Goal: Task Accomplishment & Management: Manage account settings

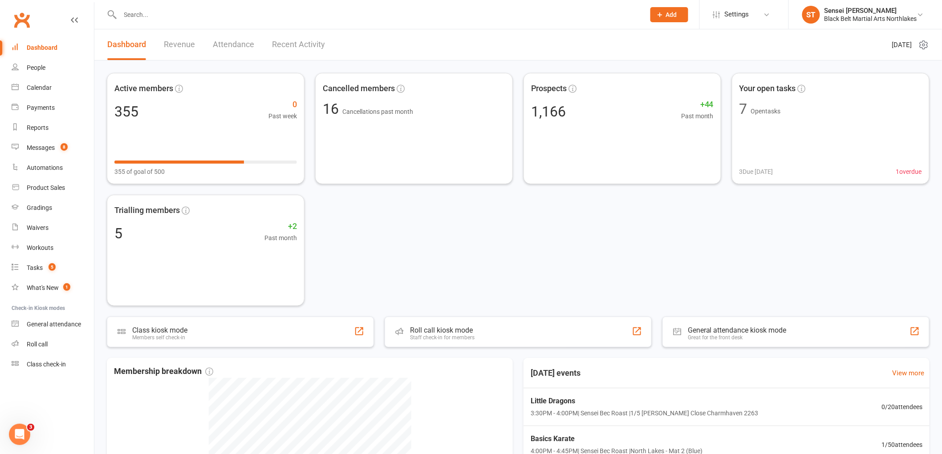
click at [191, 17] on input "text" at bounding box center [378, 14] width 521 height 12
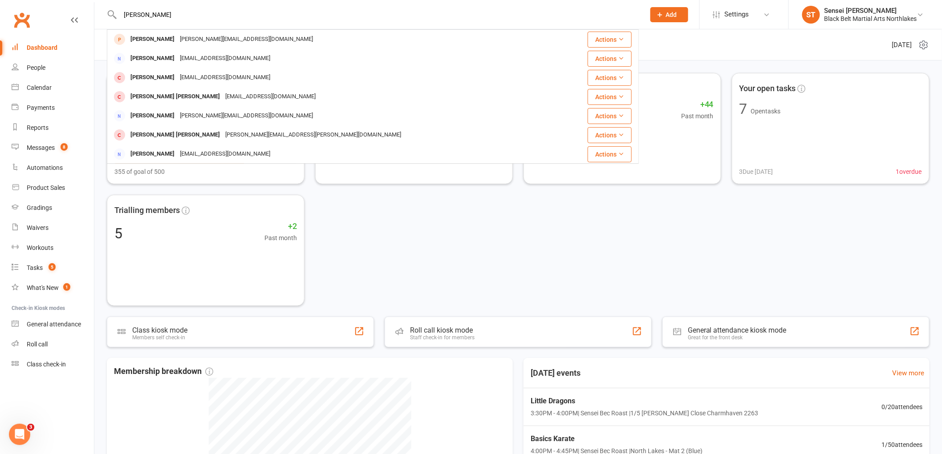
drag, startPoint x: 177, startPoint y: 14, endPoint x: 0, endPoint y: 14, distance: 177.2
click at [0, 2] on header "[PERSON_NAME] [PERSON_NAME] Keys [EMAIL_ADDRESS][DOMAIN_NAME] Actions [PERSON_N…" at bounding box center [471, 2] width 942 height 0
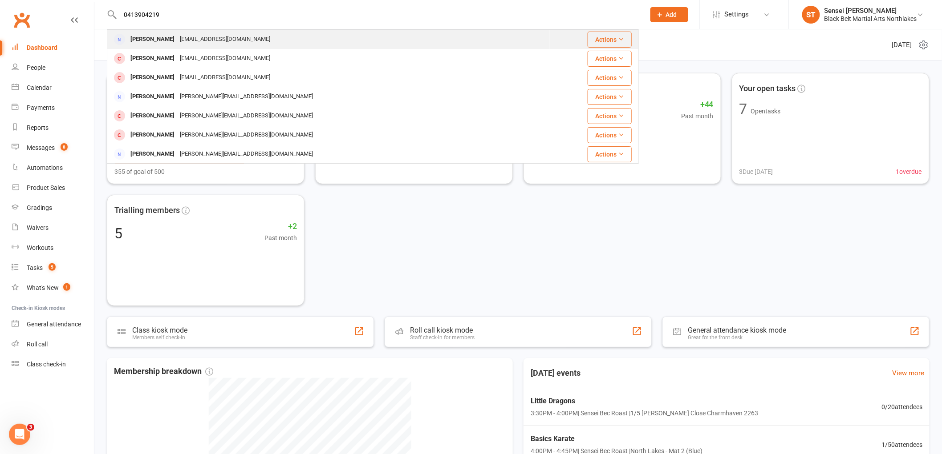
type input "0413904219"
click at [148, 41] on div "[PERSON_NAME]" at bounding box center [152, 39] width 49 height 13
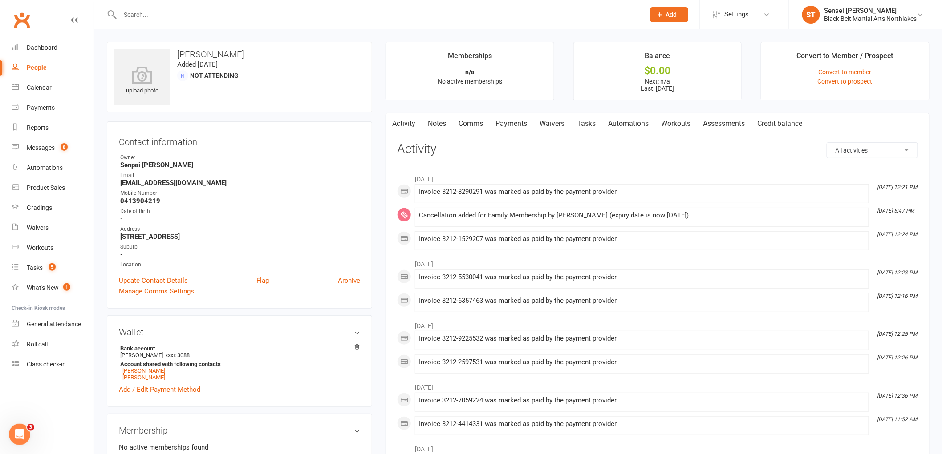
click at [438, 126] on link "Notes" at bounding box center [437, 124] width 31 height 20
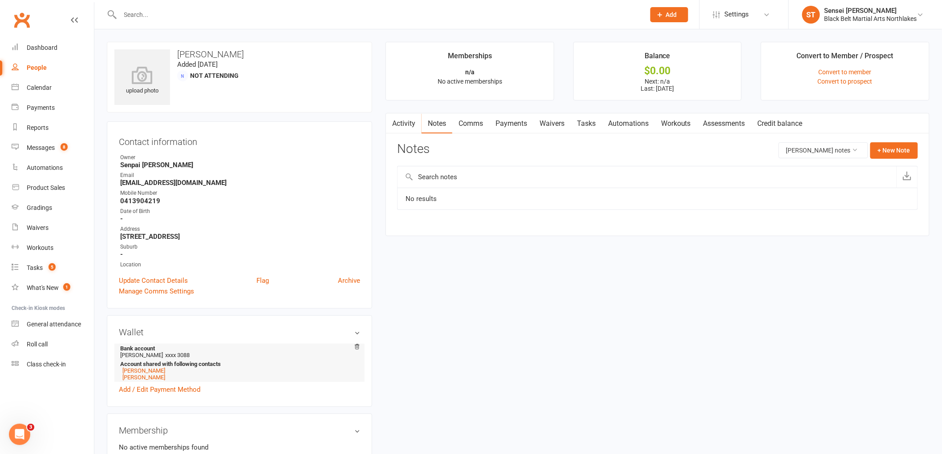
scroll to position [148, 0]
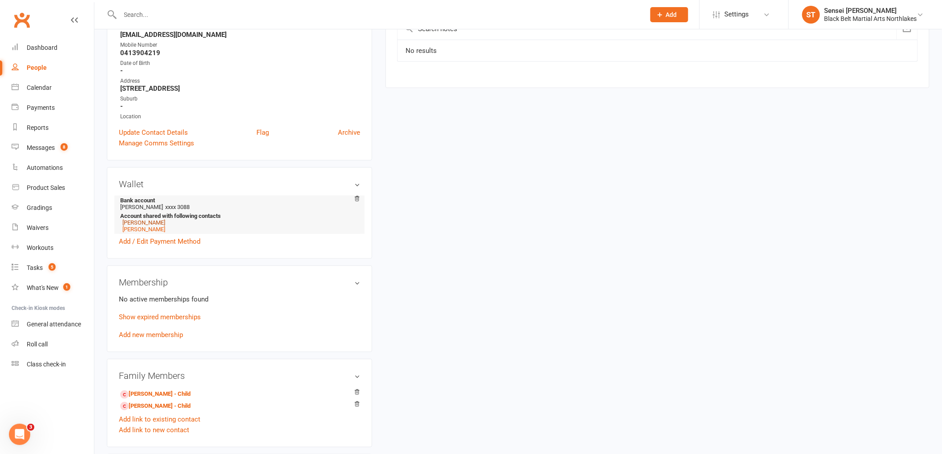
click at [141, 223] on link "Jacob Waibel" at bounding box center [143, 222] width 43 height 7
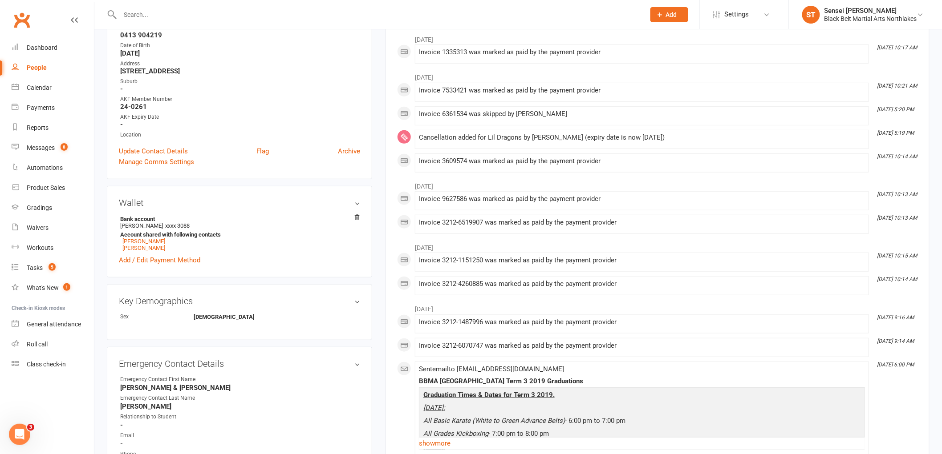
scroll to position [148, 0]
click at [130, 243] on link "Jarred Waibel" at bounding box center [143, 241] width 43 height 7
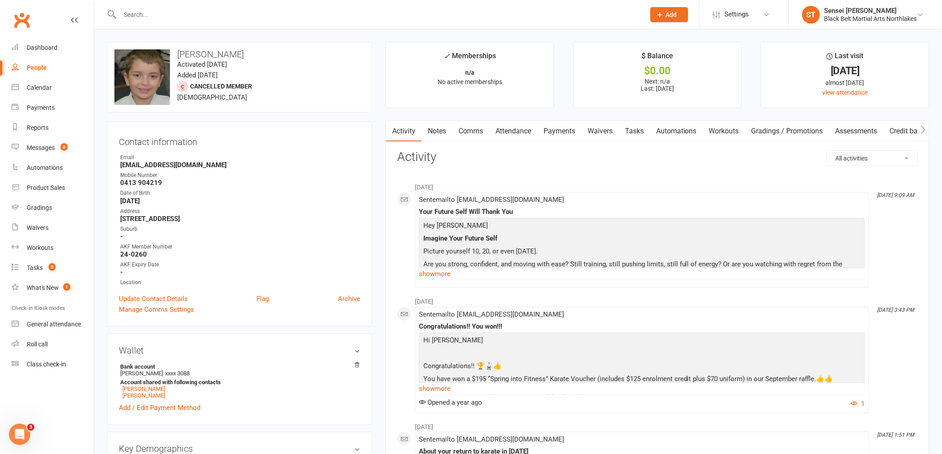
click at [165, 20] on div at bounding box center [373, 14] width 532 height 29
click at [158, 12] on input "text" at bounding box center [378, 14] width 521 height 12
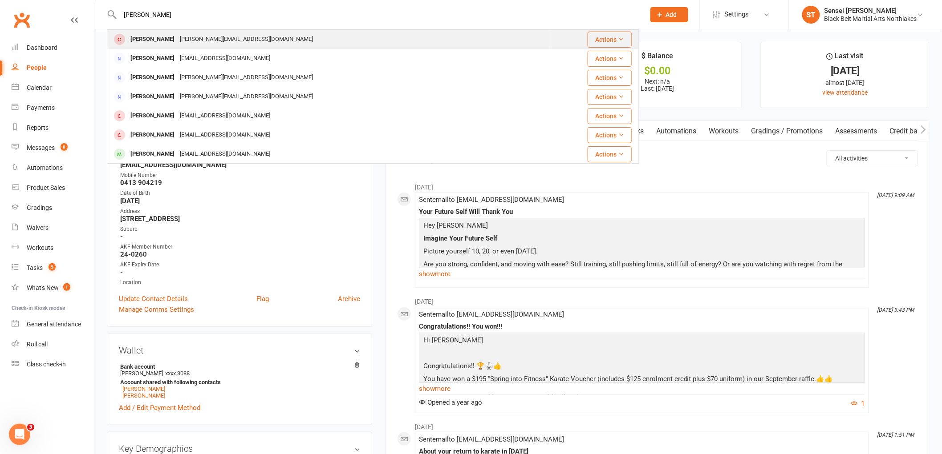
type input "mason ronald"
click at [158, 41] on div "Mason Ronald" at bounding box center [152, 39] width 49 height 13
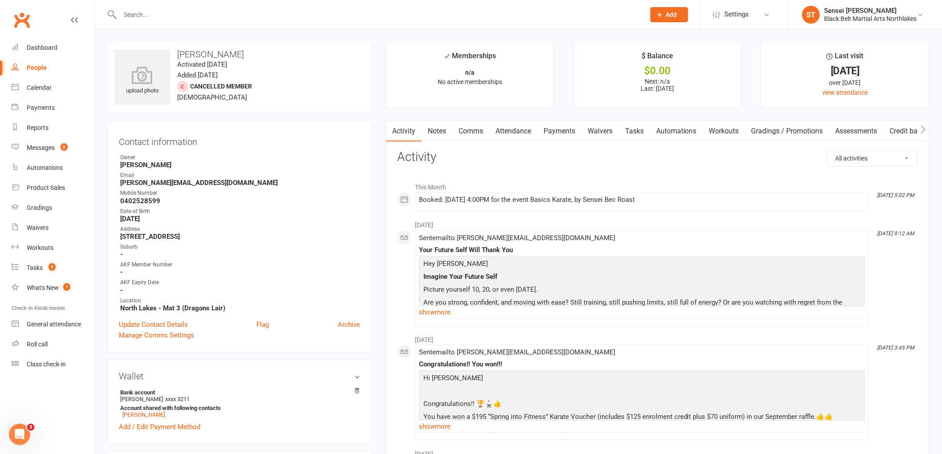
click at [443, 130] on link "Notes" at bounding box center [437, 131] width 31 height 20
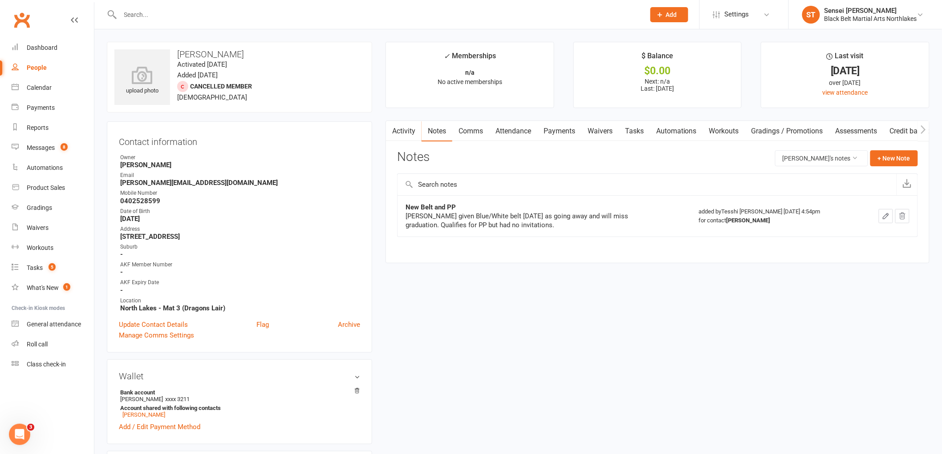
click at [401, 130] on link "Activity" at bounding box center [404, 131] width 36 height 20
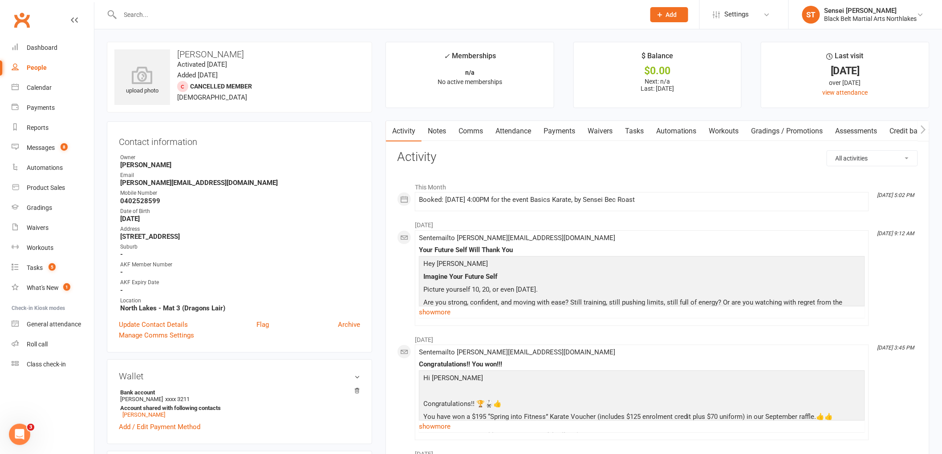
click at [170, 18] on input "text" at bounding box center [378, 14] width 521 height 12
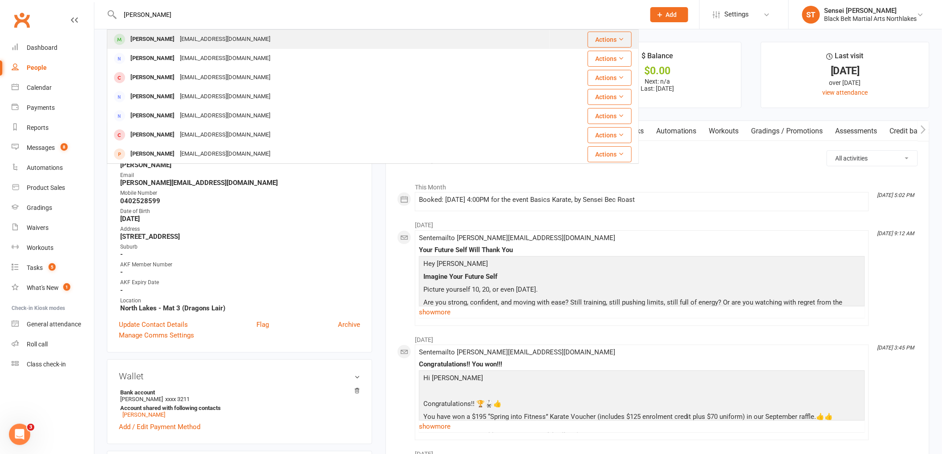
type input "cameron patt"
click at [193, 37] on div "nicolecraft80@gmail.com" at bounding box center [225, 39] width 96 height 13
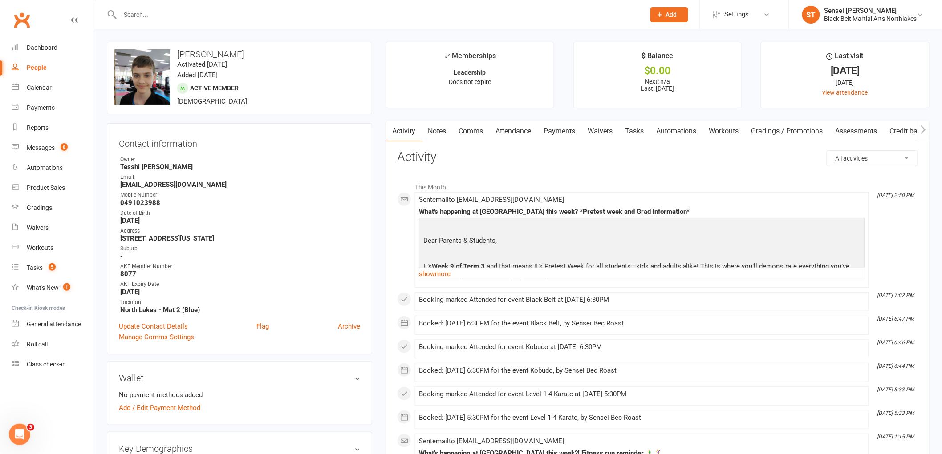
click at [440, 130] on link "Notes" at bounding box center [437, 131] width 31 height 20
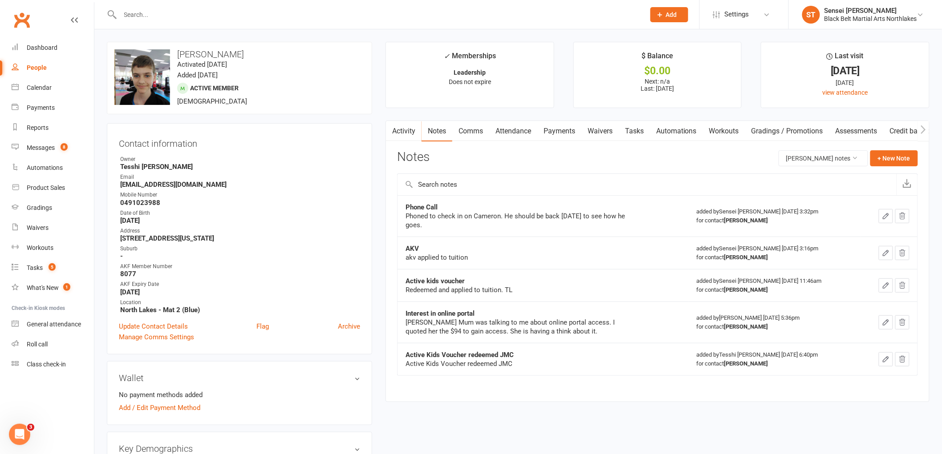
click at [193, 16] on input "text" at bounding box center [378, 14] width 521 height 12
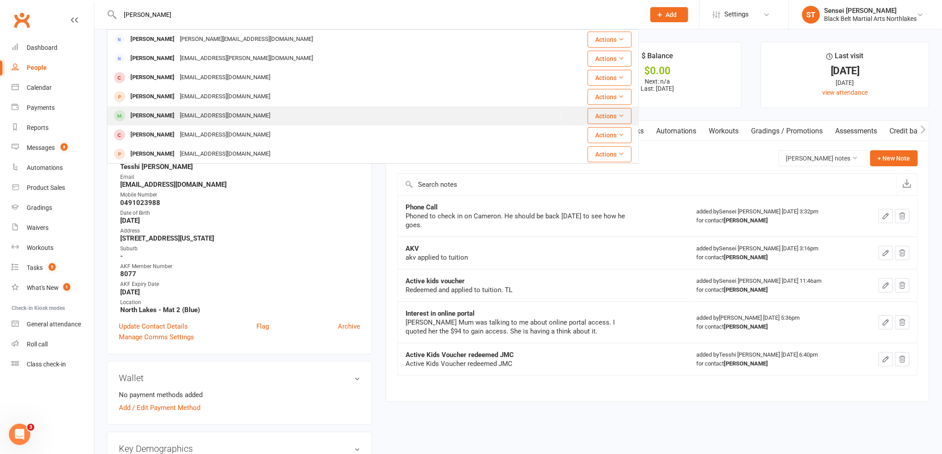
type input "jacob je"
drag, startPoint x: 226, startPoint y: 114, endPoint x: 230, endPoint y: 112, distance: 5.0
click at [228, 114] on div "kyliejefferies77@gmail.com" at bounding box center [225, 115] width 96 height 13
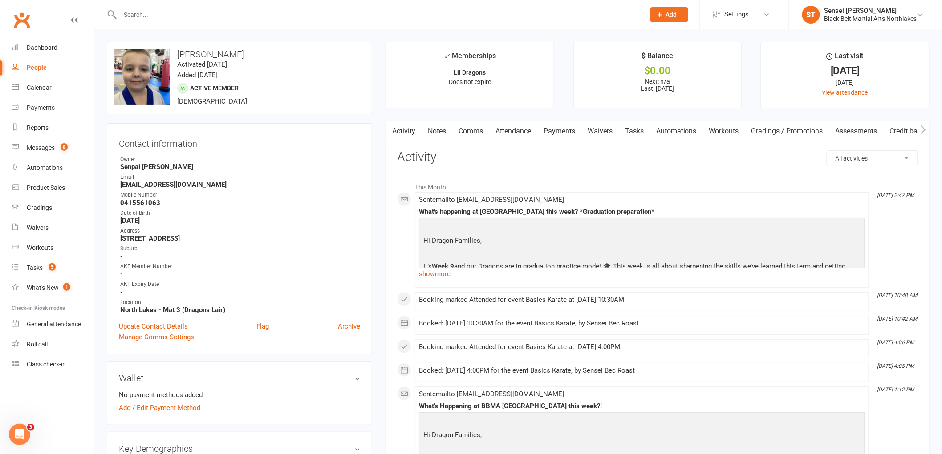
click at [766, 128] on link "Gradings / Promotions" at bounding box center [787, 131] width 84 height 20
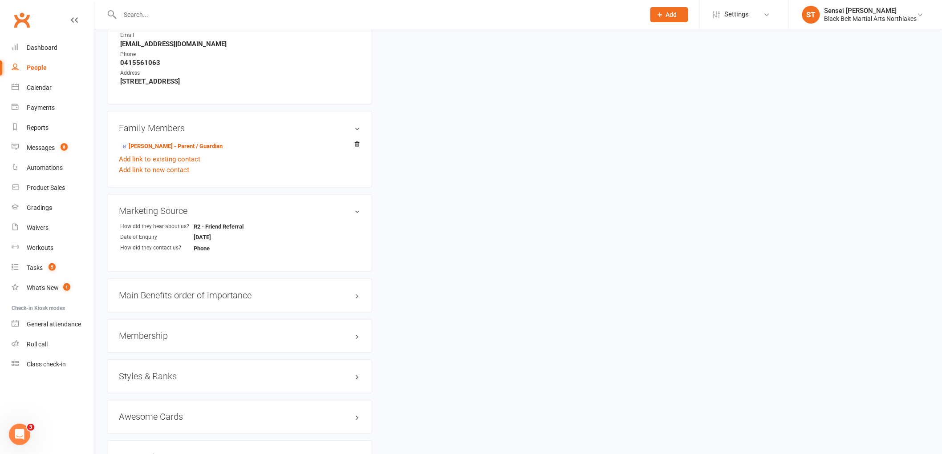
scroll to position [643, 0]
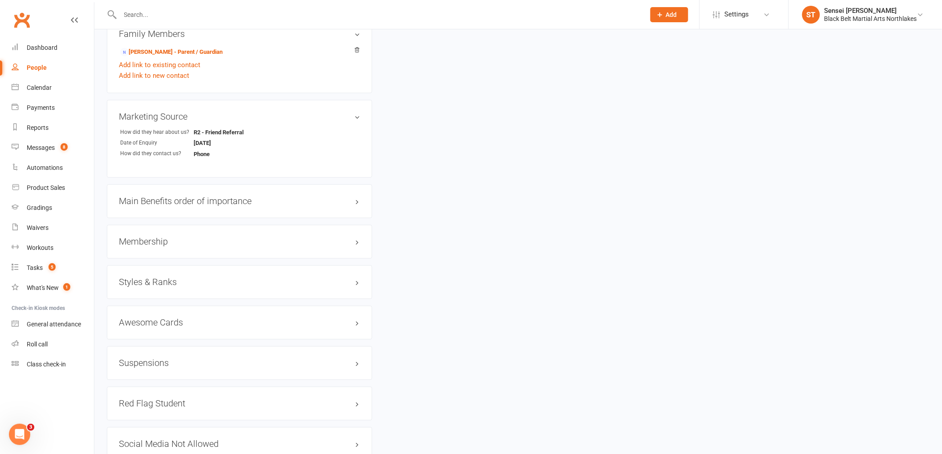
click at [240, 281] on h3 "Styles & Ranks" at bounding box center [239, 283] width 241 height 10
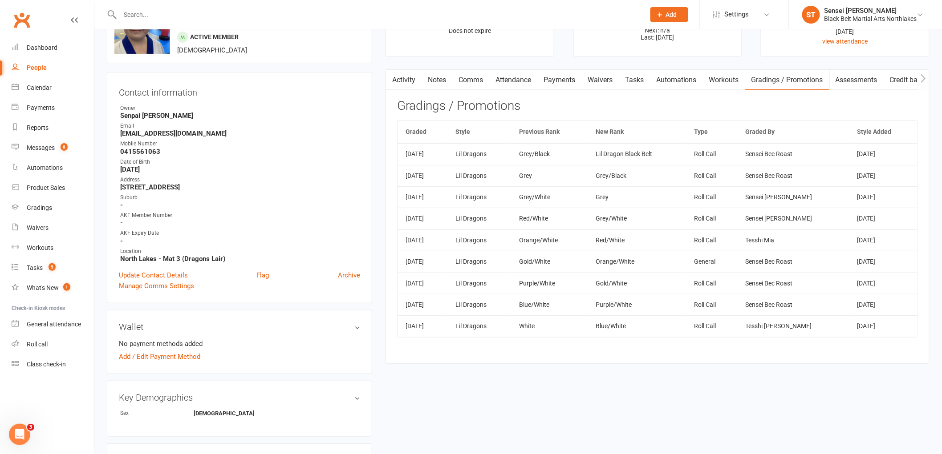
scroll to position [0, 0]
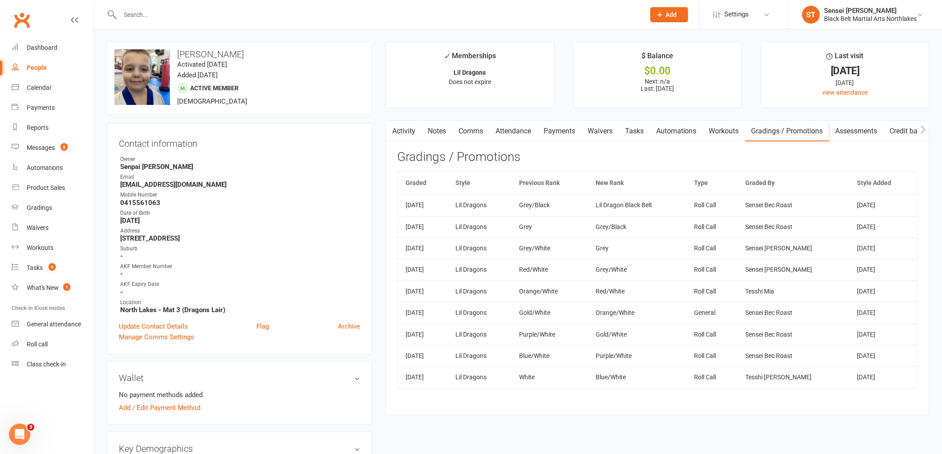
click at [518, 130] on link "Attendance" at bounding box center [513, 131] width 48 height 20
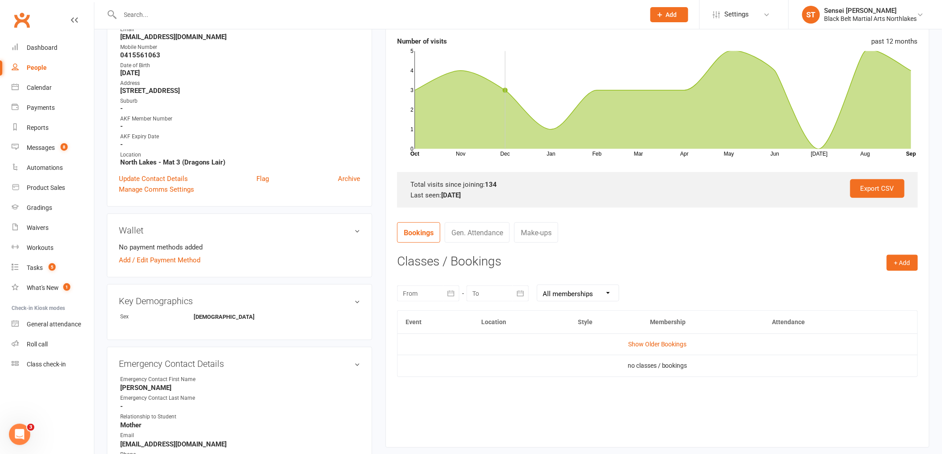
scroll to position [148, 0]
click at [433, 298] on div at bounding box center [428, 293] width 62 height 16
click at [408, 312] on icon "button" at bounding box center [411, 314] width 6 height 7
click at [435, 381] on span "13" at bounding box center [433, 381] width 7 height 7
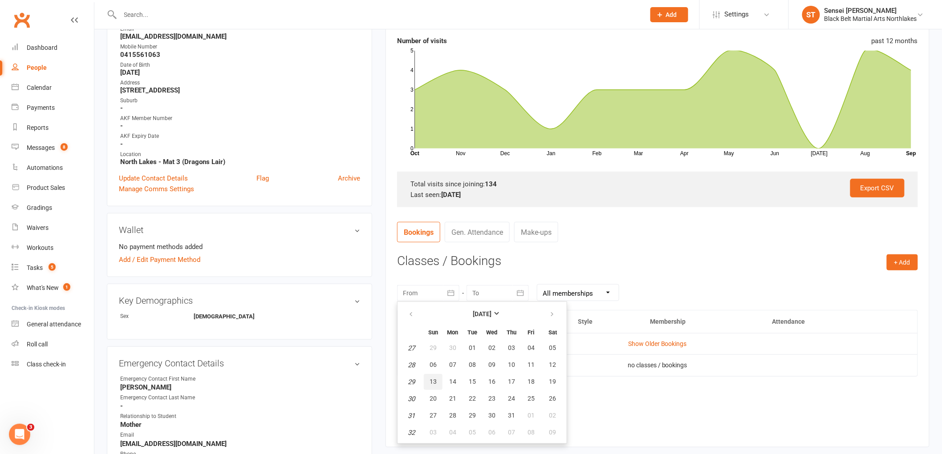
type input "13 Jul 2025"
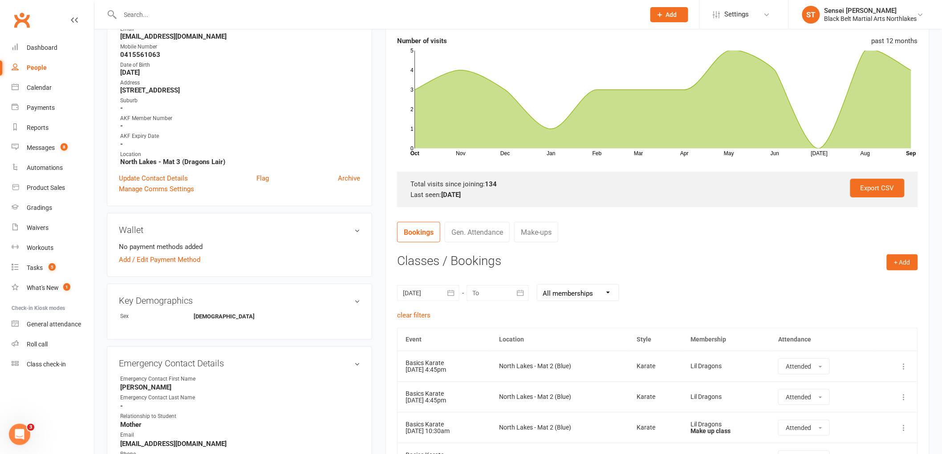
click at [517, 291] on icon "button" at bounding box center [520, 293] width 9 height 9
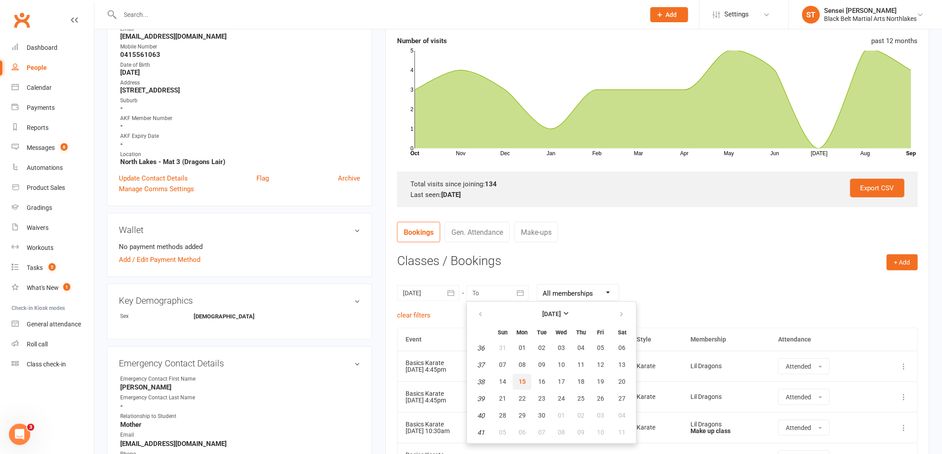
click at [519, 378] on span "15" at bounding box center [522, 381] width 7 height 7
type input "[DATE]"
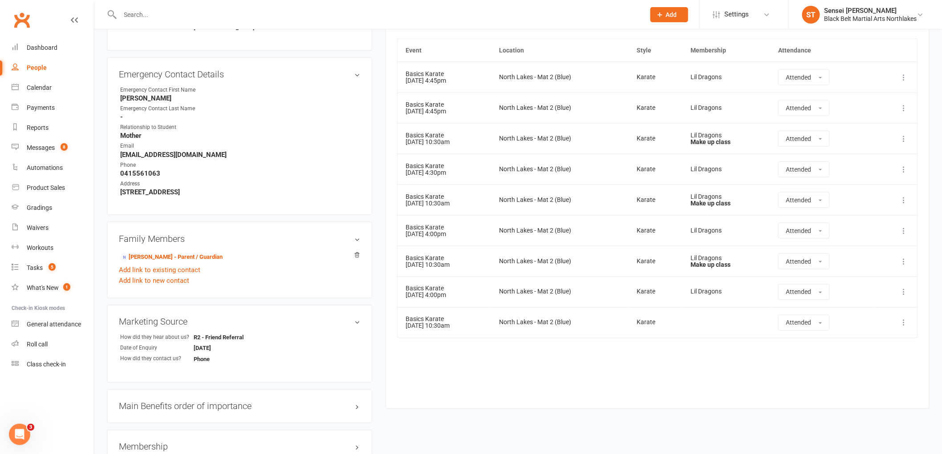
scroll to position [395, 0]
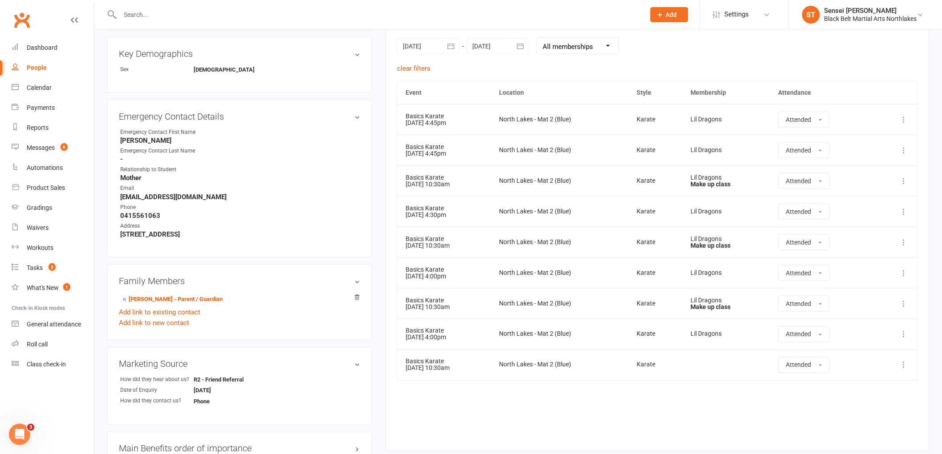
click at [161, 8] on input "text" at bounding box center [378, 14] width 521 height 12
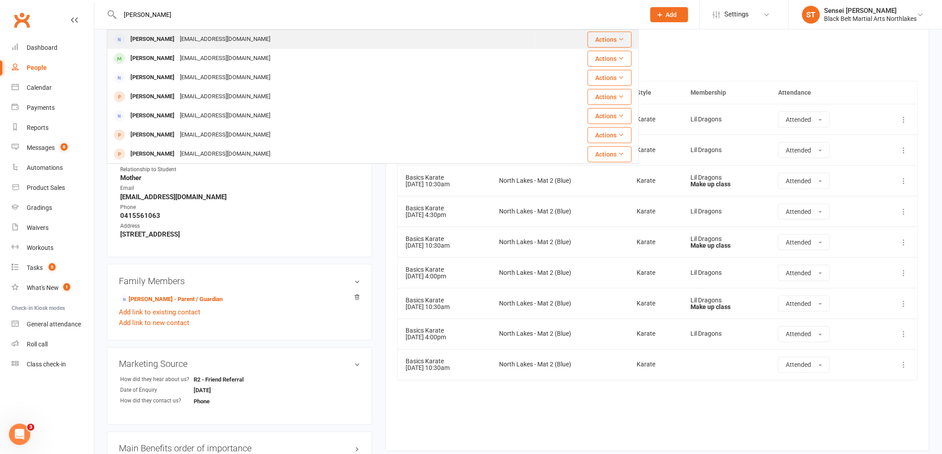
type input "jefferie"
click at [150, 45] on div "Kylie Jefferies" at bounding box center [152, 39] width 49 height 13
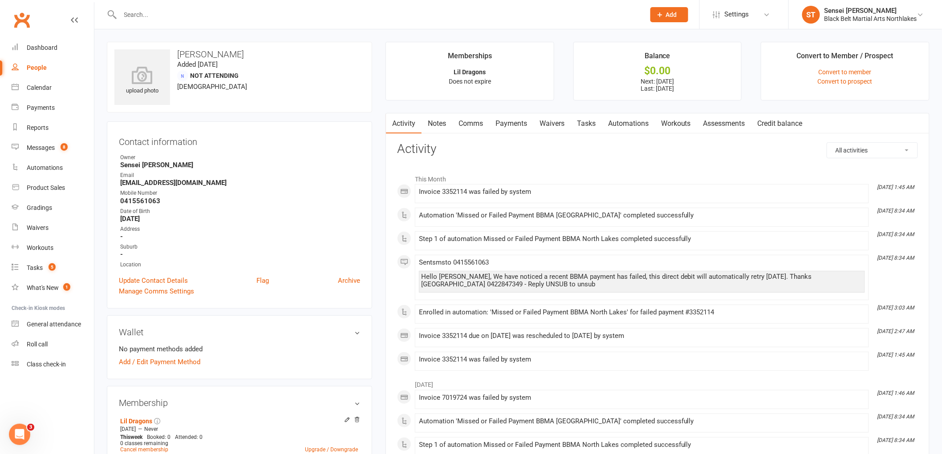
click at [505, 126] on link "Payments" at bounding box center [511, 124] width 44 height 20
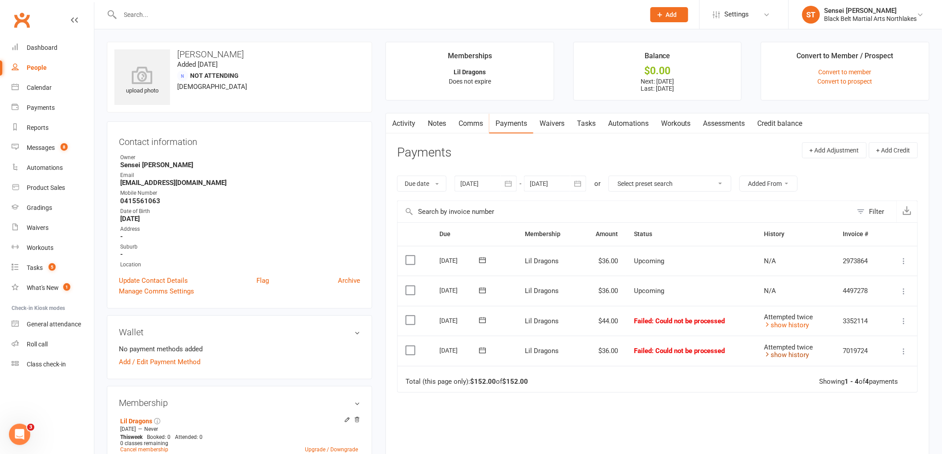
click at [767, 355] on icon at bounding box center [767, 354] width 7 height 7
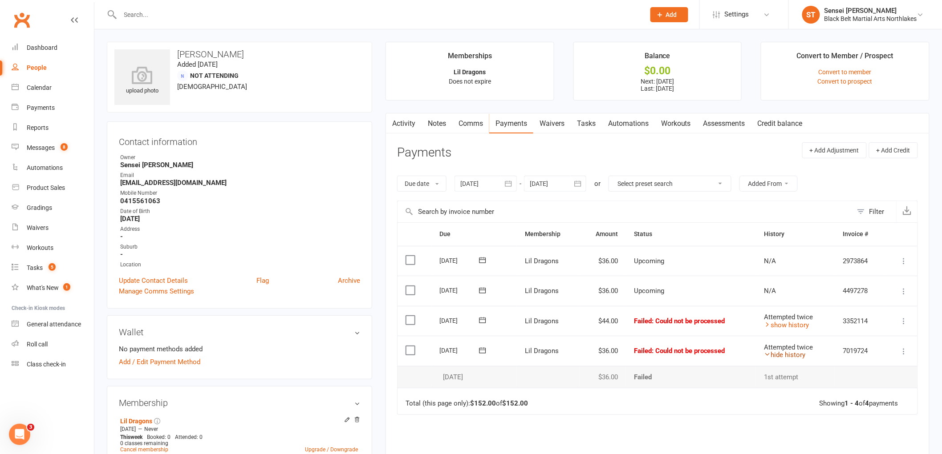
click at [766, 355] on icon at bounding box center [767, 354] width 7 height 7
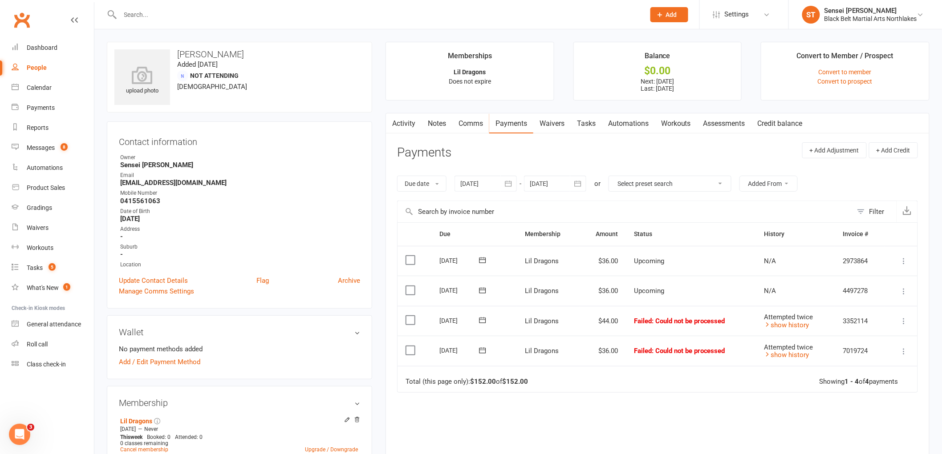
click at [904, 354] on icon at bounding box center [904, 351] width 9 height 9
click at [862, 386] on link "Mark as Paid (POS)" at bounding box center [865, 387] width 88 height 18
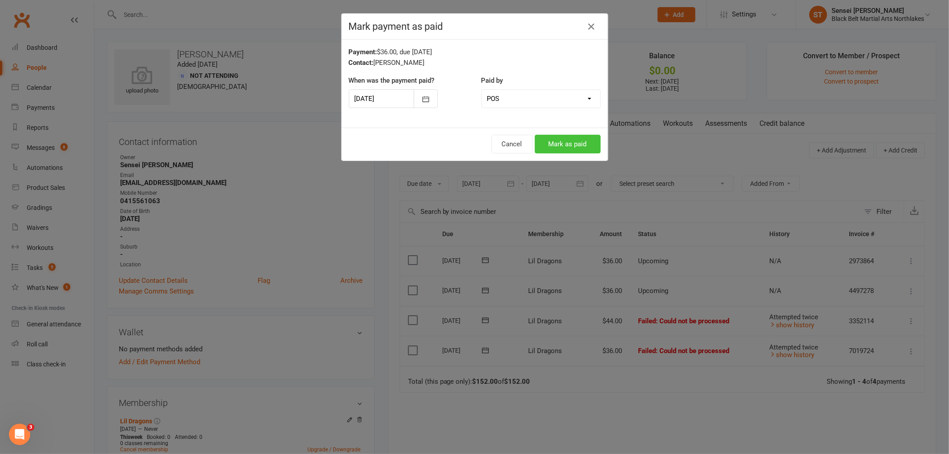
click at [561, 144] on button "Mark as paid" at bounding box center [568, 144] width 66 height 19
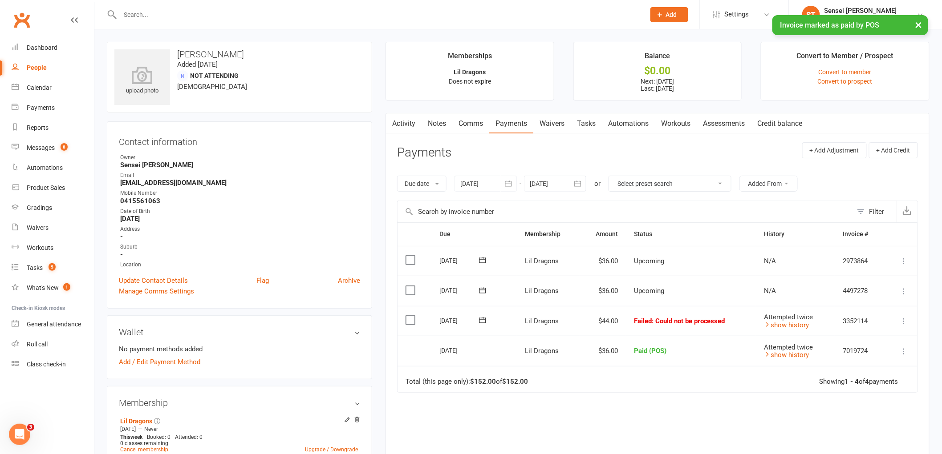
click at [437, 122] on link "Notes" at bounding box center [437, 124] width 31 height 20
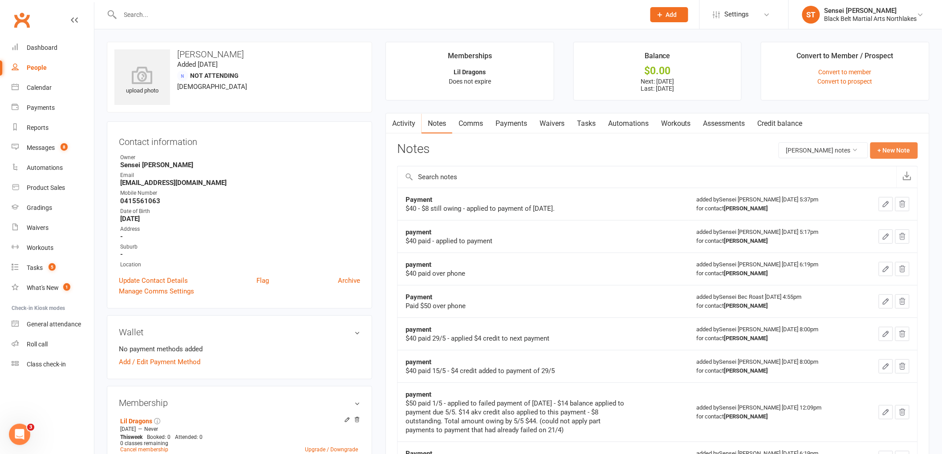
click at [897, 147] on button "+ New Note" at bounding box center [894, 150] width 48 height 16
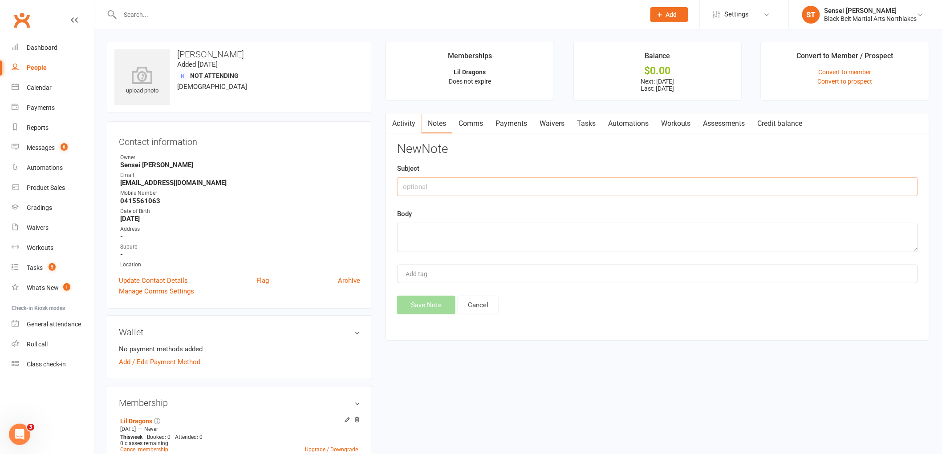
click at [446, 187] on input "text" at bounding box center [657, 187] width 521 height 19
type input "payment"
click at [429, 234] on textarea at bounding box center [657, 237] width 521 height 29
type textarea "$36 paid - applied to"
click at [518, 123] on link "Payments" at bounding box center [511, 124] width 44 height 20
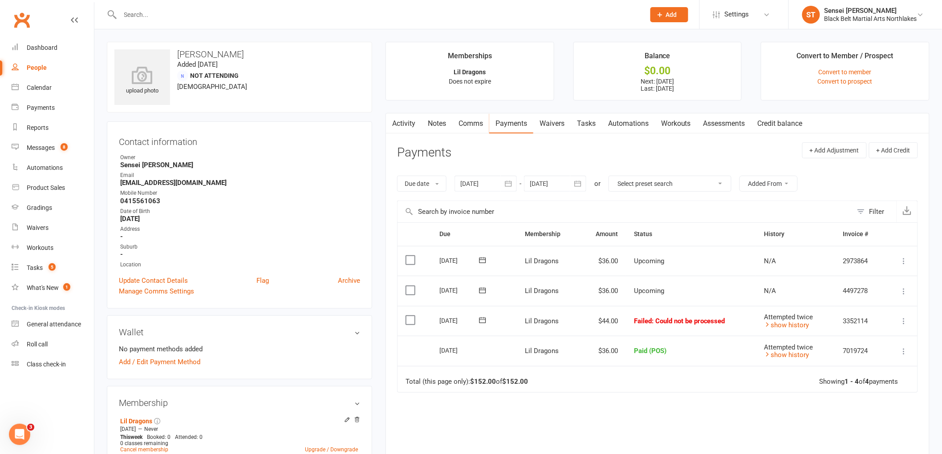
click at [442, 123] on link "Notes" at bounding box center [437, 124] width 31 height 20
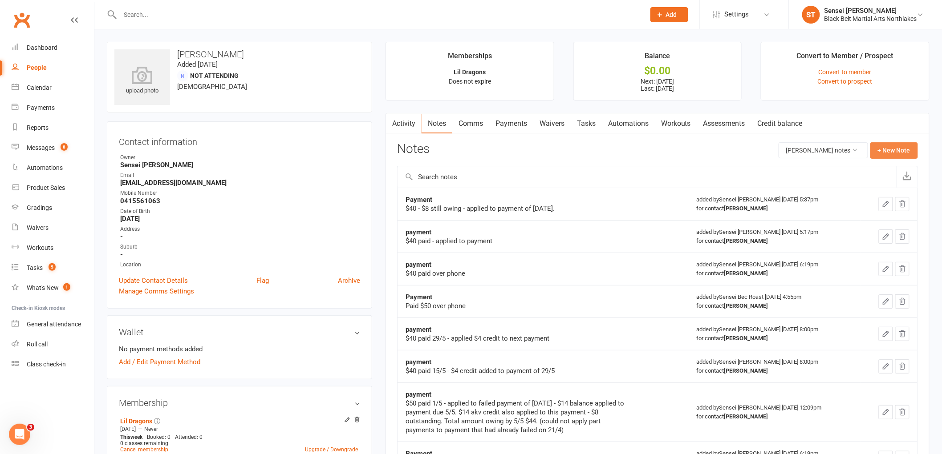
click at [896, 147] on button "+ New Note" at bounding box center [894, 150] width 48 height 16
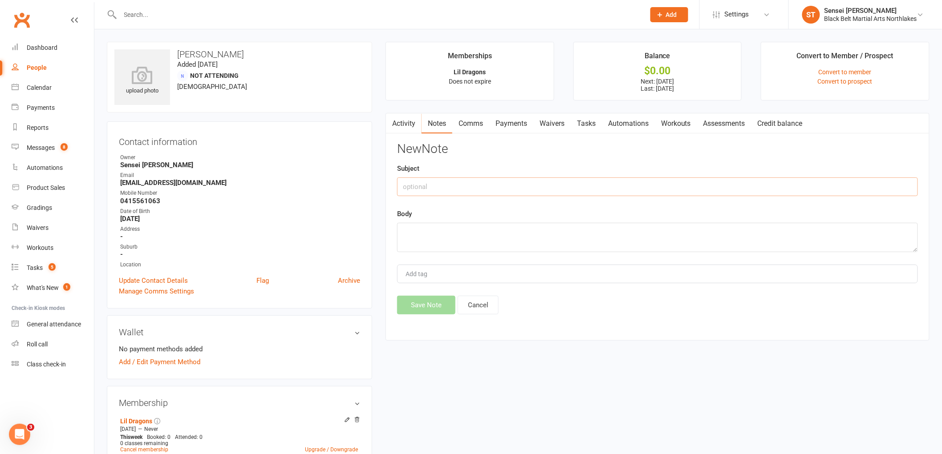
click at [453, 192] on input "text" at bounding box center [657, 187] width 521 height 19
type input "payment"
click at [423, 229] on textarea at bounding box center [657, 237] width 521 height 29
type textarea "$36 paid - applied to payment 25/8/25"
click at [432, 309] on button "Save Note" at bounding box center [426, 305] width 58 height 19
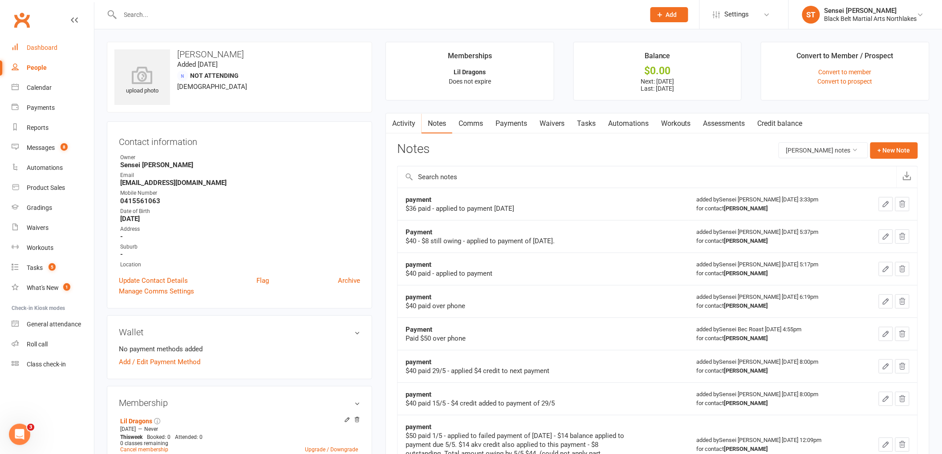
click at [50, 49] on div "Dashboard" at bounding box center [42, 47] width 31 height 7
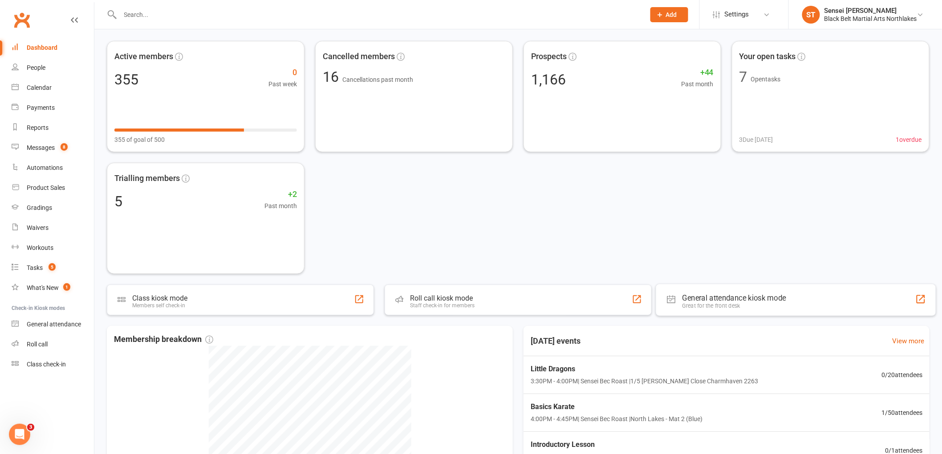
scroll to position [49, 0]
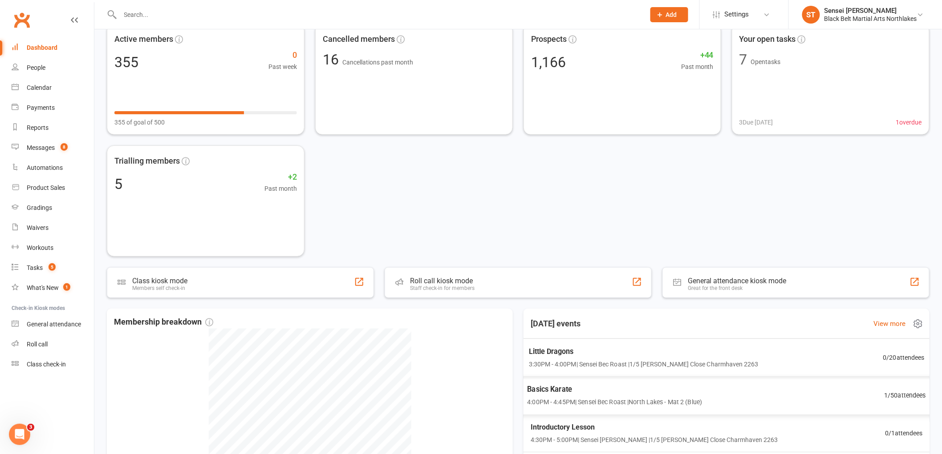
click at [568, 355] on span "Little Dragons" at bounding box center [644, 352] width 230 height 12
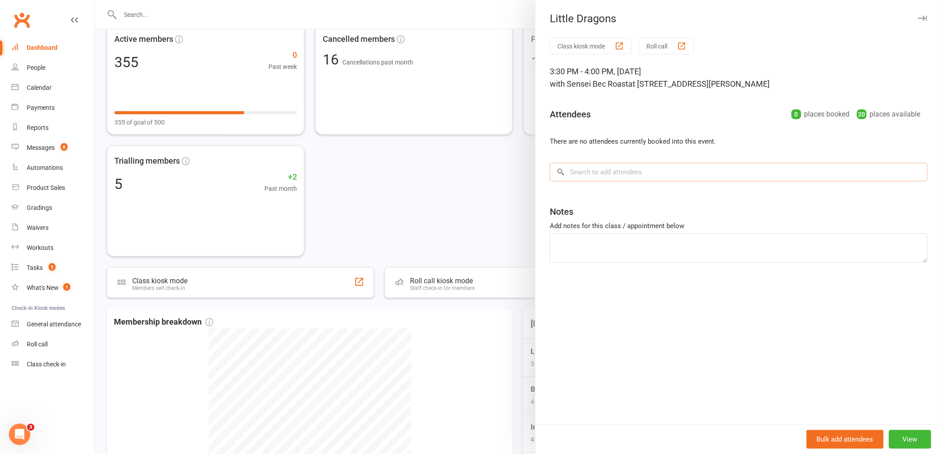
click at [597, 174] on input "search" at bounding box center [739, 172] width 378 height 19
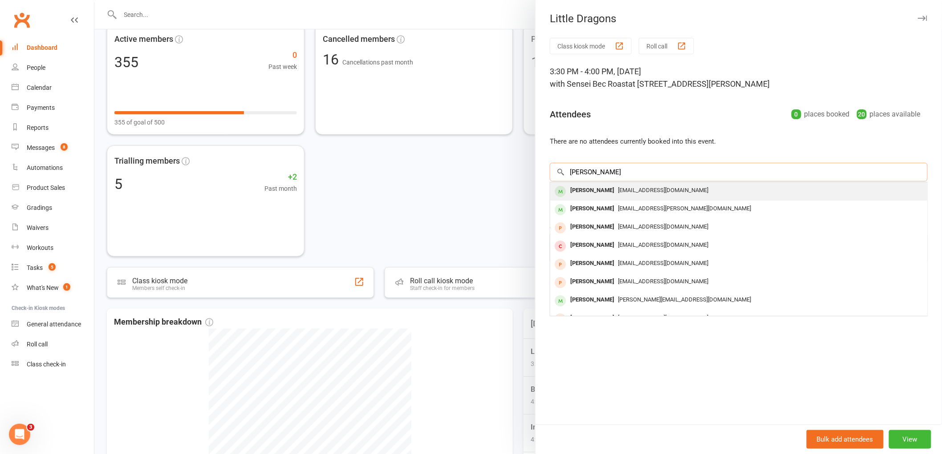
type input "frankie vass"
click at [605, 185] on div "Frankie Vassallo" at bounding box center [592, 190] width 51 height 13
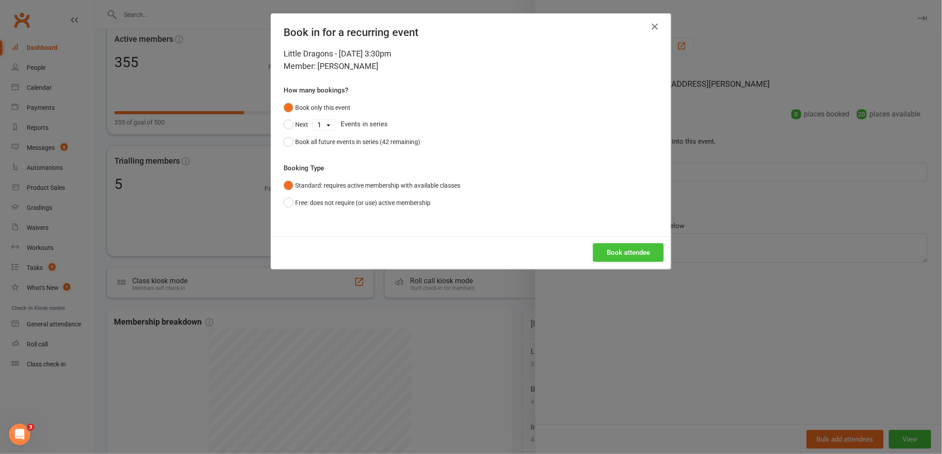
click at [631, 252] on button "Book attendee" at bounding box center [628, 252] width 71 height 19
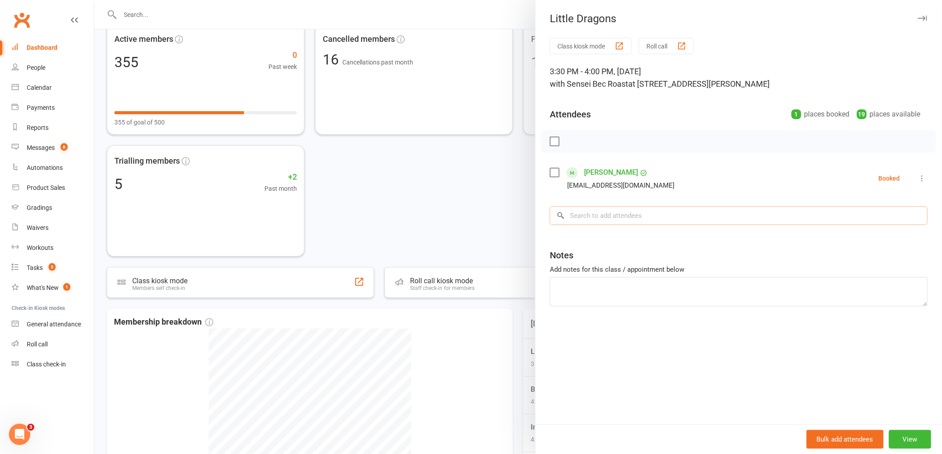
click at [617, 223] on input "search" at bounding box center [739, 216] width 378 height 19
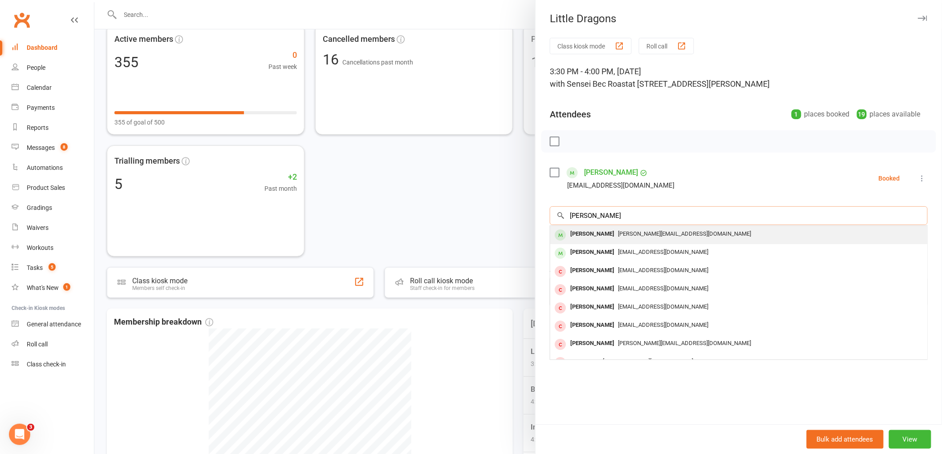
type input "jaxon clarke"
click at [585, 237] on div "Jaxon Clark" at bounding box center [592, 234] width 51 height 13
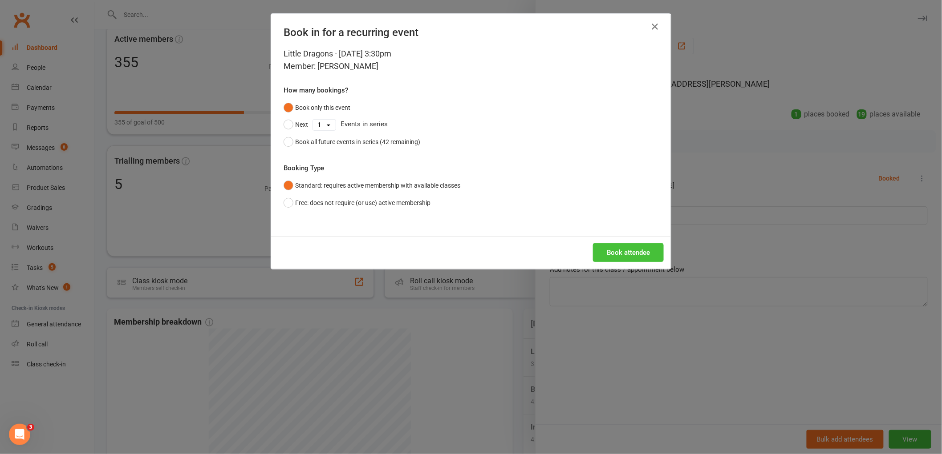
click at [621, 250] on button "Book attendee" at bounding box center [628, 252] width 71 height 19
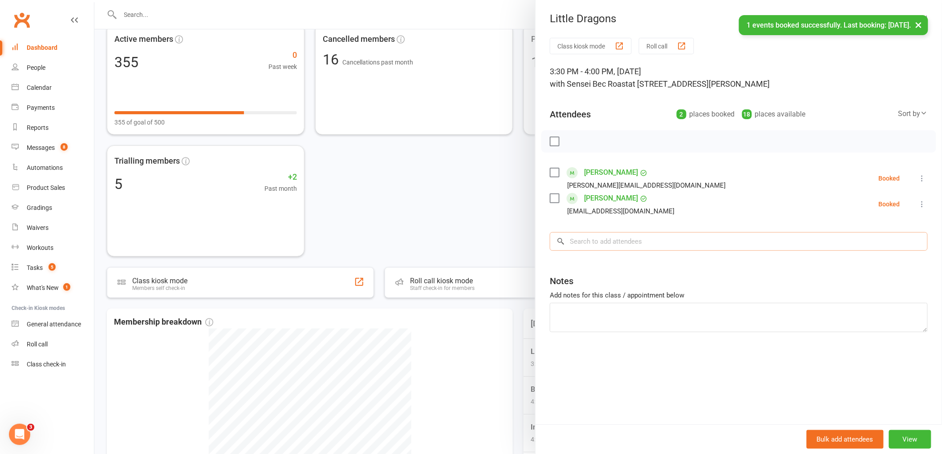
click at [616, 241] on input "search" at bounding box center [739, 241] width 378 height 19
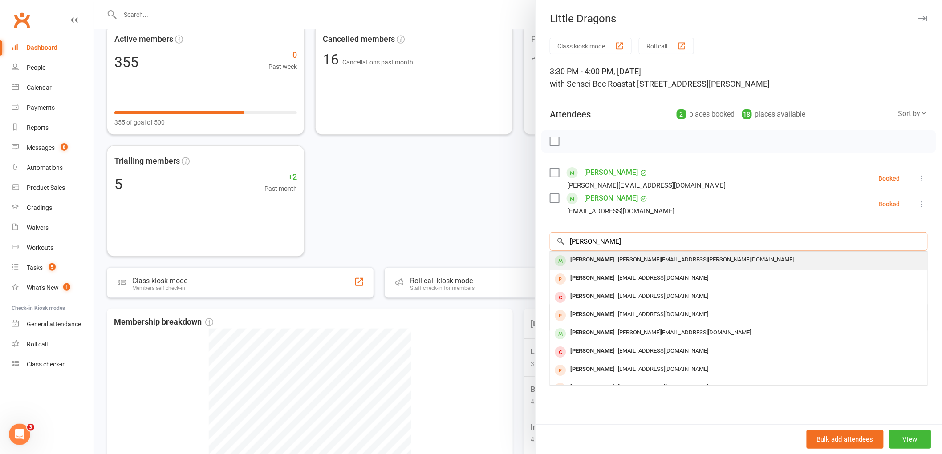
type input "makayla jarvis-vumbaca"
click at [595, 261] on div "Makaylah Jarvis-Vumbaca" at bounding box center [592, 260] width 51 height 13
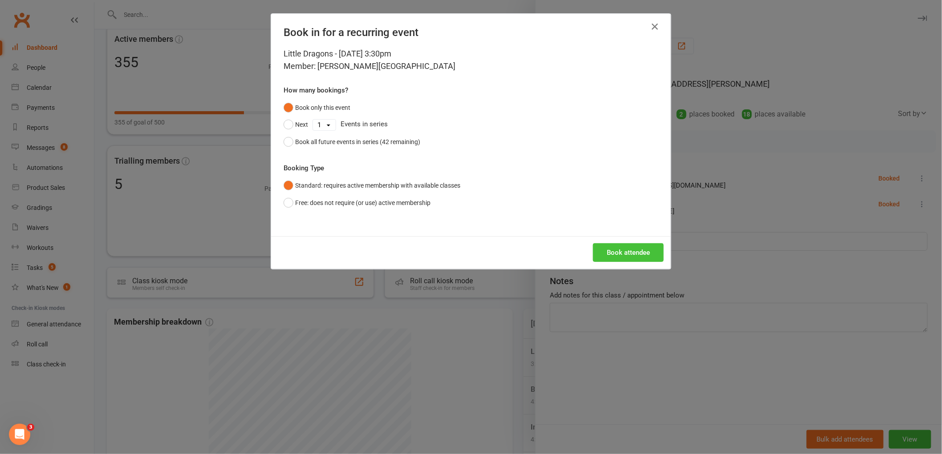
click at [637, 259] on button "Book attendee" at bounding box center [628, 252] width 71 height 19
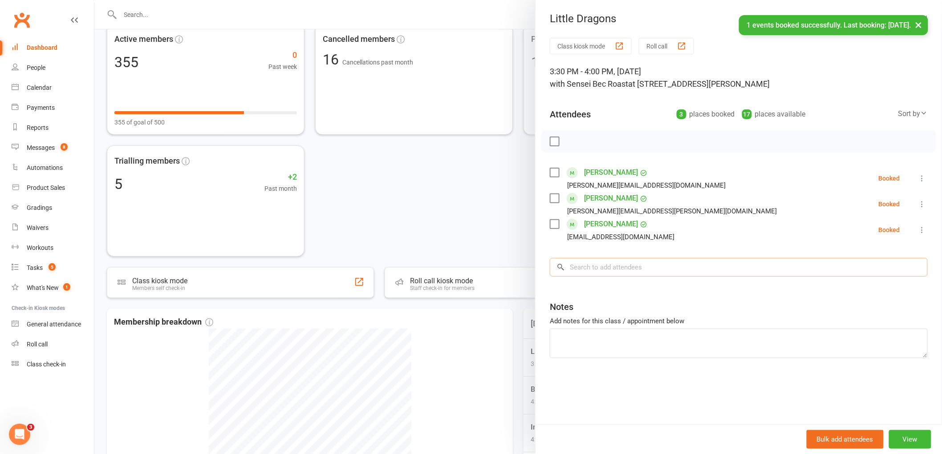
click at [584, 270] on input "search" at bounding box center [739, 267] width 378 height 19
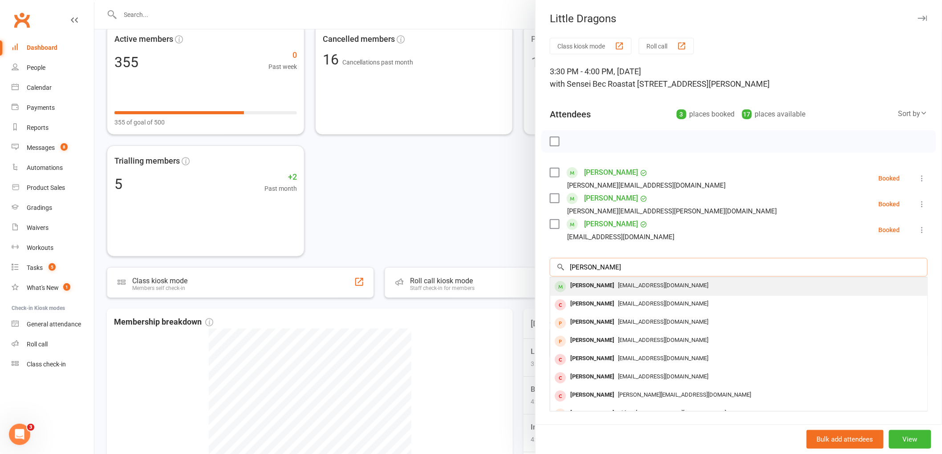
type input "tobias thomas"
click at [593, 291] on div "Tobias Thomas" at bounding box center [592, 286] width 51 height 13
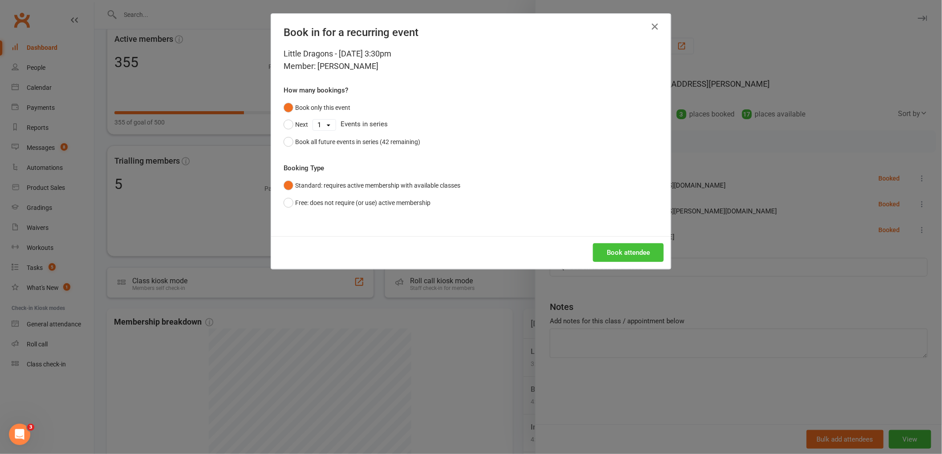
click at [646, 250] on button "Book attendee" at bounding box center [628, 252] width 71 height 19
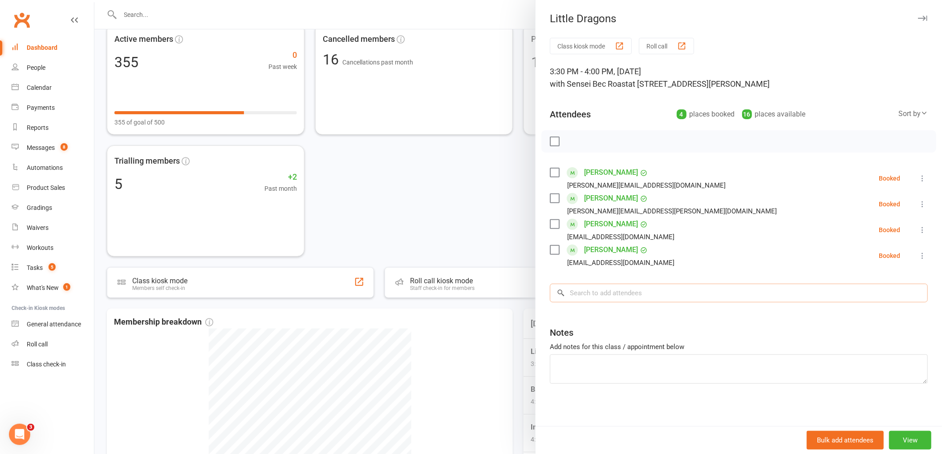
click at [628, 286] on input "search" at bounding box center [739, 293] width 378 height 19
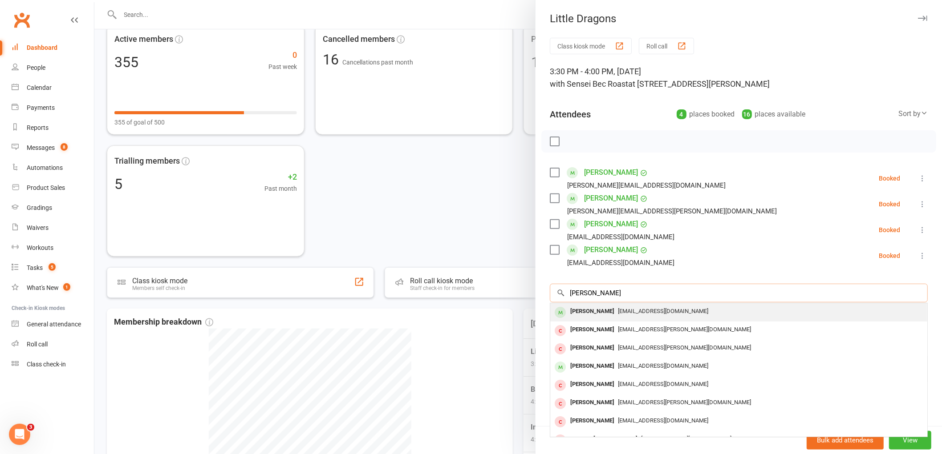
type input "arianna timmer"
click at [585, 315] on div "Arianna Timmer" at bounding box center [592, 311] width 51 height 13
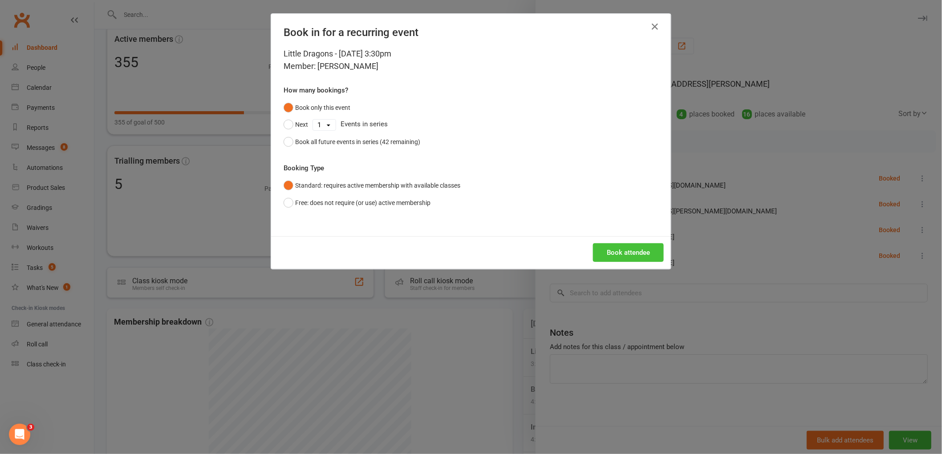
click at [632, 253] on button "Book attendee" at bounding box center [628, 252] width 71 height 19
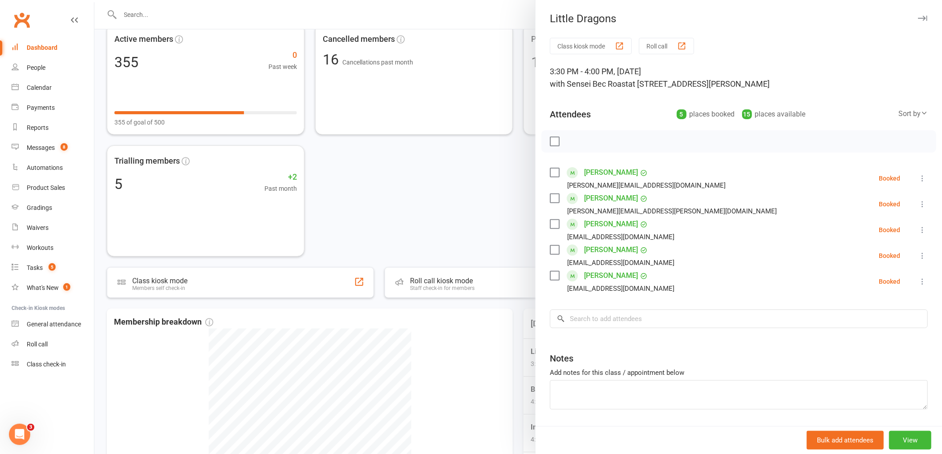
click at [141, 16] on div at bounding box center [517, 227] width 847 height 454
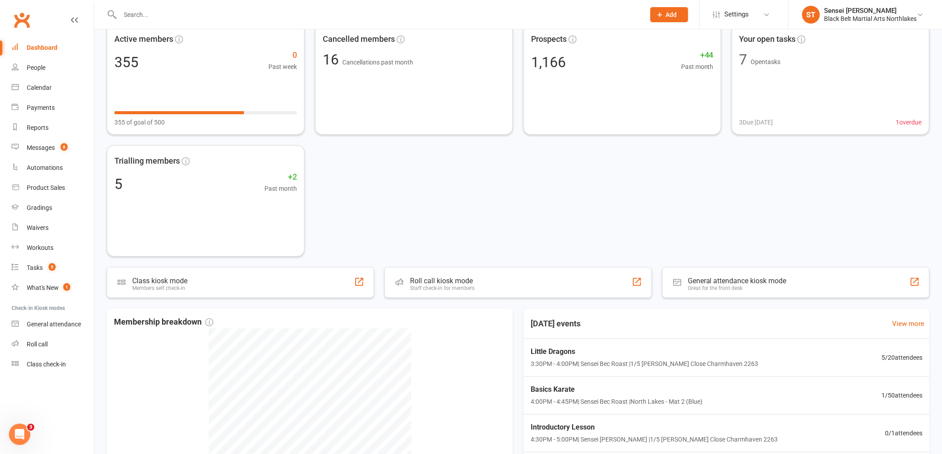
click at [154, 15] on input "text" at bounding box center [378, 14] width 521 height 12
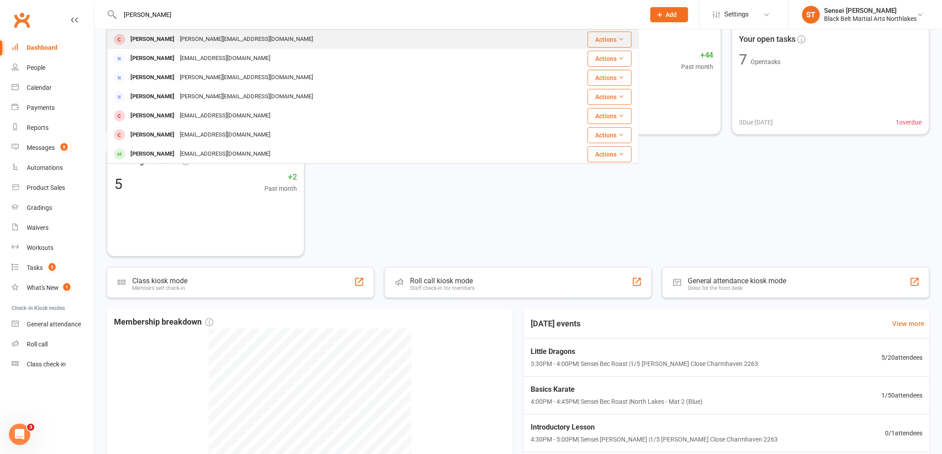
type input "mason ronald"
click at [143, 45] on div "Mason Ronald" at bounding box center [152, 39] width 49 height 13
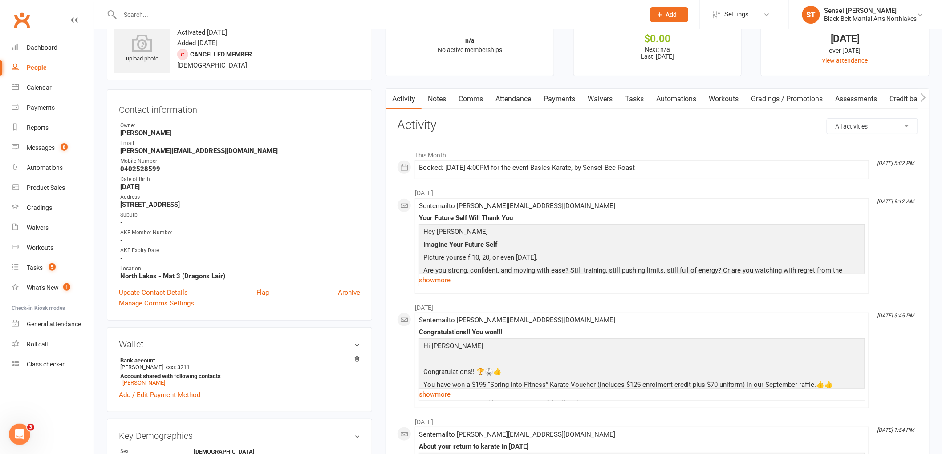
scroll to position [49, 0]
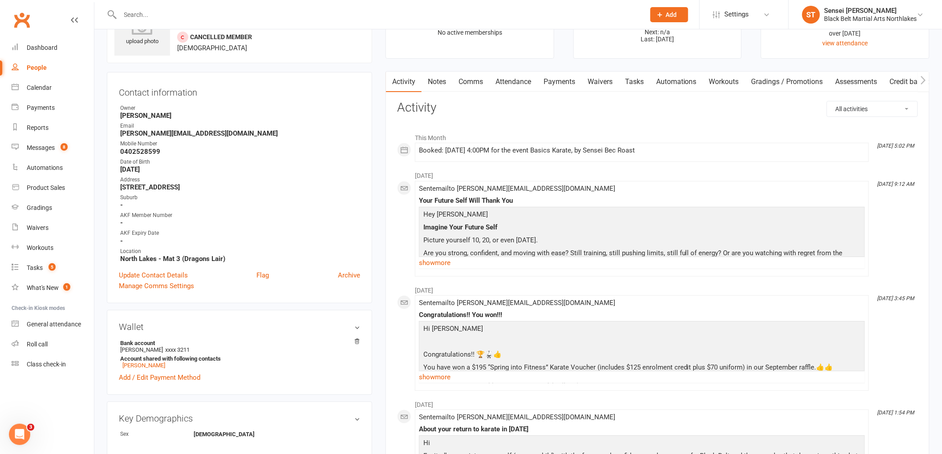
click at [168, 9] on input "text" at bounding box center [378, 14] width 521 height 12
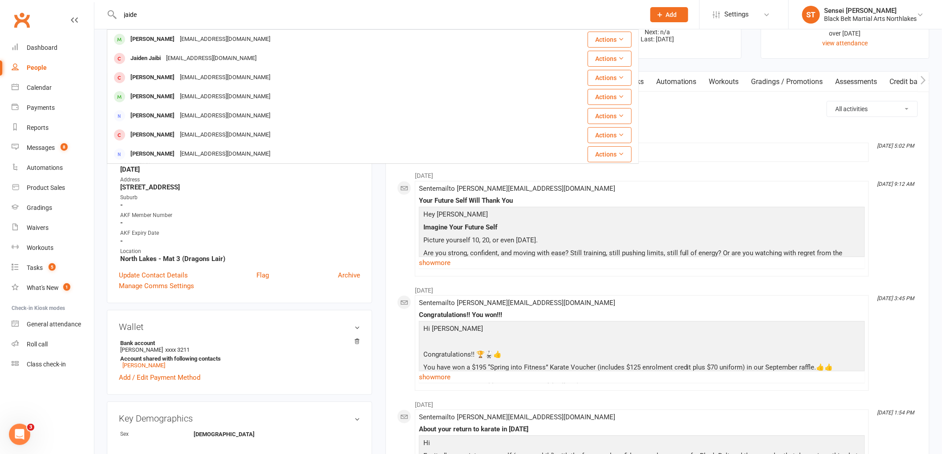
type input "jaide"
click at [154, 42] on div "Jaide Butterfield" at bounding box center [152, 39] width 49 height 13
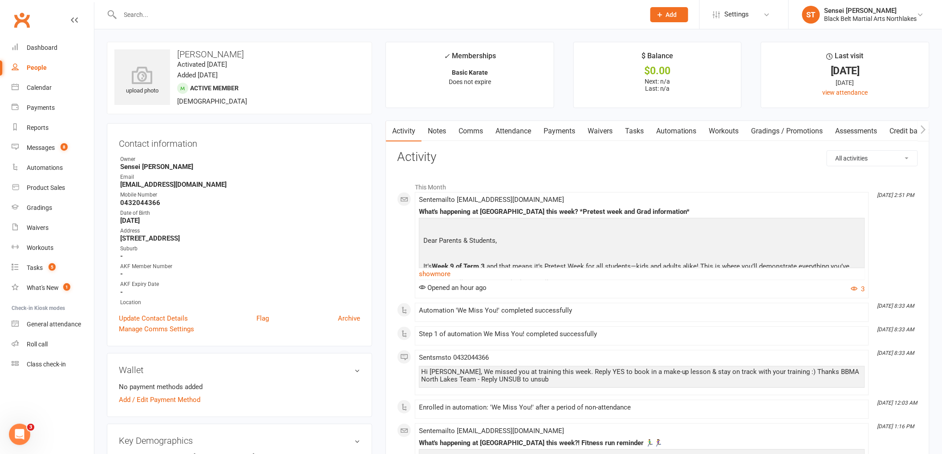
click at [435, 128] on link "Notes" at bounding box center [437, 131] width 31 height 20
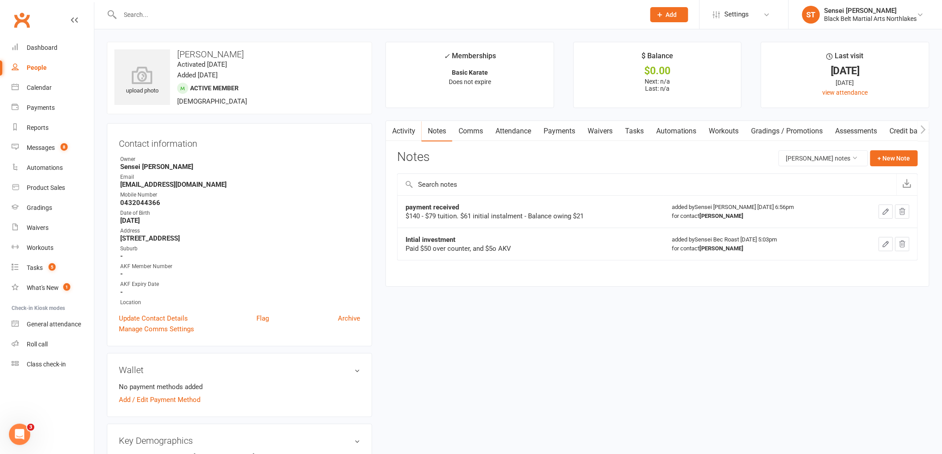
click at [567, 134] on link "Payments" at bounding box center [559, 131] width 44 height 20
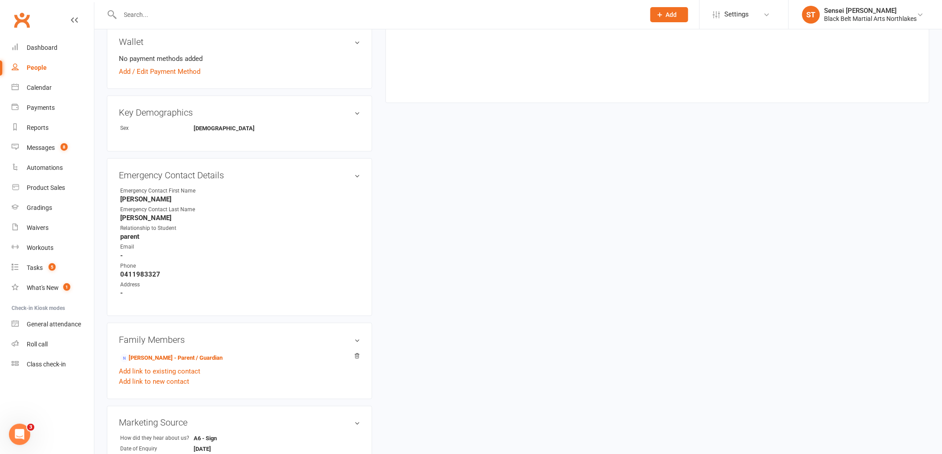
scroll to position [346, 0]
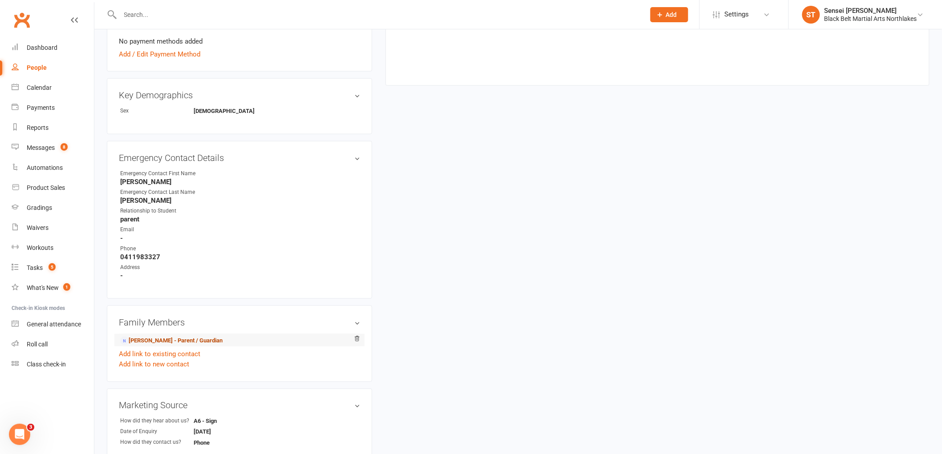
click at [152, 339] on link "Taylor Buckley - Parent / Guardian" at bounding box center [171, 340] width 102 height 9
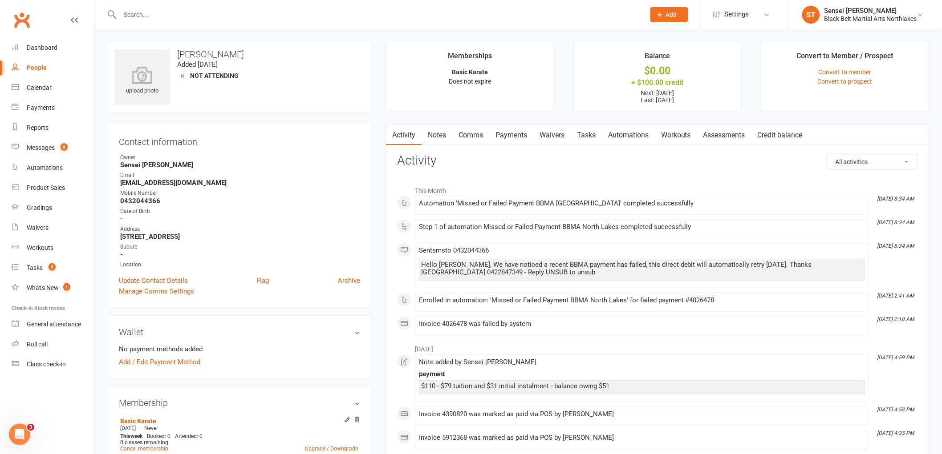
click at [515, 138] on link "Payments" at bounding box center [511, 135] width 44 height 20
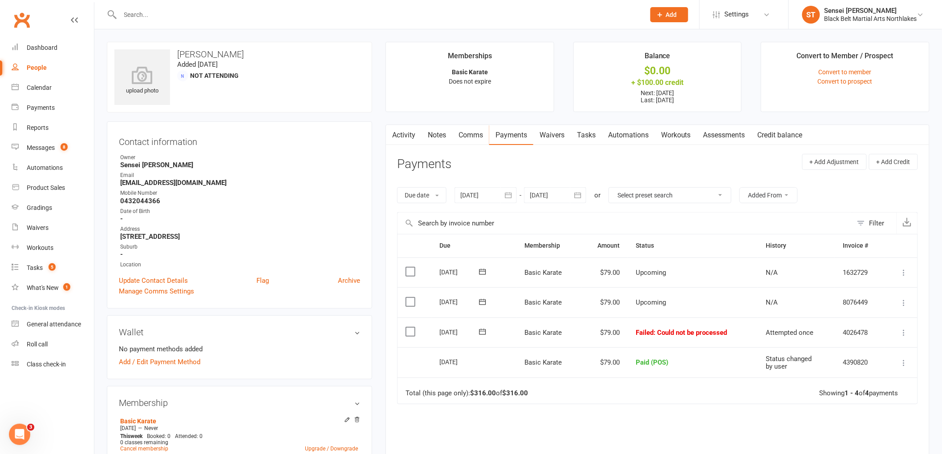
click at [197, 10] on input "text" at bounding box center [378, 14] width 521 height 12
click at [147, 14] on input "text" at bounding box center [378, 14] width 521 height 12
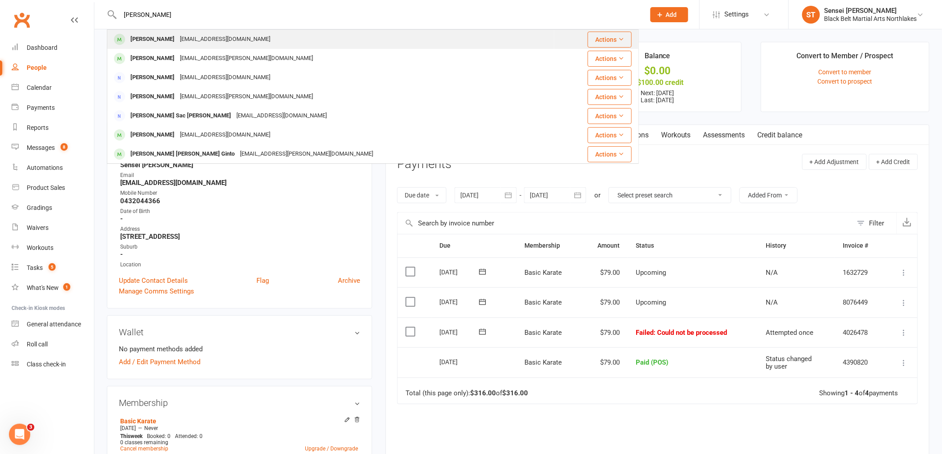
type input "Esthern paul"
click at [140, 40] on div "Esther Paul" at bounding box center [152, 39] width 49 height 13
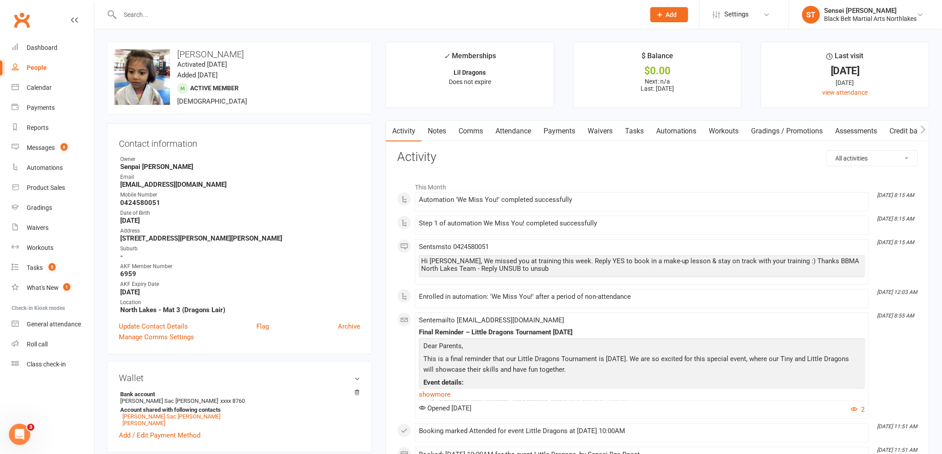
click at [568, 130] on link "Payments" at bounding box center [559, 131] width 44 height 20
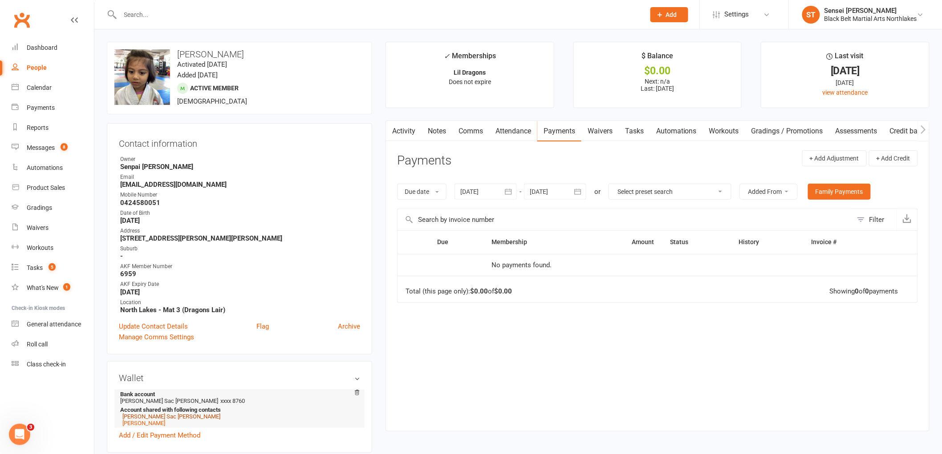
click at [142, 417] on link "Eldho Sac Paul" at bounding box center [171, 417] width 98 height 7
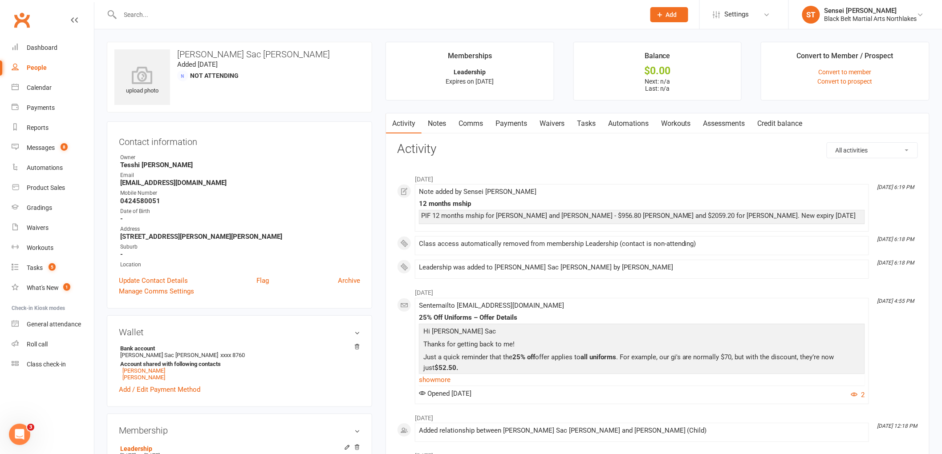
click at [515, 123] on link "Payments" at bounding box center [511, 124] width 44 height 20
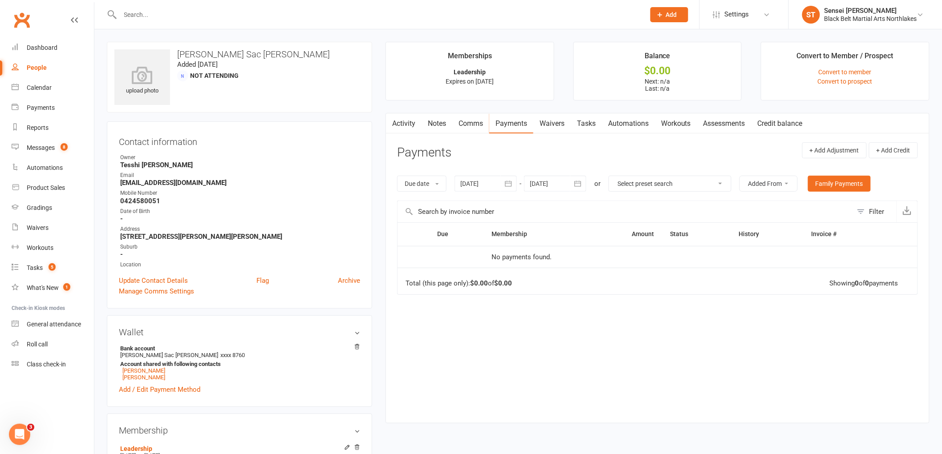
click at [438, 122] on link "Notes" at bounding box center [437, 124] width 31 height 20
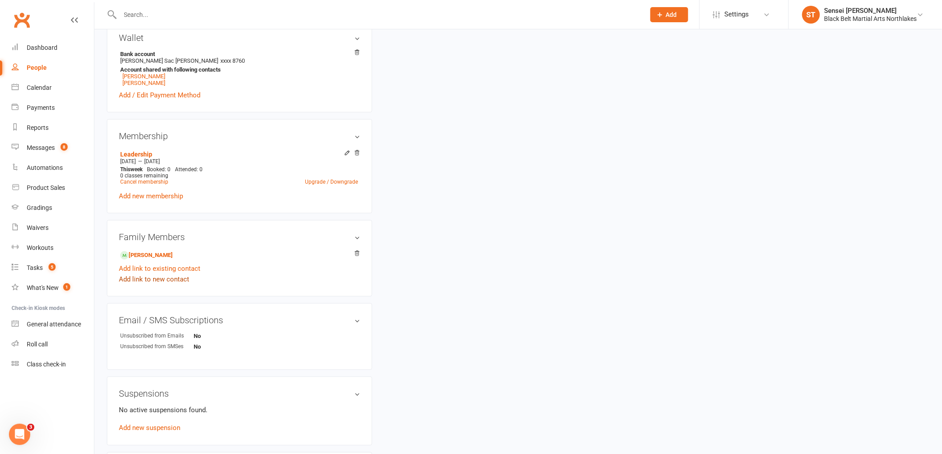
scroll to position [296, 0]
click at [148, 251] on link "Esther Paul - Child" at bounding box center [146, 253] width 53 height 9
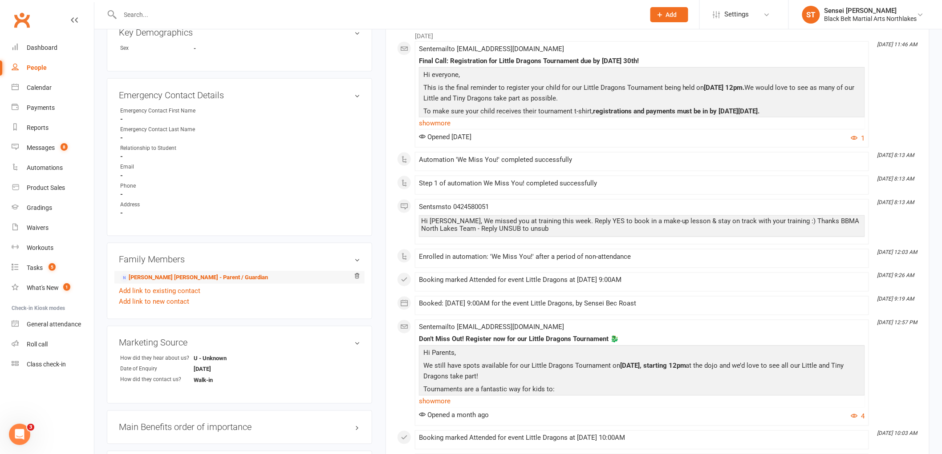
scroll to position [445, 0]
click at [146, 279] on link "Eldho Sac Paul - Parent / Guardian" at bounding box center [194, 277] width 148 height 9
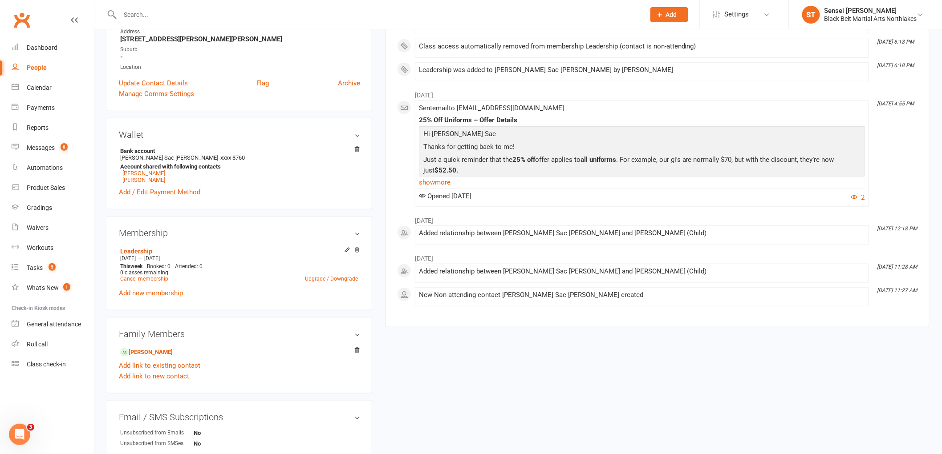
scroll to position [247, 0]
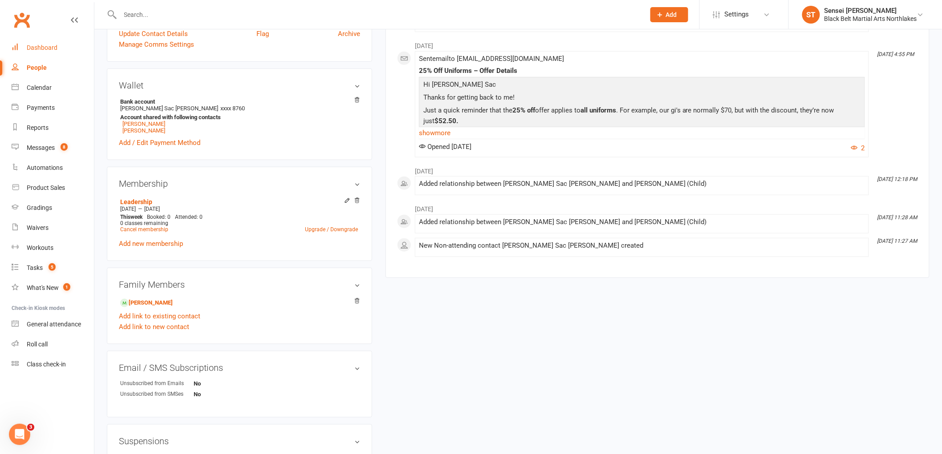
click at [37, 45] on div "Dashboard" at bounding box center [42, 47] width 31 height 7
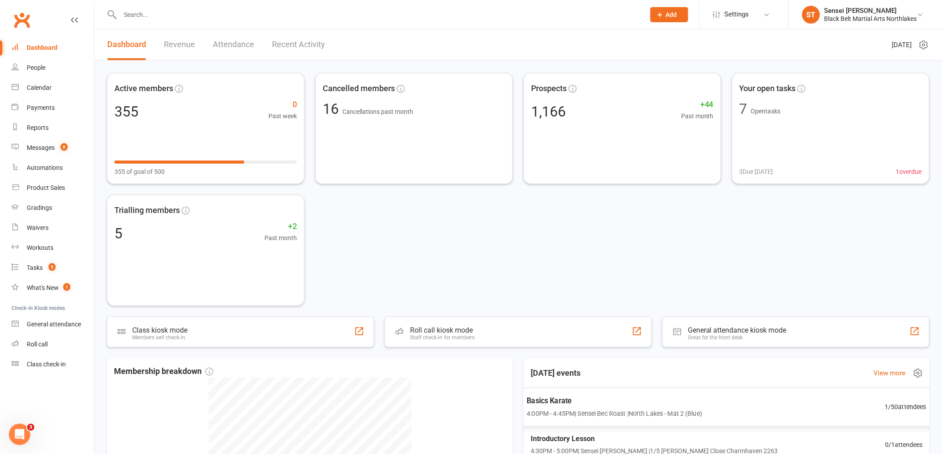
click at [542, 401] on span "Basics Karate" at bounding box center [614, 401] width 175 height 12
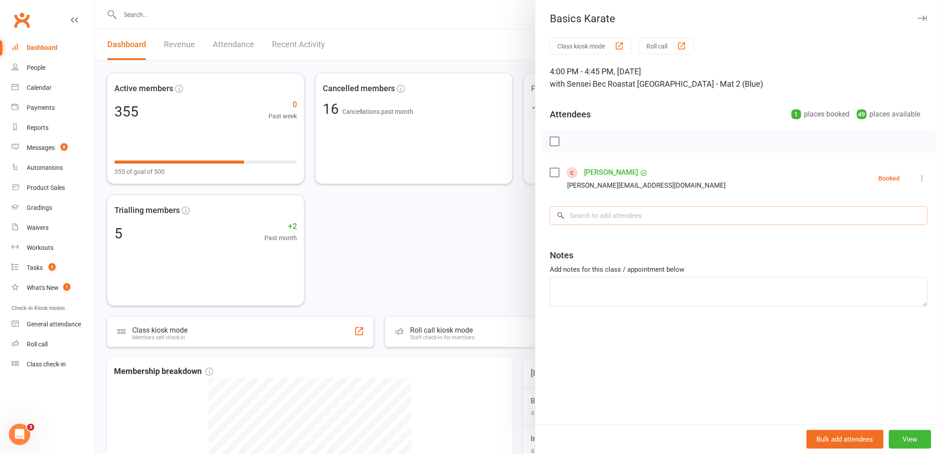
click at [599, 219] on input "search" at bounding box center [739, 216] width 378 height 19
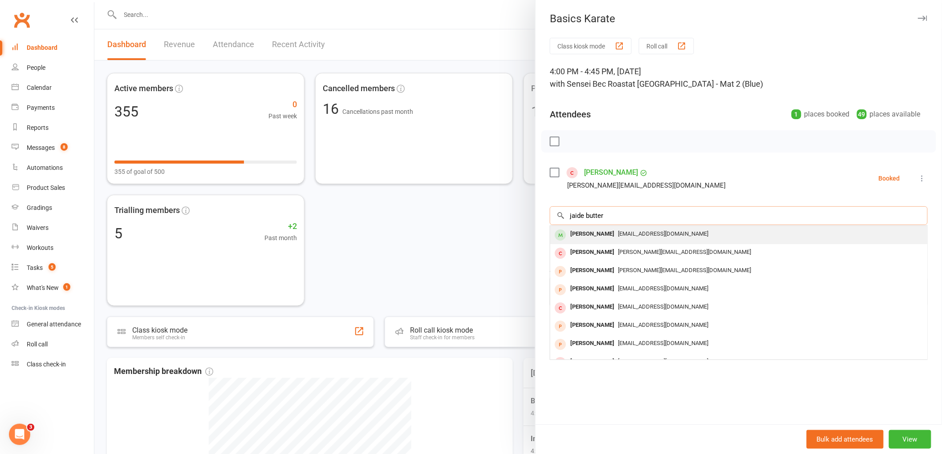
type input "jaide butter"
click at [586, 235] on div "Jaide Butterfield" at bounding box center [592, 234] width 51 height 13
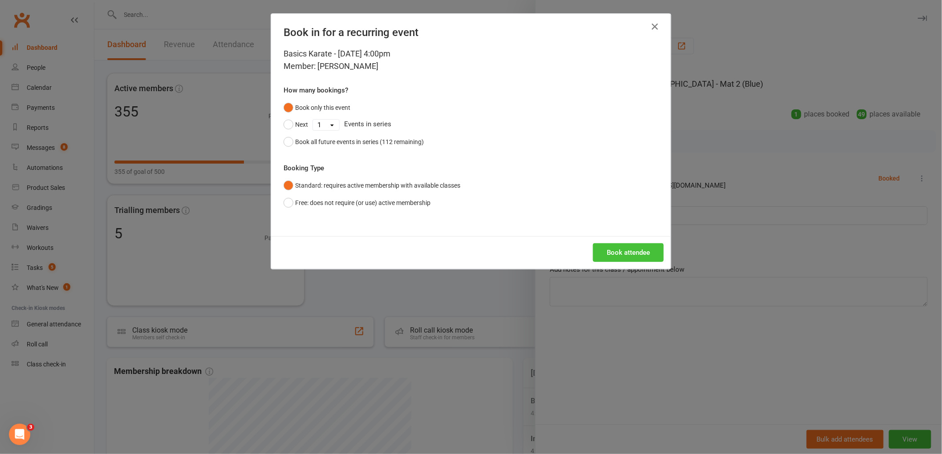
click at [649, 253] on button "Book attendee" at bounding box center [628, 252] width 71 height 19
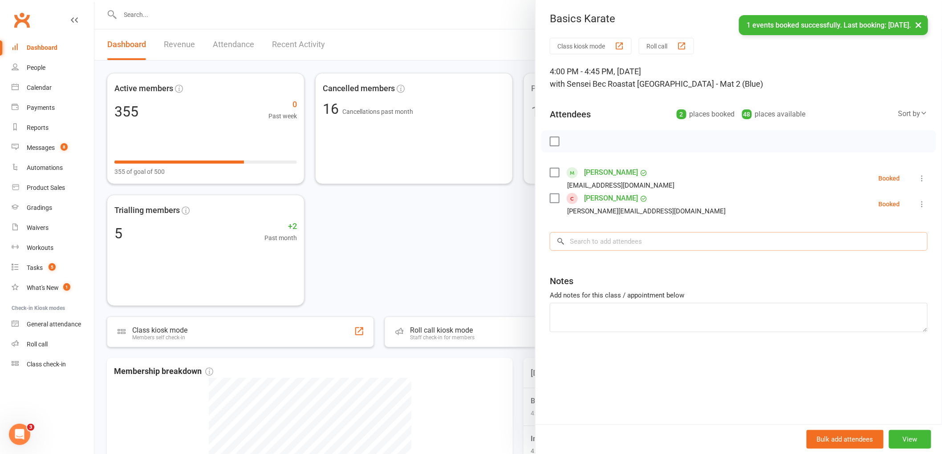
click at [587, 245] on input "search" at bounding box center [739, 241] width 378 height 19
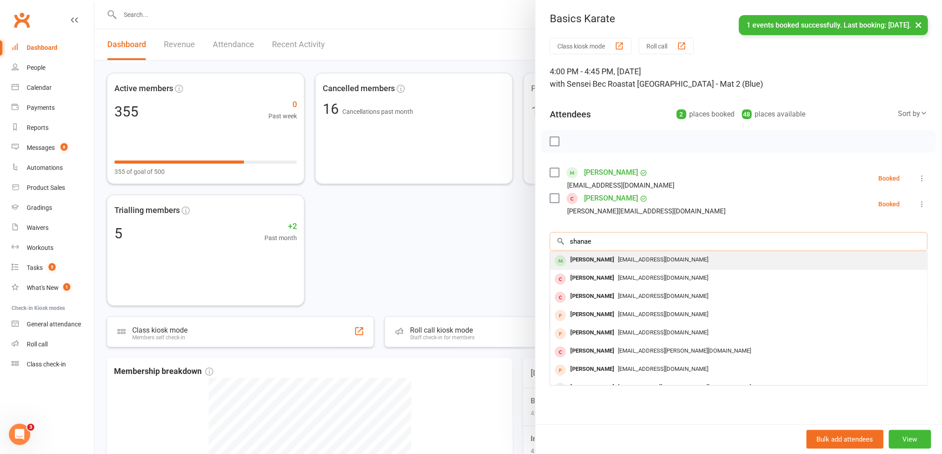
type input "shanae"
click at [588, 263] on div "Shanae Pearce" at bounding box center [592, 260] width 51 height 13
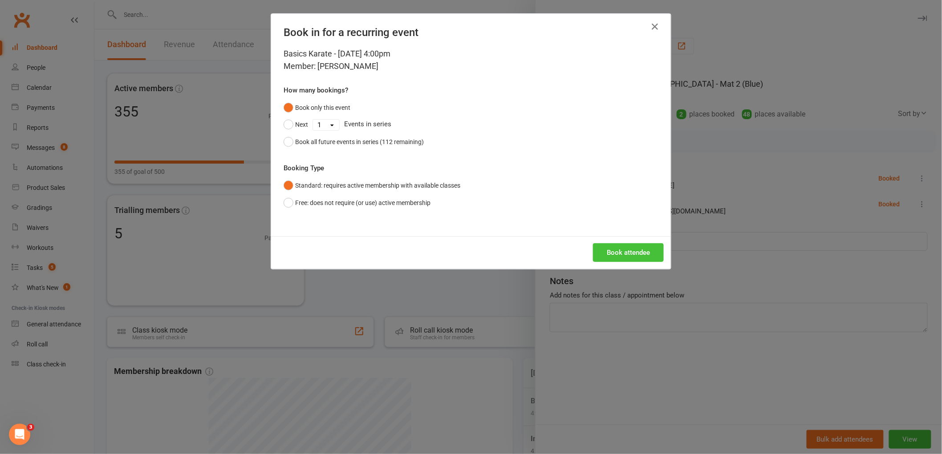
click at [628, 256] on button "Book attendee" at bounding box center [628, 252] width 71 height 19
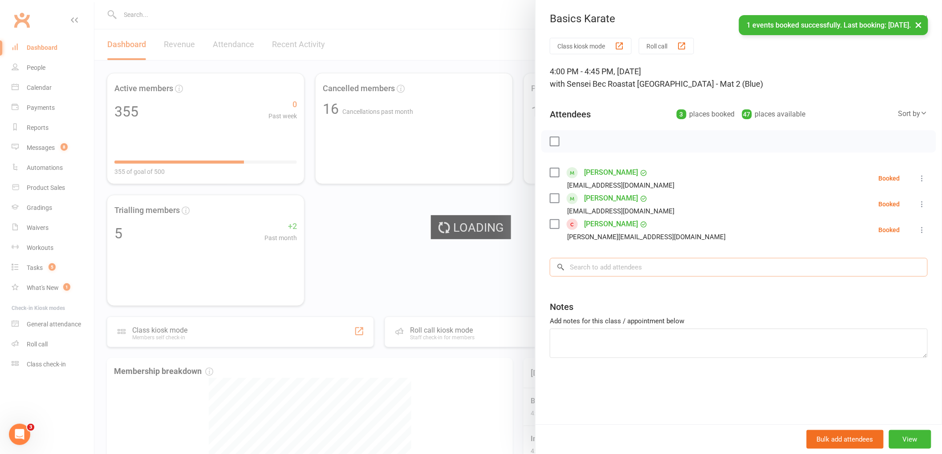
click at [598, 271] on input "search" at bounding box center [739, 267] width 378 height 19
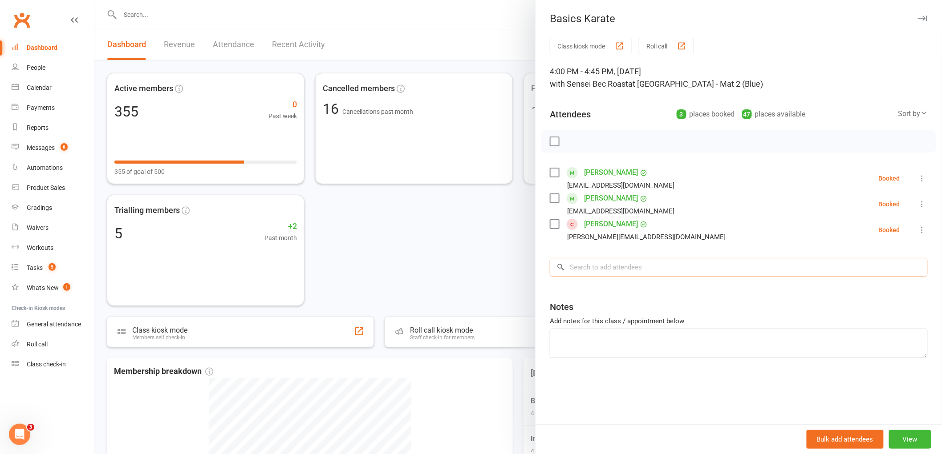
click at [610, 260] on input "search" at bounding box center [739, 267] width 378 height 19
click at [159, 14] on div at bounding box center [517, 227] width 847 height 454
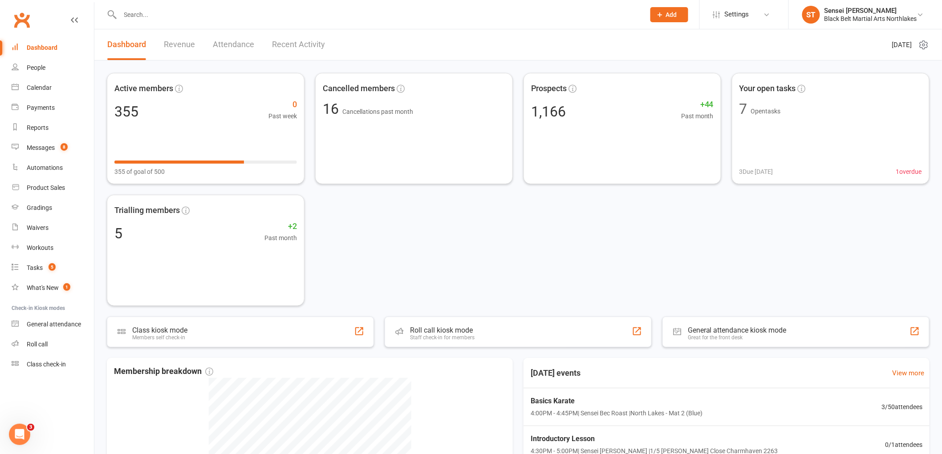
click at [146, 15] on input "text" at bounding box center [378, 14] width 521 height 12
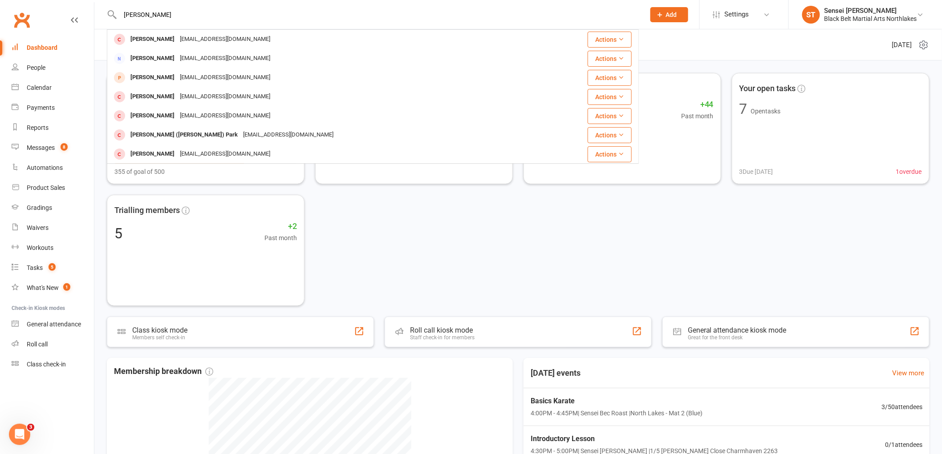
drag, startPoint x: 153, startPoint y: 12, endPoint x: 86, endPoint y: 6, distance: 67.5
click at [86, 2] on header "gabriel Gabriel Torres gatorresaraya@gmail.com Actions Gabrielle Hill gaby.crmg…" at bounding box center [471, 2] width 942 height 0
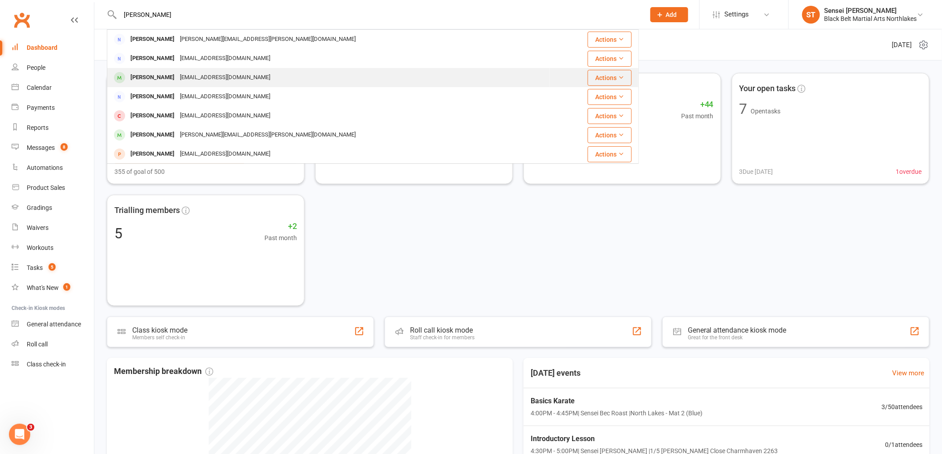
type input "montgomery"
click at [148, 80] on div "Gabe Montgomery" at bounding box center [152, 77] width 49 height 13
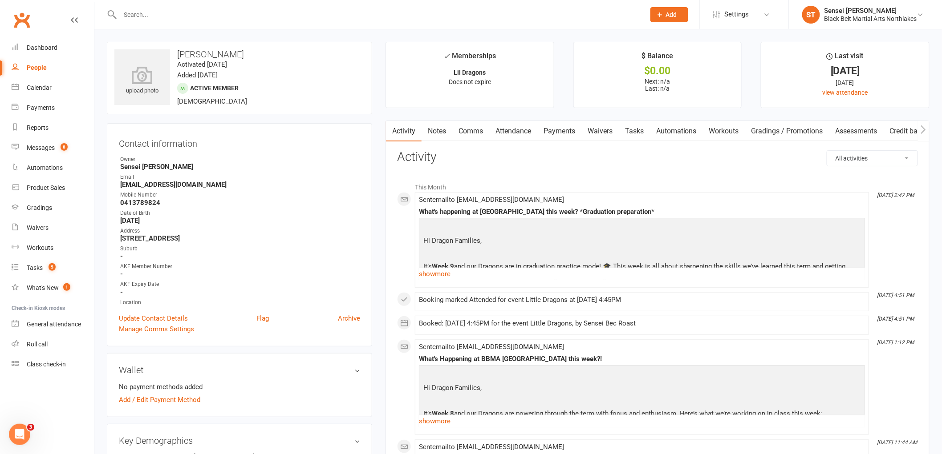
click at [559, 130] on link "Payments" at bounding box center [559, 131] width 44 height 20
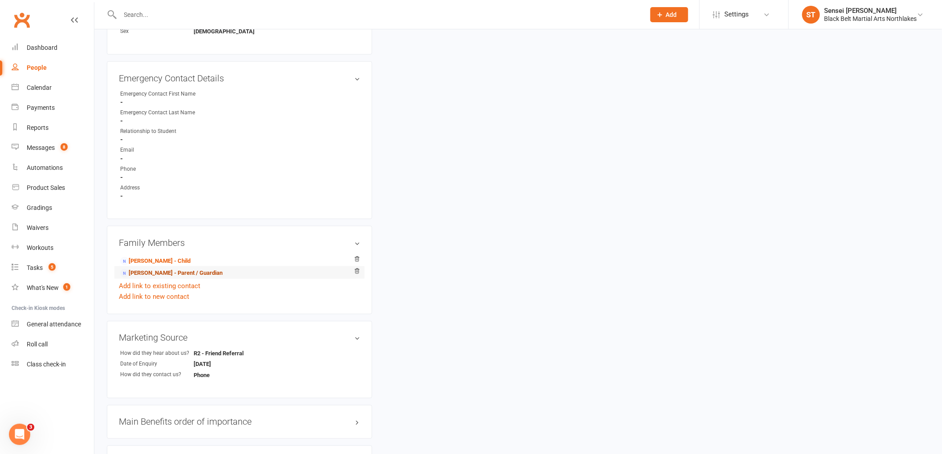
scroll to position [445, 0]
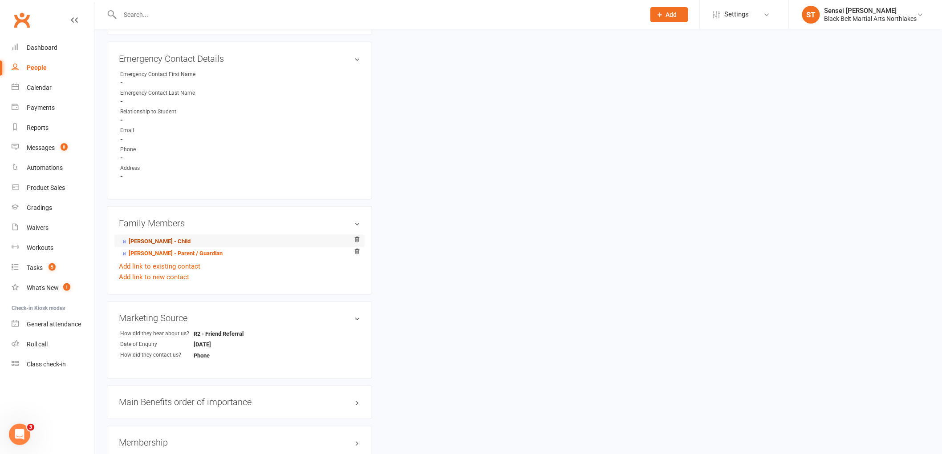
click at [150, 243] on link "Louise Montgomery - Child" at bounding box center [155, 241] width 70 height 9
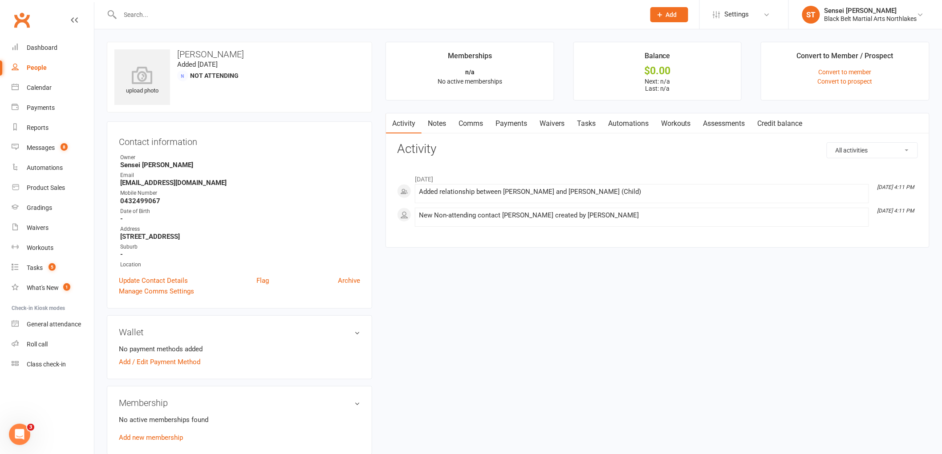
click at [521, 128] on link "Payments" at bounding box center [511, 124] width 44 height 20
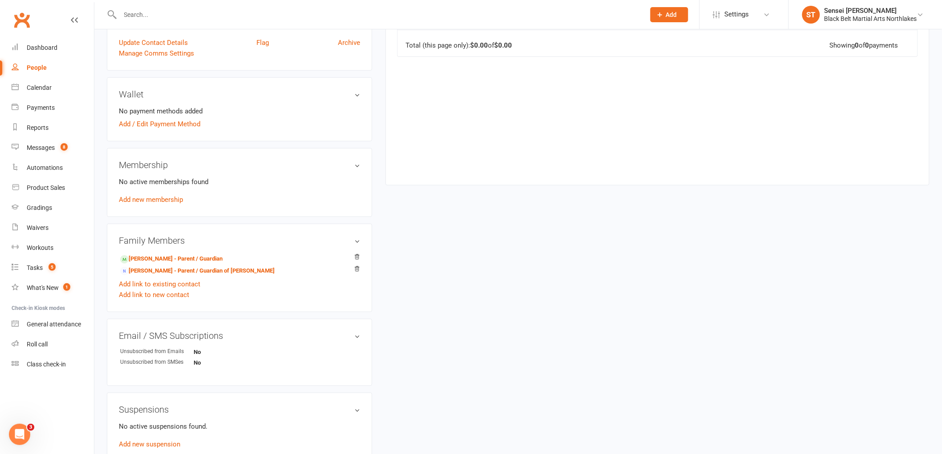
scroll to position [247, 0]
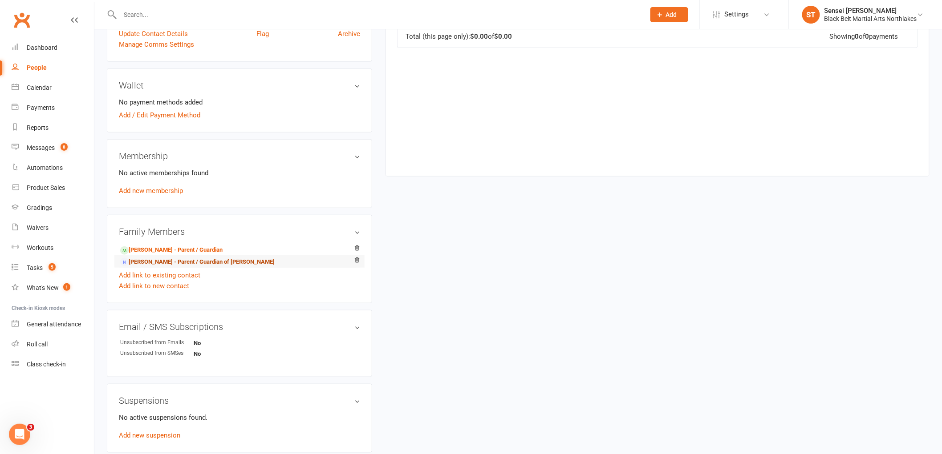
click at [181, 262] on link "Douglas Montgomery - Parent / Guardian of Gabe Montgomery" at bounding box center [197, 262] width 154 height 9
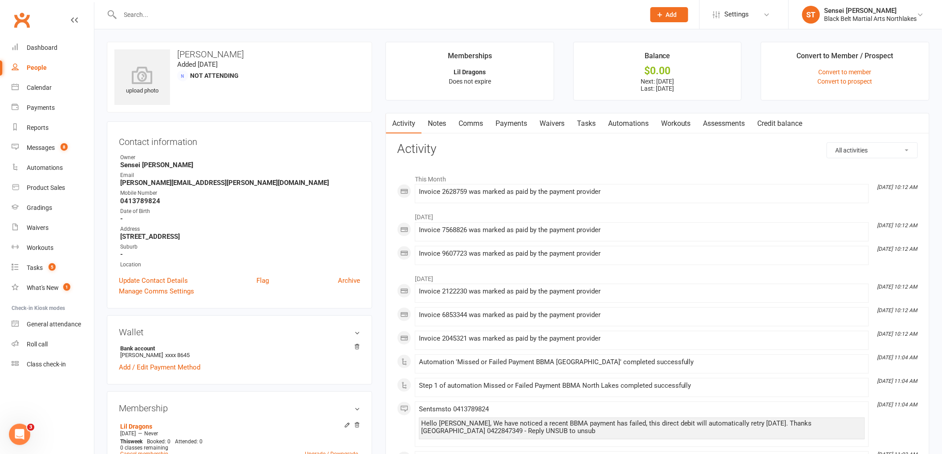
click at [508, 121] on link "Payments" at bounding box center [511, 124] width 44 height 20
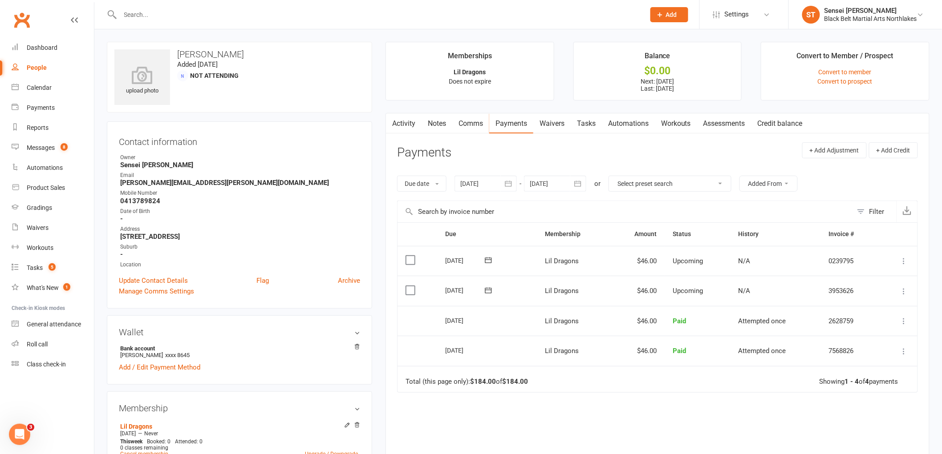
click at [434, 122] on link "Notes" at bounding box center [437, 124] width 31 height 20
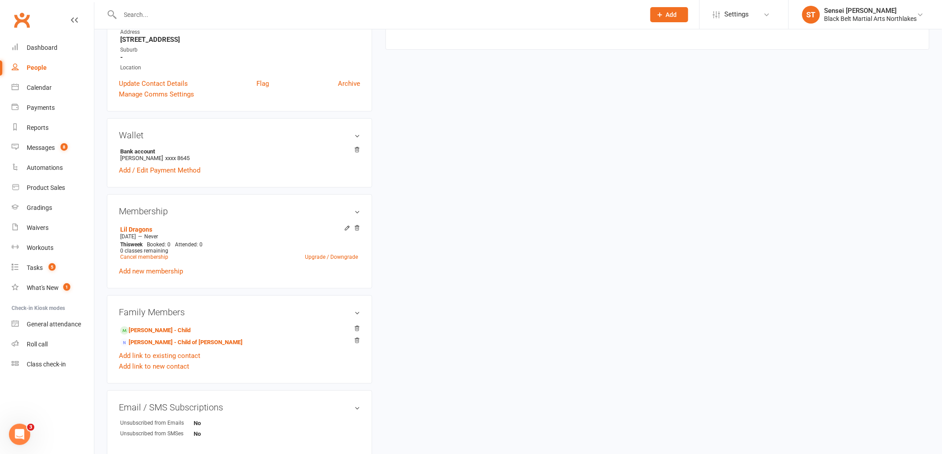
scroll to position [198, 0]
click at [173, 330] on link "Gabe Montgomery - Child" at bounding box center [155, 330] width 70 height 9
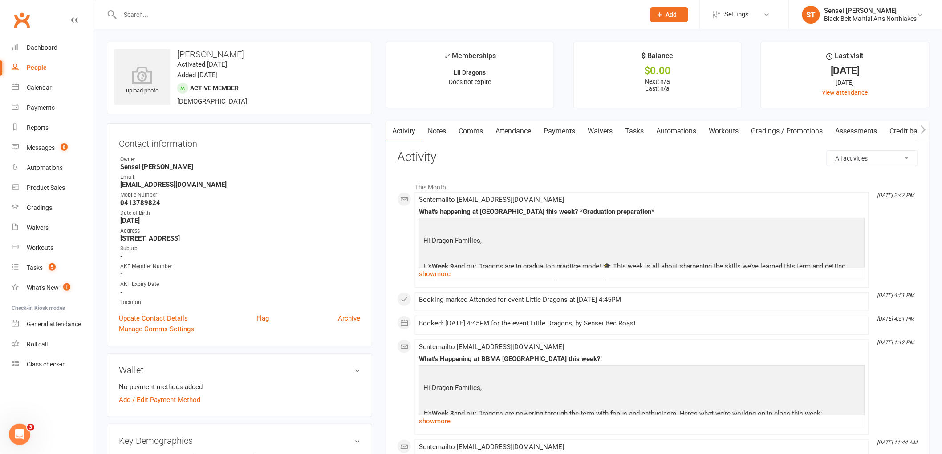
click at [434, 132] on link "Notes" at bounding box center [437, 131] width 31 height 20
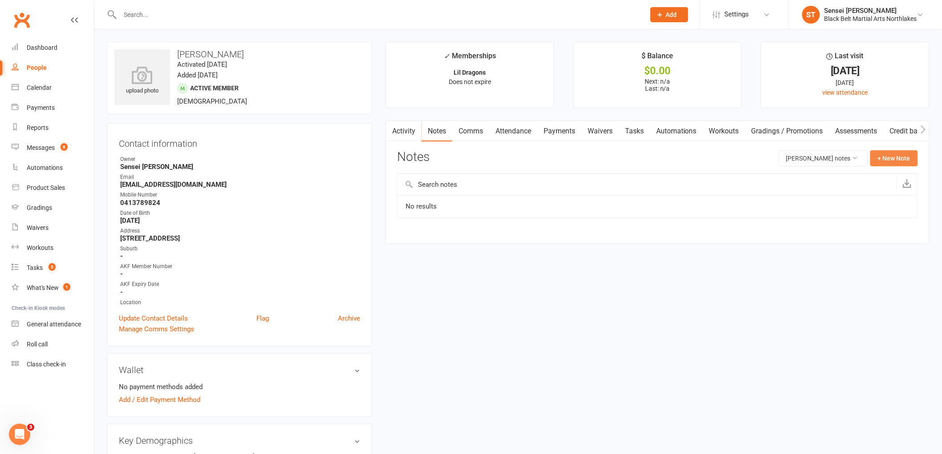
click at [900, 158] on button "+ New Note" at bounding box center [894, 158] width 48 height 16
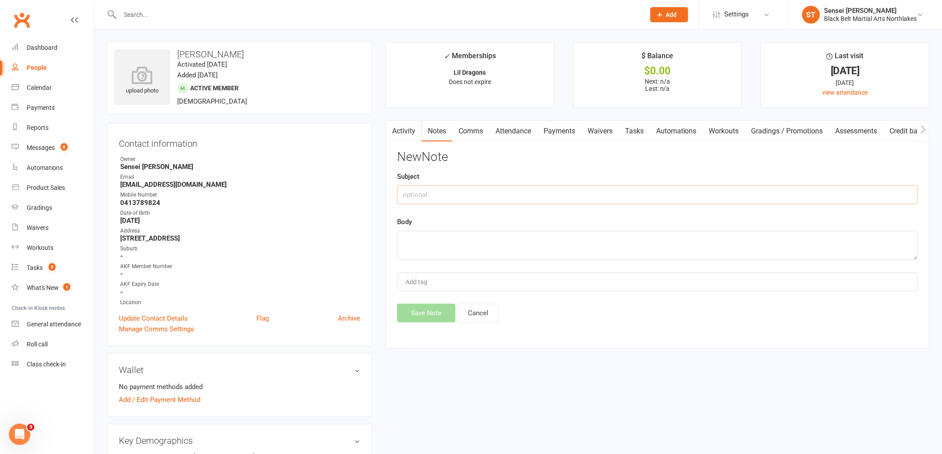
click at [438, 200] on input "text" at bounding box center [657, 195] width 521 height 19
type input "phone call"
click at [423, 244] on textarea at bounding box center [657, 245] width 521 height 29
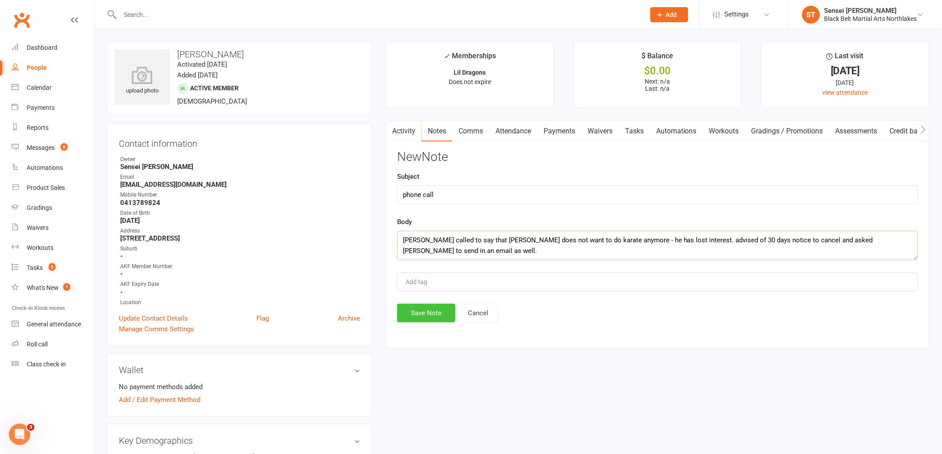
type textarea "Louise called to say that Gabe does not want to do karate anymore - he has lost…"
click at [436, 313] on button "Save Note" at bounding box center [426, 313] width 58 height 19
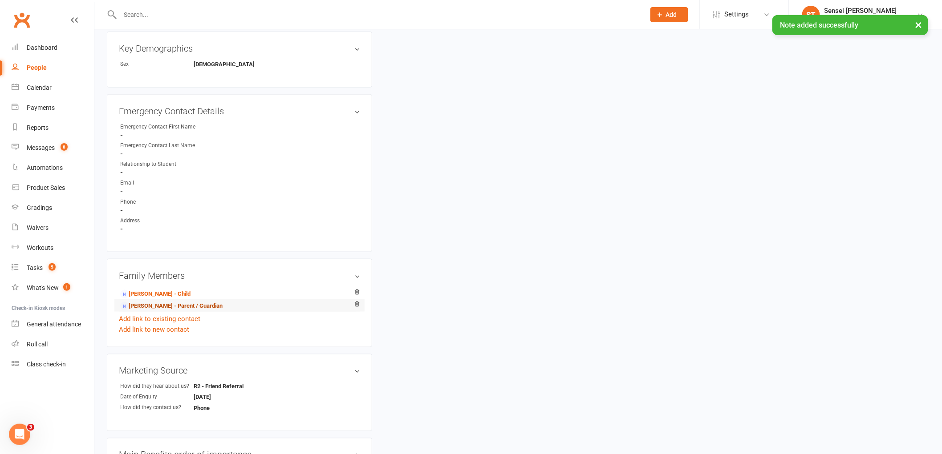
scroll to position [395, 0]
click at [154, 303] on link "Douglas Montgomery - Parent / Guardian" at bounding box center [171, 303] width 102 height 9
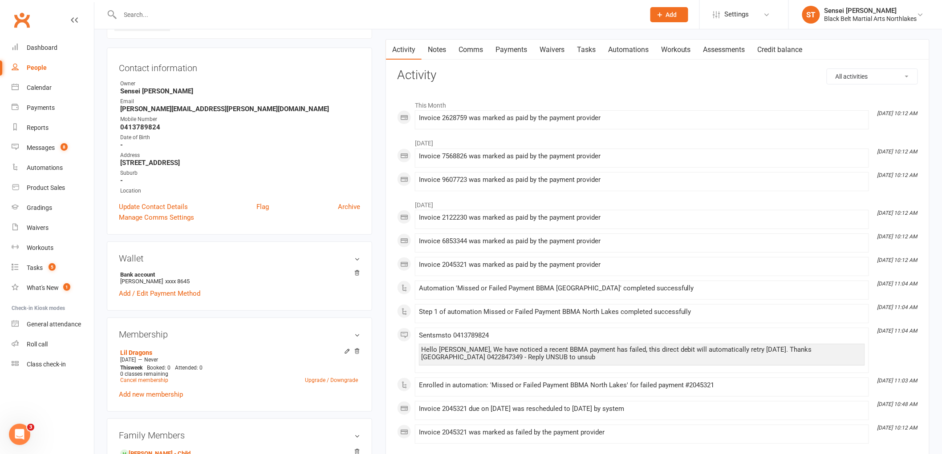
scroll to position [198, 0]
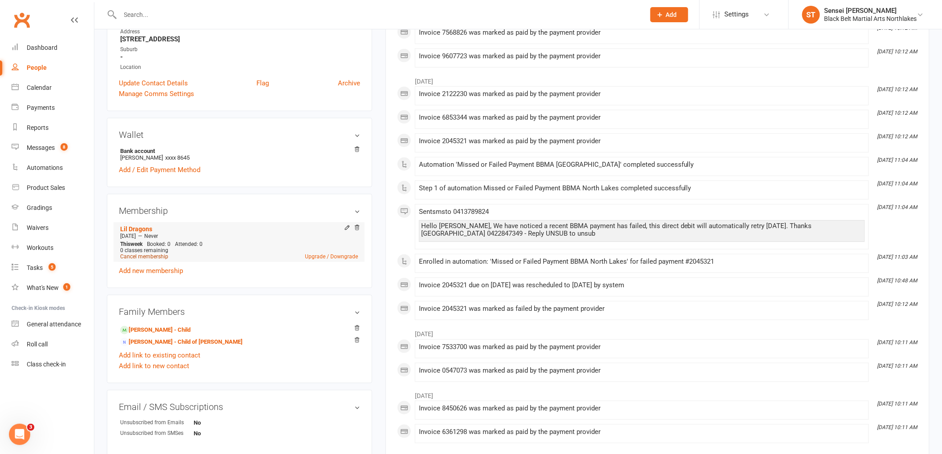
click at [152, 255] on link "Cancel membership" at bounding box center [144, 257] width 48 height 6
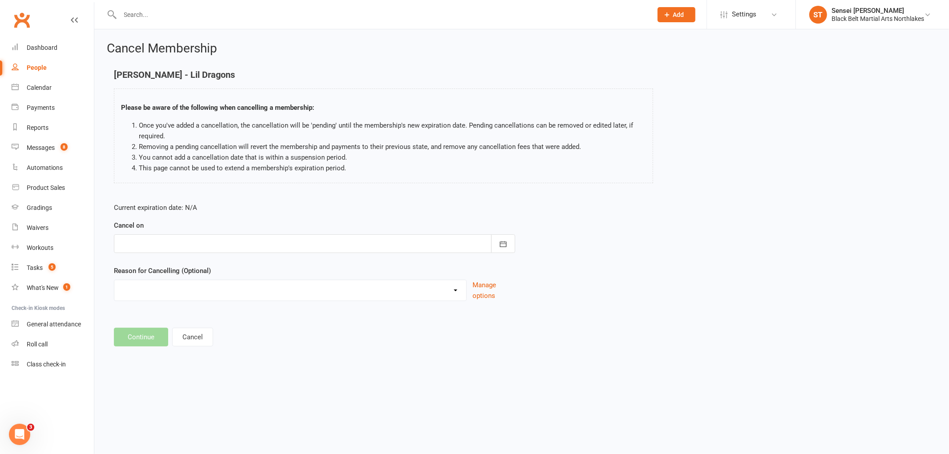
click at [151, 241] on div at bounding box center [314, 244] width 401 height 19
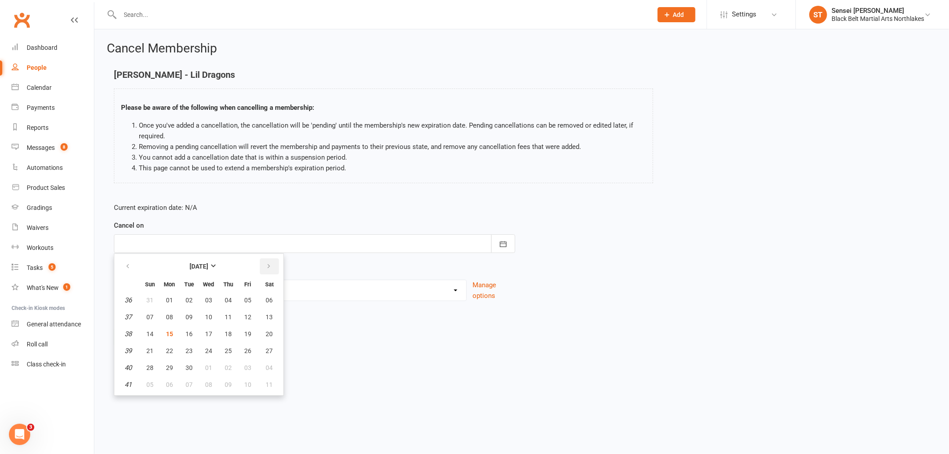
click at [271, 266] on button "button" at bounding box center [269, 267] width 19 height 16
click at [188, 331] on span "14" at bounding box center [189, 334] width 7 height 7
type input "14 Oct 2025"
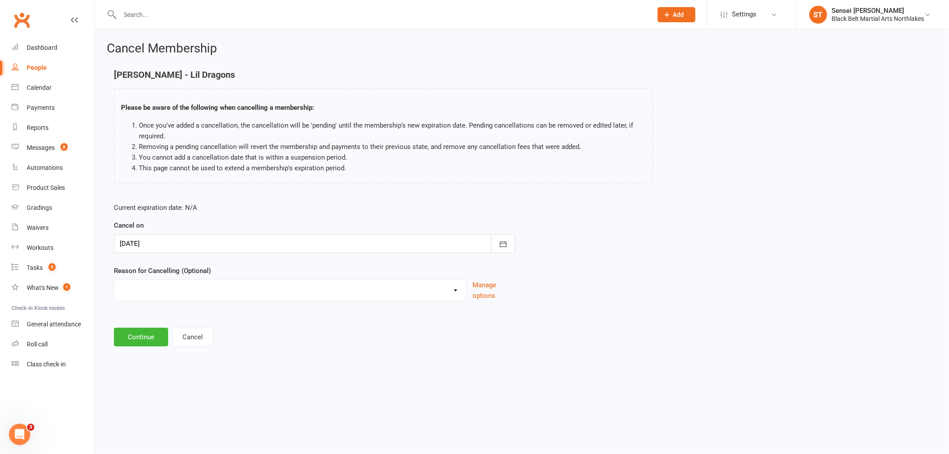
click at [156, 290] on select "Holiday Injury MIA Other reason" at bounding box center [290, 289] width 352 height 18
select select "3"
click at [114, 280] on select "Holiday Injury MIA Other reason" at bounding box center [290, 289] width 352 height 18
click at [150, 337] on input at bounding box center [314, 337] width 401 height 19
type input "lost interest"
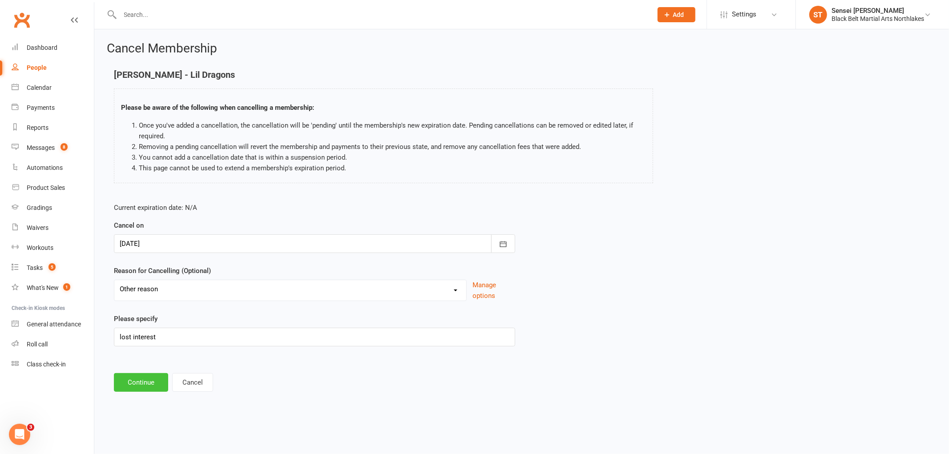
click at [140, 386] on button "Continue" at bounding box center [141, 382] width 54 height 19
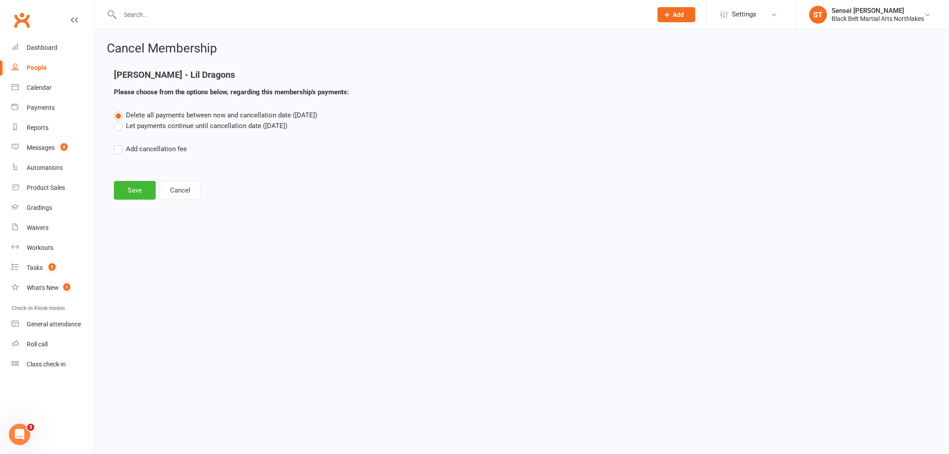
click at [120, 124] on label "Let payments continue until cancellation date (Oct 14, 2025)" at bounding box center [201, 126] width 174 height 11
click at [120, 121] on input "Let payments continue until cancellation date (Oct 14, 2025)" at bounding box center [117, 121] width 6 height 0
click at [145, 187] on button "Save" at bounding box center [135, 190] width 42 height 19
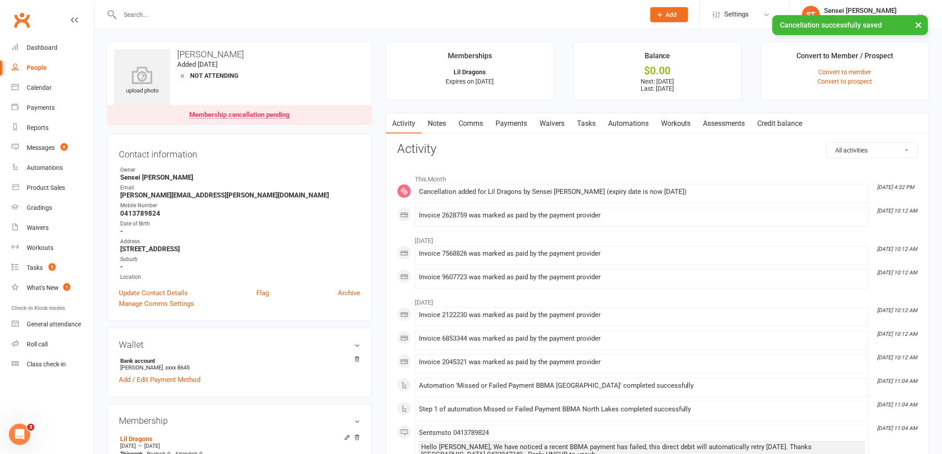
click at [510, 125] on link "Payments" at bounding box center [511, 124] width 44 height 20
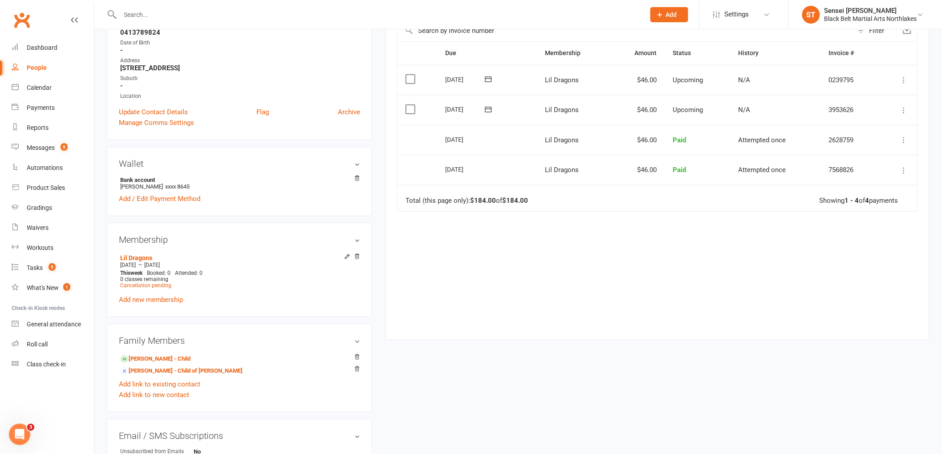
scroll to position [198, 0]
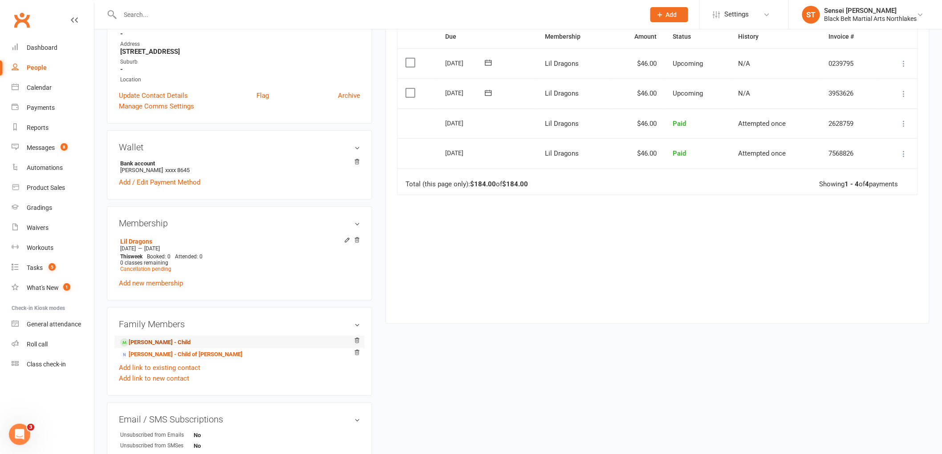
click at [160, 339] on link "Gabe Montgomery - Child" at bounding box center [155, 342] width 70 height 9
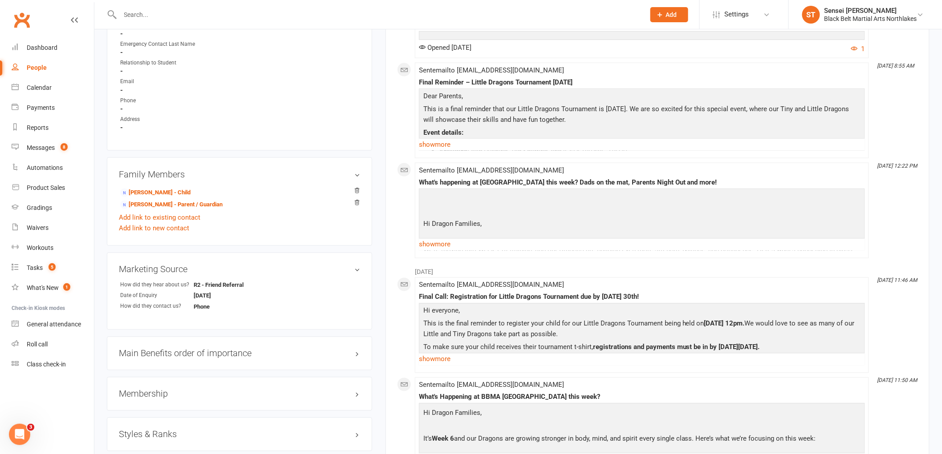
scroll to position [495, 0]
click at [147, 392] on h3 "Membership" at bounding box center [239, 394] width 241 height 10
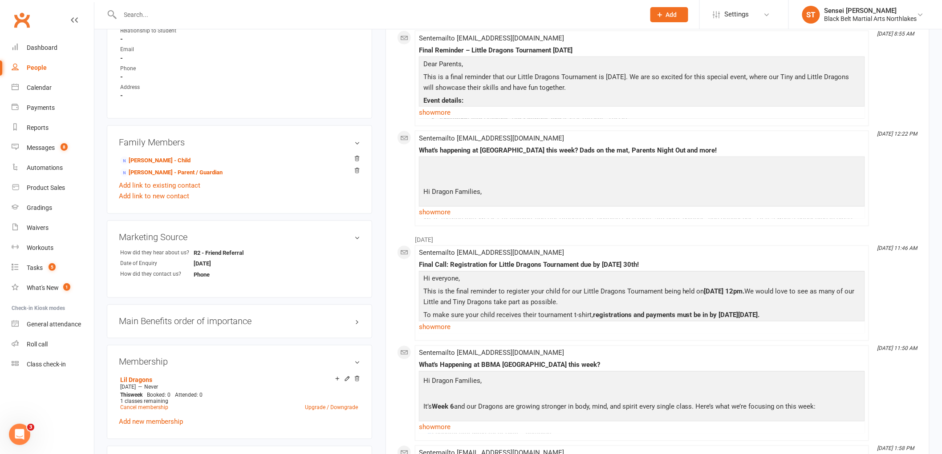
scroll to position [593, 0]
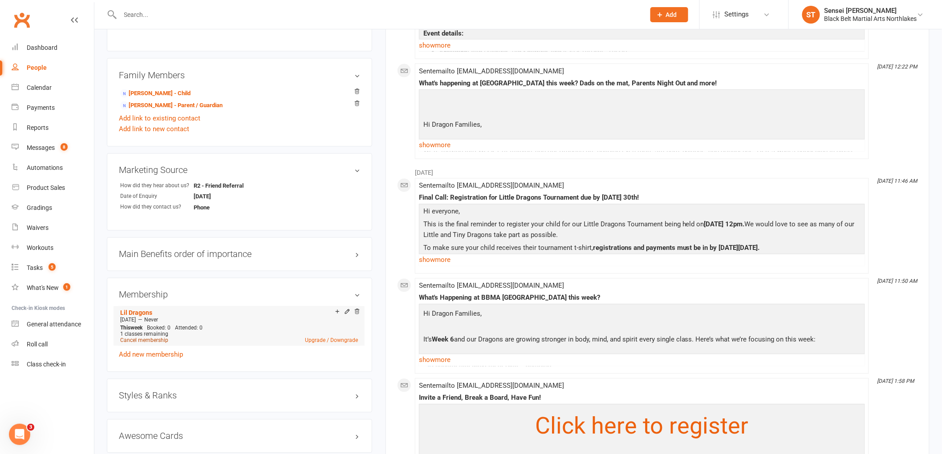
click at [141, 340] on link "Cancel membership" at bounding box center [144, 341] width 48 height 6
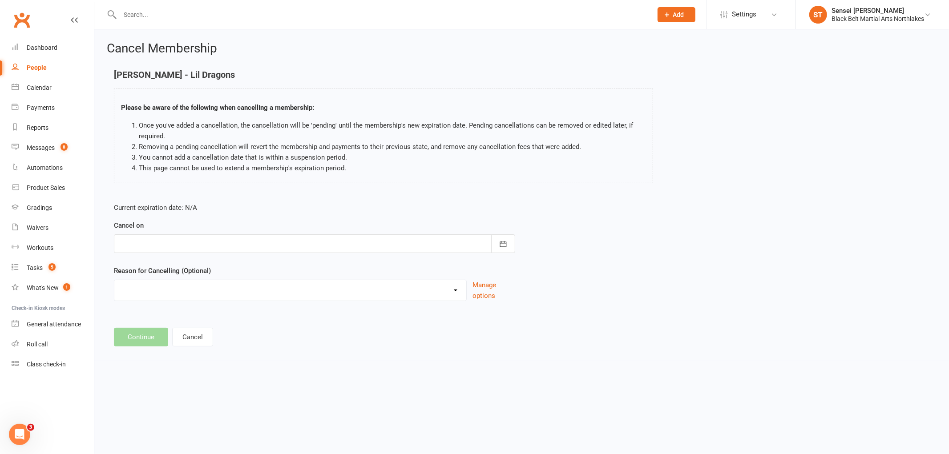
click at [172, 236] on div at bounding box center [314, 244] width 401 height 19
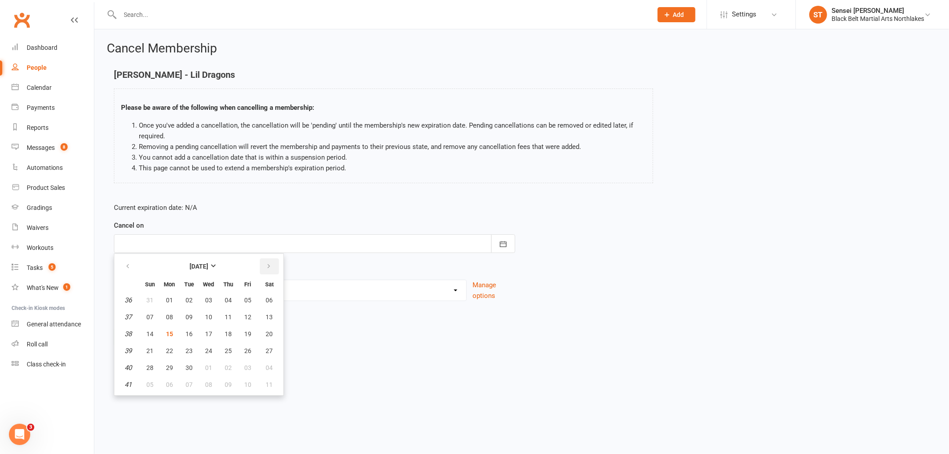
click at [267, 266] on icon "button" at bounding box center [269, 266] width 6 height 7
click at [165, 327] on button "13" at bounding box center [169, 334] width 19 height 16
type input "[DATE]"
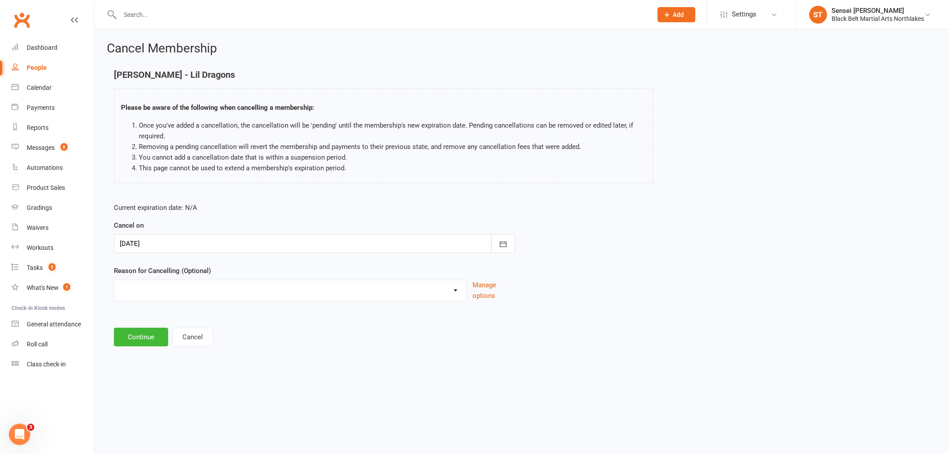
click at [141, 288] on select "Holiday Injury MIA Other reason" at bounding box center [290, 289] width 352 height 18
select select "3"
click at [114, 280] on select "Holiday Injury MIA Other reason" at bounding box center [290, 289] width 352 height 18
click at [158, 339] on input at bounding box center [314, 337] width 401 height 19
type input "lost interest"
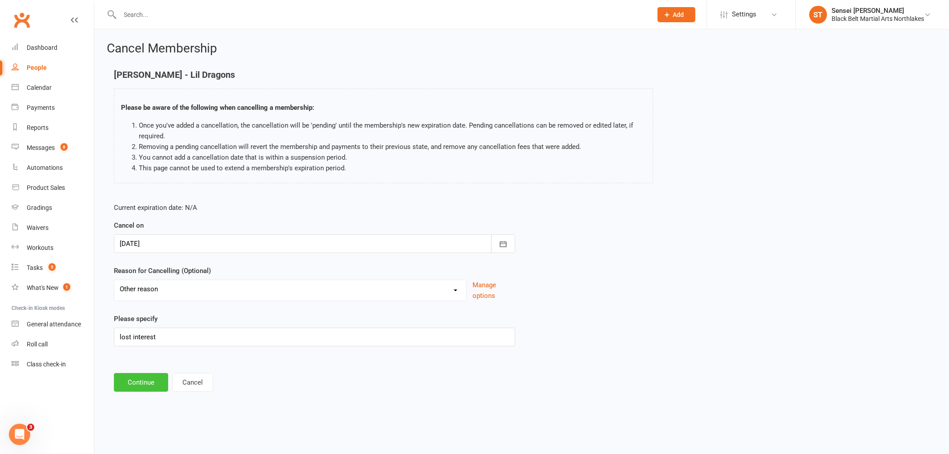
click at [145, 377] on button "Continue" at bounding box center [141, 382] width 54 height 19
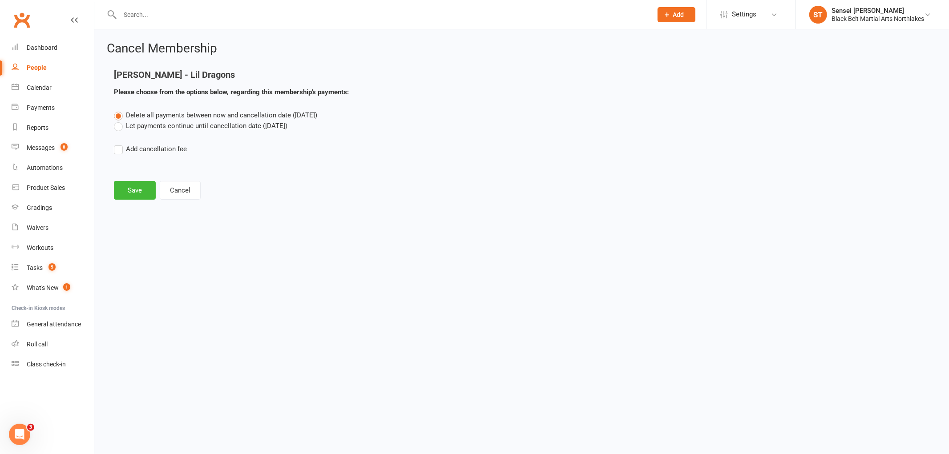
click at [118, 123] on label "Let payments continue until cancellation date (Oct 13, 2025)" at bounding box center [201, 126] width 174 height 11
click at [118, 121] on input "Let payments continue until cancellation date (Oct 13, 2025)" at bounding box center [117, 121] width 6 height 0
click at [131, 195] on button "Save" at bounding box center [135, 190] width 42 height 19
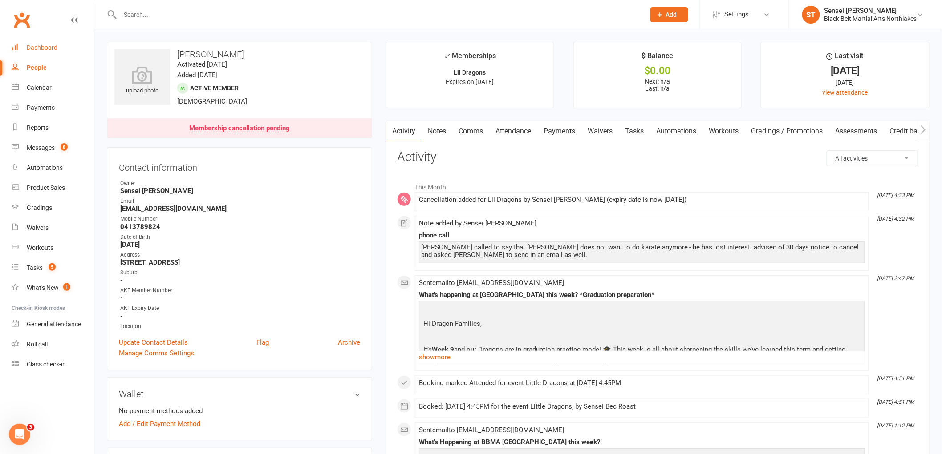
click at [44, 49] on div "Dashboard" at bounding box center [42, 47] width 31 height 7
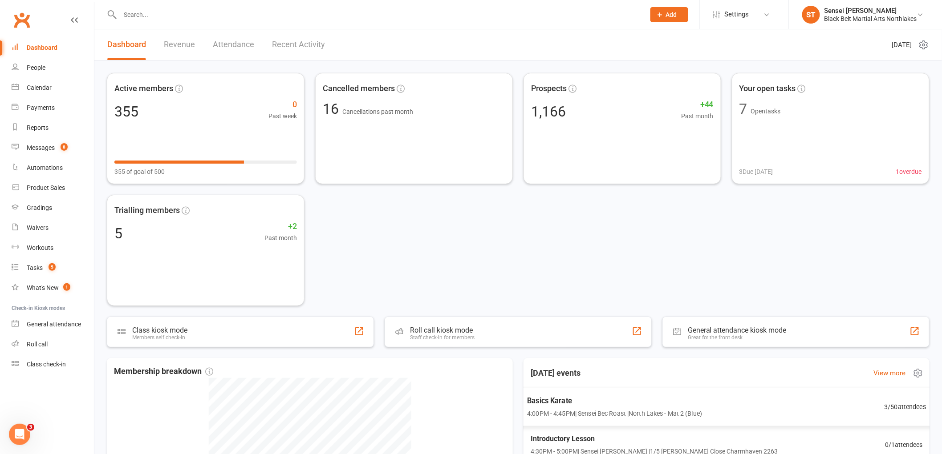
click at [567, 406] on span "Basics Karate" at bounding box center [614, 401] width 175 height 12
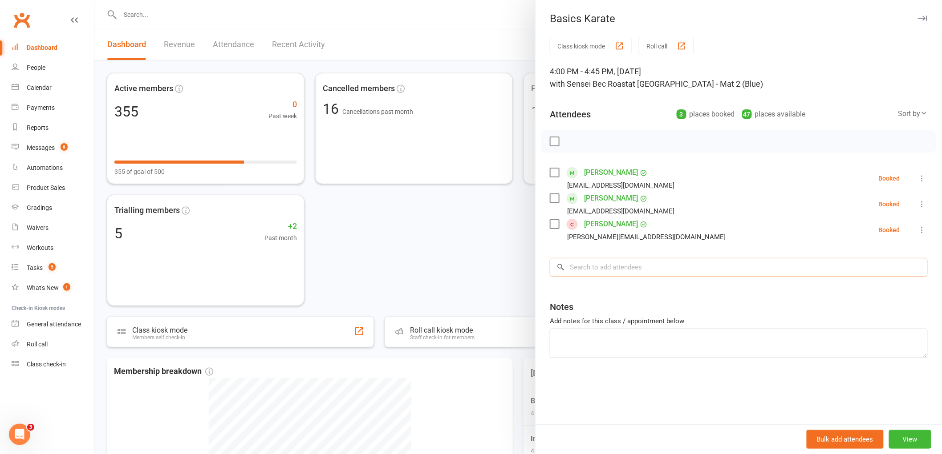
click at [617, 268] on input "search" at bounding box center [739, 267] width 378 height 19
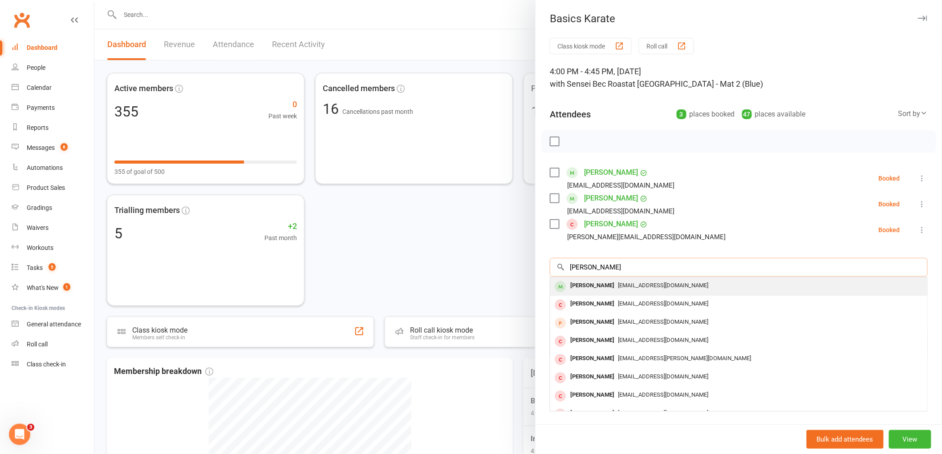
type input "ellie allen"
click at [574, 292] on div "Ellie Allen" at bounding box center [592, 286] width 51 height 13
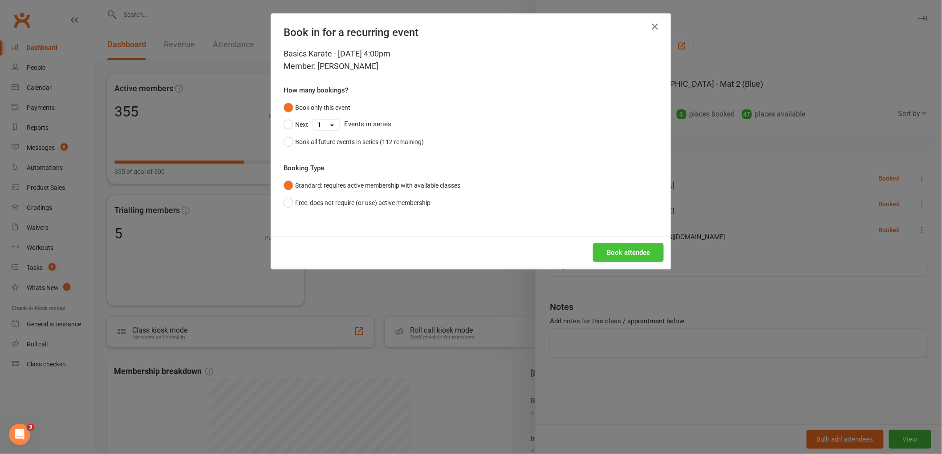
click at [616, 247] on button "Book attendee" at bounding box center [628, 252] width 71 height 19
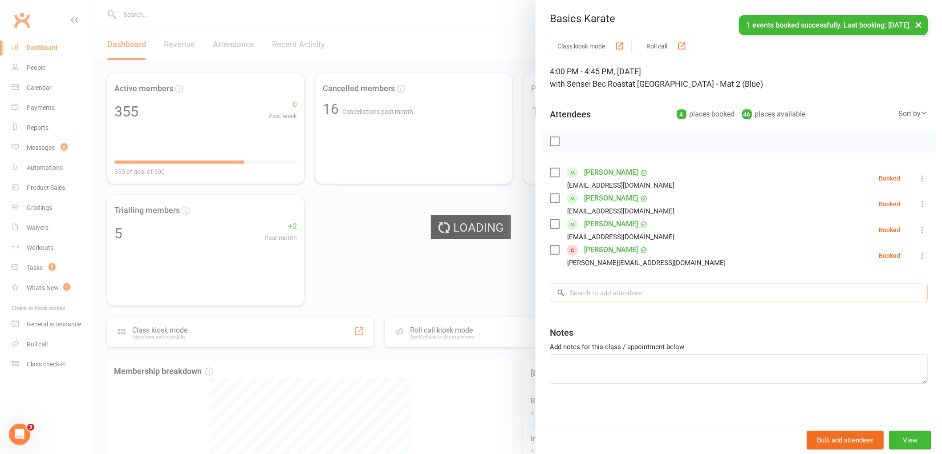
click at [602, 287] on input "search" at bounding box center [739, 293] width 378 height 19
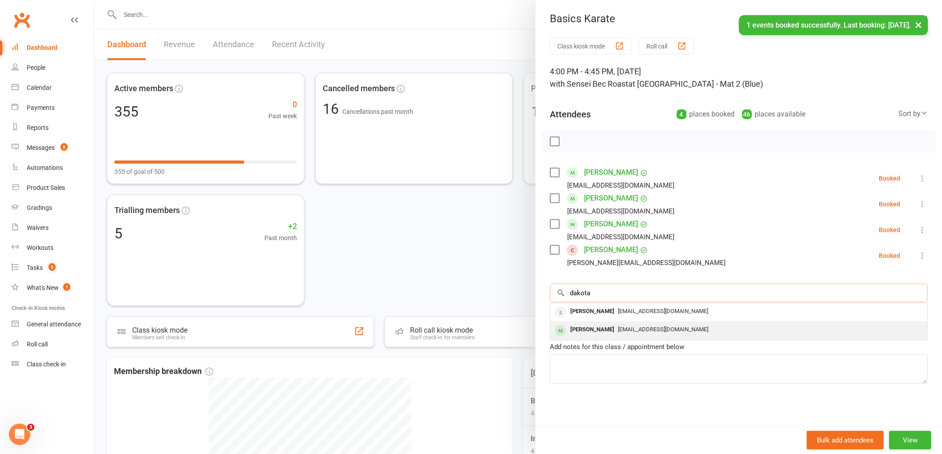
type input "dakota"
click at [601, 327] on div "Dakota McWilliams" at bounding box center [592, 330] width 51 height 13
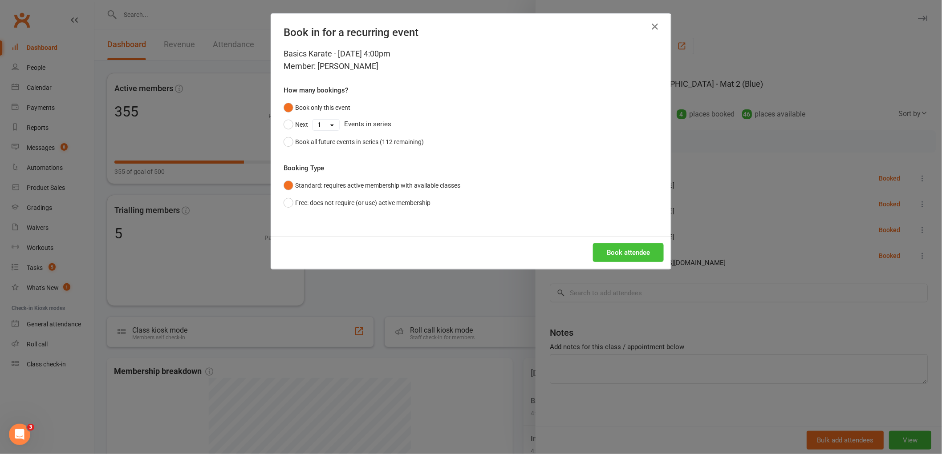
click at [634, 254] on button "Book attendee" at bounding box center [628, 252] width 71 height 19
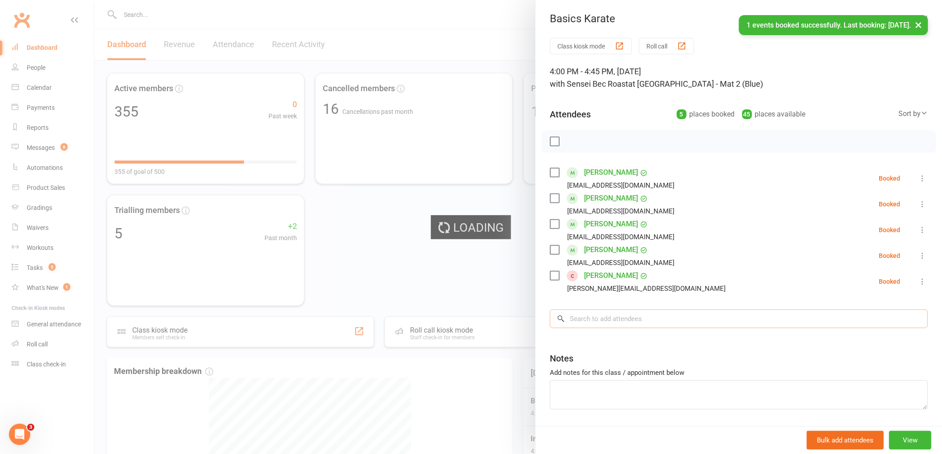
click at [598, 317] on input "search" at bounding box center [739, 319] width 378 height 19
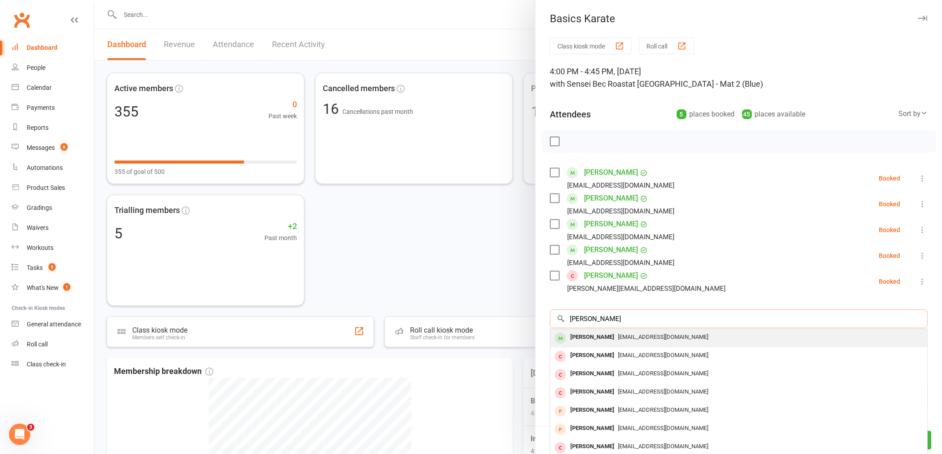
type input "xavier shgervy"
click at [594, 339] on div "Xavier Shervey" at bounding box center [592, 337] width 51 height 13
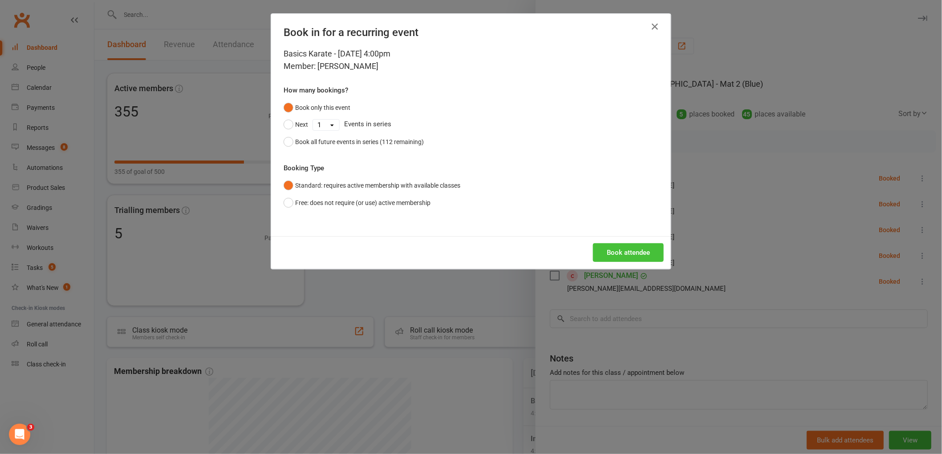
click at [630, 259] on button "Book attendee" at bounding box center [628, 252] width 71 height 19
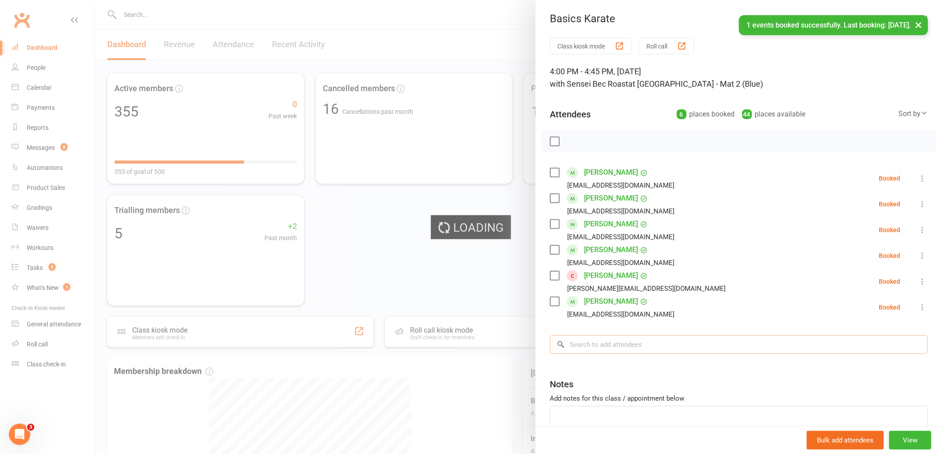
click at [603, 341] on input "search" at bounding box center [739, 345] width 378 height 19
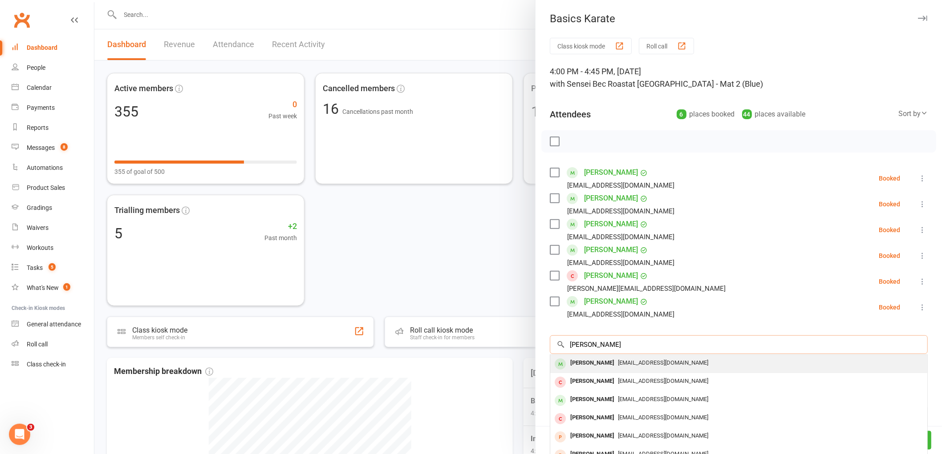
type input "finn aubrey"
click at [592, 363] on div "Finn Aubrey" at bounding box center [592, 363] width 51 height 13
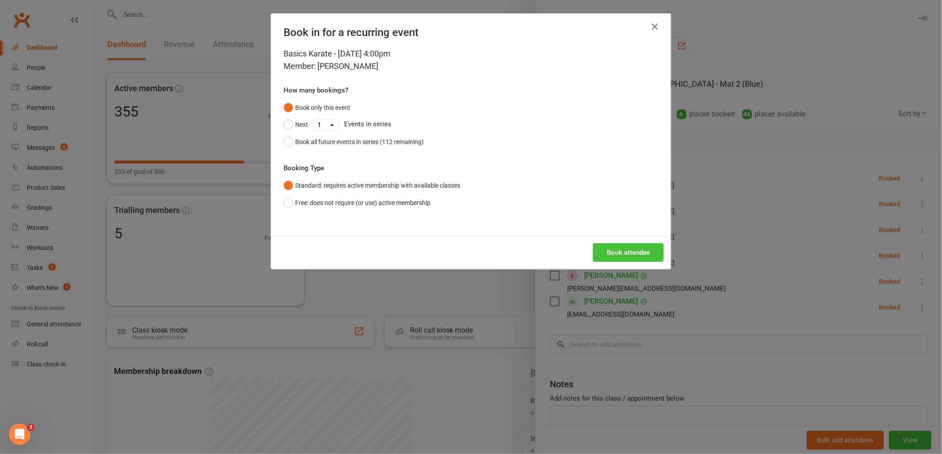
click at [643, 254] on button "Book attendee" at bounding box center [628, 252] width 71 height 19
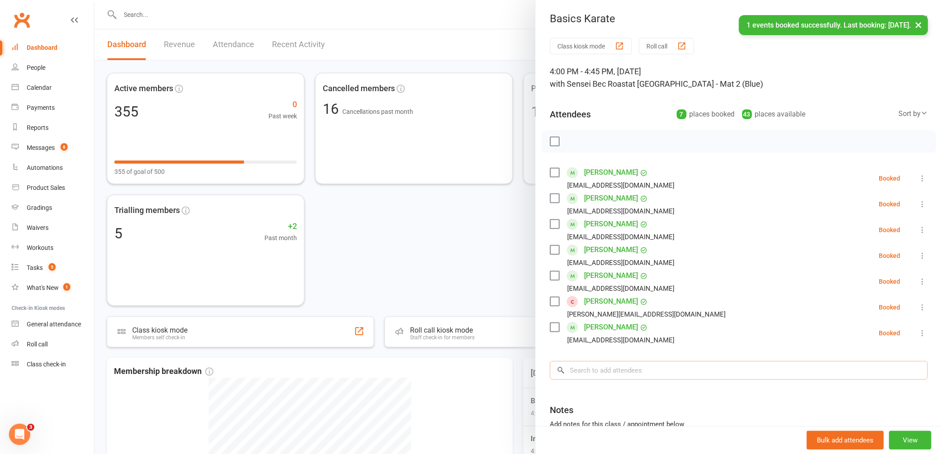
click at [599, 370] on input "search" at bounding box center [739, 370] width 378 height 19
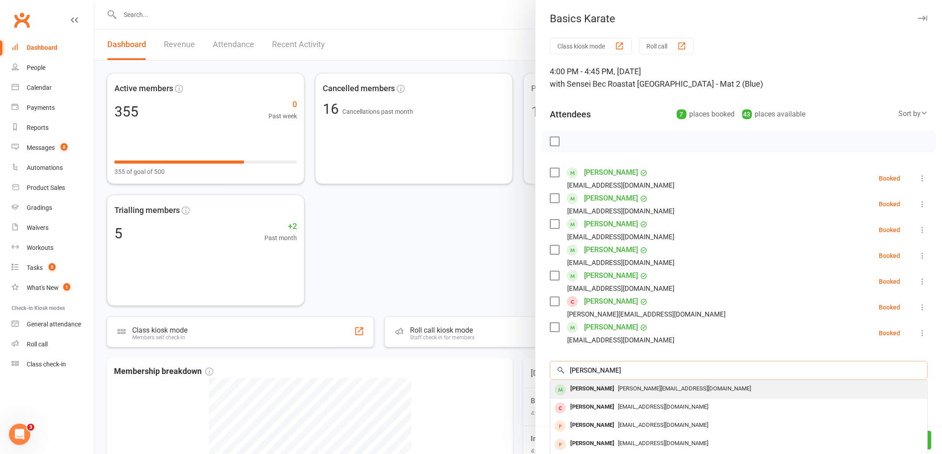
type input "isaac slade"
click at [589, 393] on div "Isaac Slade" at bounding box center [592, 389] width 51 height 13
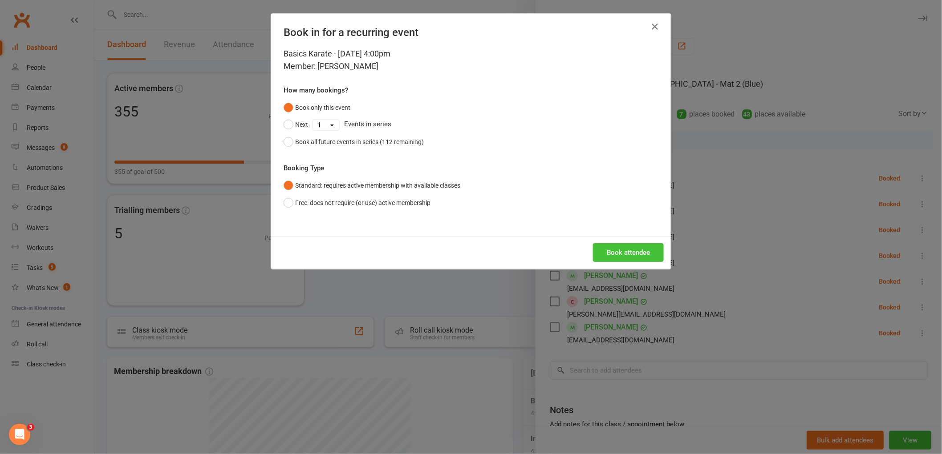
click at [632, 260] on button "Book attendee" at bounding box center [628, 252] width 71 height 19
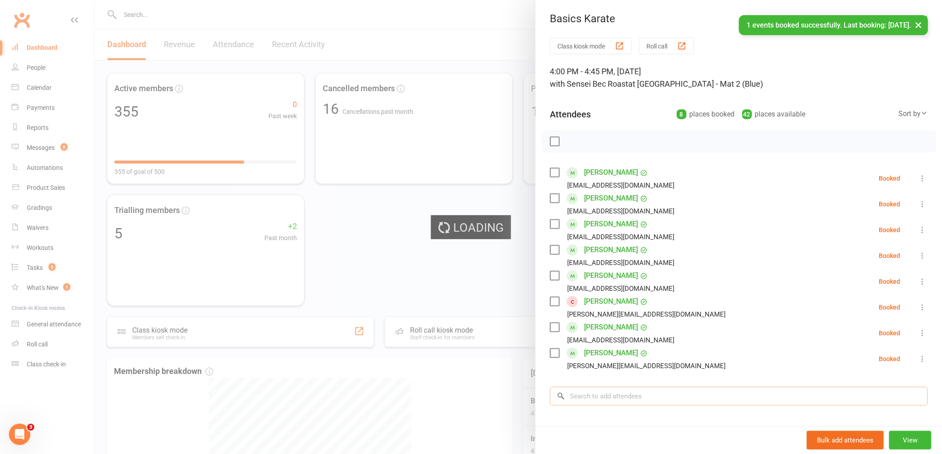
click at [601, 389] on input "search" at bounding box center [739, 396] width 378 height 19
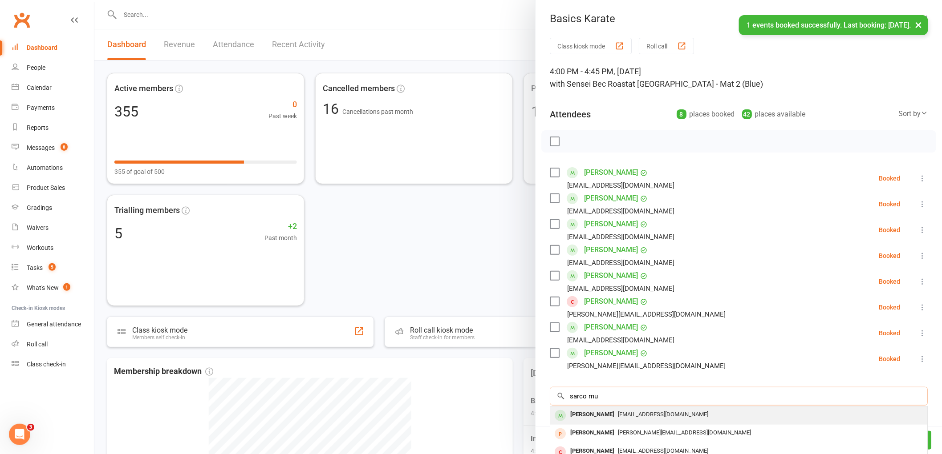
type input "sarco mu"
click at [584, 413] on div "Sarco Murphy" at bounding box center [592, 415] width 51 height 13
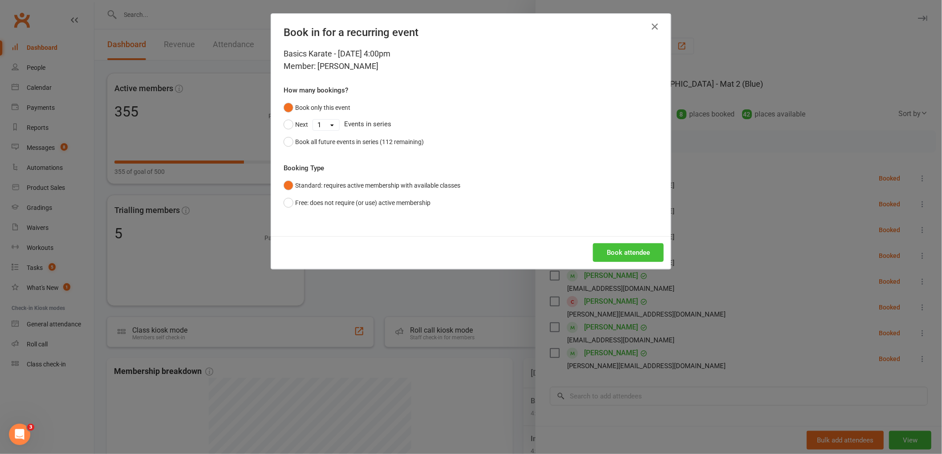
click at [621, 259] on button "Book attendee" at bounding box center [628, 252] width 71 height 19
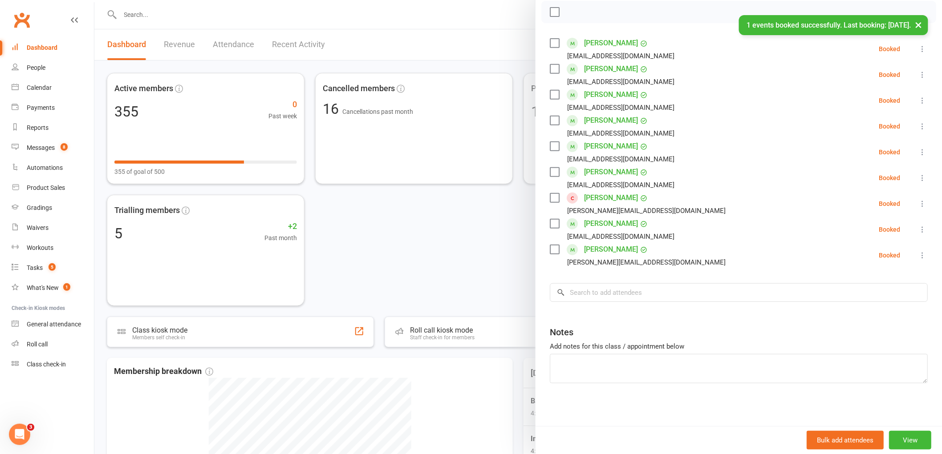
scroll to position [131, 0]
click at [588, 291] on input "search" at bounding box center [739, 291] width 378 height 19
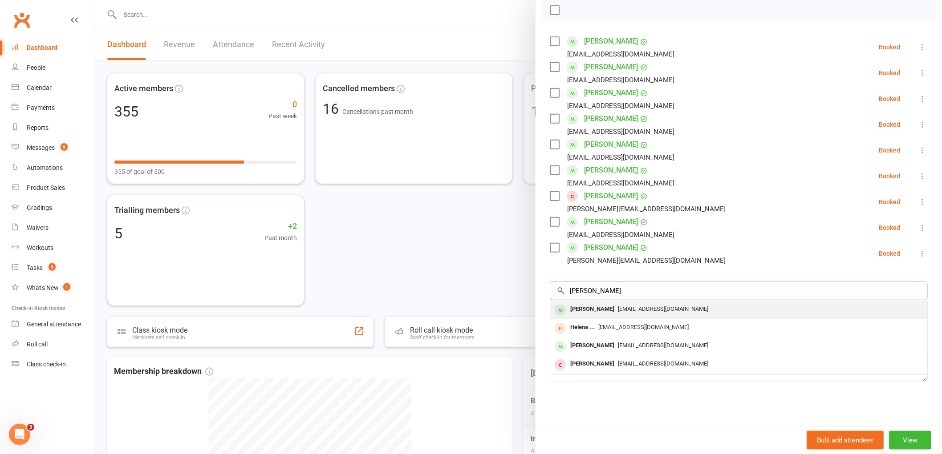
type input "helena n"
click at [598, 312] on div "Helena Ngo" at bounding box center [592, 309] width 51 height 13
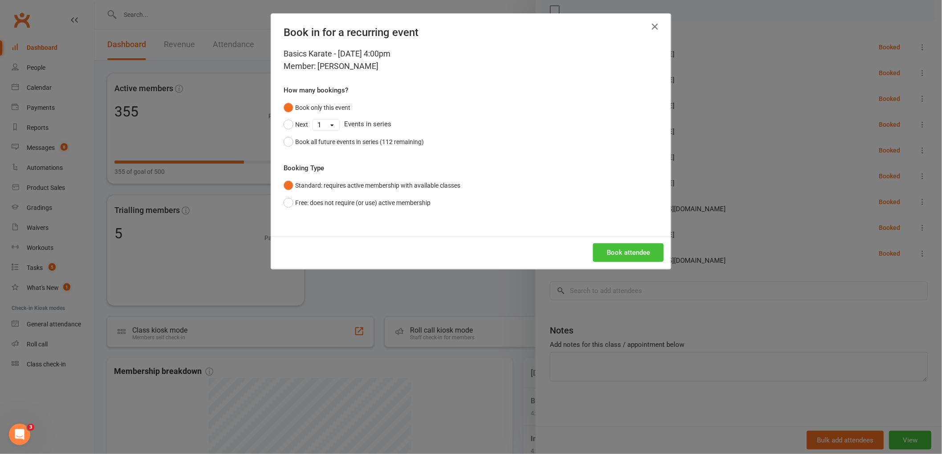
click at [623, 251] on button "Book attendee" at bounding box center [628, 252] width 71 height 19
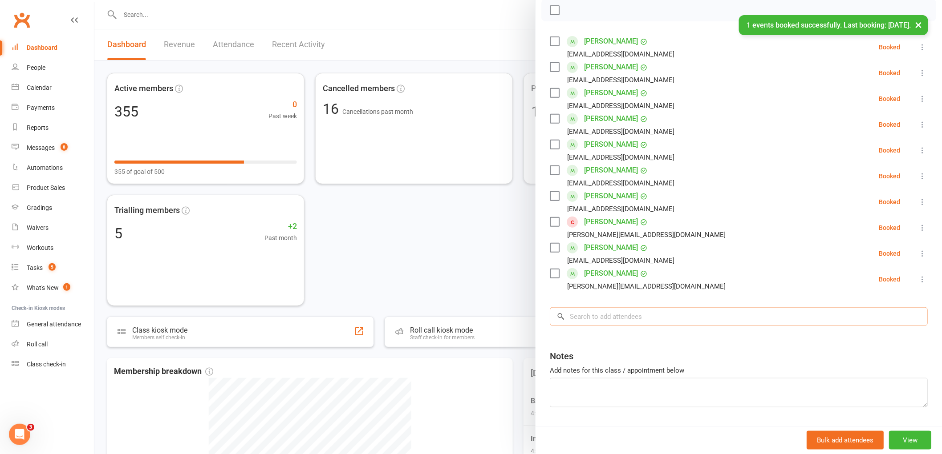
click at [607, 316] on input "search" at bounding box center [739, 317] width 378 height 19
click at [573, 317] on input "r" at bounding box center [739, 317] width 378 height 19
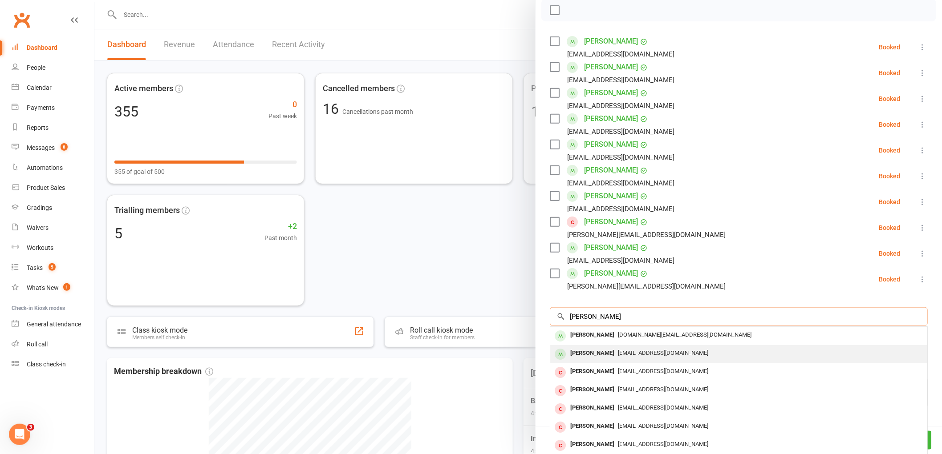
type input "rolland"
click at [574, 352] on div "Roland Jackes" at bounding box center [592, 353] width 51 height 13
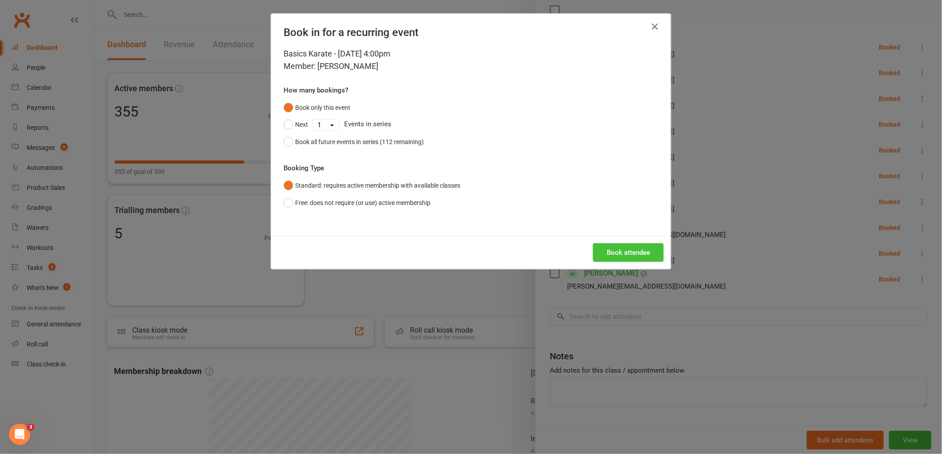
click at [642, 252] on button "Book attendee" at bounding box center [628, 252] width 71 height 19
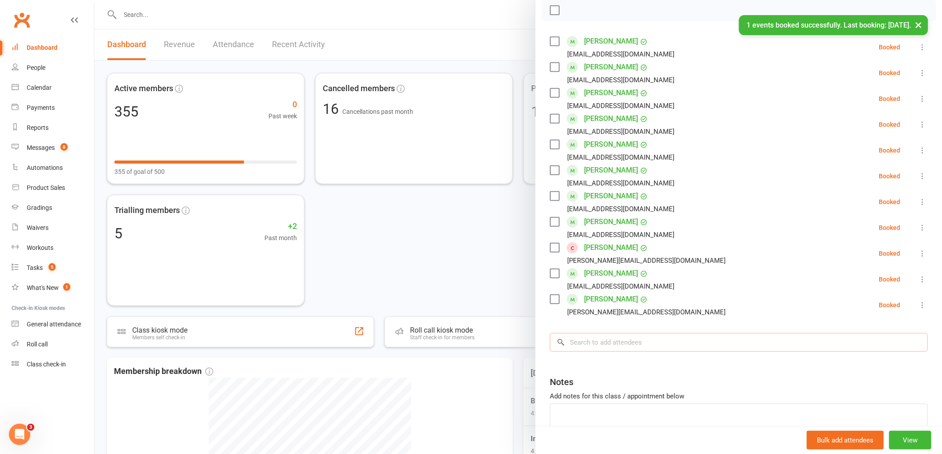
click at [608, 346] on input "search" at bounding box center [739, 342] width 378 height 19
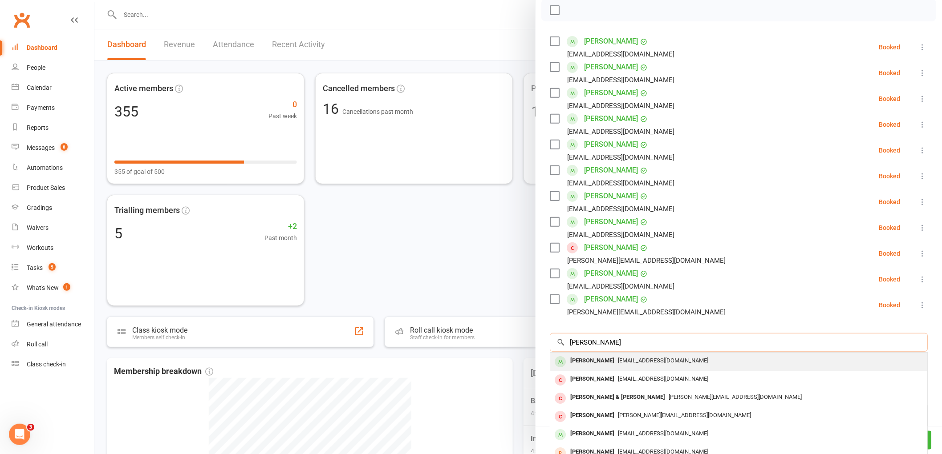
type input "abel thomas"
click at [595, 361] on div "Abel Thomas" at bounding box center [592, 361] width 51 height 13
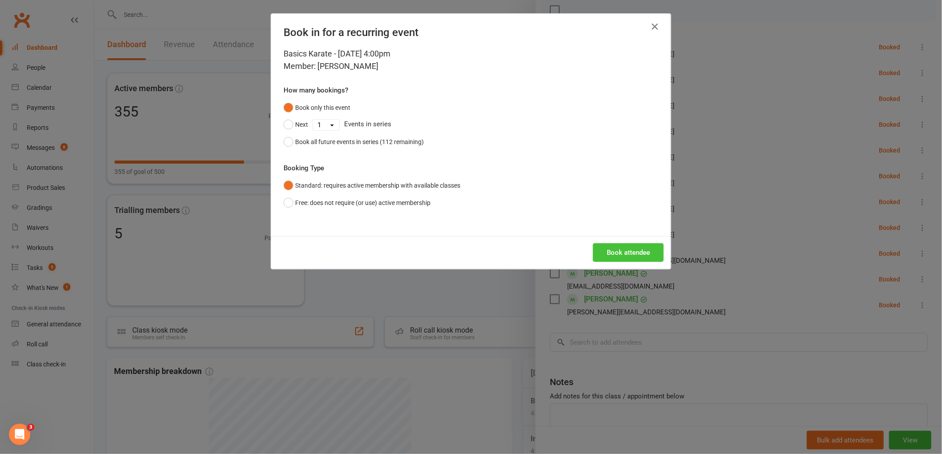
click at [629, 252] on button "Book attendee" at bounding box center [628, 252] width 71 height 19
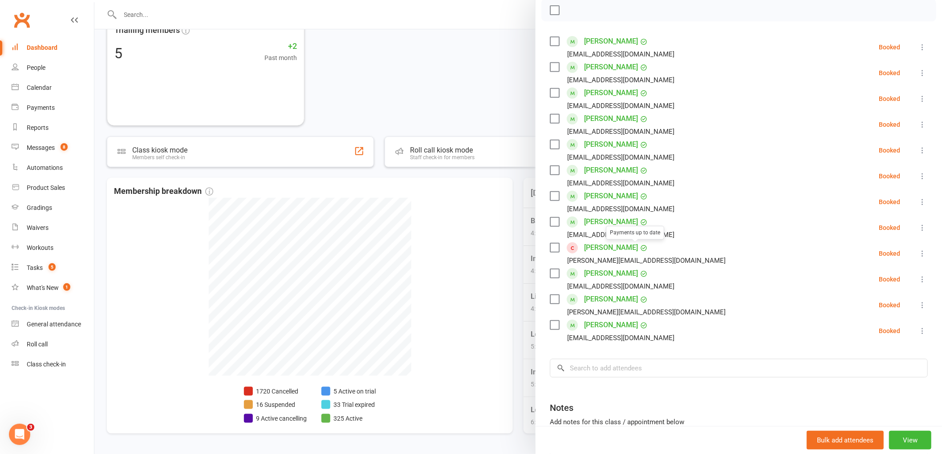
scroll to position [207, 0]
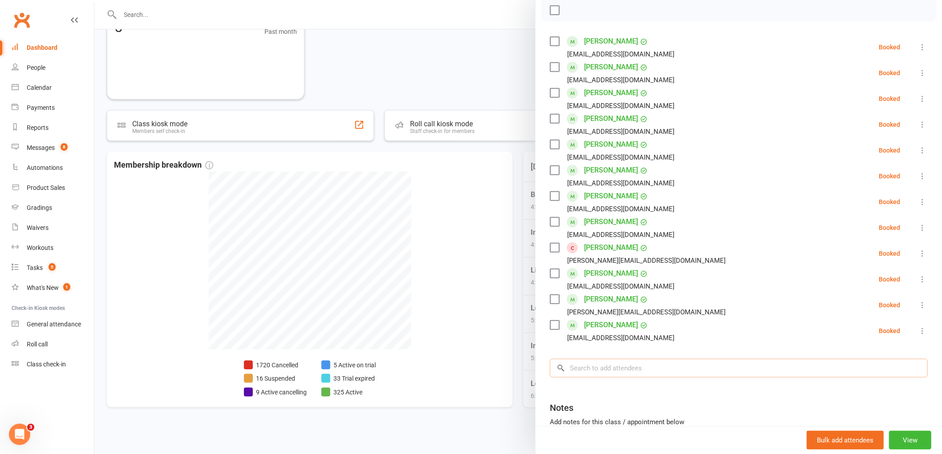
click at [595, 362] on input "search" at bounding box center [739, 368] width 378 height 19
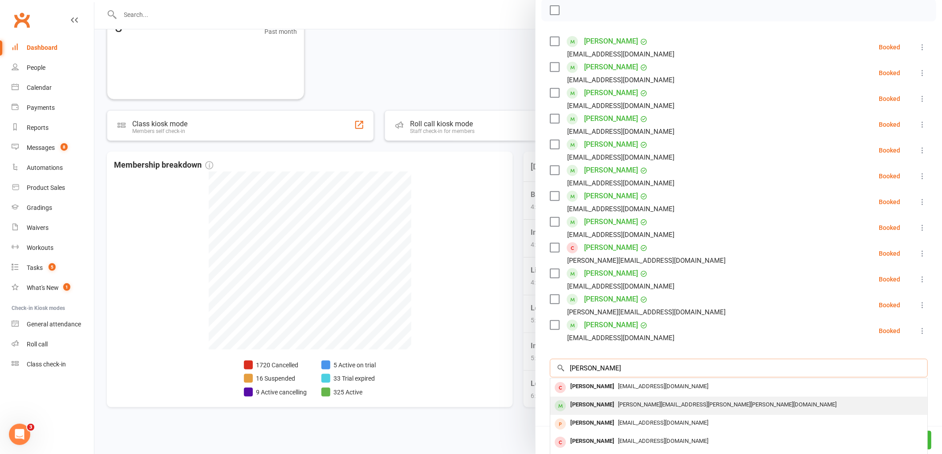
type input "jude patterson"
click at [594, 403] on div "Jude Paterson" at bounding box center [592, 405] width 51 height 13
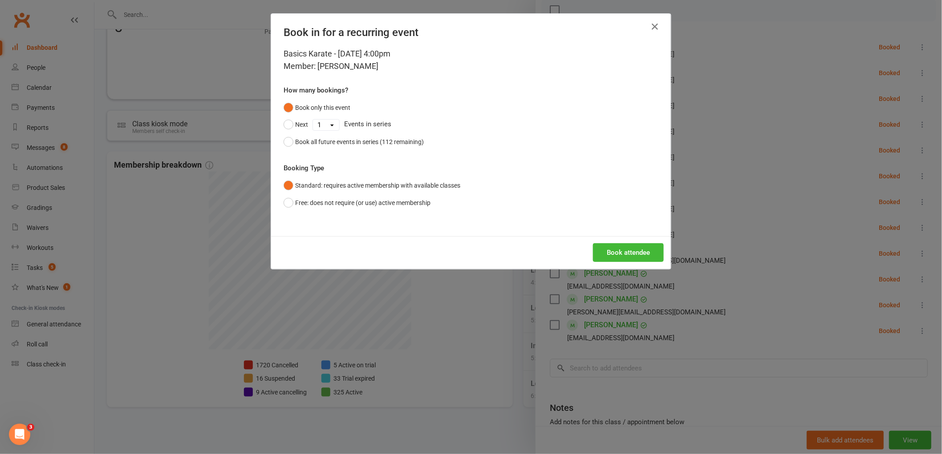
click at [631, 263] on div "Book attendee" at bounding box center [471, 252] width 400 height 33
click at [631, 259] on button "Book attendee" at bounding box center [628, 252] width 71 height 19
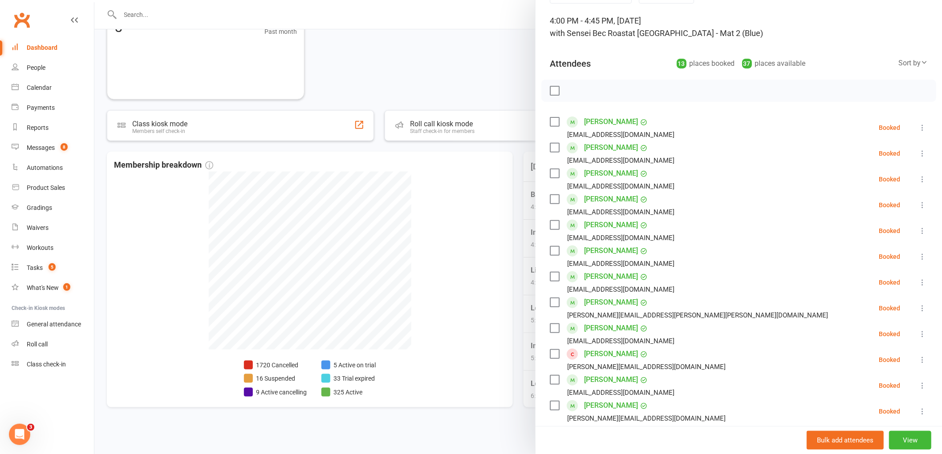
scroll to position [0, 0]
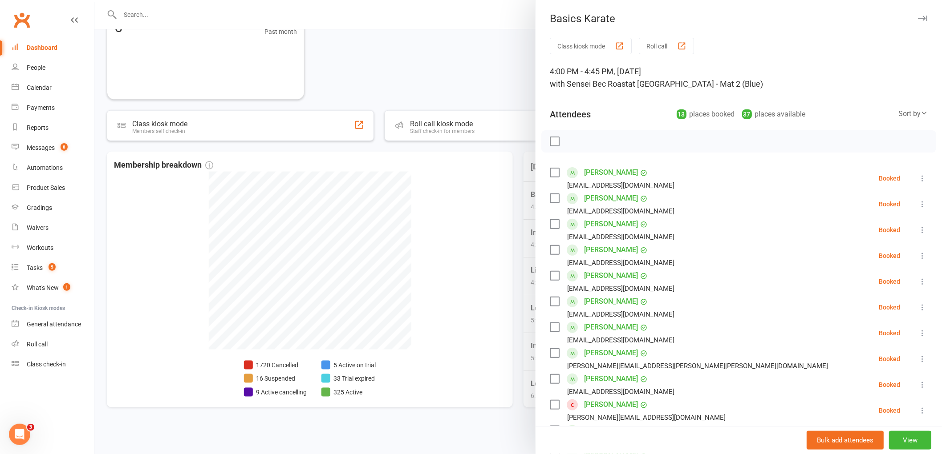
click at [551, 143] on label at bounding box center [554, 141] width 9 height 9
click at [570, 143] on icon "button" at bounding box center [574, 142] width 10 height 10
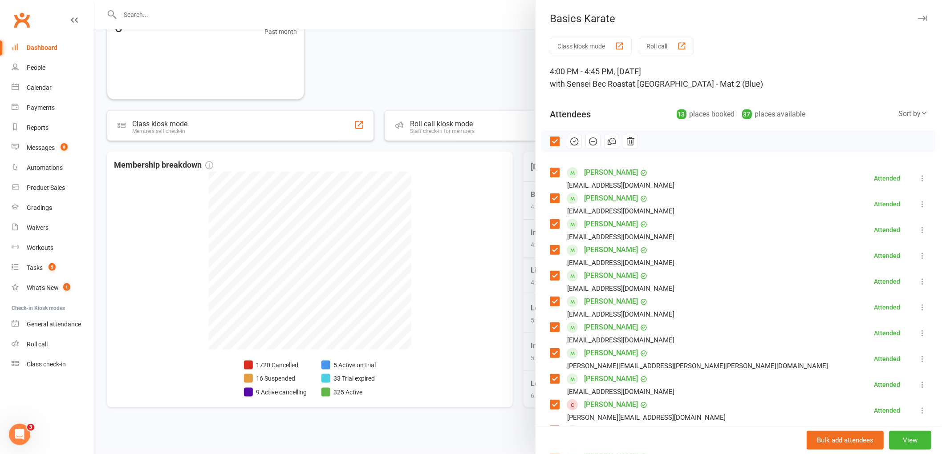
click at [416, 213] on div at bounding box center [517, 227] width 847 height 454
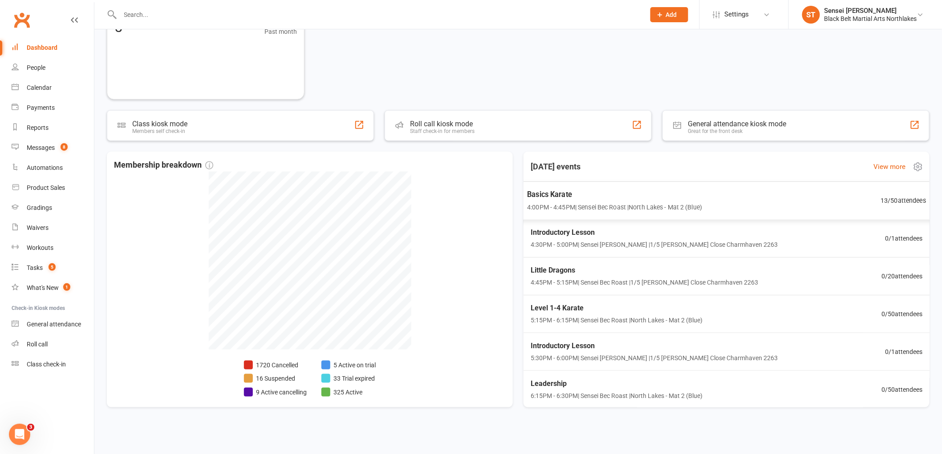
click at [551, 203] on span "4:00PM - 4:45PM | Sensei Bec Roast | North Lakes - Mat 2 (Blue)" at bounding box center [614, 207] width 175 height 10
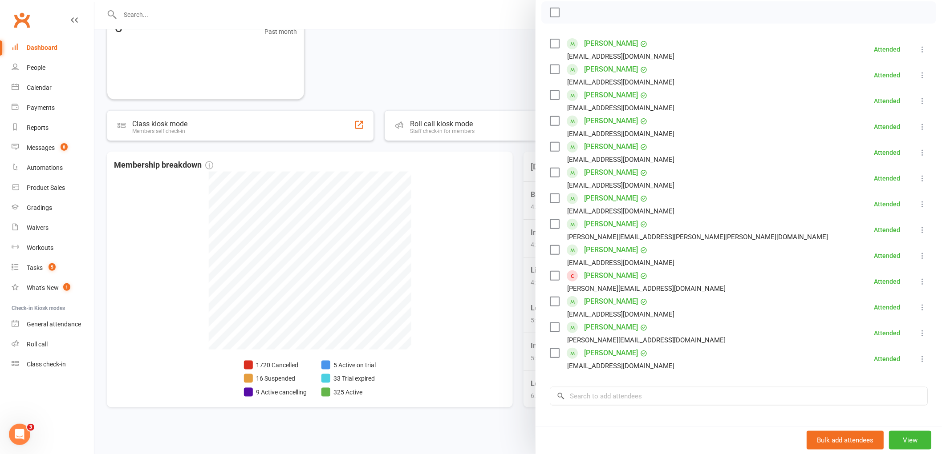
scroll to position [198, 0]
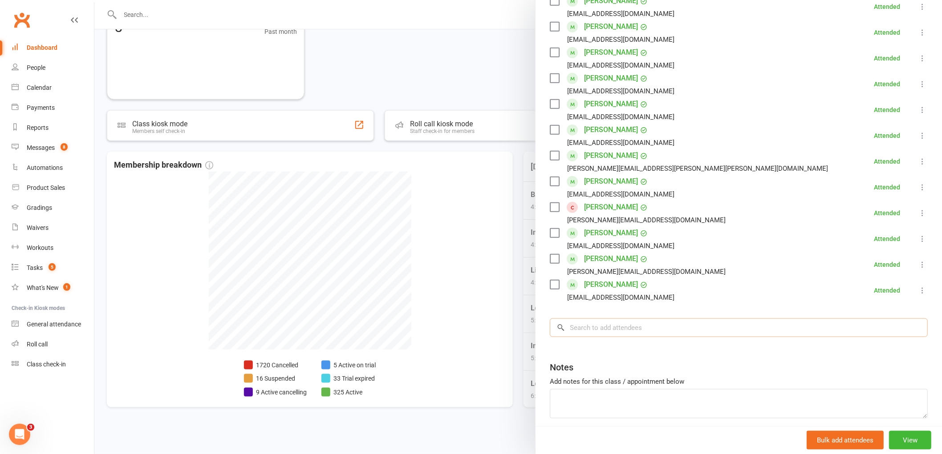
click at [591, 332] on input "search" at bounding box center [739, 328] width 378 height 19
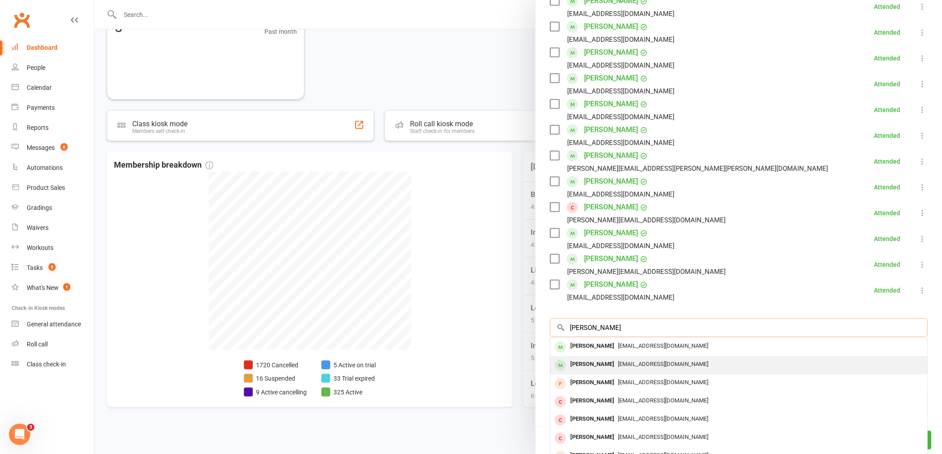
type input "emilia"
click at [597, 363] on div "Emilia Marangattu" at bounding box center [592, 364] width 51 height 13
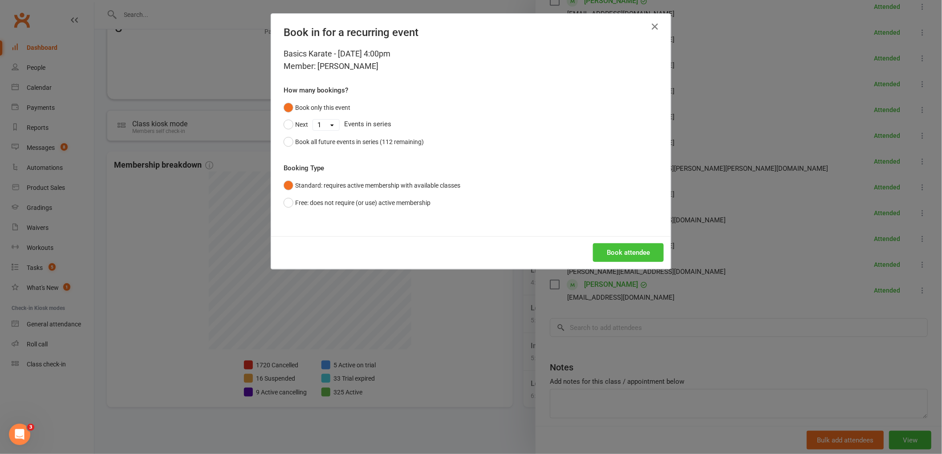
click at [629, 255] on button "Book attendee" at bounding box center [628, 252] width 71 height 19
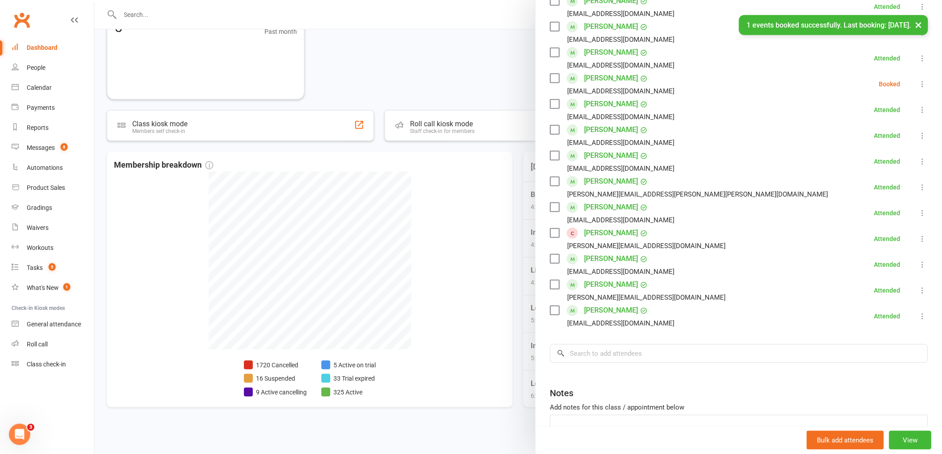
click at [918, 87] on icon at bounding box center [922, 84] width 9 height 9
click at [871, 134] on link "Check in" at bounding box center [879, 137] width 96 height 18
drag, startPoint x: 791, startPoint y: 198, endPoint x: 782, endPoint y: 199, distance: 9.4
click at [790, 198] on li "Jude Paterson ann.irene.walker@gmail.com Attended More info Remove Mark absent …" at bounding box center [739, 187] width 378 height 26
click at [509, 174] on div at bounding box center [517, 227] width 847 height 454
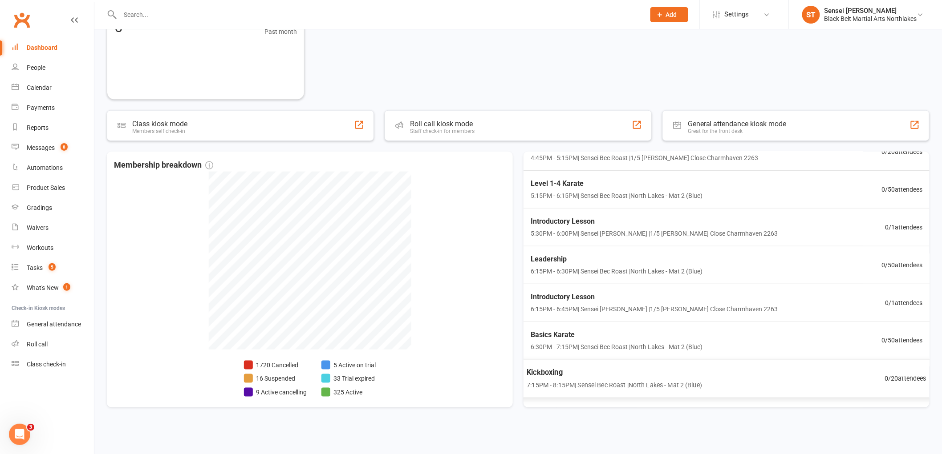
scroll to position [0, 0]
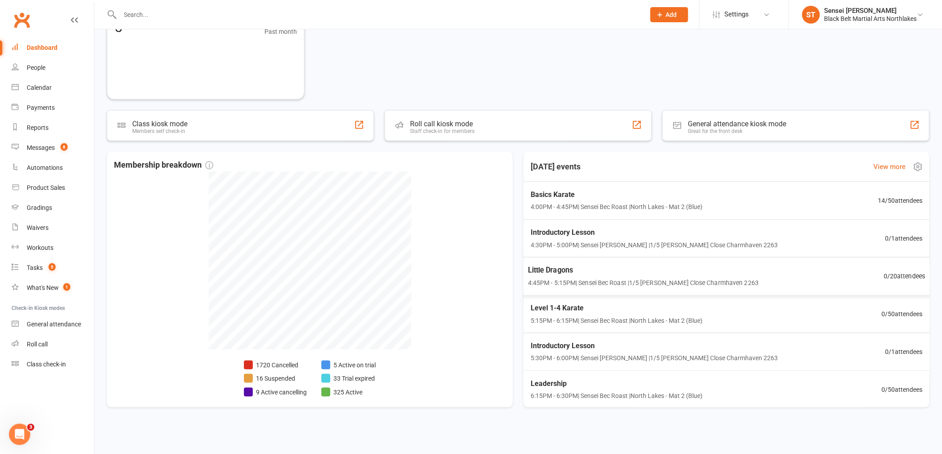
click at [567, 278] on span "4:45PM - 5:15PM | Sensei Bec Roast | 1/5 Botham Close Charmhaven 2263" at bounding box center [643, 283] width 231 height 10
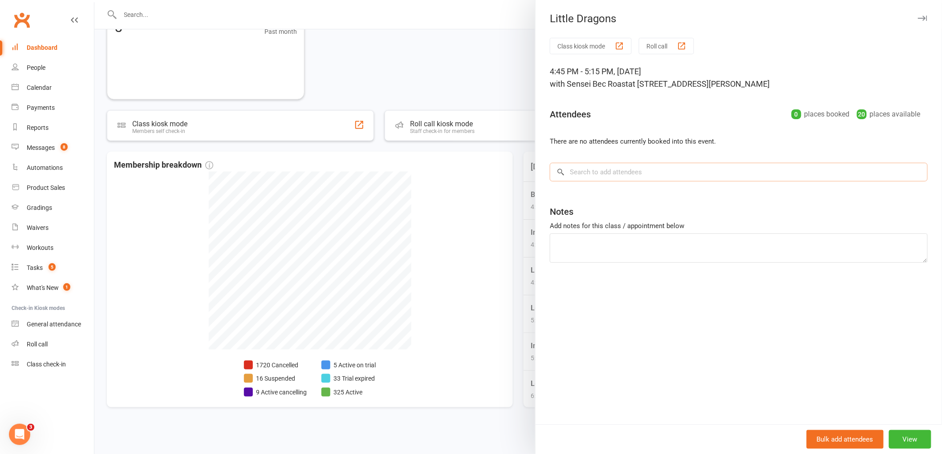
click at [610, 170] on input "search" at bounding box center [739, 172] width 378 height 19
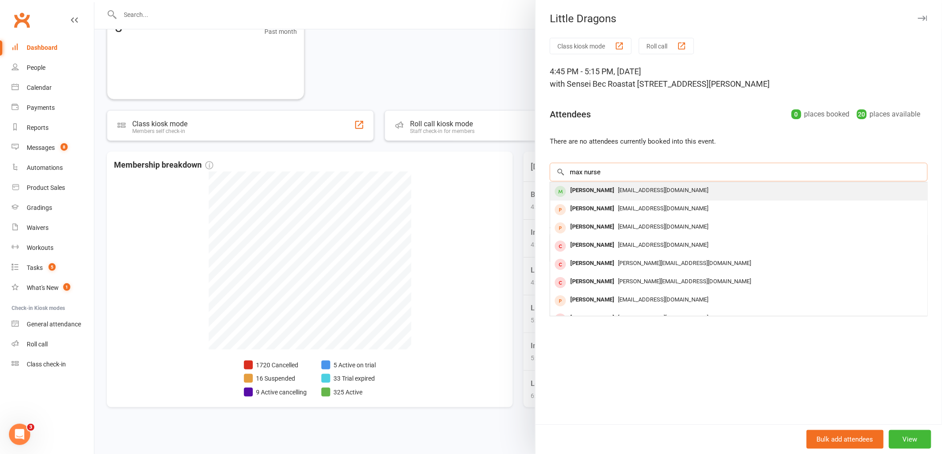
type input "max nurse"
click at [581, 193] on div "Max Nurse" at bounding box center [592, 190] width 51 height 13
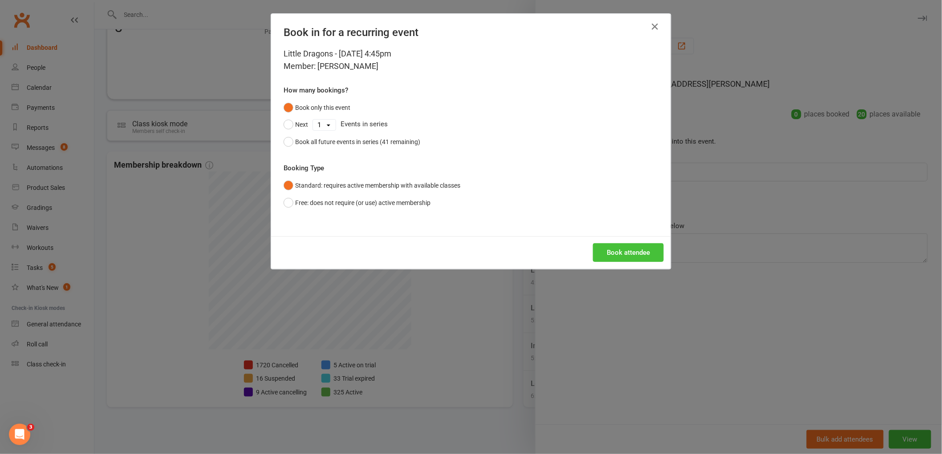
click at [634, 254] on button "Book attendee" at bounding box center [628, 252] width 71 height 19
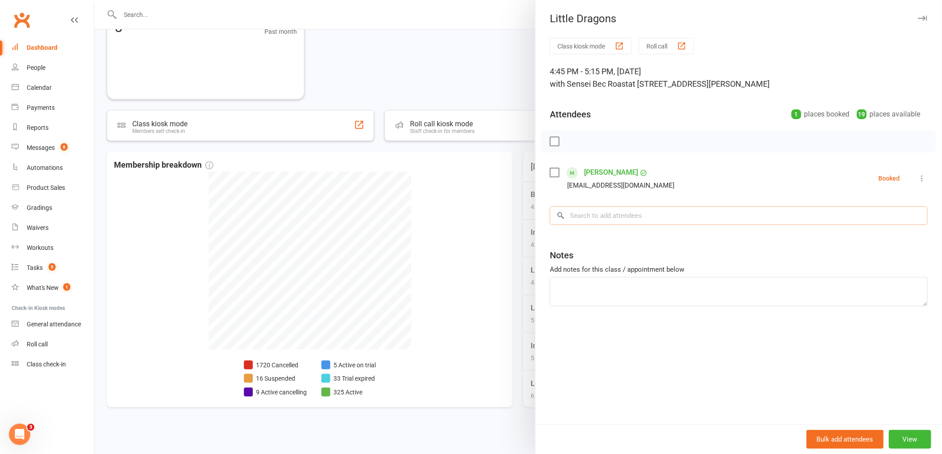
click at [595, 216] on input "search" at bounding box center [739, 216] width 378 height 19
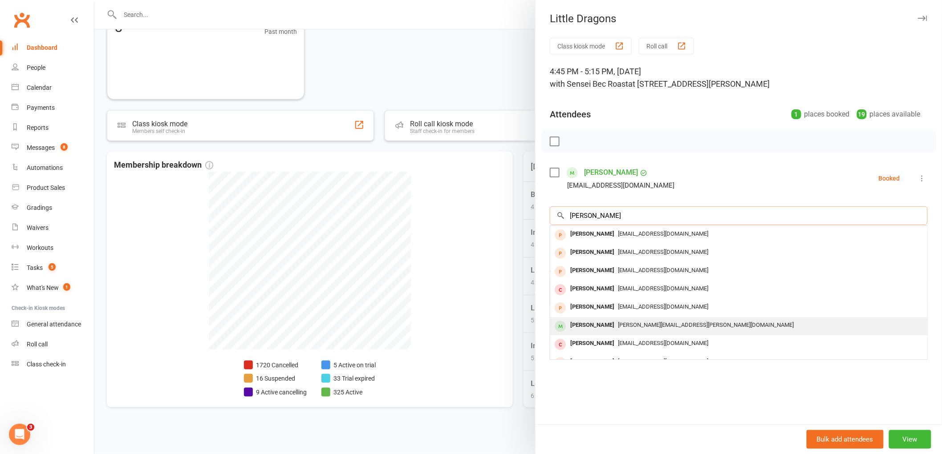
type input "william"
click at [593, 323] on div "William O'Neill" at bounding box center [592, 325] width 51 height 13
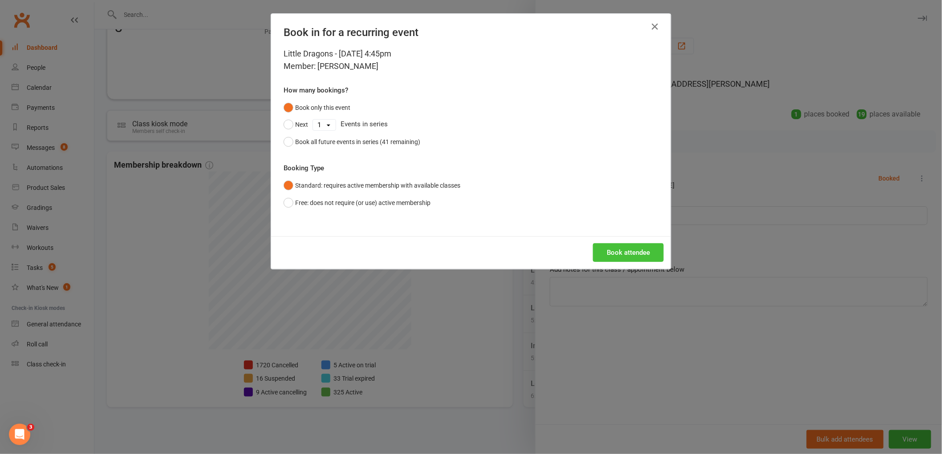
drag, startPoint x: 632, startPoint y: 258, endPoint x: 628, endPoint y: 260, distance: 4.8
click at [629, 259] on button "Book attendee" at bounding box center [628, 252] width 71 height 19
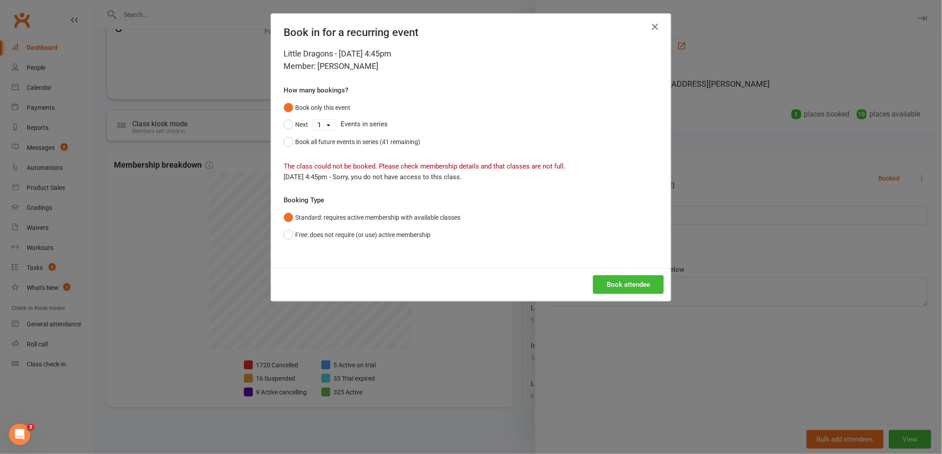
click at [651, 28] on icon "button" at bounding box center [654, 26] width 11 height 11
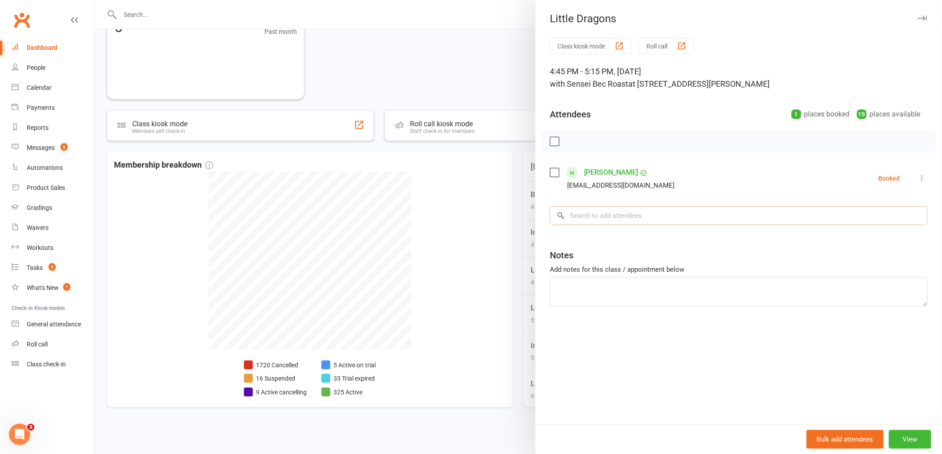
click at [611, 221] on input "search" at bounding box center [739, 216] width 378 height 19
click at [522, 33] on div at bounding box center [517, 227] width 847 height 454
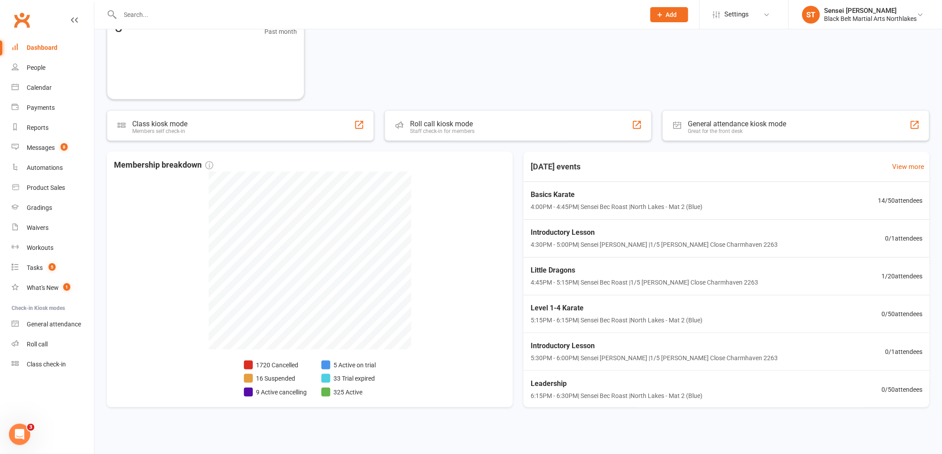
click at [150, 12] on input "text" at bounding box center [378, 14] width 521 height 12
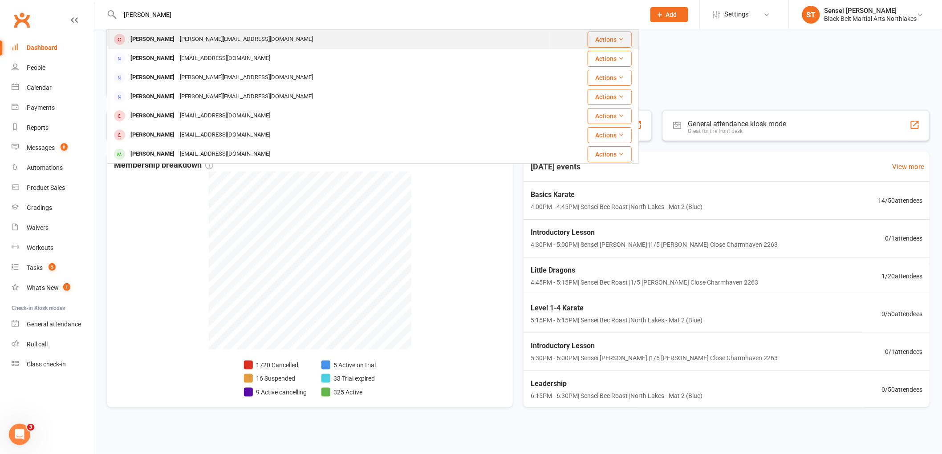
type input "mason ronald"
click at [153, 42] on div "Mason Ronald" at bounding box center [152, 39] width 49 height 13
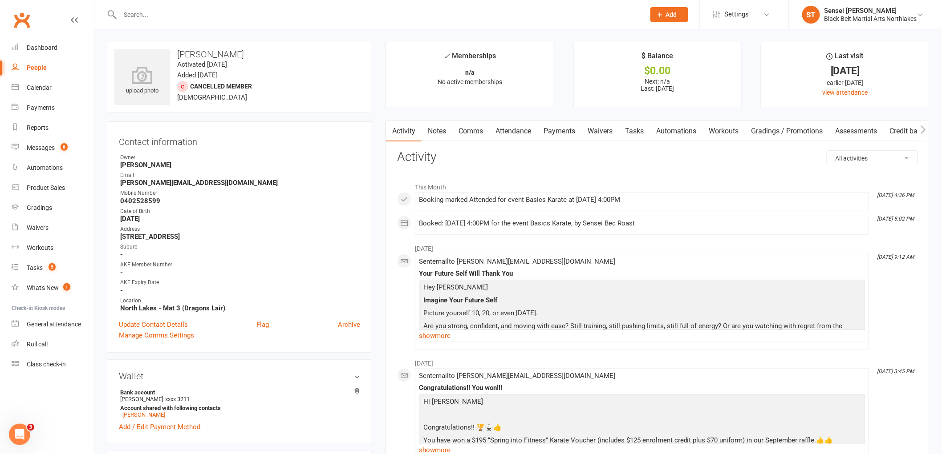
click at [563, 133] on link "Payments" at bounding box center [559, 131] width 44 height 20
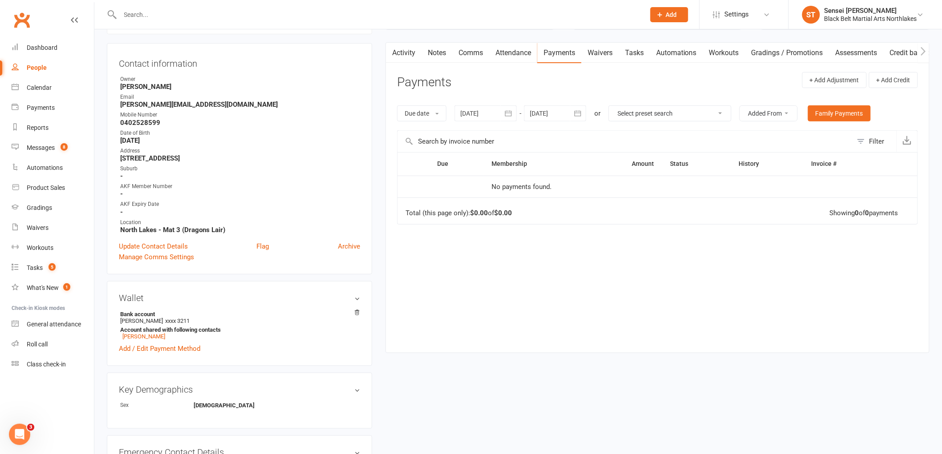
scroll to position [99, 0]
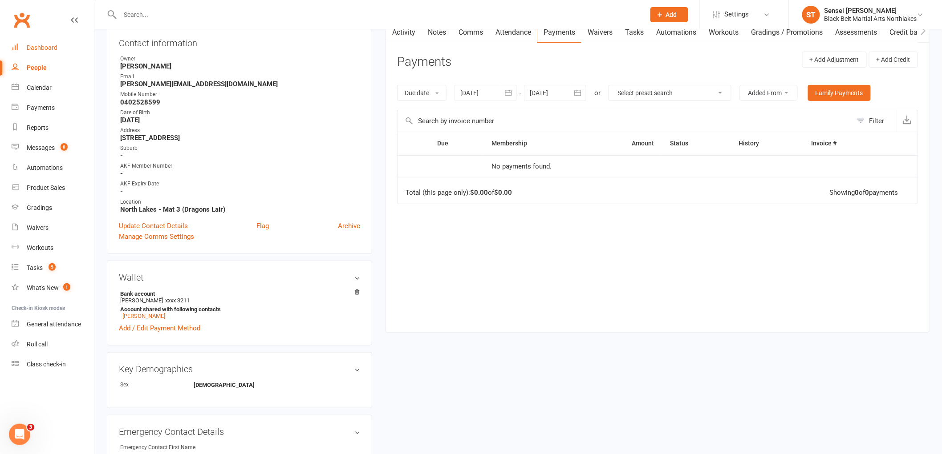
click at [42, 49] on div "Dashboard" at bounding box center [42, 47] width 31 height 7
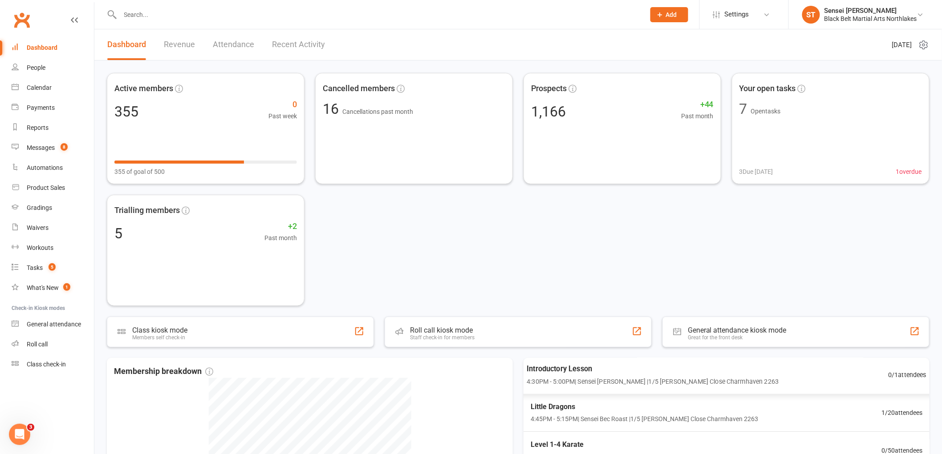
scroll to position [49, 0]
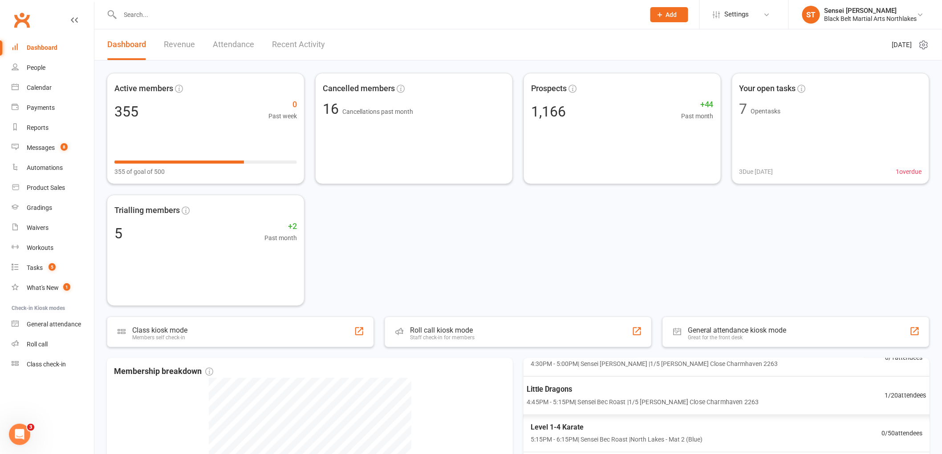
click at [595, 405] on span "4:45PM - 5:15PM | Sensei Bec Roast | 1/5 Botham Close Charmhaven 2263" at bounding box center [643, 402] width 232 height 10
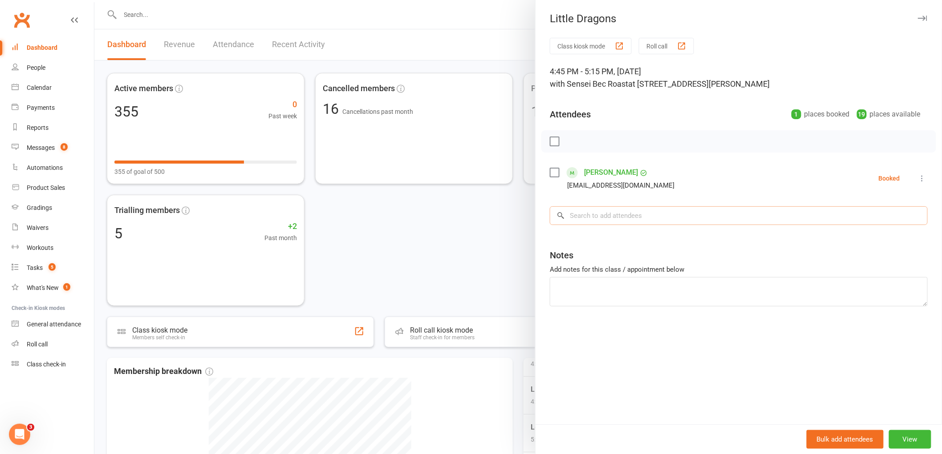
click at [596, 220] on input "search" at bounding box center [739, 216] width 378 height 19
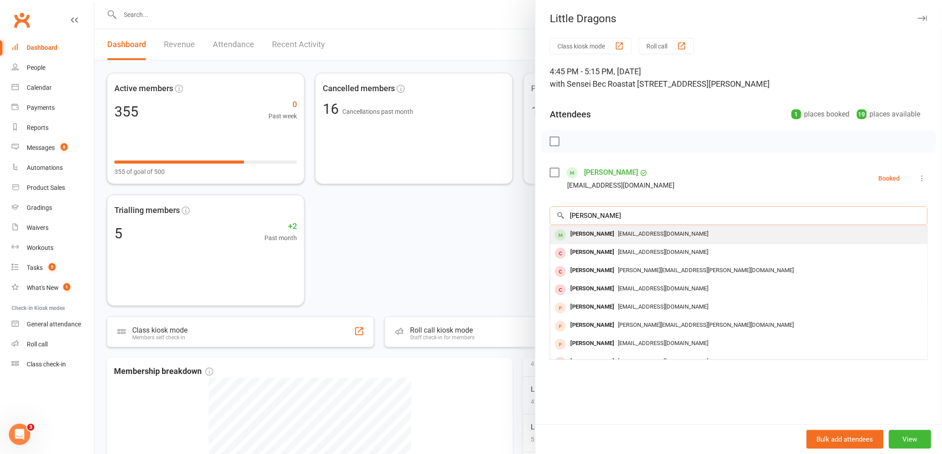
type input "libby alen"
click at [577, 238] on div "Libby Allen" at bounding box center [592, 234] width 51 height 13
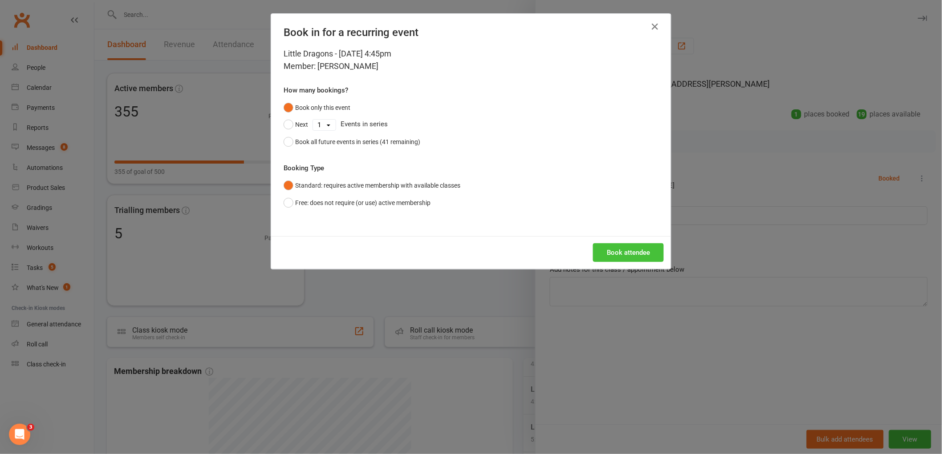
click at [635, 254] on button "Book attendee" at bounding box center [628, 252] width 71 height 19
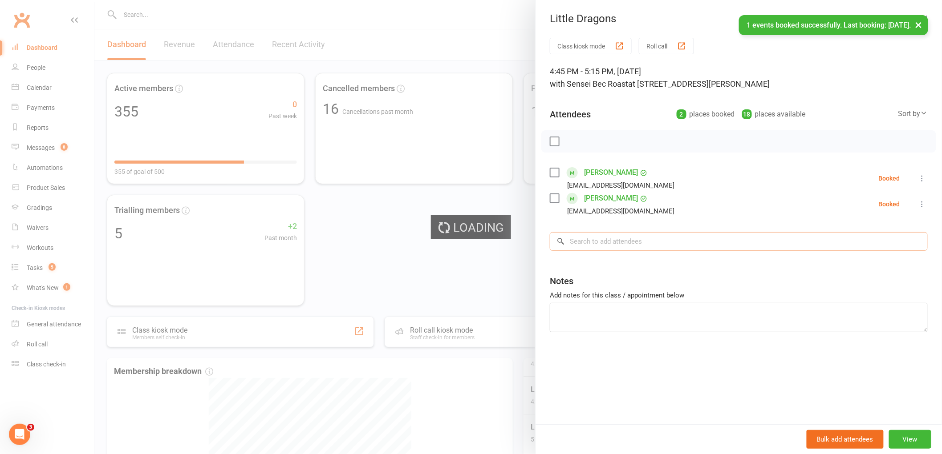
click at [618, 242] on input "search" at bounding box center [739, 241] width 378 height 19
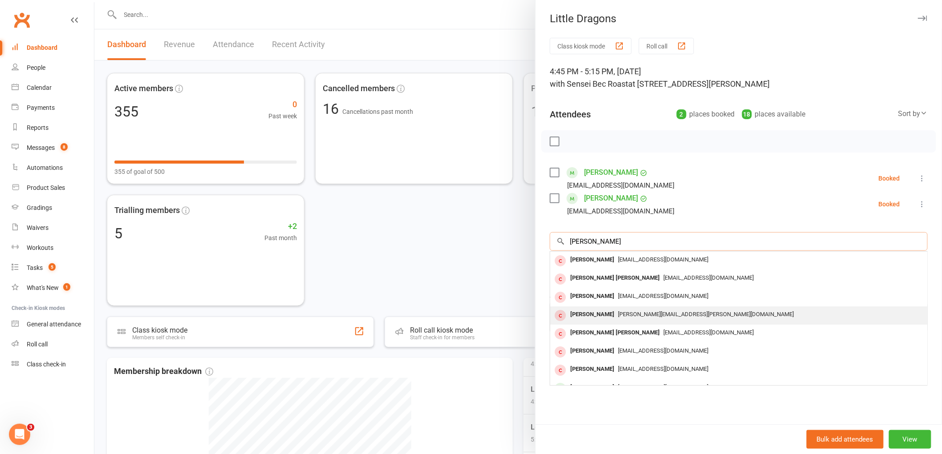
scroll to position [48, 0]
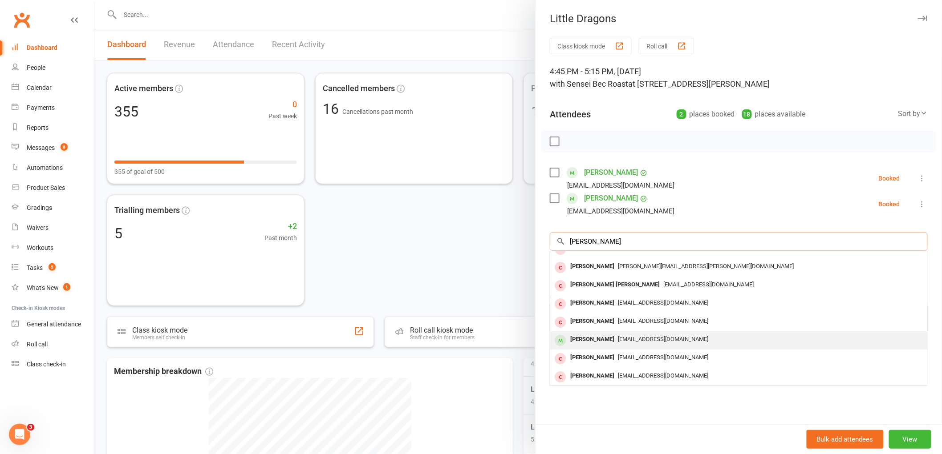
type input "riley hopkins"
click at [581, 340] on div "Riley Cole" at bounding box center [592, 339] width 51 height 13
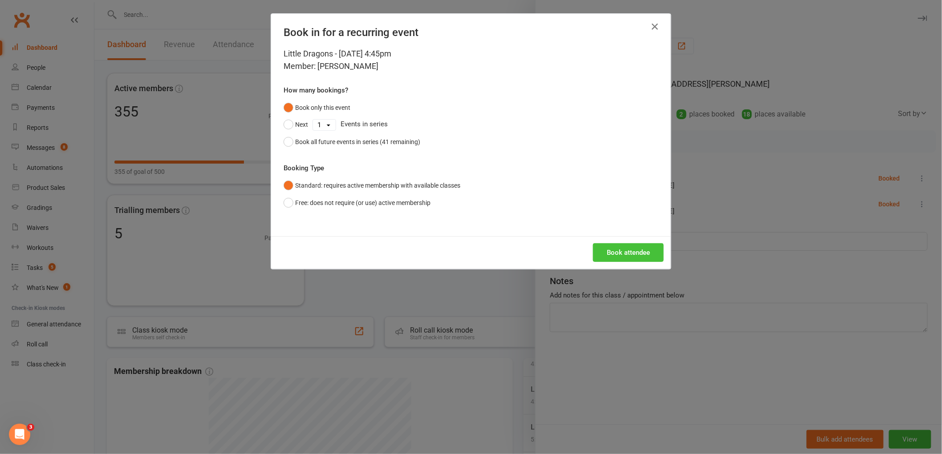
click at [619, 252] on button "Book attendee" at bounding box center [628, 252] width 71 height 19
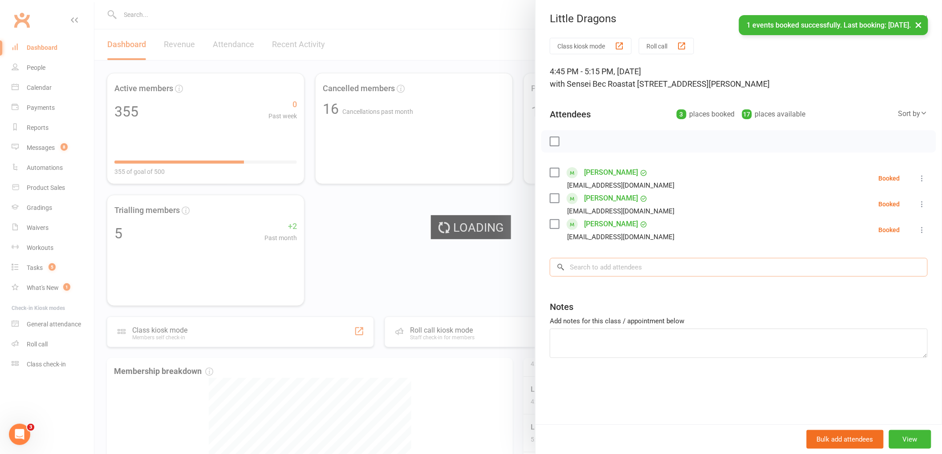
click at [611, 267] on input "search" at bounding box center [739, 267] width 378 height 19
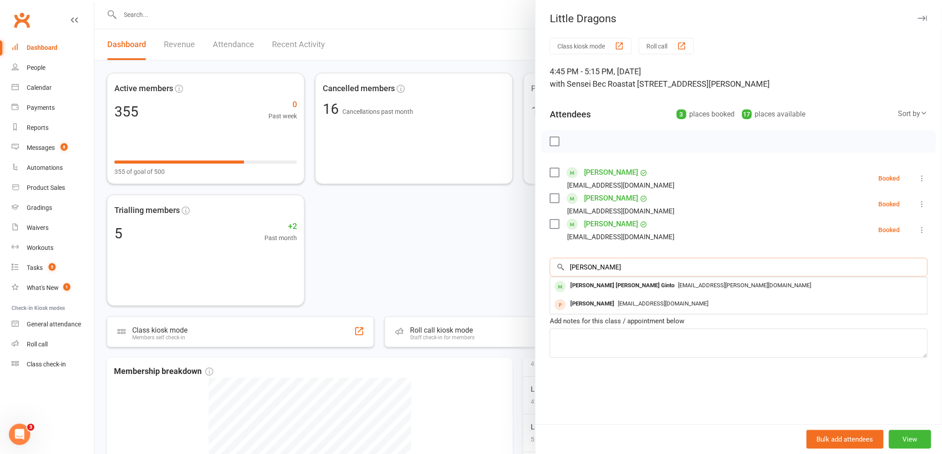
scroll to position [0, 0]
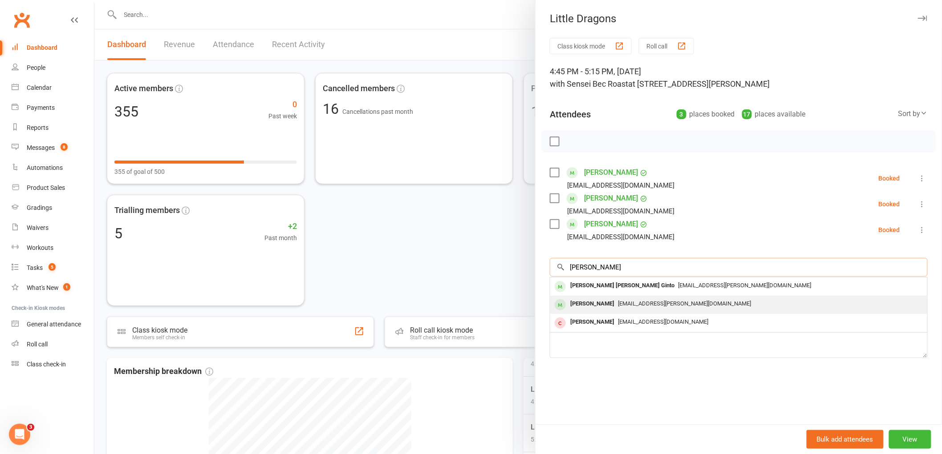
type input "eva ginto"
click at [593, 304] on div "Ella Theresa Ginto" at bounding box center [592, 304] width 51 height 13
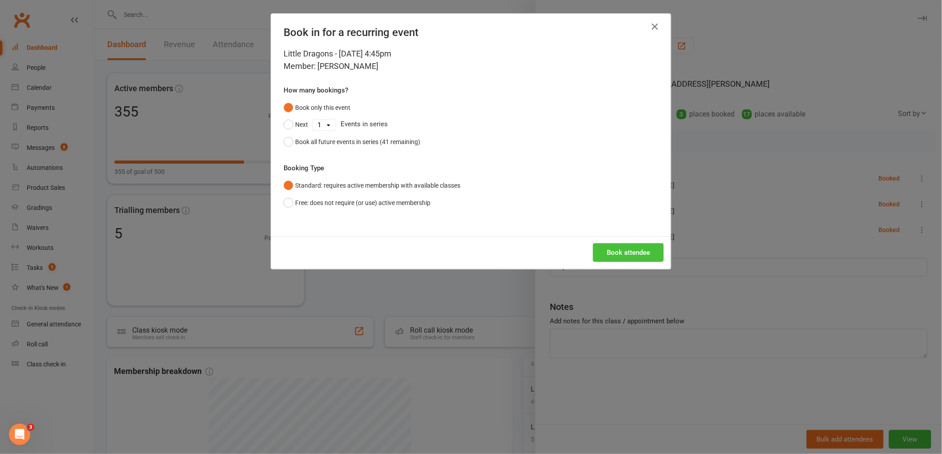
click at [633, 254] on button "Book attendee" at bounding box center [628, 252] width 71 height 19
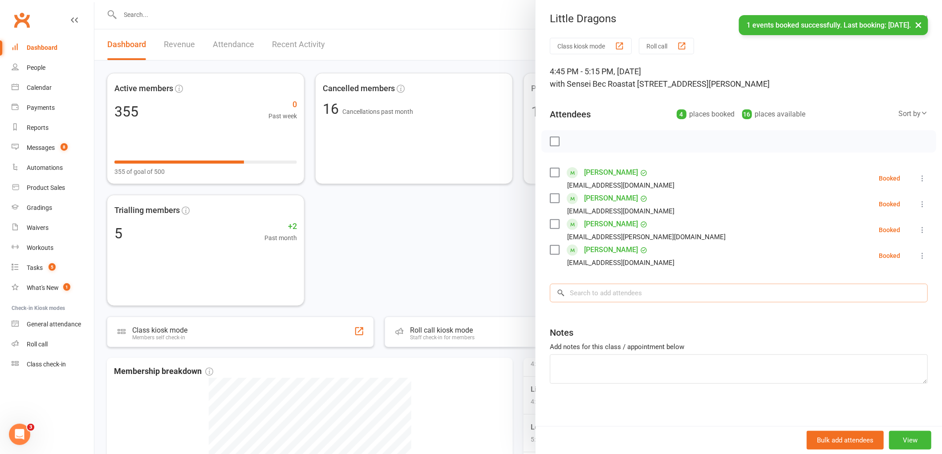
click at [607, 299] on input "search" at bounding box center [739, 293] width 378 height 19
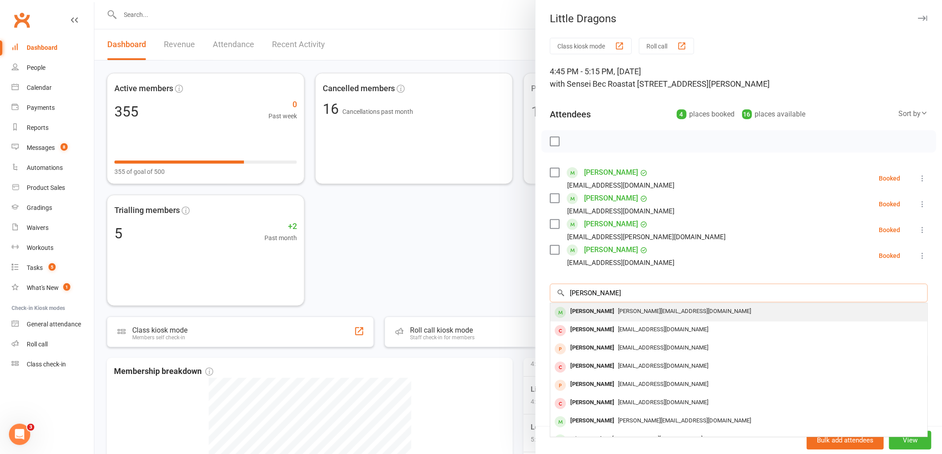
type input "finn elliot"
click at [577, 312] on div "Finn Elliot" at bounding box center [592, 311] width 51 height 13
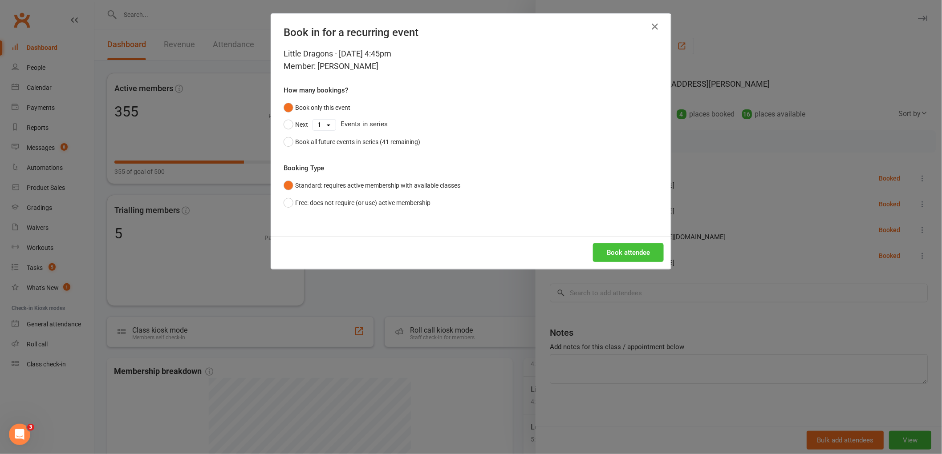
click at [616, 259] on button "Book attendee" at bounding box center [628, 252] width 71 height 19
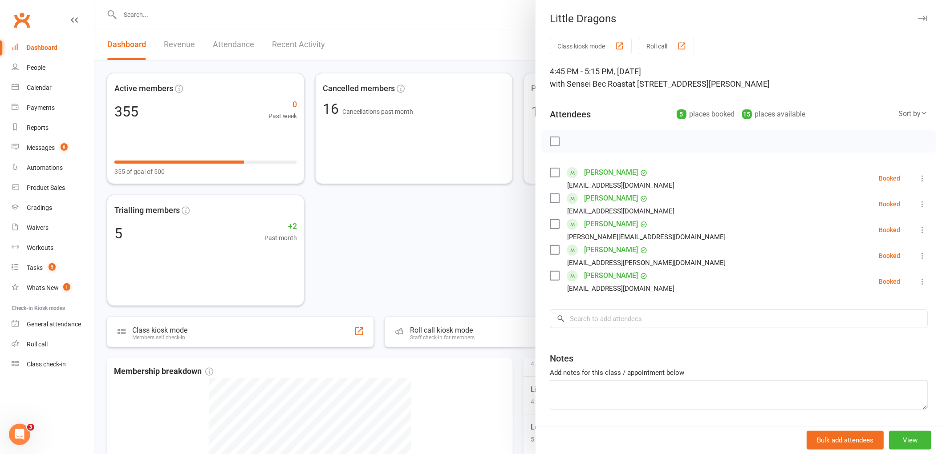
click at [550, 140] on label at bounding box center [554, 141] width 9 height 9
click at [570, 141] on icon "button" at bounding box center [574, 142] width 10 height 10
click at [552, 140] on label at bounding box center [554, 141] width 9 height 9
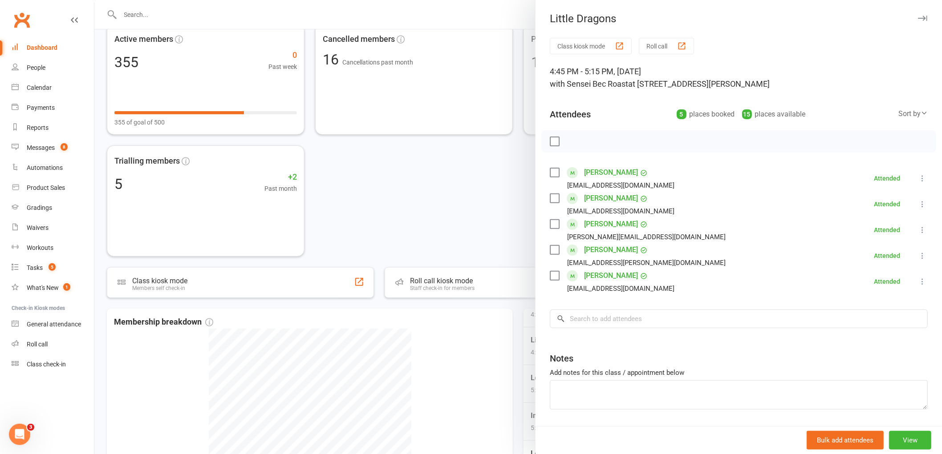
click at [426, 174] on div at bounding box center [517, 227] width 847 height 454
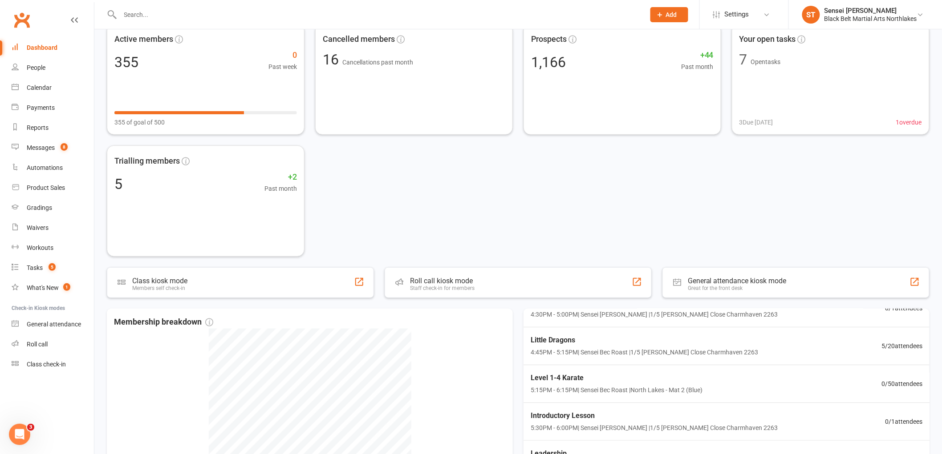
click at [163, 20] on input "text" at bounding box center [378, 14] width 521 height 12
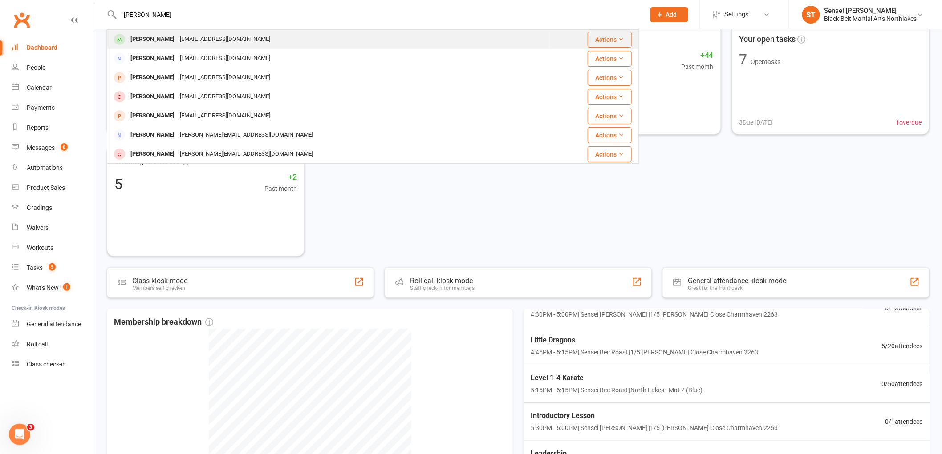
type input "jaide butterfiel"
click at [157, 43] on div "Jaide Butterfield" at bounding box center [152, 39] width 49 height 13
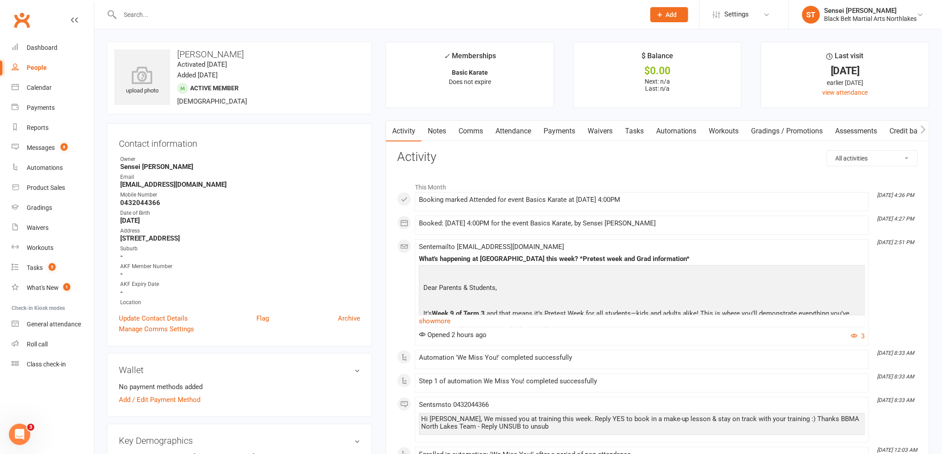
click at [558, 136] on link "Payments" at bounding box center [559, 131] width 44 height 20
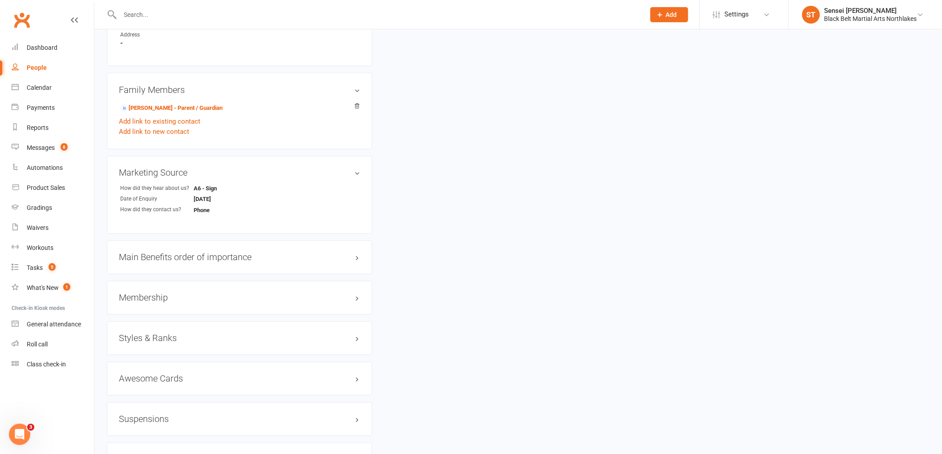
scroll to position [593, 0]
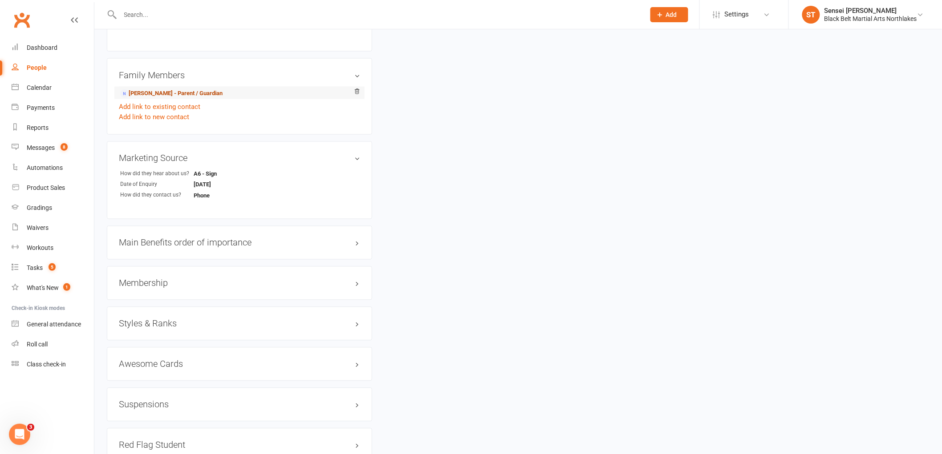
click at [158, 94] on link "Taylor Buckley - Parent / Guardian" at bounding box center [171, 93] width 102 height 9
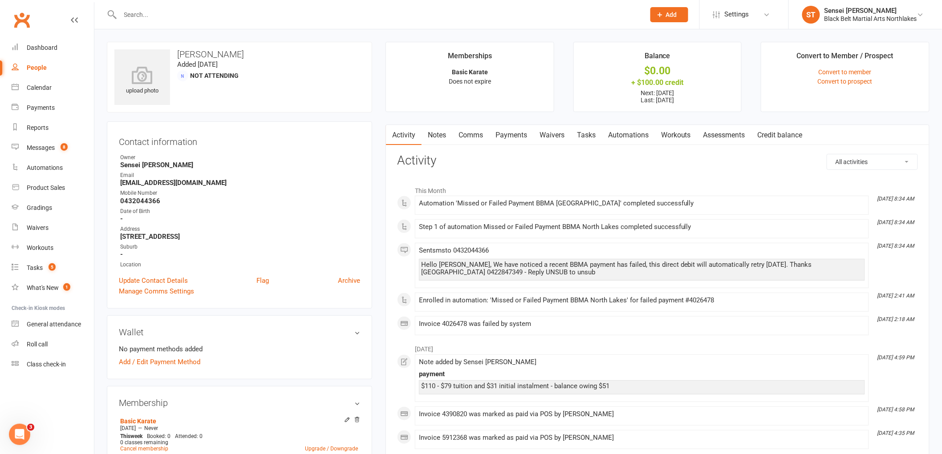
click at [509, 139] on link "Payments" at bounding box center [511, 135] width 44 height 20
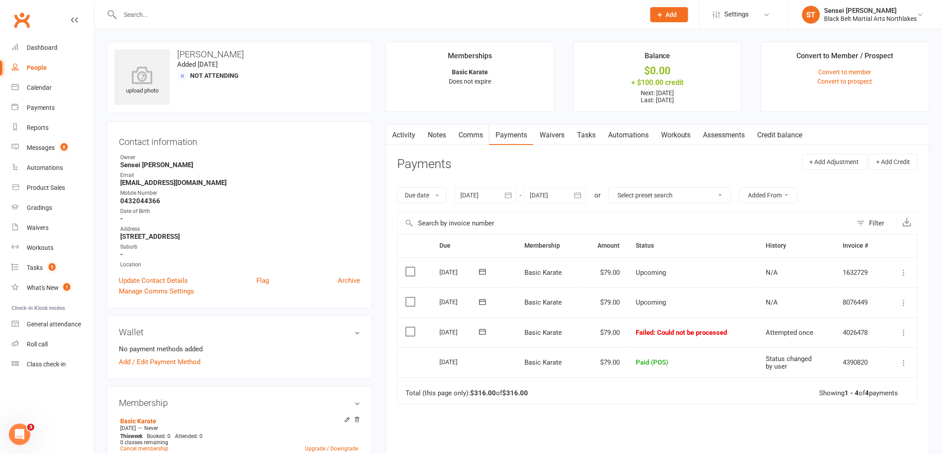
click at [906, 332] on icon at bounding box center [904, 332] width 9 height 9
click at [858, 367] on link "Mark as Paid (POS)" at bounding box center [865, 368] width 88 height 18
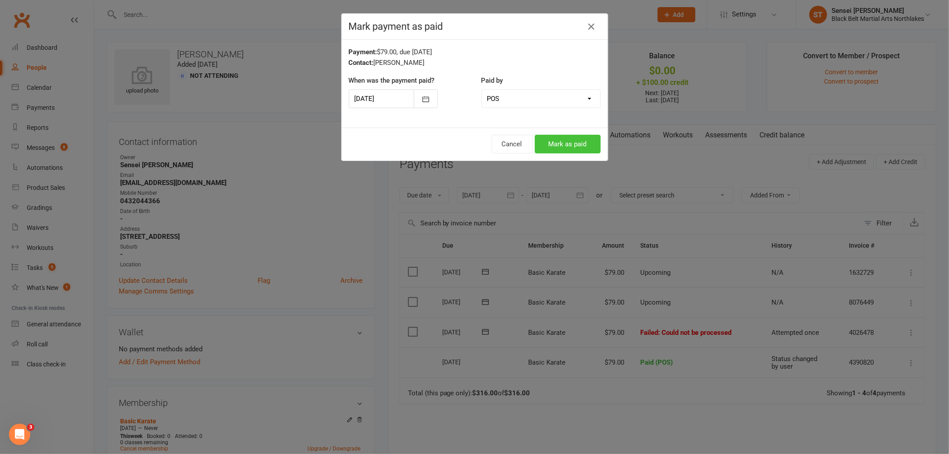
click at [566, 140] on button "Mark as paid" at bounding box center [568, 144] width 66 height 19
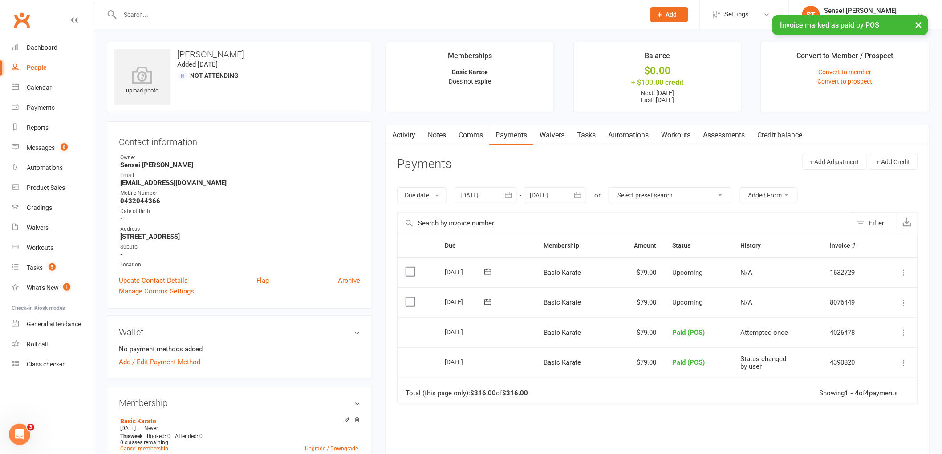
click at [435, 134] on link "Notes" at bounding box center [437, 135] width 31 height 20
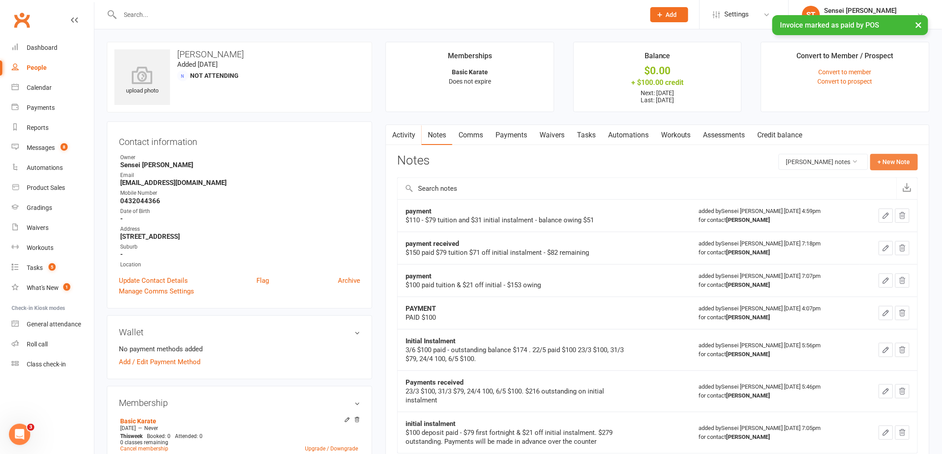
click at [897, 161] on button "+ New Note" at bounding box center [894, 162] width 48 height 16
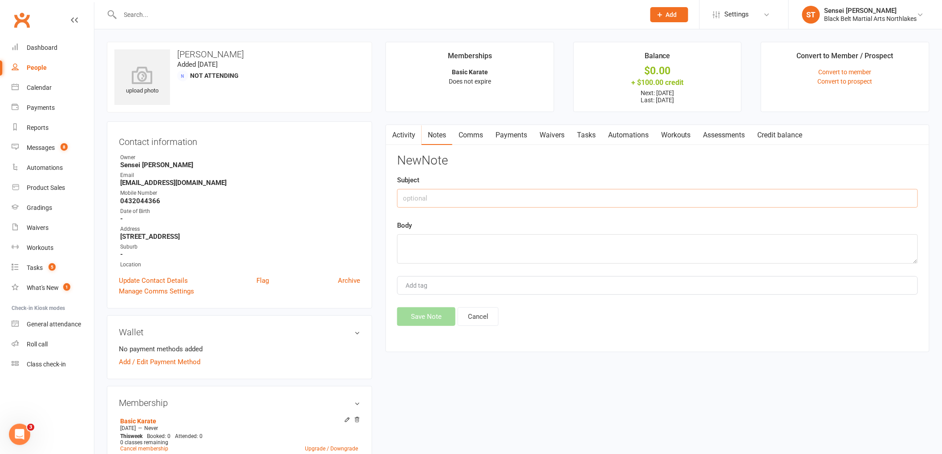
click at [428, 199] on input "text" at bounding box center [657, 198] width 521 height 19
type input "initial instalment"
click at [420, 237] on textarea at bounding box center [657, 249] width 521 height 29
type textarea "final payment $21 - paid"
click at [435, 312] on button "Save Note" at bounding box center [426, 317] width 58 height 19
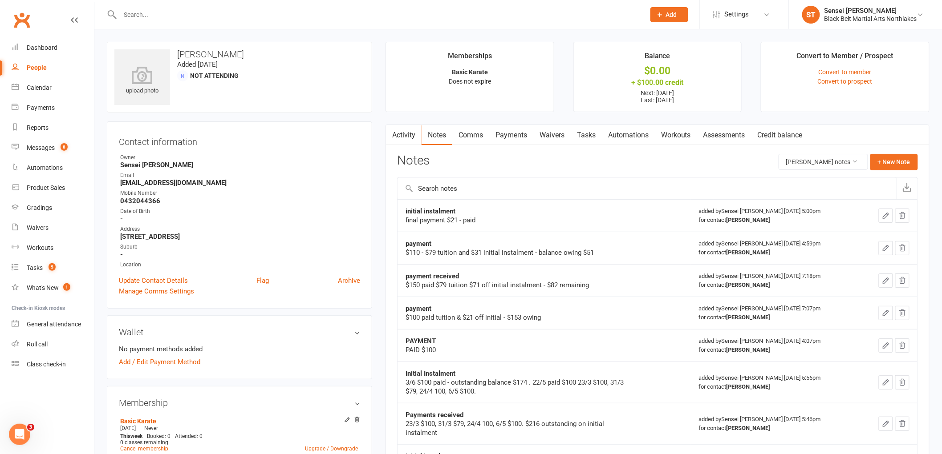
click at [513, 140] on link "Payments" at bounding box center [511, 135] width 44 height 20
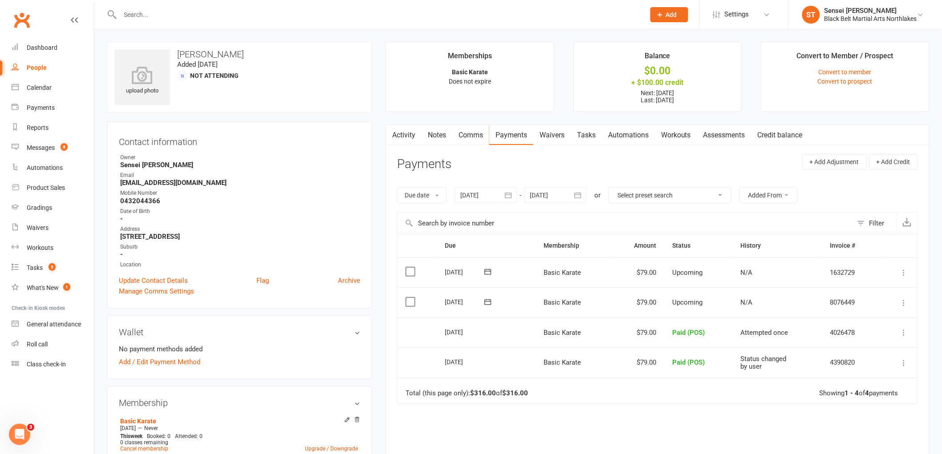
click at [161, 12] on input "text" at bounding box center [378, 14] width 521 height 12
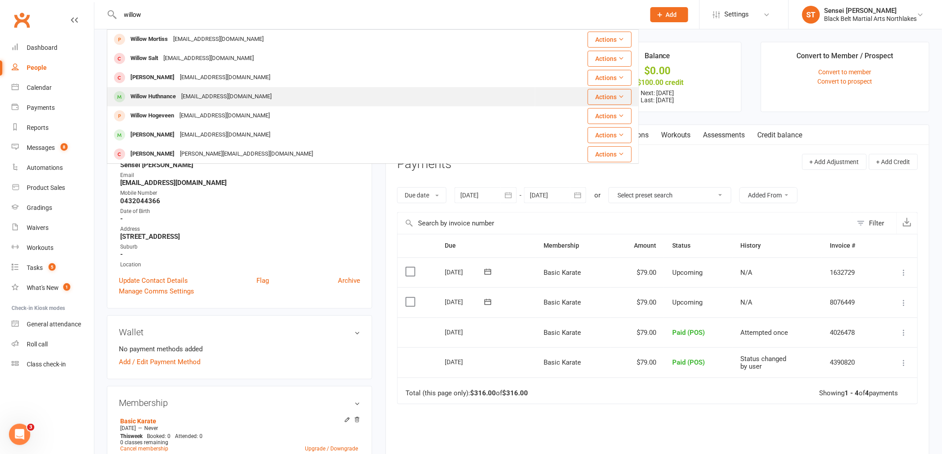
type input "willow"
click at [154, 96] on div "Willow Huthnance" at bounding box center [153, 96] width 51 height 13
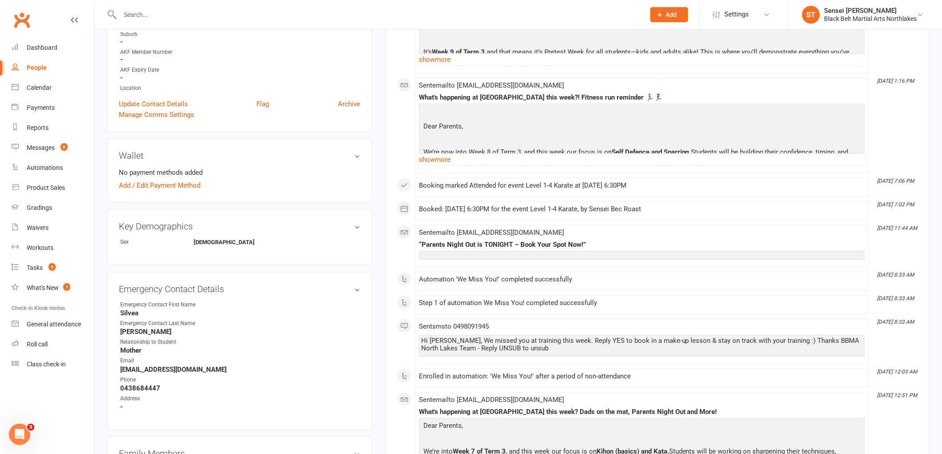
scroll to position [346, 0]
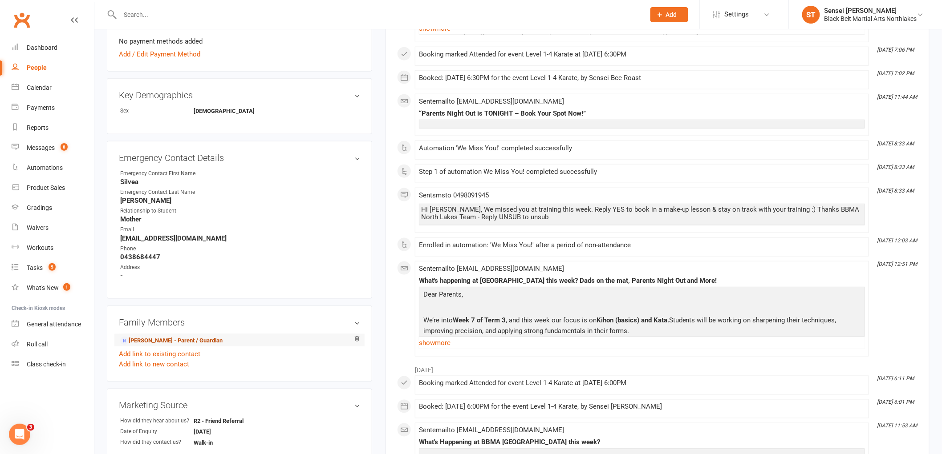
click at [168, 343] on link "Rob Huthnance - Parent / Guardian" at bounding box center [171, 340] width 102 height 9
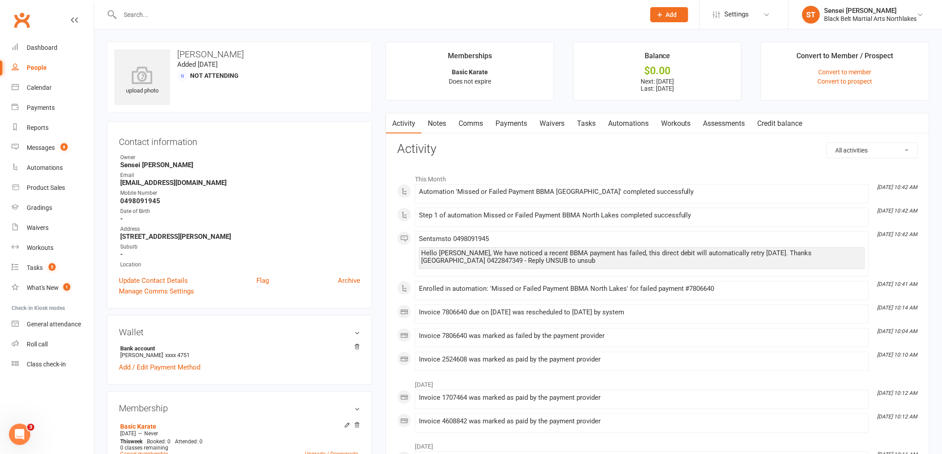
click at [512, 126] on link "Payments" at bounding box center [511, 124] width 44 height 20
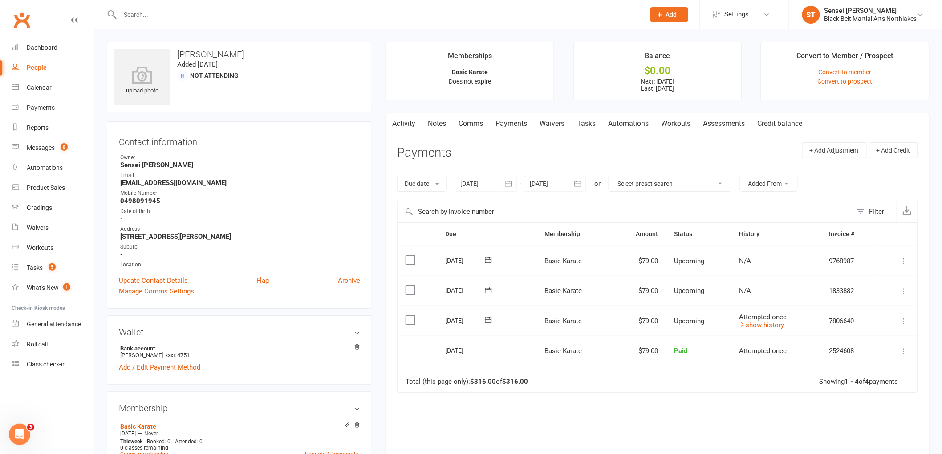
click at [902, 320] on icon at bounding box center [904, 321] width 9 height 9
click at [684, 409] on div "Due Contact Membership Amount Status History Invoice # Select this 09 Oct 2025 …" at bounding box center [657, 365] width 521 height 285
click at [904, 322] on icon at bounding box center [904, 321] width 9 height 9
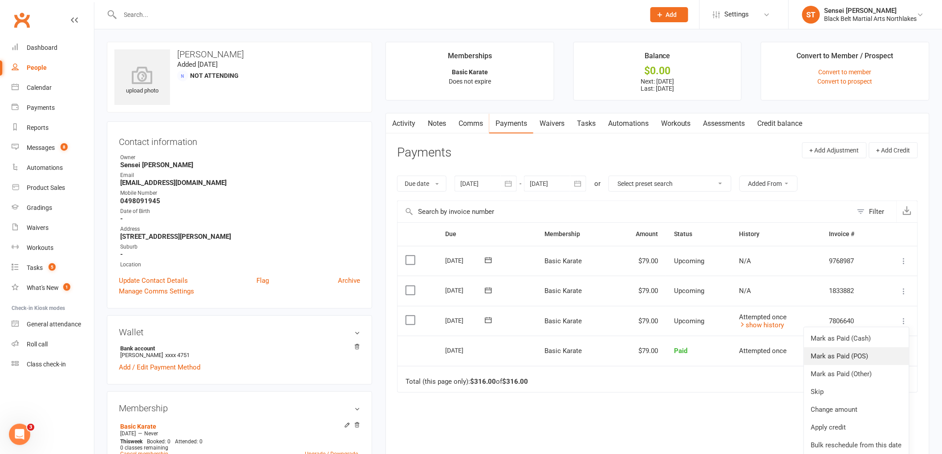
click at [838, 359] on link "Mark as Paid (POS)" at bounding box center [856, 357] width 105 height 18
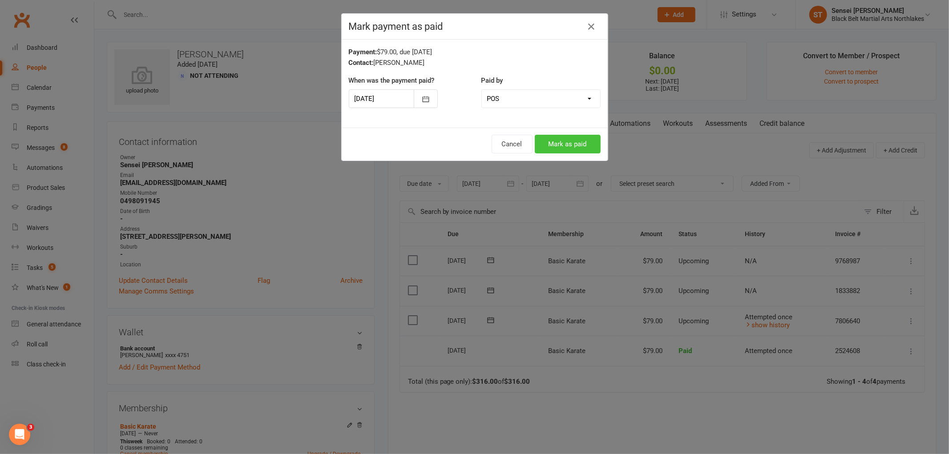
click at [568, 144] on button "Mark as paid" at bounding box center [568, 144] width 66 height 19
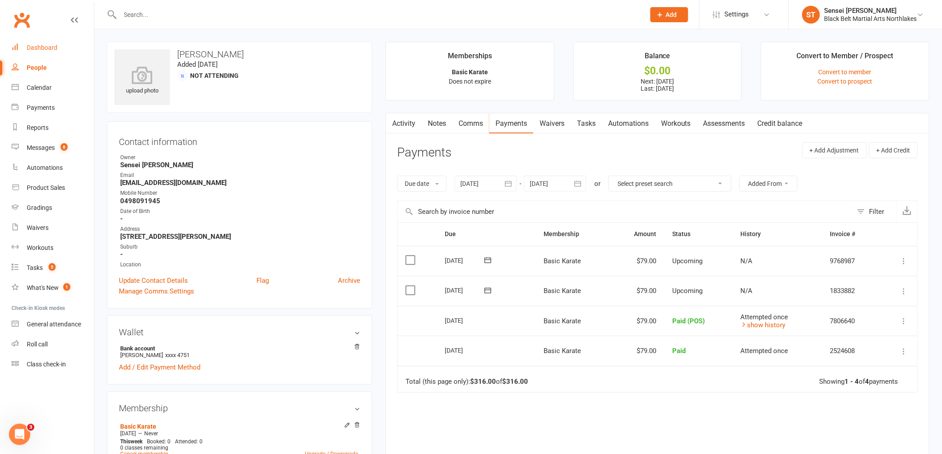
click at [31, 49] on div "Dashboard" at bounding box center [42, 47] width 31 height 7
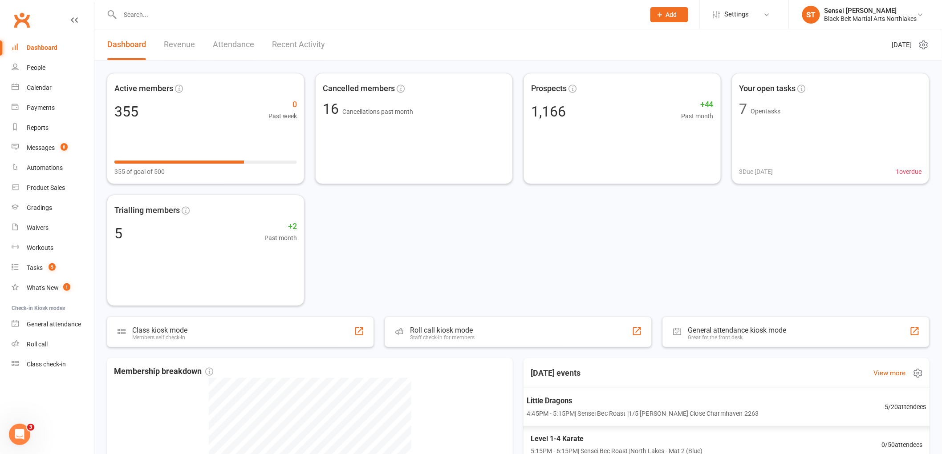
click at [570, 413] on span "4:45PM - 5:15PM | Sensei Bec Roast | 1/5 Botham Close Charmhaven 2263" at bounding box center [643, 414] width 232 height 10
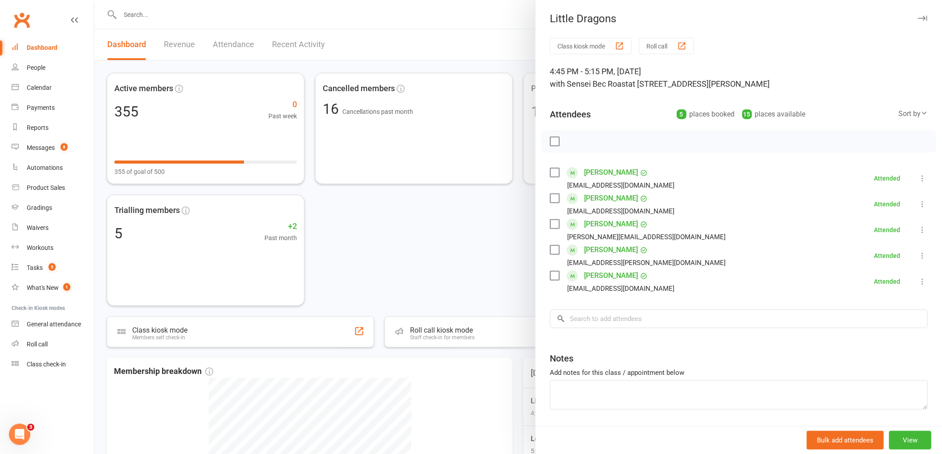
click at [499, 39] on div at bounding box center [517, 227] width 847 height 454
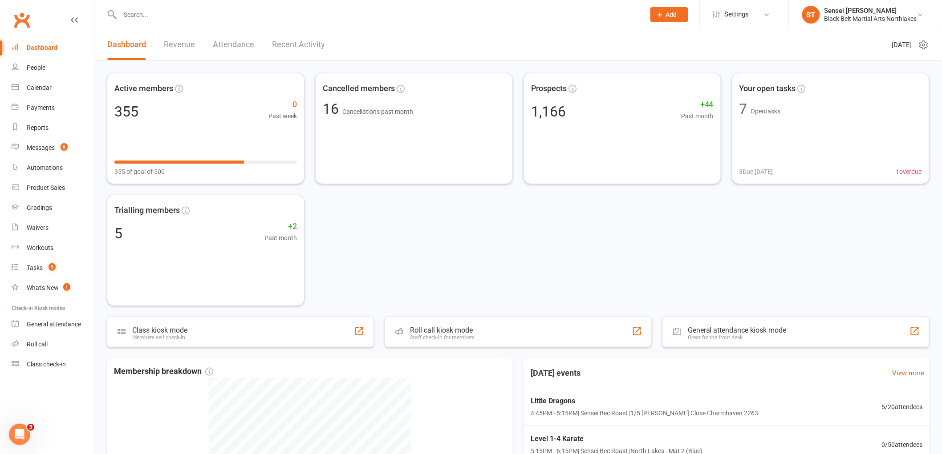
click at [236, 14] on input "text" at bounding box center [378, 14] width 521 height 12
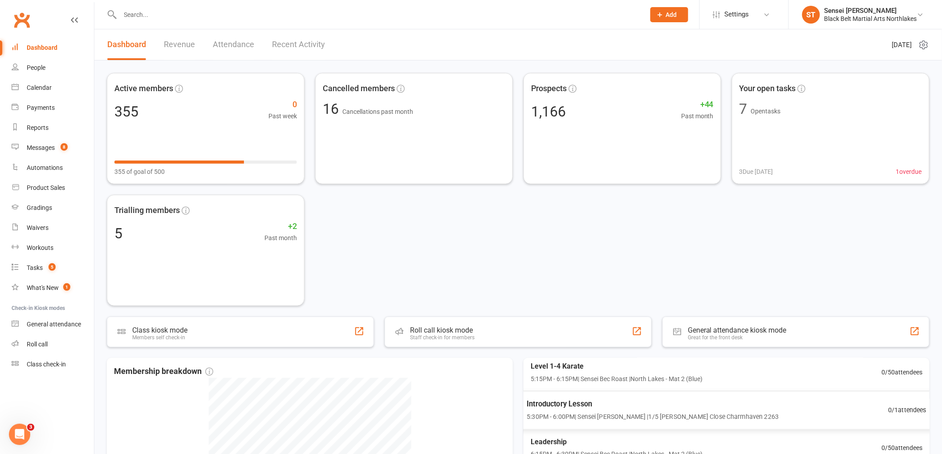
scroll to position [49, 0]
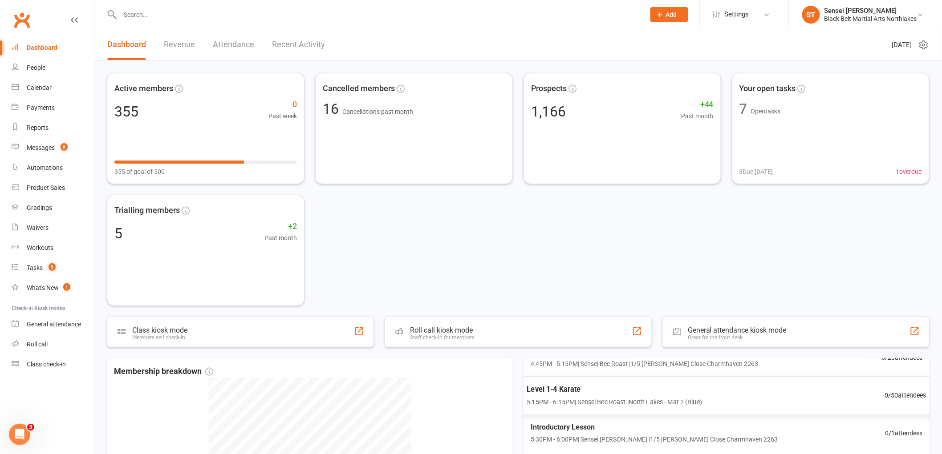
click at [571, 397] on div "Level 1-4 Karate 5:15PM - 6:15PM | Sensei Bec Roast | North Lakes - Mat 2 (Blue)" at bounding box center [614, 396] width 175 height 24
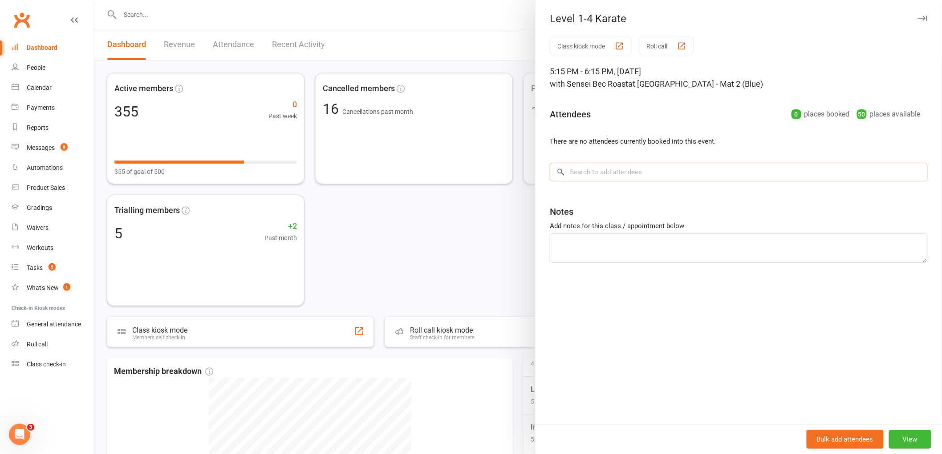
click at [610, 175] on input "search" at bounding box center [739, 172] width 378 height 19
type input "s"
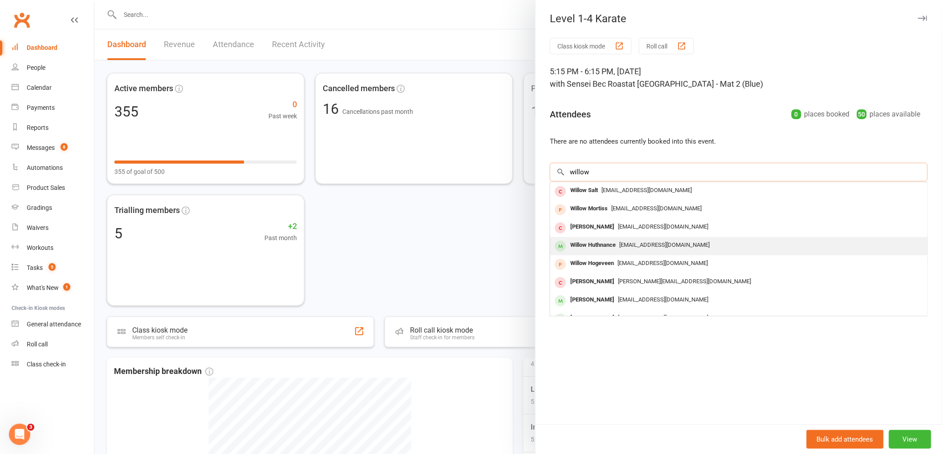
type input "willow"
click at [588, 244] on div "Willow Huthnance" at bounding box center [593, 245] width 53 height 13
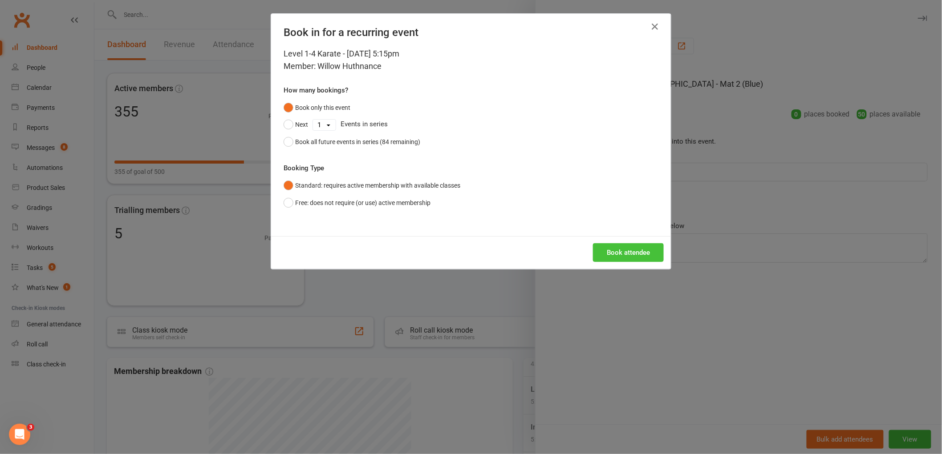
click at [620, 259] on button "Book attendee" at bounding box center [628, 252] width 71 height 19
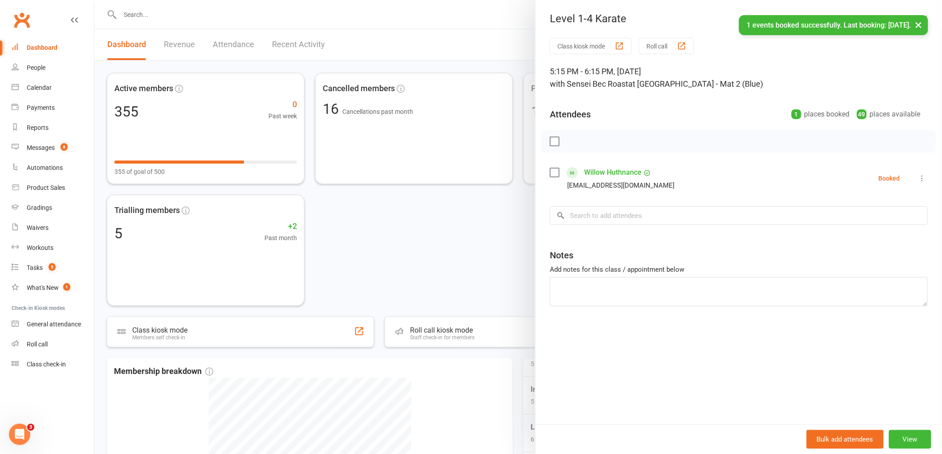
click at [653, 45] on button "Roll call" at bounding box center [666, 46] width 55 height 16
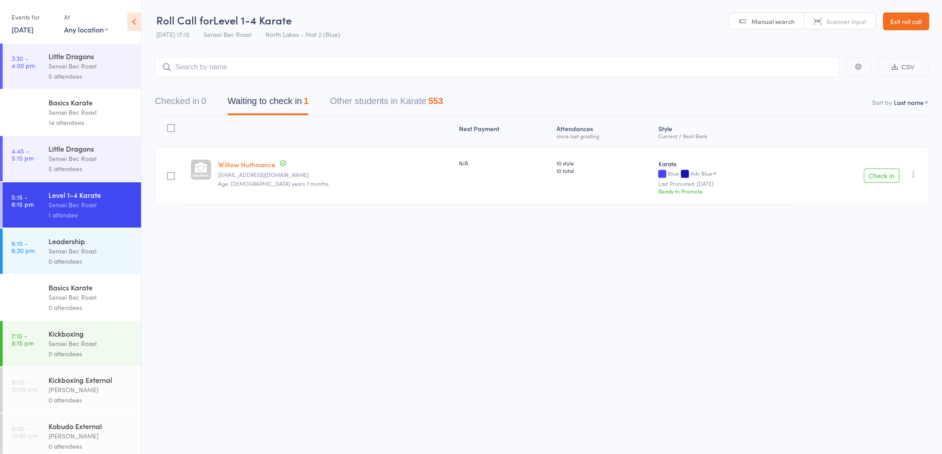
click at [884, 172] on button "Check in" at bounding box center [882, 176] width 36 height 14
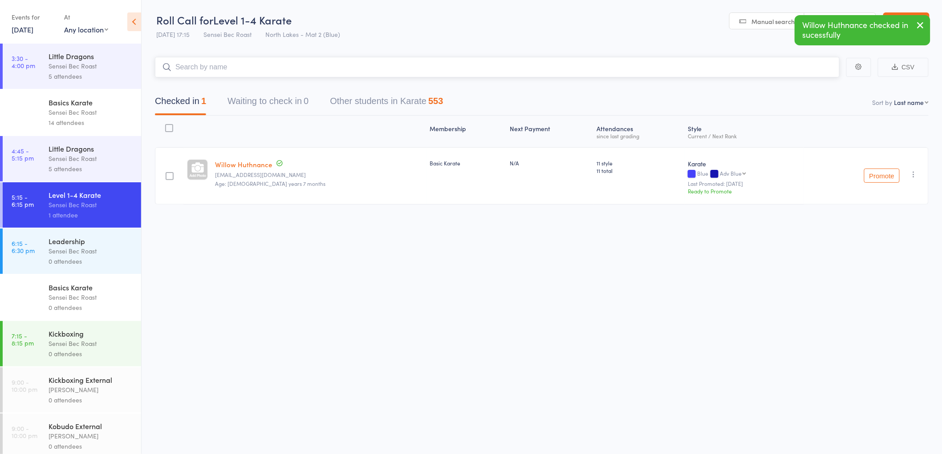
click at [214, 66] on input "search" at bounding box center [497, 67] width 685 height 20
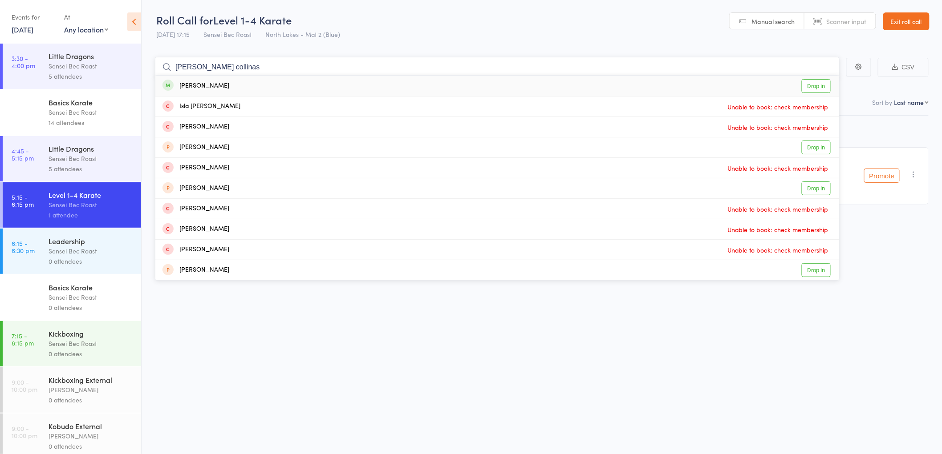
type input "blair collinas"
click at [195, 86] on div "Blair Collins" at bounding box center [195, 86] width 67 height 10
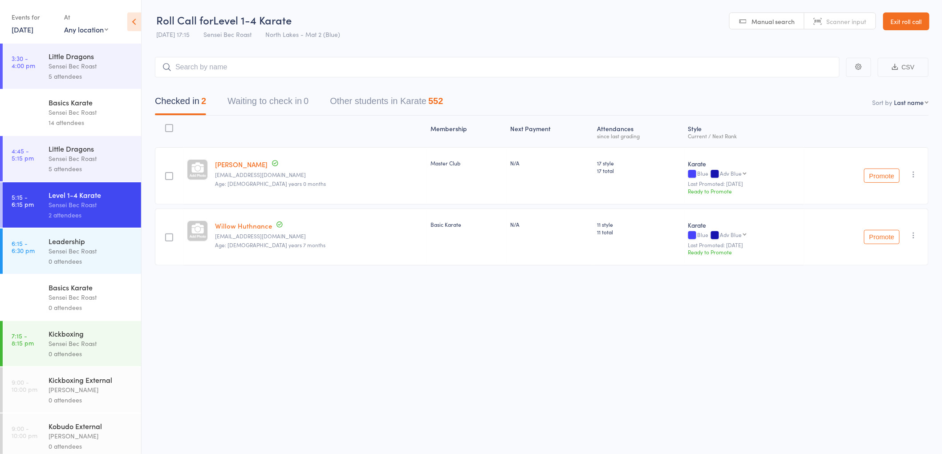
click at [909, 174] on icon "button" at bounding box center [913, 174] width 9 height 9
drag, startPoint x: 870, startPoint y: 260, endPoint x: 506, endPoint y: 42, distance: 424.0
click at [869, 261] on li "Remove" at bounding box center [881, 264] width 73 height 12
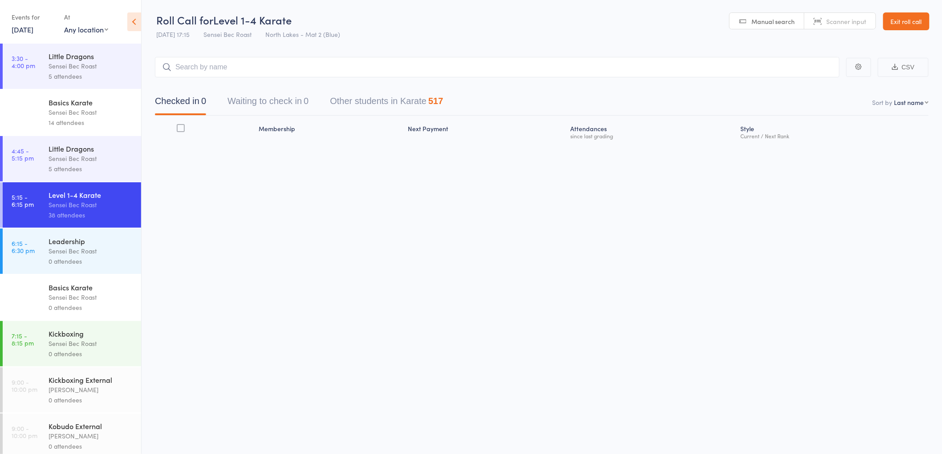
click at [51, 208] on div "Sensei Bec Roast" at bounding box center [91, 205] width 85 height 10
click at [76, 168] on div "5 attendees" at bounding box center [91, 169] width 85 height 10
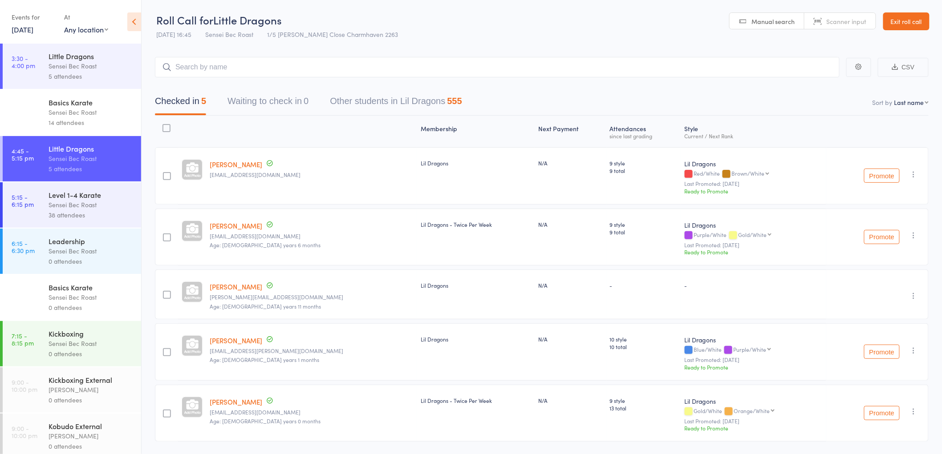
click at [87, 204] on div "Sensei Bec Roast" at bounding box center [91, 205] width 85 height 10
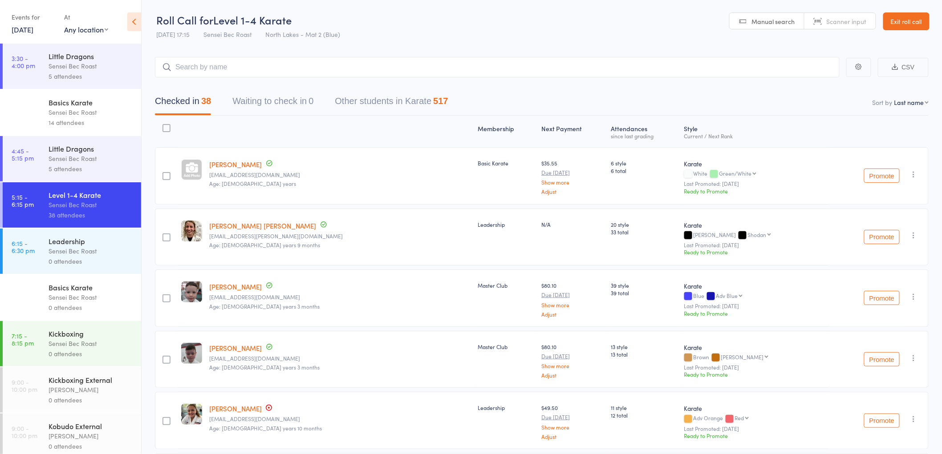
click at [81, 297] on div "Sensei Bec Roast" at bounding box center [91, 297] width 85 height 10
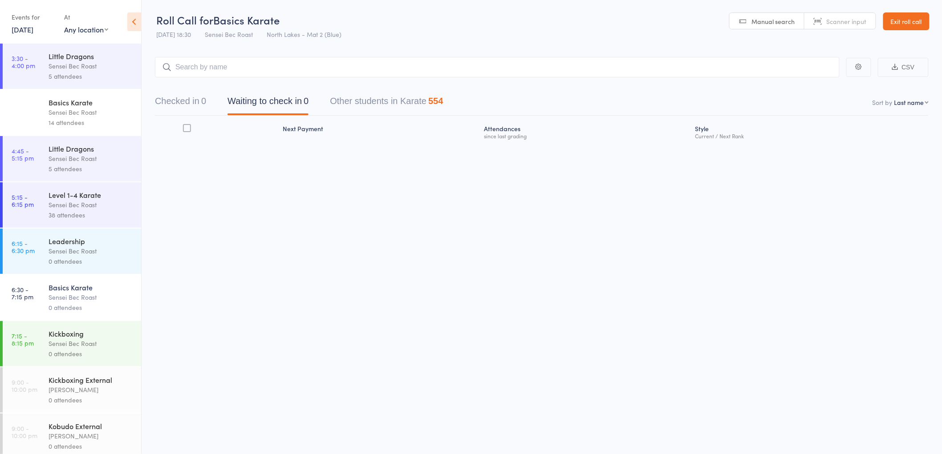
click at [77, 299] on div "Sensei Bec Roast" at bounding box center [91, 297] width 85 height 10
click at [238, 71] on input "search" at bounding box center [497, 67] width 685 height 20
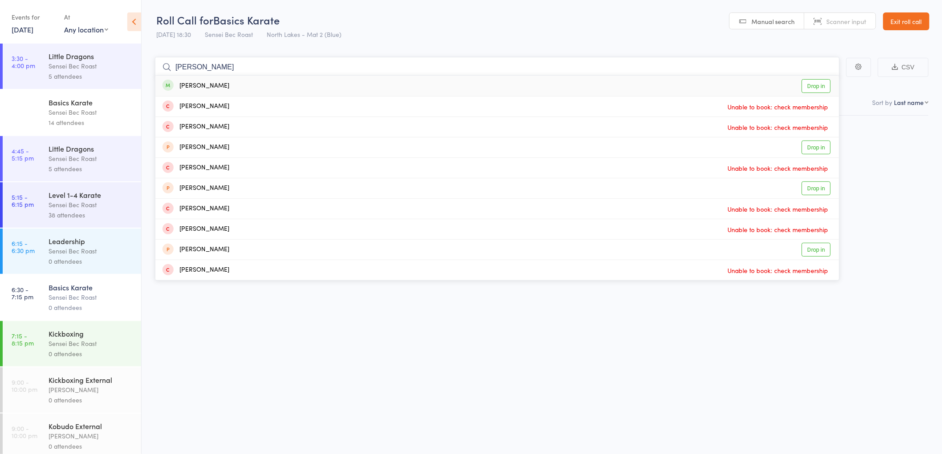
type input "lucas taylor"
click at [196, 86] on div "Lucas Taylor" at bounding box center [195, 86] width 67 height 10
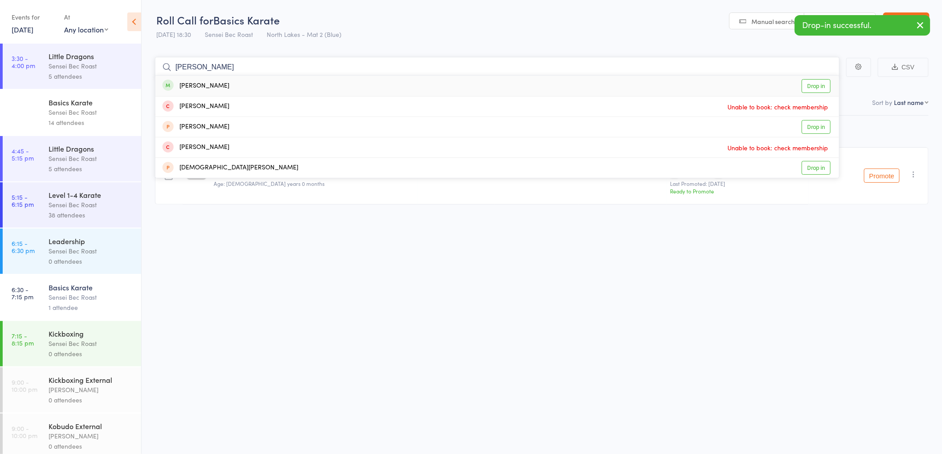
type input "[PERSON_NAME]"
click at [191, 86] on div "[PERSON_NAME]" at bounding box center [195, 86] width 67 height 10
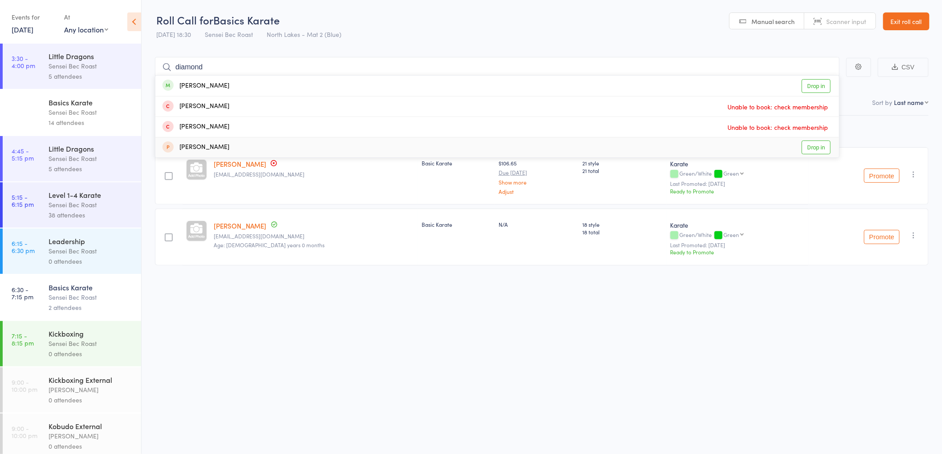
click at [357, 376] on div "Roll Call for Basics Karate 15 Sep 18:30 Sensei Bec Roast North Lakes - Mat 2 (…" at bounding box center [471, 227] width 942 height 454
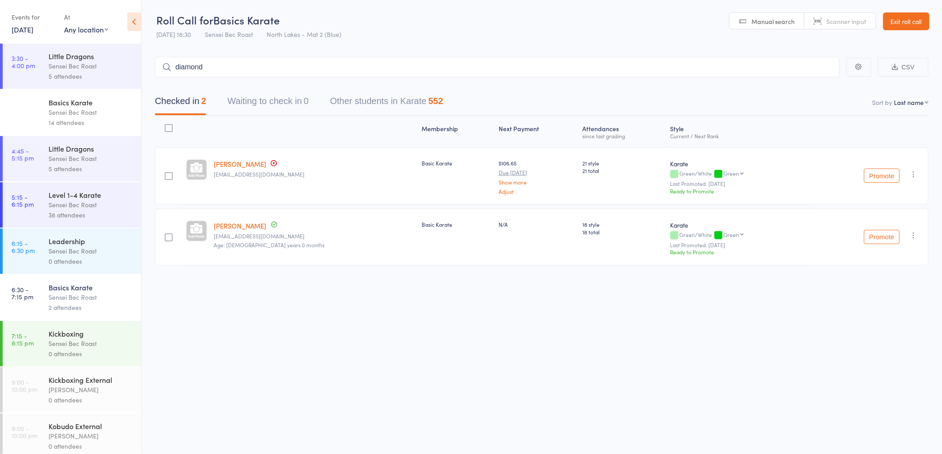
click at [78, 314] on div "Basics Karate Sensei Bec Roast 2 attendees" at bounding box center [95, 297] width 93 height 45
click at [226, 63] on input "diamond" at bounding box center [497, 67] width 685 height 20
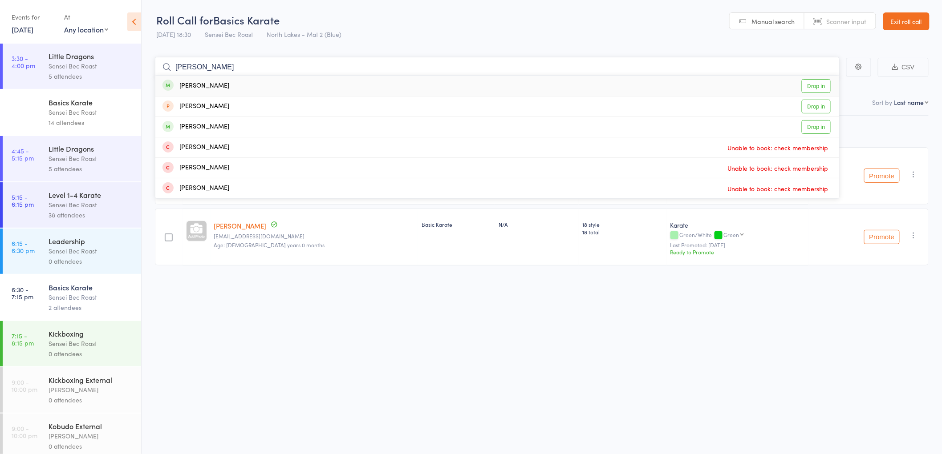
type input "diamond butler"
click at [195, 88] on div "Diamond Butler" at bounding box center [195, 86] width 67 height 10
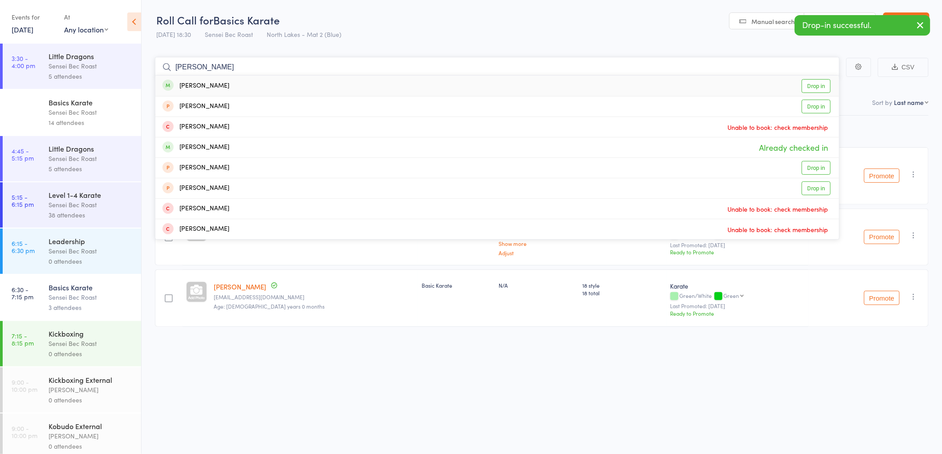
type input "ebony butler"
click at [201, 85] on div "[PERSON_NAME]" at bounding box center [195, 86] width 67 height 10
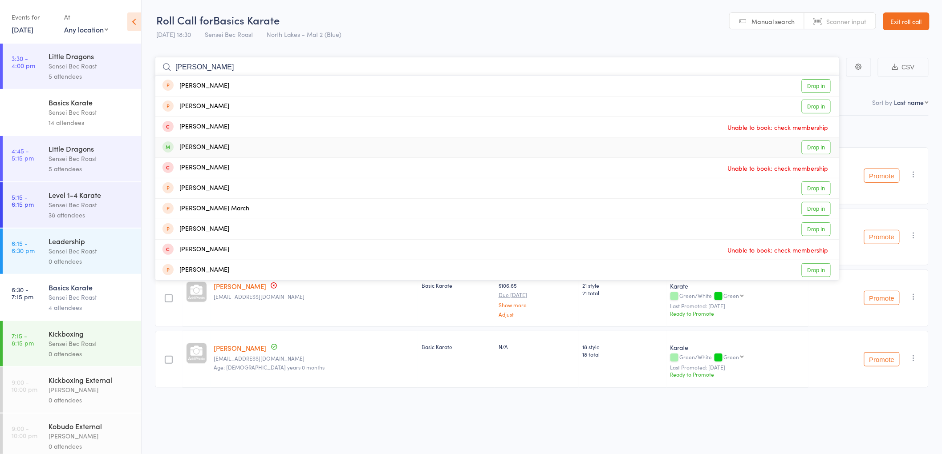
type input "marcus"
click at [217, 140] on div "Marcus Benham Drop in" at bounding box center [497, 148] width 684 height 20
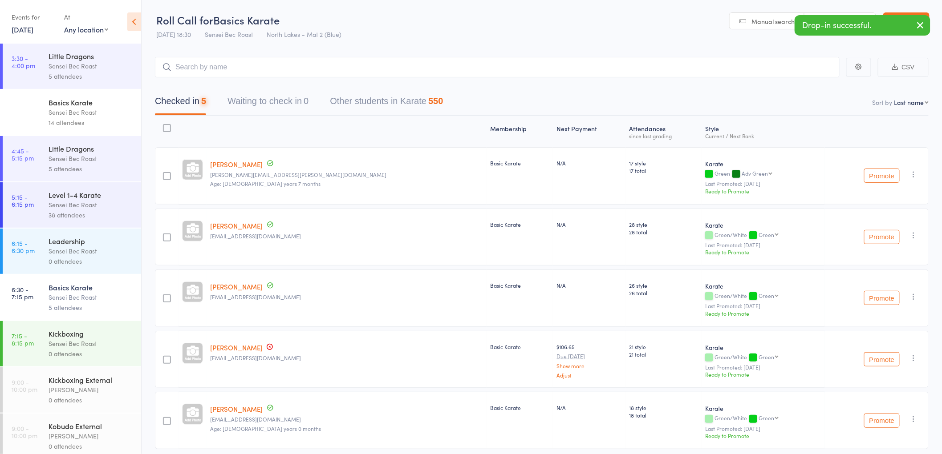
click at [214, 48] on main "CSV Checked in 5 Waiting to check in 0 Other students in Karate 550 Sort by Las…" at bounding box center [542, 267] width 800 height 446
click at [183, 68] on input "search" at bounding box center [497, 67] width 685 height 20
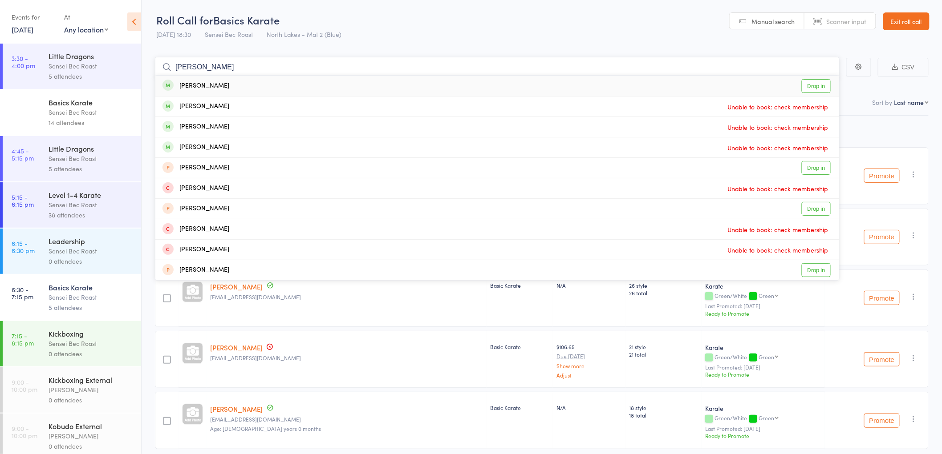
type input "tara allison"
click at [185, 81] on div "Tara Allison" at bounding box center [195, 86] width 67 height 10
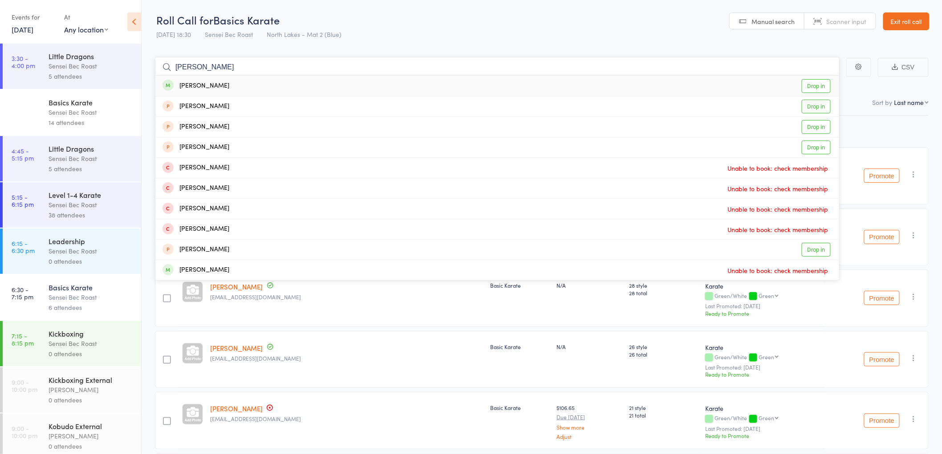
type input "jaclyn stanfor"
click at [198, 85] on div "Jaclyn Stanford" at bounding box center [195, 86] width 67 height 10
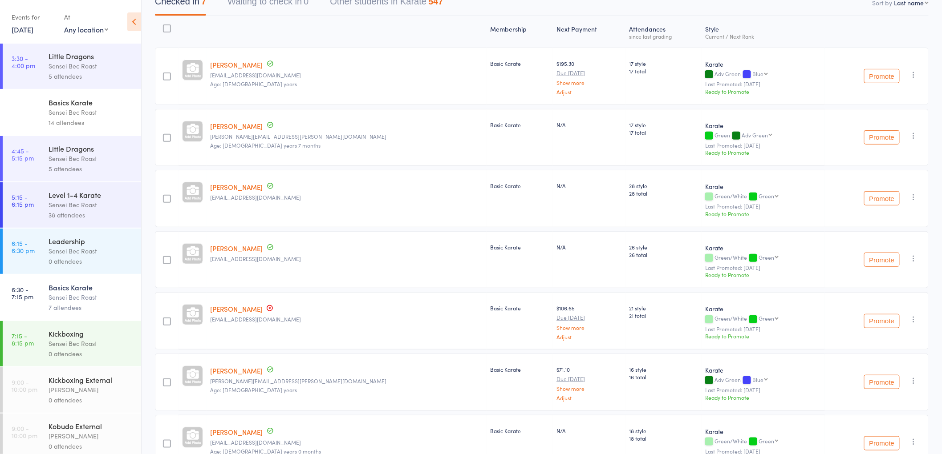
scroll to position [4, 0]
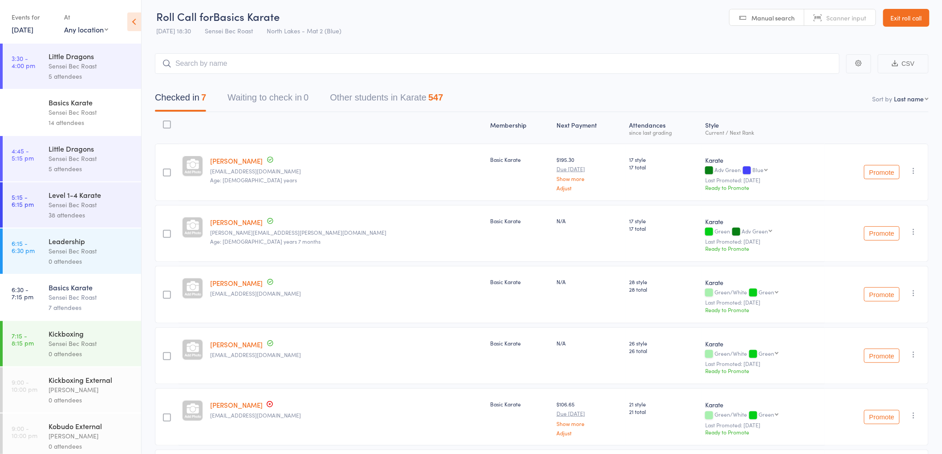
click at [94, 351] on div "0 attendees" at bounding box center [91, 354] width 85 height 10
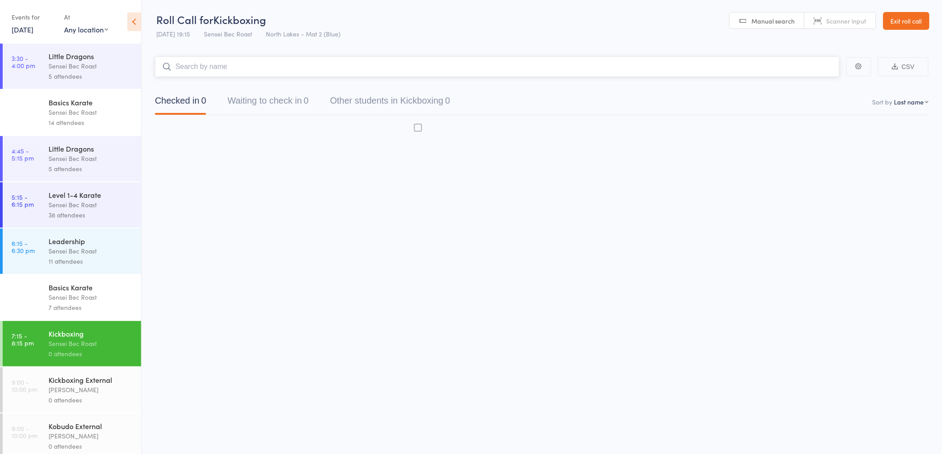
scroll to position [0, 0]
click at [199, 68] on input "search" at bounding box center [497, 67] width 685 height 20
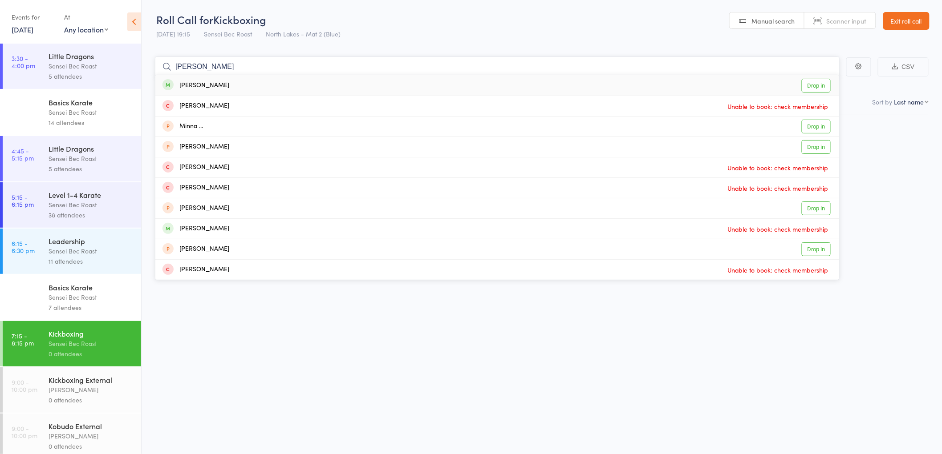
type input "mike"
click at [197, 87] on div "Mike Tipper" at bounding box center [195, 86] width 67 height 10
type input "brett ridl"
click at [194, 82] on div "Brett Ridley" at bounding box center [195, 86] width 67 height 10
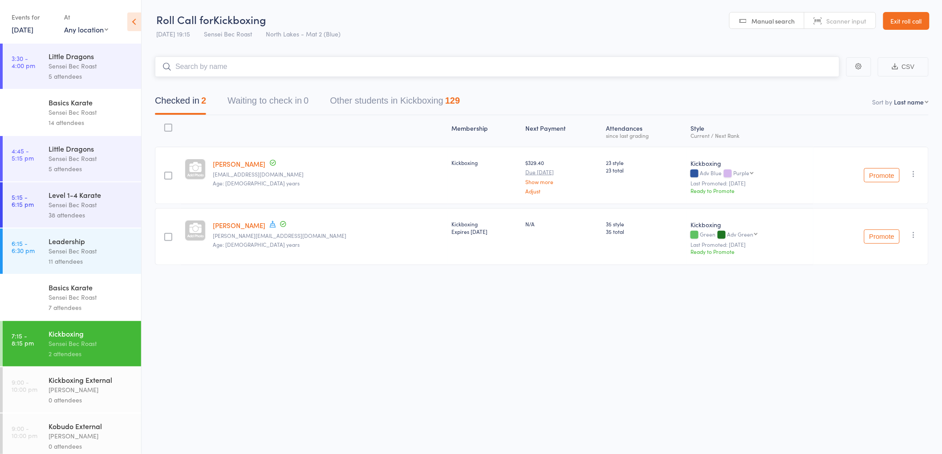
click at [226, 73] on input "search" at bounding box center [497, 67] width 685 height 20
click at [237, 222] on link "Mike Tipper" at bounding box center [239, 225] width 53 height 9
click at [203, 67] on input "search" at bounding box center [497, 67] width 685 height 20
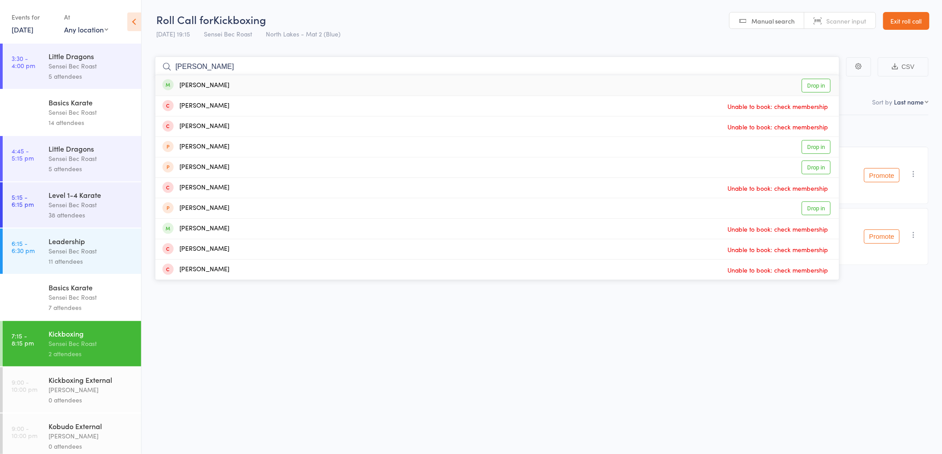
type input "alan bauer"
click at [187, 85] on div "Alan Bauer" at bounding box center [195, 86] width 67 height 10
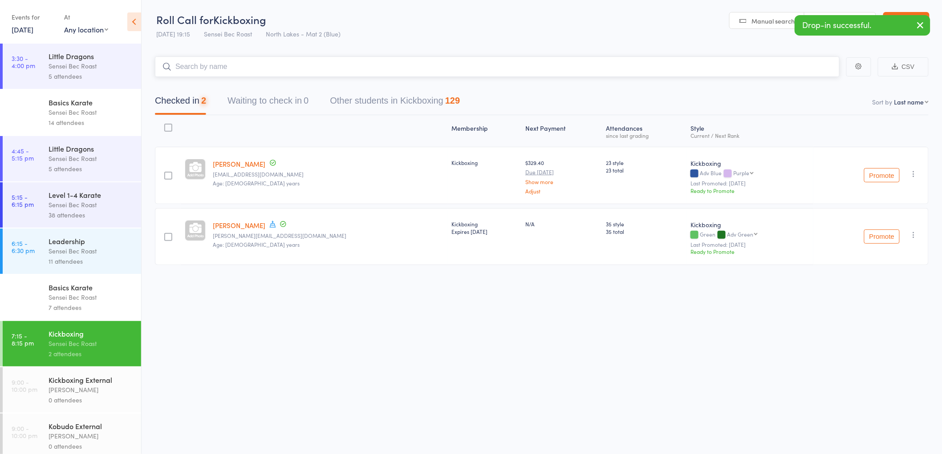
click at [211, 65] on input "search" at bounding box center [497, 67] width 685 height 20
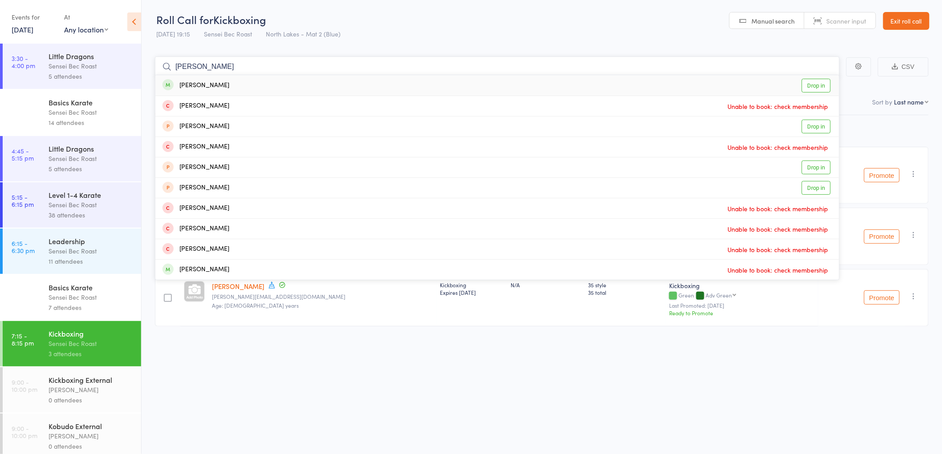
type input "hayden walsh"
click at [200, 81] on div "[PERSON_NAME]" at bounding box center [195, 86] width 67 height 10
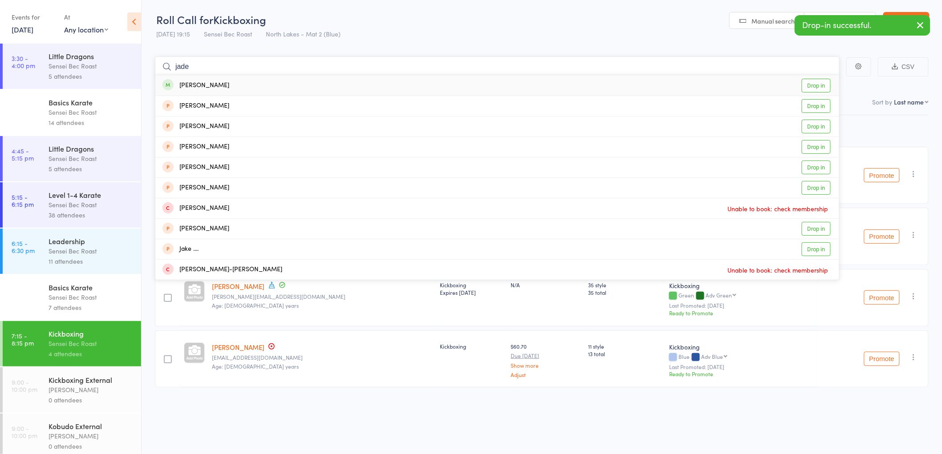
type input "jade"
click at [191, 85] on div "Jade Blim" at bounding box center [195, 86] width 67 height 10
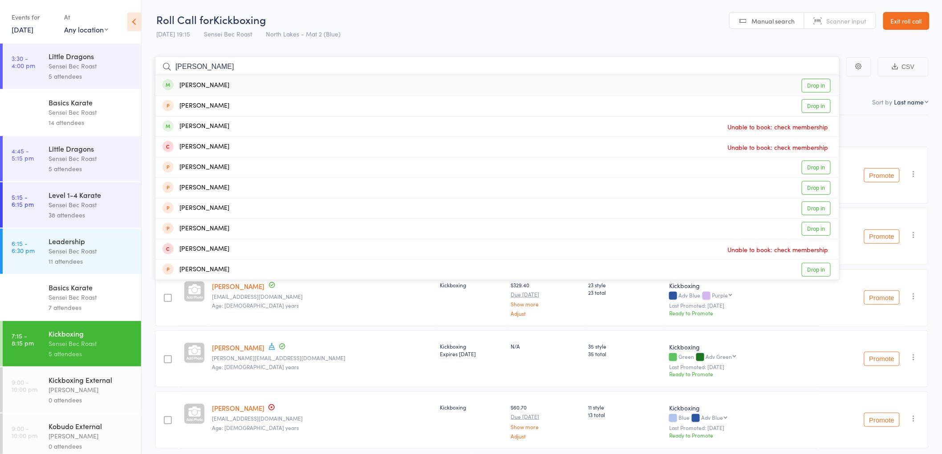
type input "robyn r"
click at [822, 83] on link "Drop in" at bounding box center [816, 86] width 29 height 14
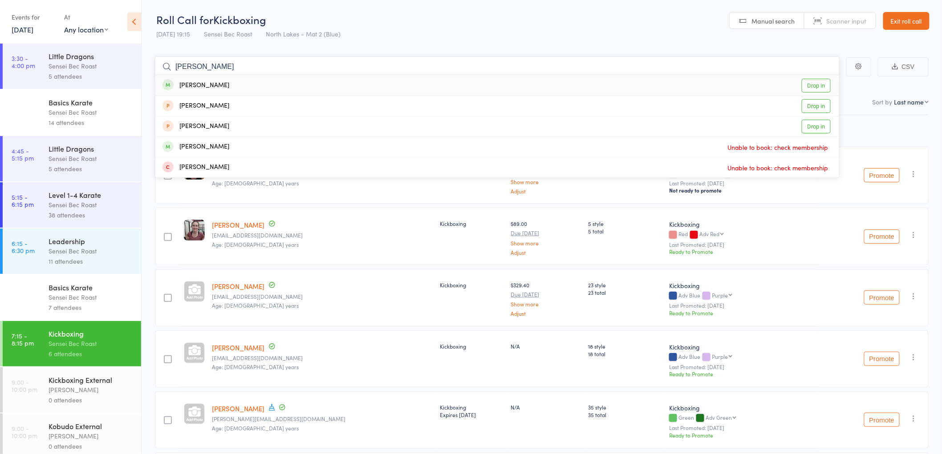
type input "trudie oneill"
click at [189, 83] on div "Trudie O'Neill" at bounding box center [195, 86] width 67 height 10
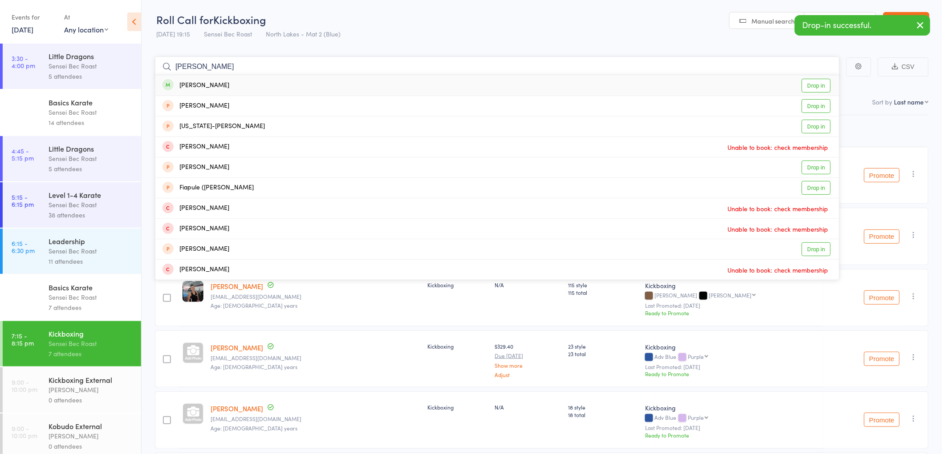
type input "laura lockley"
click at [201, 84] on div "Laura Lockley" at bounding box center [195, 86] width 67 height 10
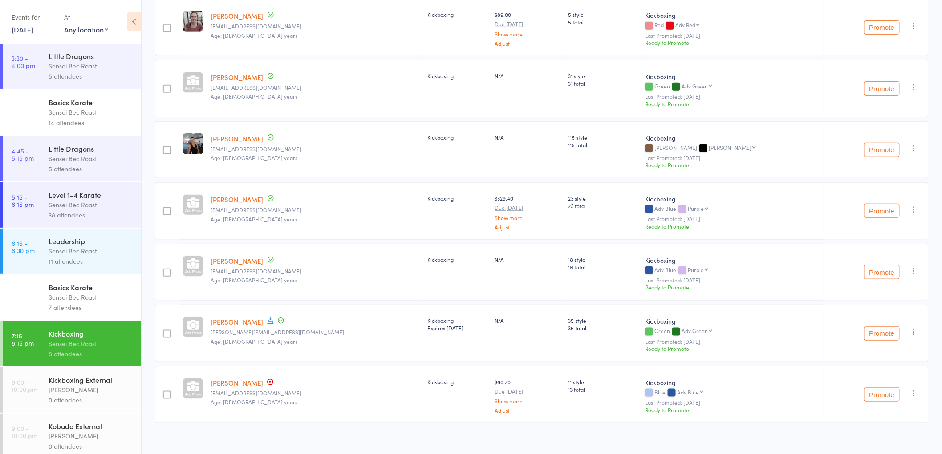
scroll to position [213, 0]
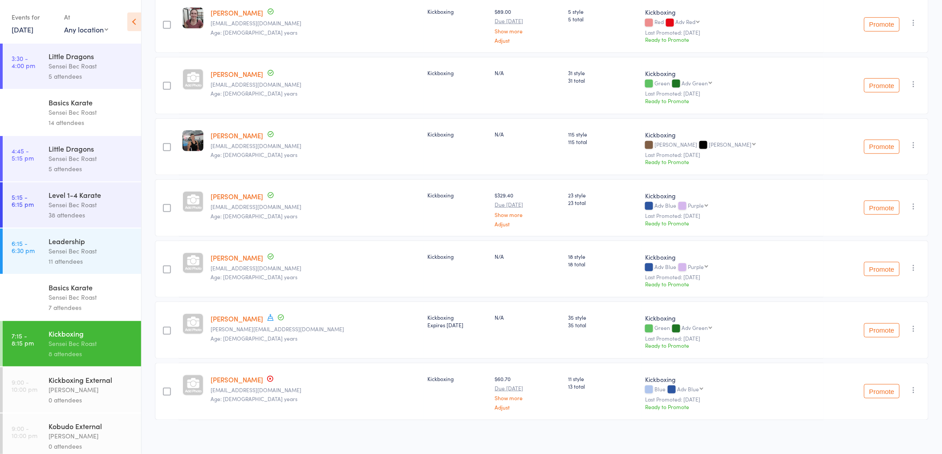
click at [238, 375] on link "[PERSON_NAME]" at bounding box center [237, 379] width 53 height 9
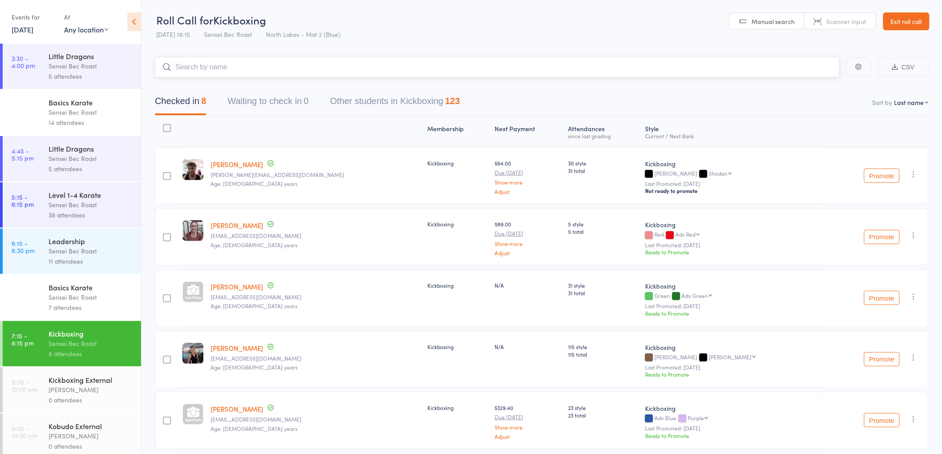
click at [225, 70] on input "search" at bounding box center [497, 67] width 685 height 20
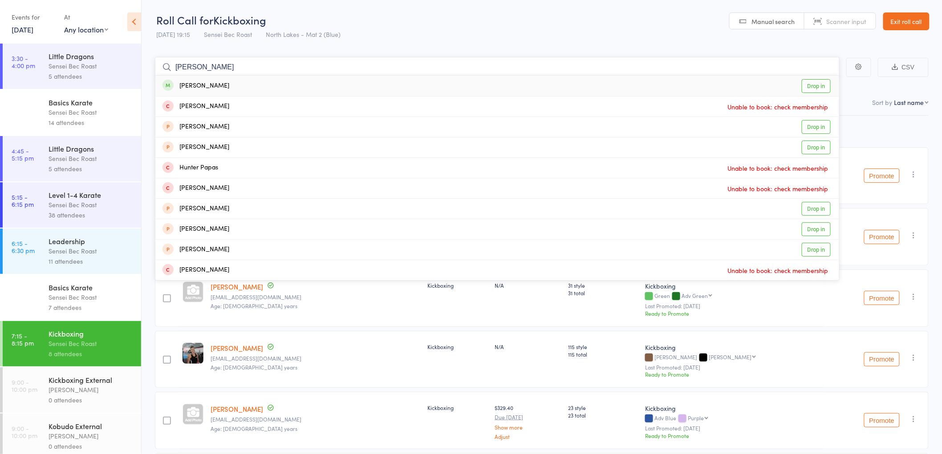
type input "hunter mckay"
click at [193, 83] on div "Hunter McKay" at bounding box center [195, 86] width 67 height 10
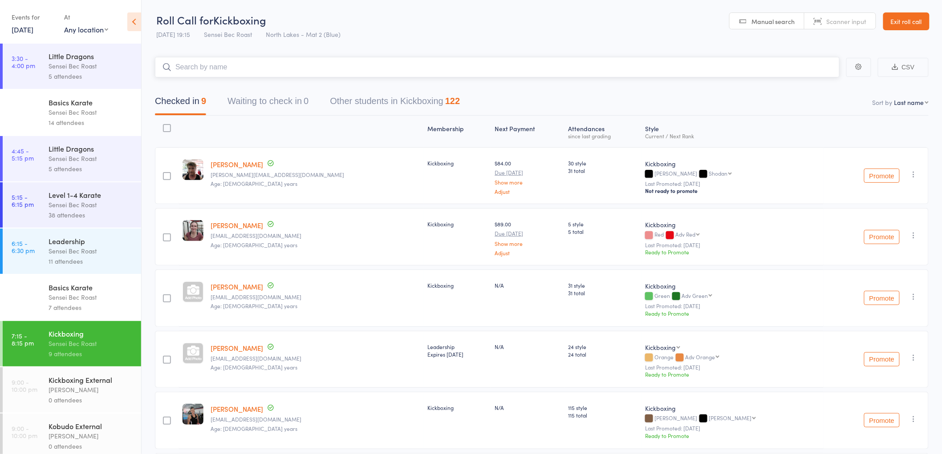
type input "z"
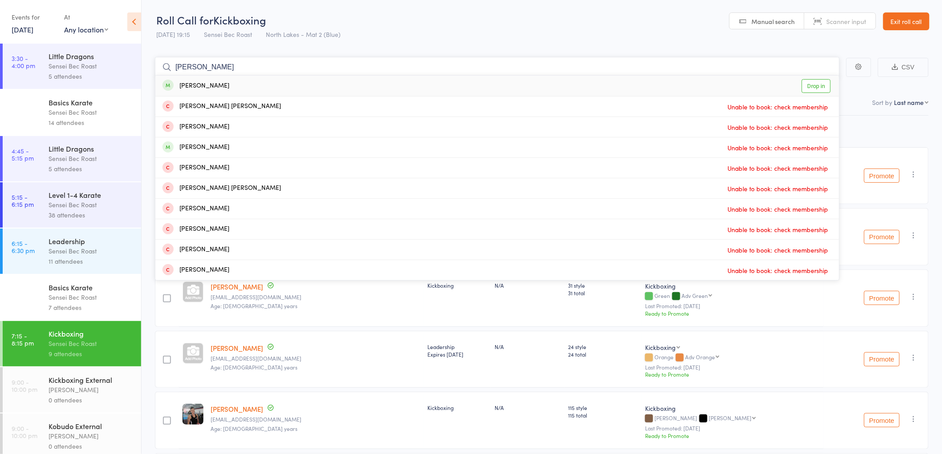
type input "zane fraser"
click at [194, 82] on div "Zane Fraser" at bounding box center [195, 86] width 67 height 10
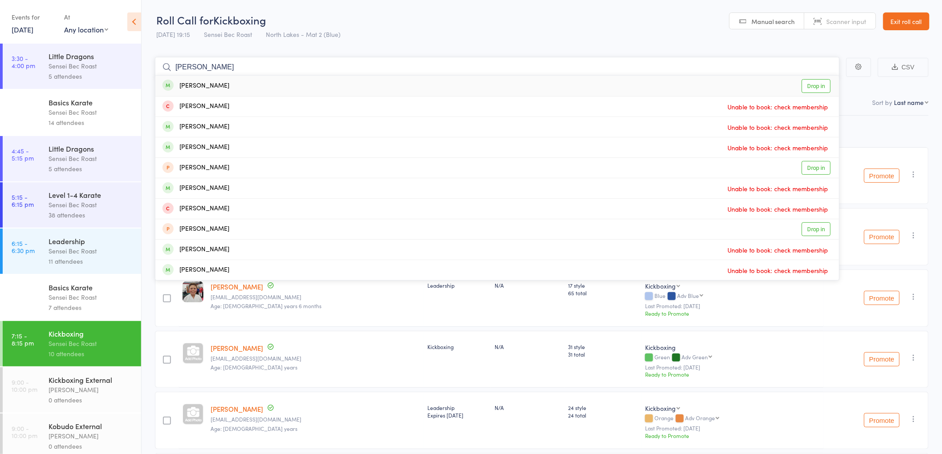
type input "carl marsh"
click at [198, 82] on div "Carl Marsh" at bounding box center [195, 86] width 67 height 10
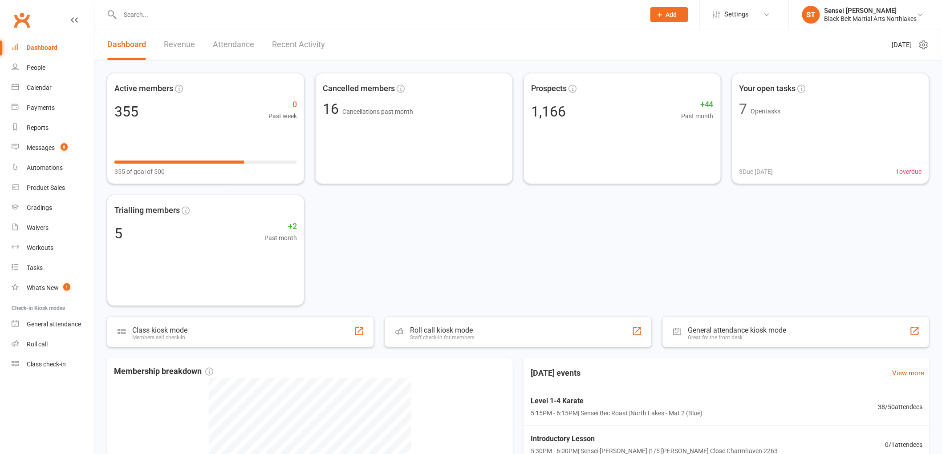
click at [181, 21] on div at bounding box center [373, 14] width 532 height 29
click at [168, 9] on input "text" at bounding box center [378, 14] width 521 height 12
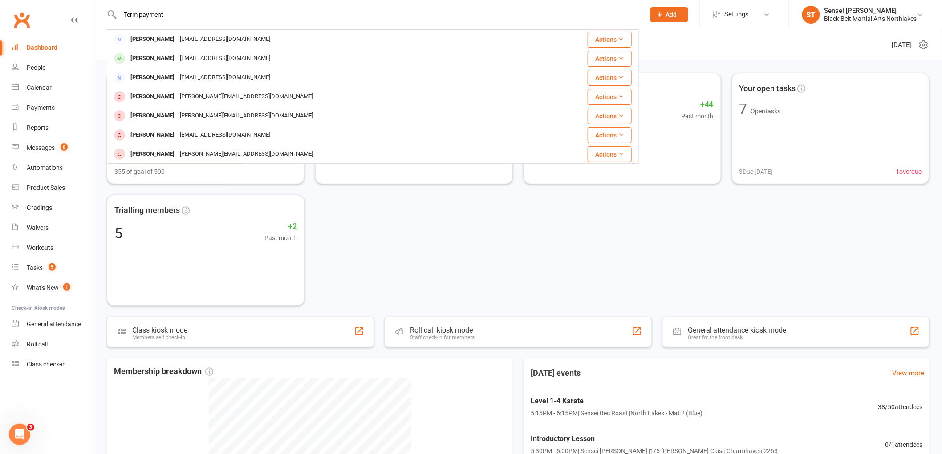
drag, startPoint x: 179, startPoint y: 14, endPoint x: 38, endPoint y: 10, distance: 140.7
click at [38, 2] on header "Term payment [PERSON_NAME] [PERSON_NAME][EMAIL_ADDRESS][DOMAIN_NAME] Actions [P…" at bounding box center [471, 2] width 942 height 0
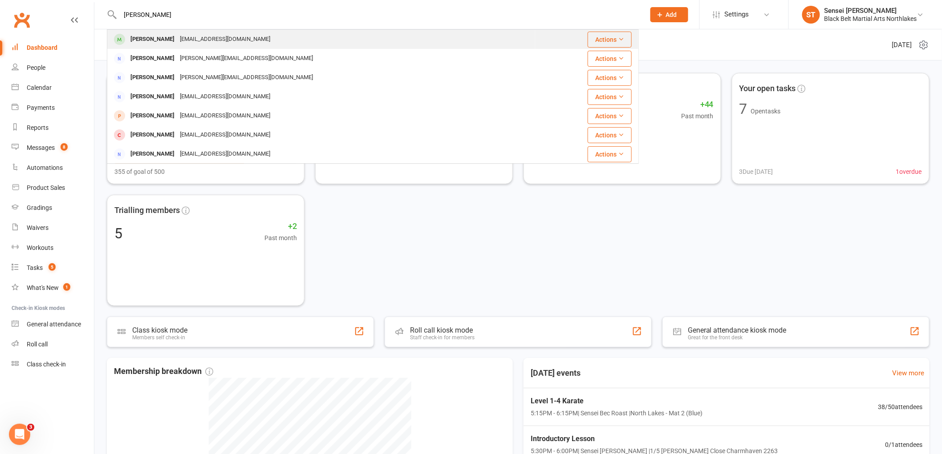
type input "robert dyer"
click at [138, 40] on div "Robert Dyer" at bounding box center [152, 39] width 49 height 13
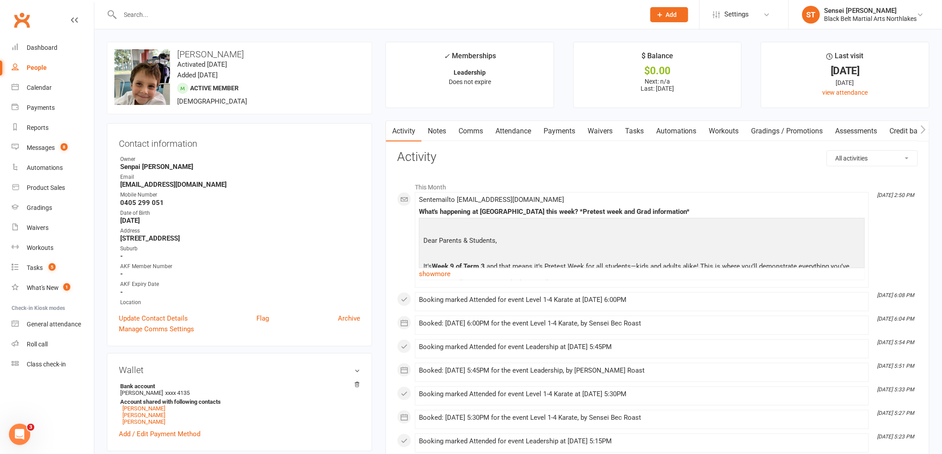
click at [149, 18] on input "text" at bounding box center [378, 14] width 521 height 12
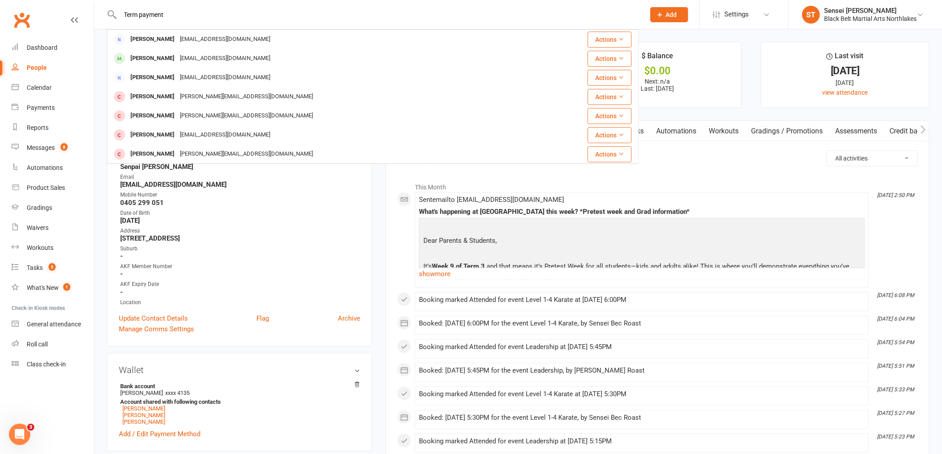
type input "Term payment"
click at [273, 228] on div "Address" at bounding box center [240, 231] width 240 height 8
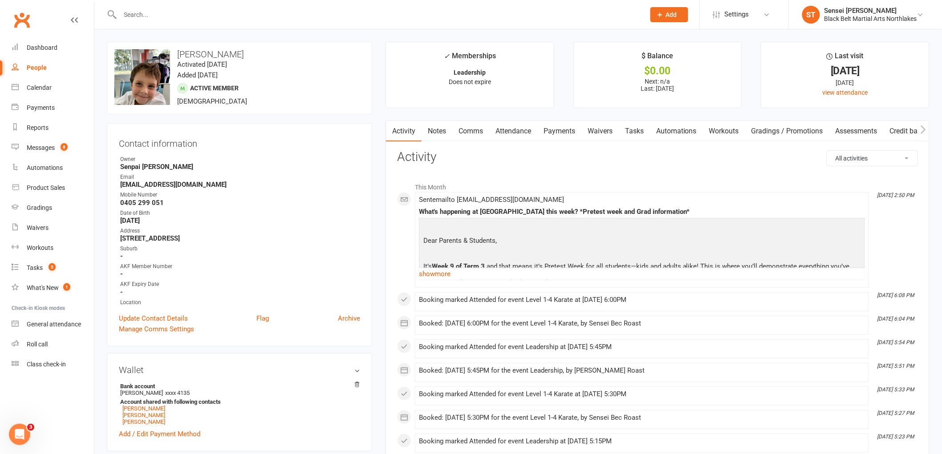
click at [443, 136] on link "Notes" at bounding box center [437, 131] width 31 height 20
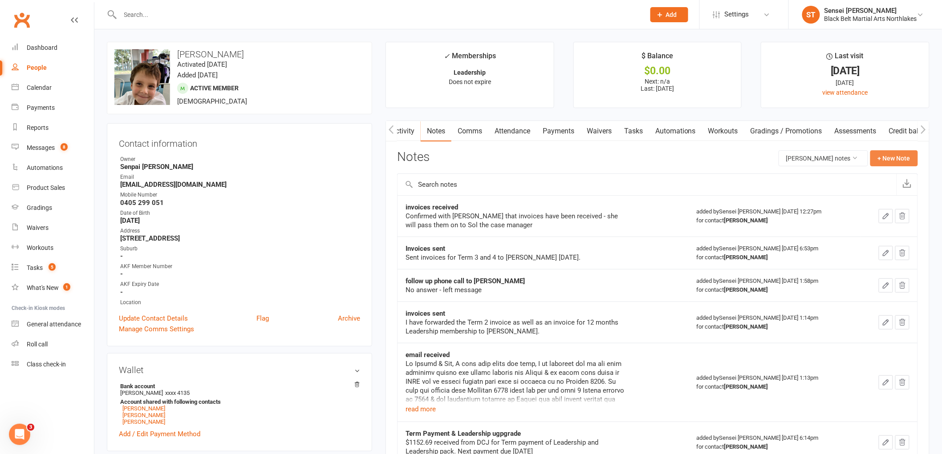
click at [889, 161] on button "+ New Note" at bounding box center [894, 158] width 48 height 16
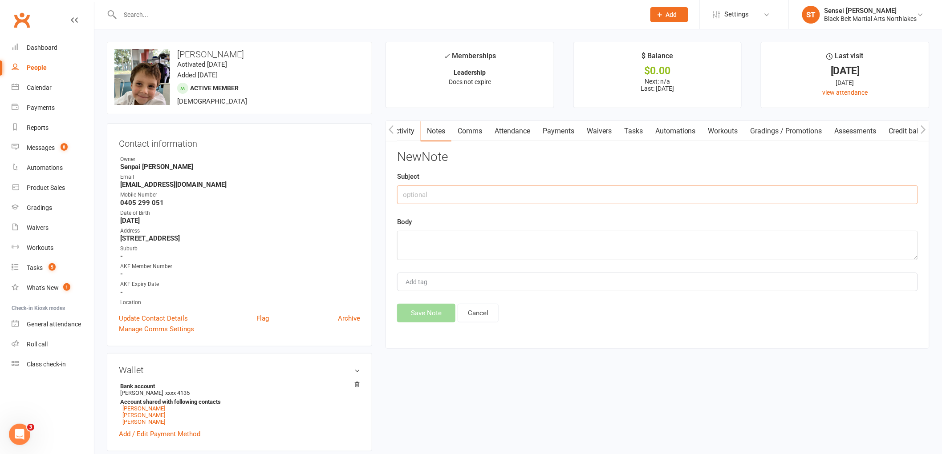
click at [449, 201] on input "text" at bounding box center [657, 195] width 521 height 19
type input "Term payment"
click at [433, 242] on textarea at bounding box center [657, 245] width 521 height 29
type textarea "$643.50 received from DCJ for Term 3 tuition."
click at [442, 309] on button "Save Note" at bounding box center [426, 313] width 58 height 19
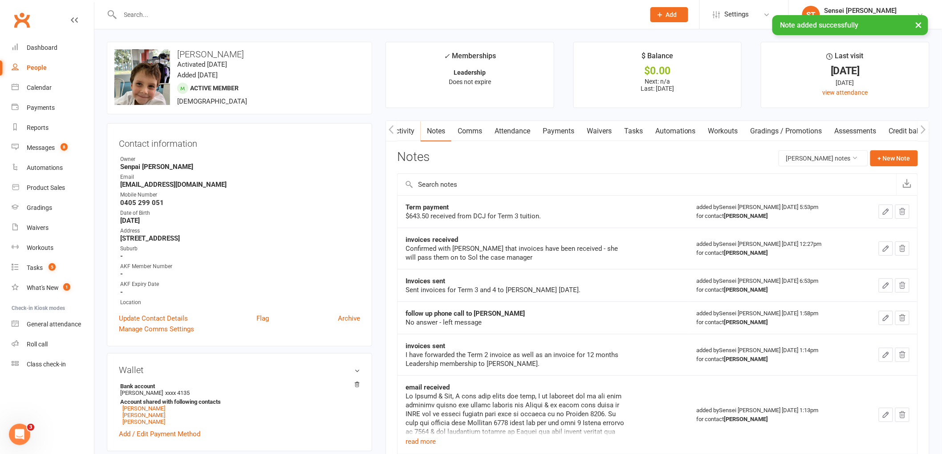
click at [562, 133] on link "Payments" at bounding box center [558, 131] width 44 height 20
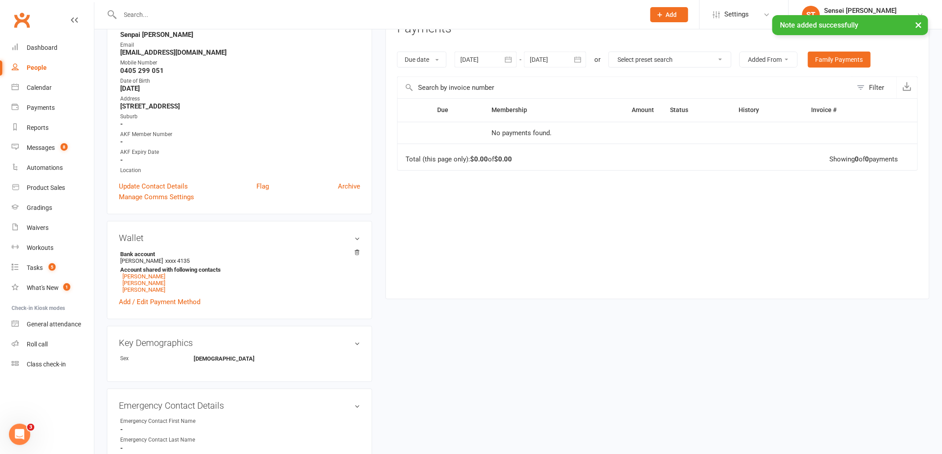
scroll to position [148, 0]
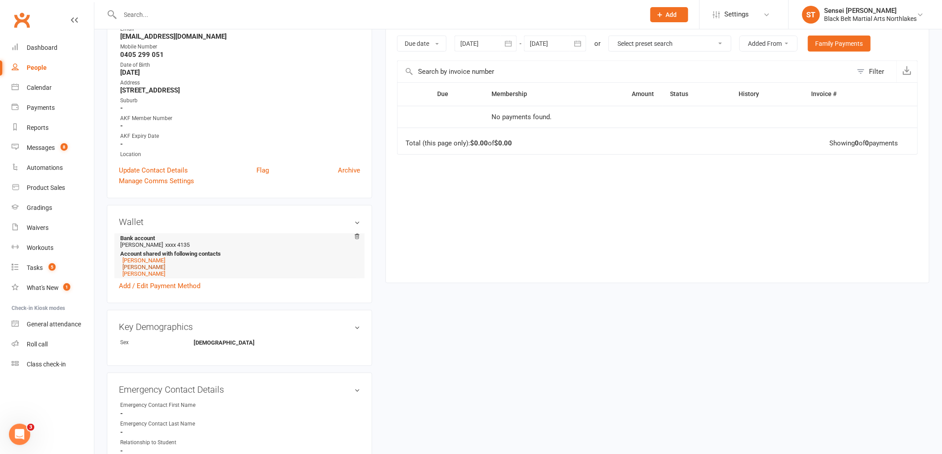
click at [145, 267] on link "Lorraine Malley" at bounding box center [143, 267] width 43 height 7
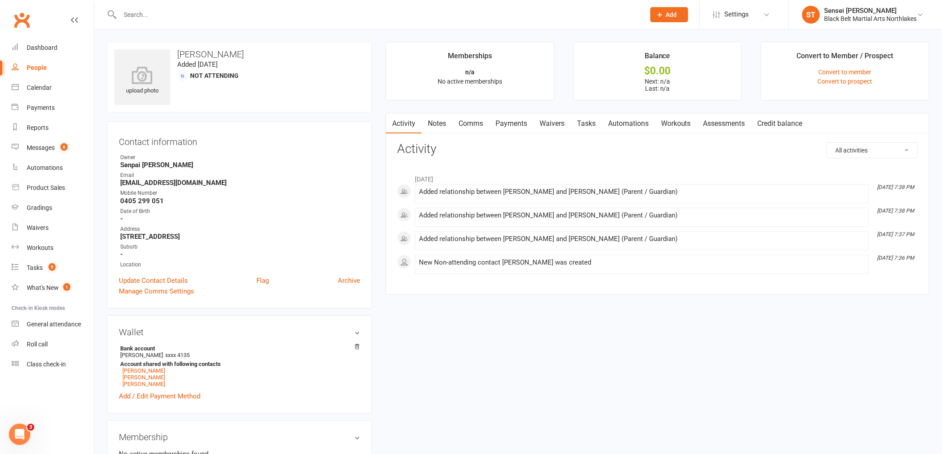
click at [519, 125] on link "Payments" at bounding box center [511, 124] width 44 height 20
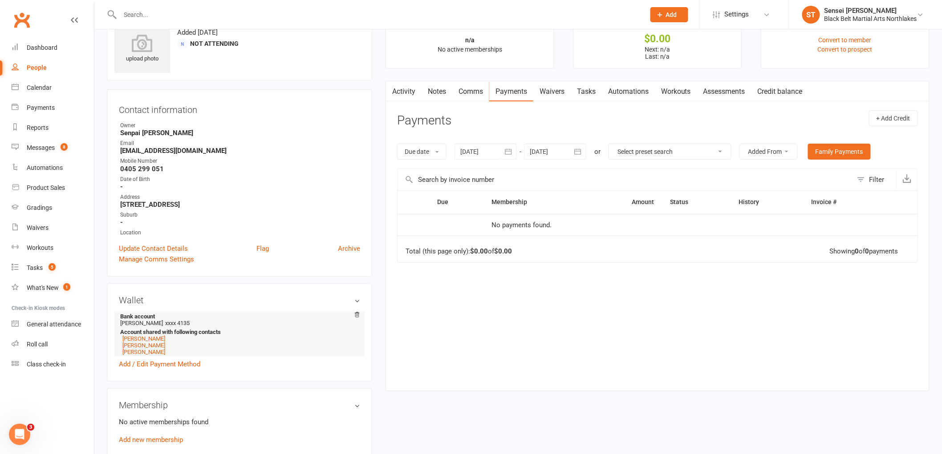
scroll to position [49, 0]
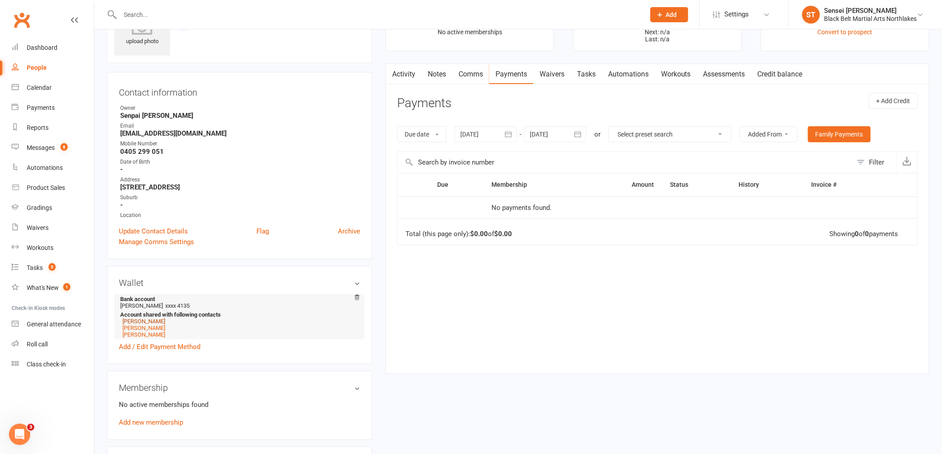
click at [137, 319] on link "Robert Dyer" at bounding box center [143, 321] width 43 height 7
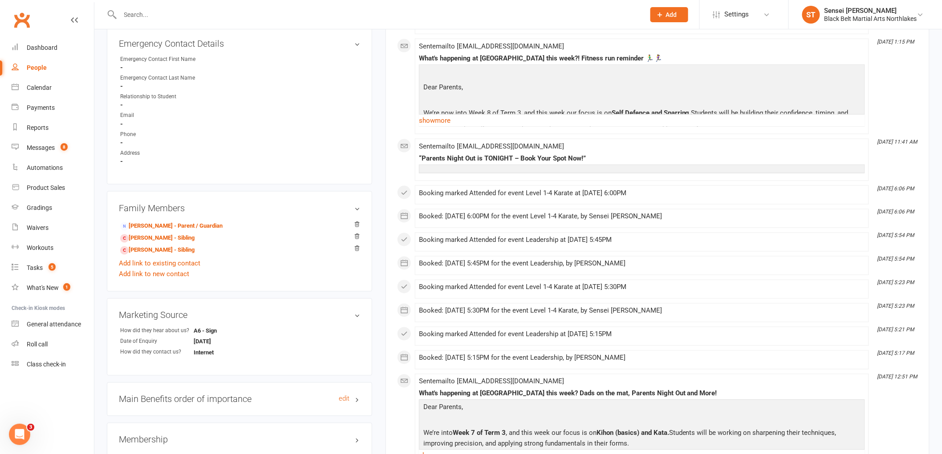
scroll to position [593, 0]
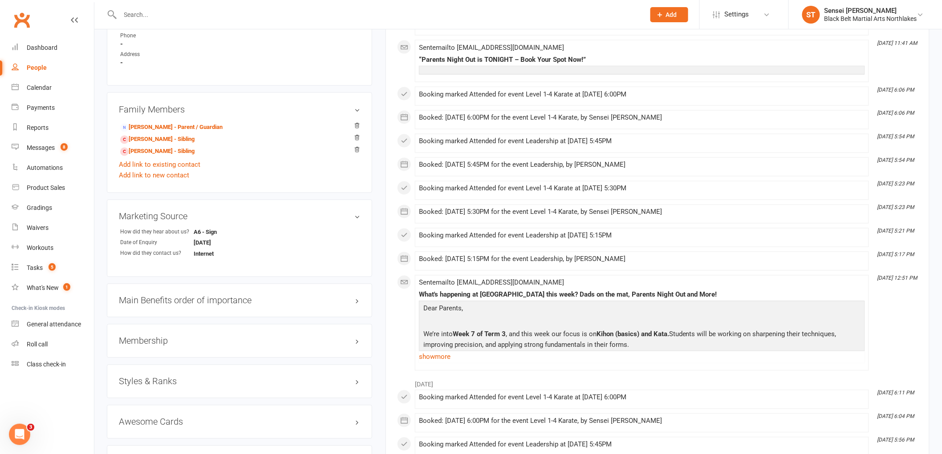
click at [149, 348] on div "Membership" at bounding box center [239, 341] width 265 height 34
click at [150, 342] on h3 "Membership" at bounding box center [239, 341] width 241 height 10
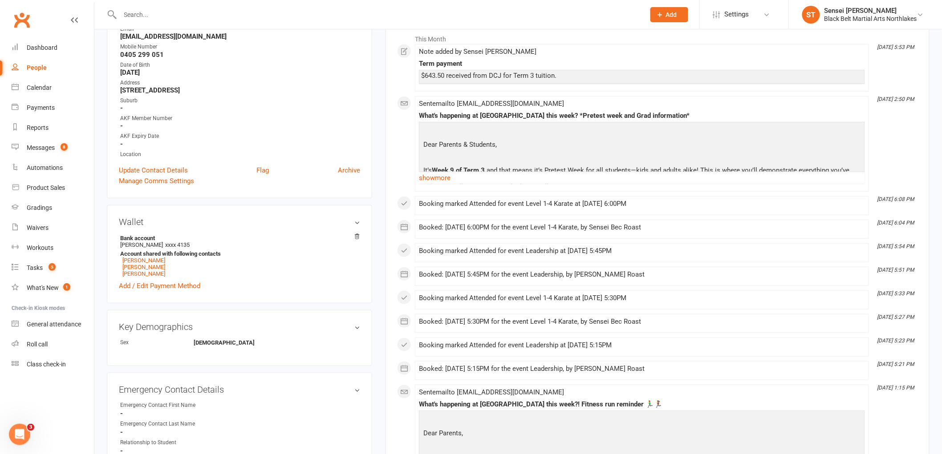
scroll to position [0, 0]
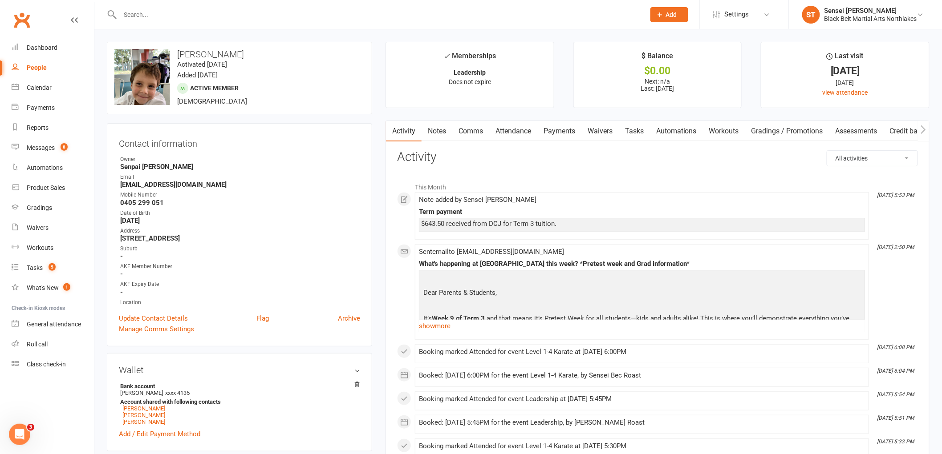
click at [441, 129] on link "Notes" at bounding box center [437, 131] width 31 height 20
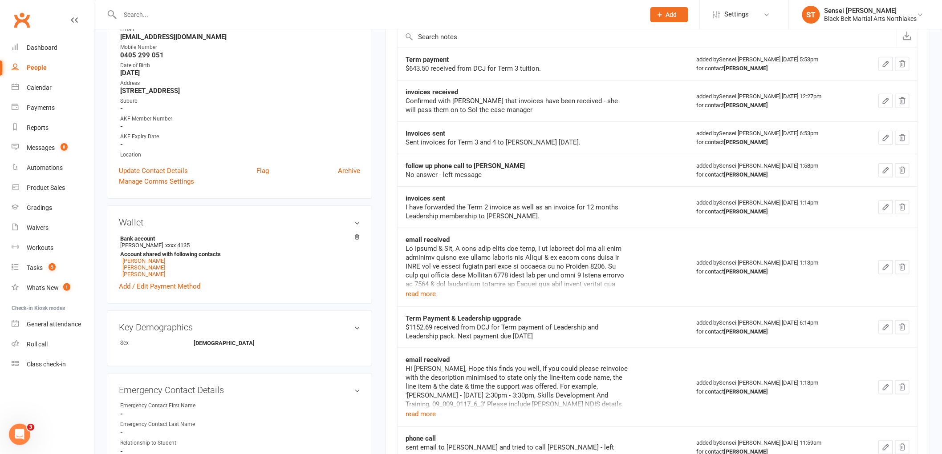
scroll to position [148, 0]
click at [424, 293] on button "read more" at bounding box center [420, 293] width 30 height 11
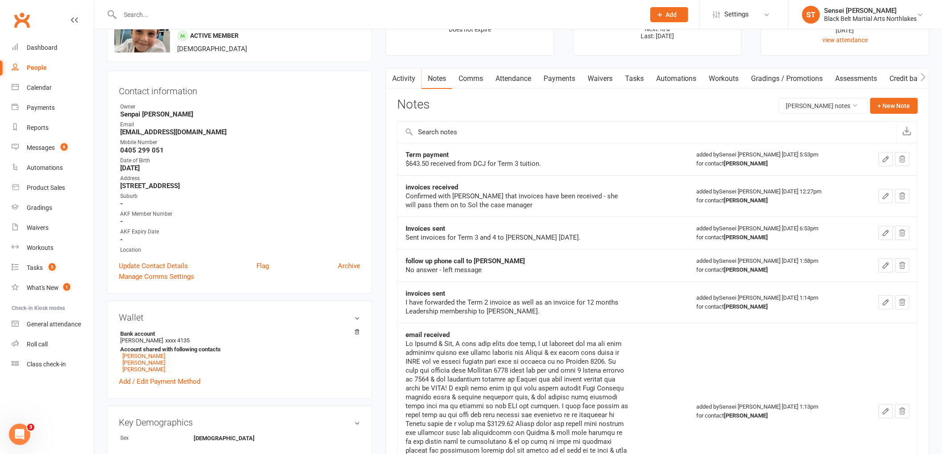
scroll to position [0, 0]
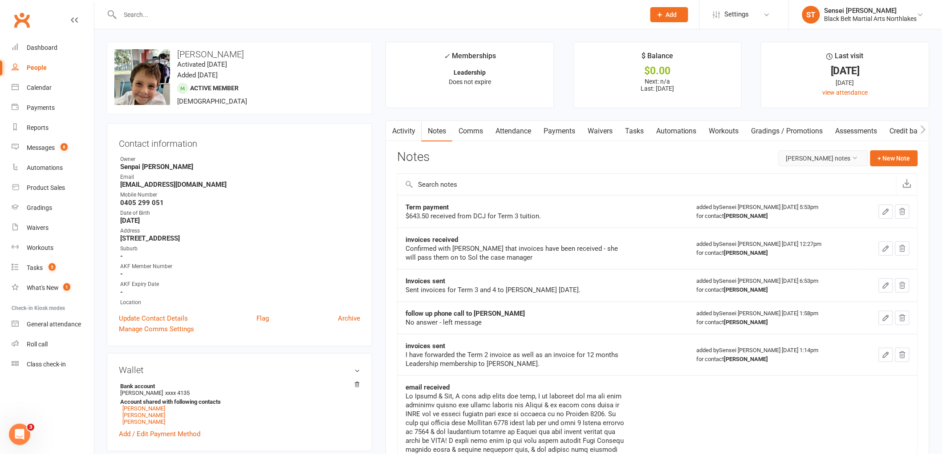
click at [816, 163] on button "Robert Dyer's notes" at bounding box center [822, 158] width 89 height 16
click at [812, 195] on link "All family notes" at bounding box center [816, 197] width 88 height 18
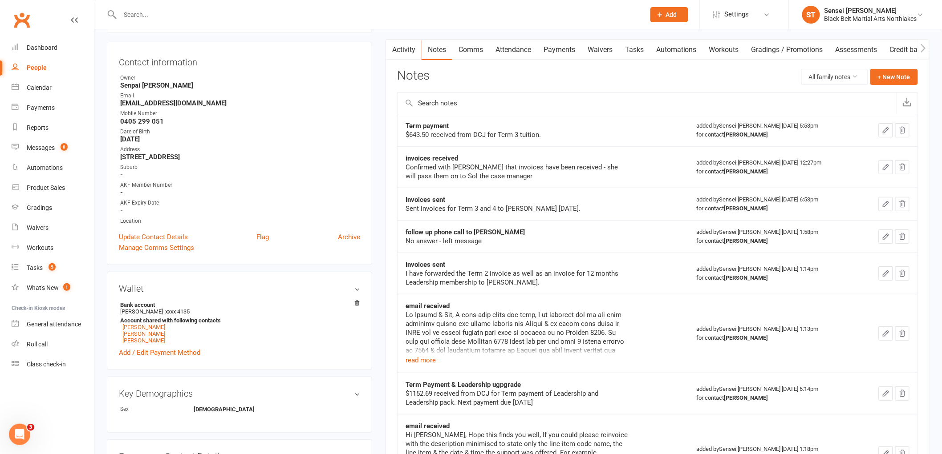
scroll to position [99, 0]
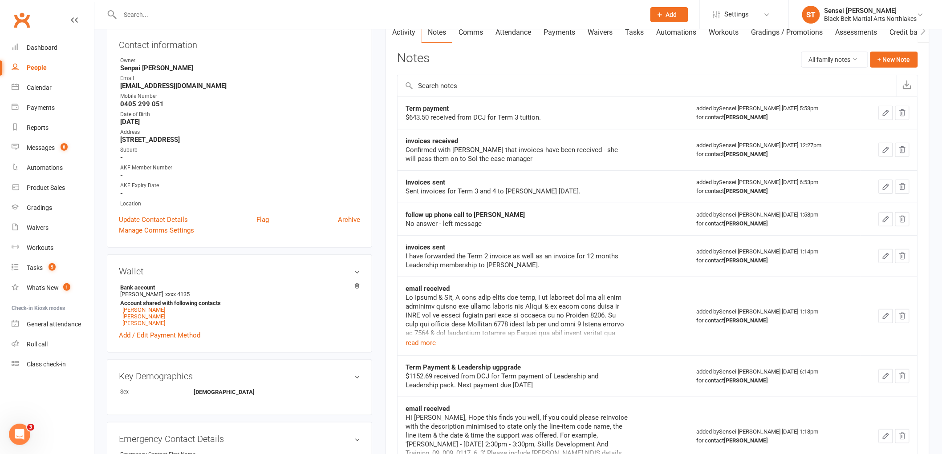
click at [888, 112] on icon "button" at bounding box center [885, 112] width 5 height 5
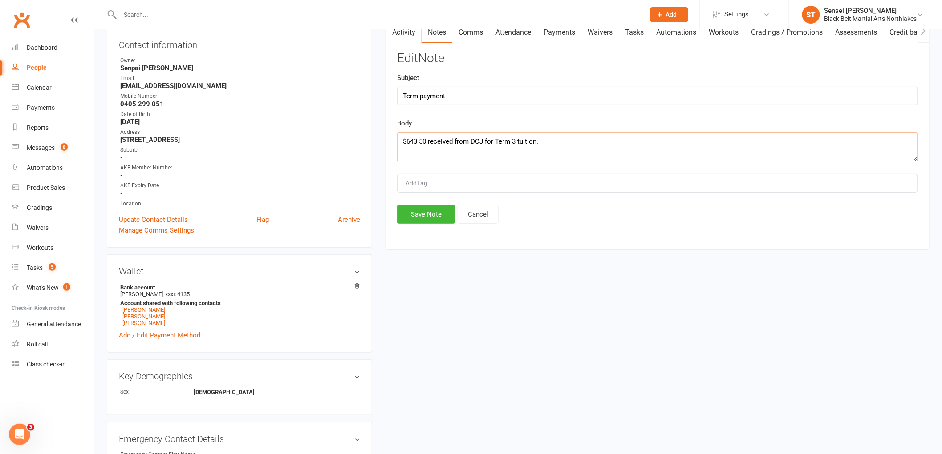
click at [568, 141] on textarea "$643.50 received from DCJ for Term 3 tuition." at bounding box center [657, 146] width 521 height 29
type textarea "$643.50 received from DCJ for Term 3 tuition. Note Term 2 payment and Leadershi…"
click at [425, 215] on button "Save Note" at bounding box center [426, 214] width 58 height 19
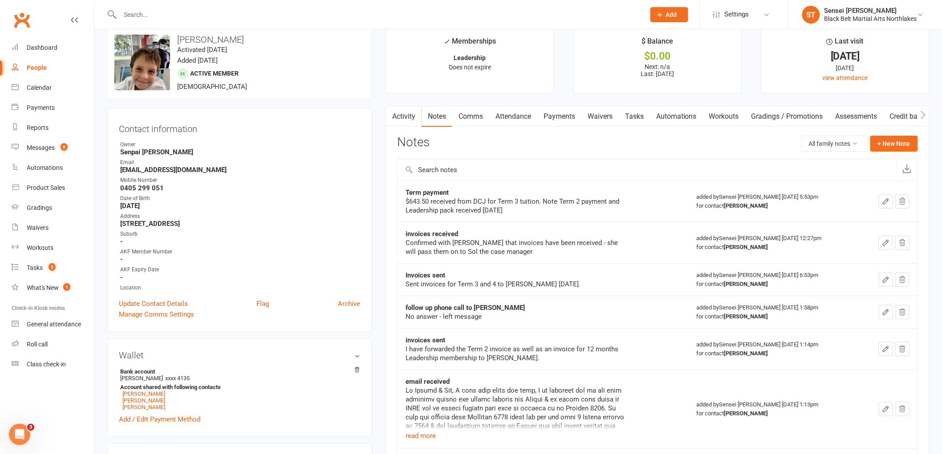
scroll to position [0, 0]
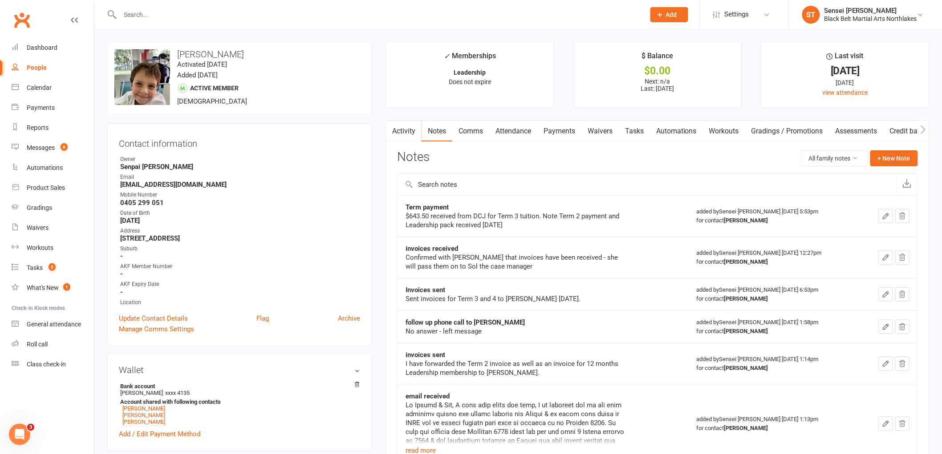
click at [175, 15] on input "text" at bounding box center [378, 14] width 521 height 12
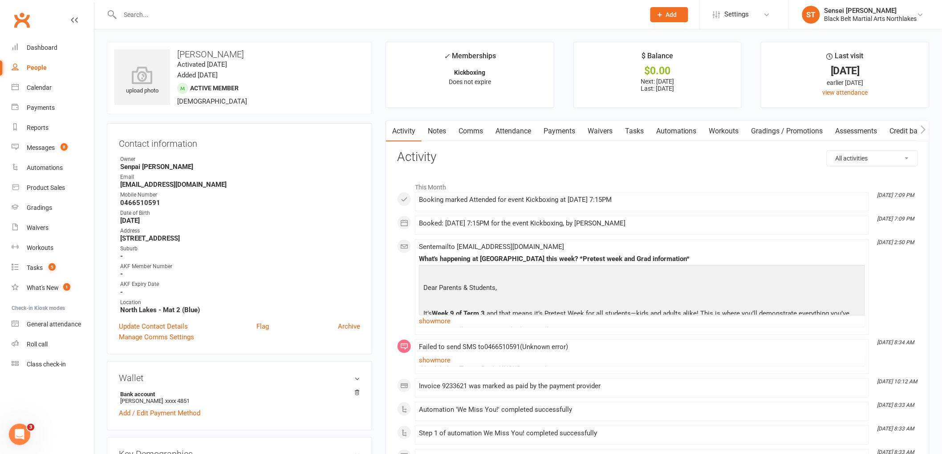
click at [555, 131] on link "Payments" at bounding box center [559, 131] width 44 height 20
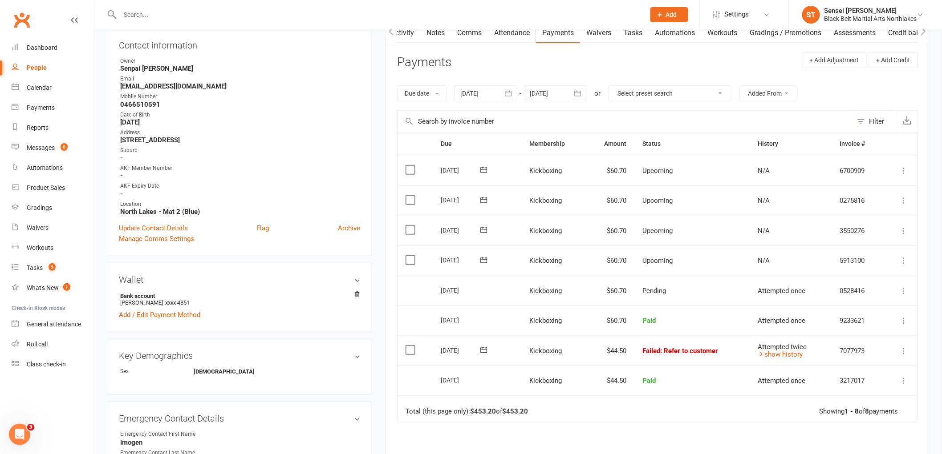
scroll to position [99, 0]
click at [762, 354] on icon at bounding box center [761, 353] width 7 height 7
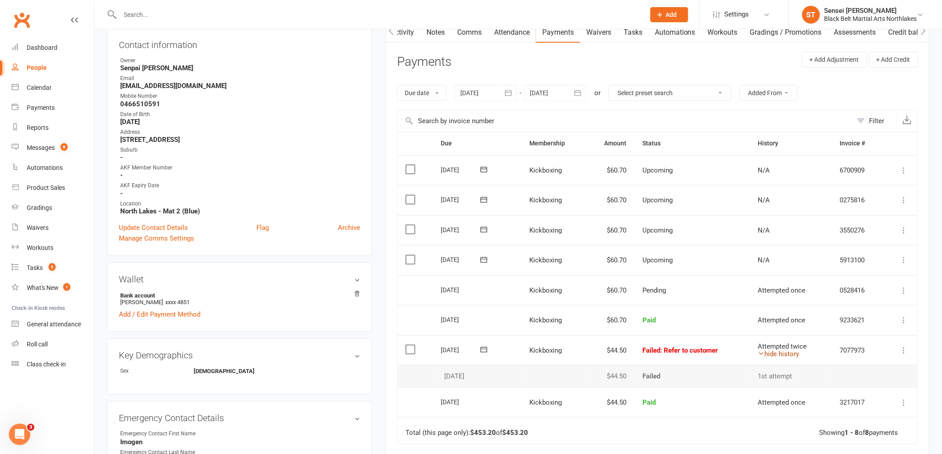
click at [762, 355] on icon at bounding box center [761, 353] width 7 height 7
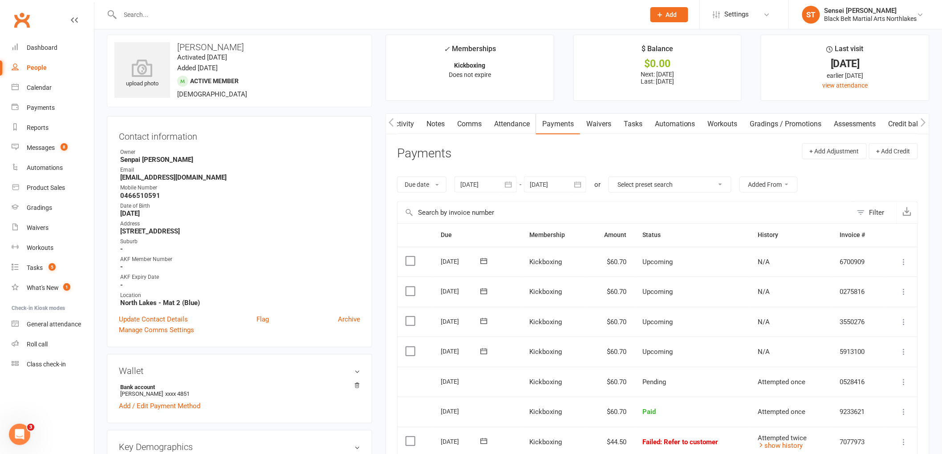
scroll to position [0, 0]
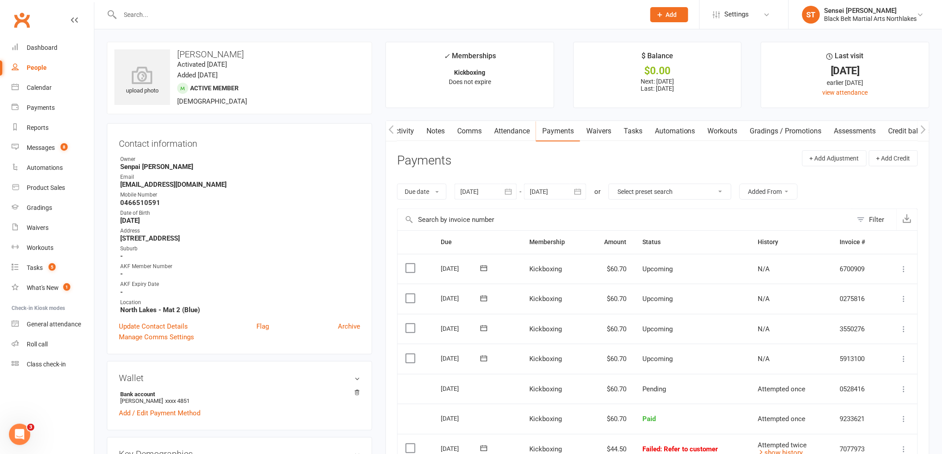
click at [439, 135] on link "Notes" at bounding box center [435, 131] width 31 height 20
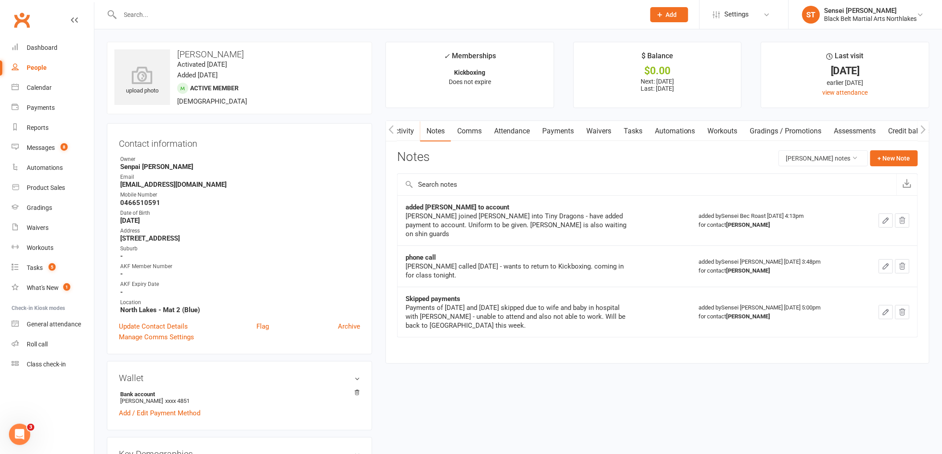
click at [397, 128] on button "button" at bounding box center [391, 131] width 11 height 20
click at [166, 20] on input "text" at bounding box center [378, 14] width 521 height 12
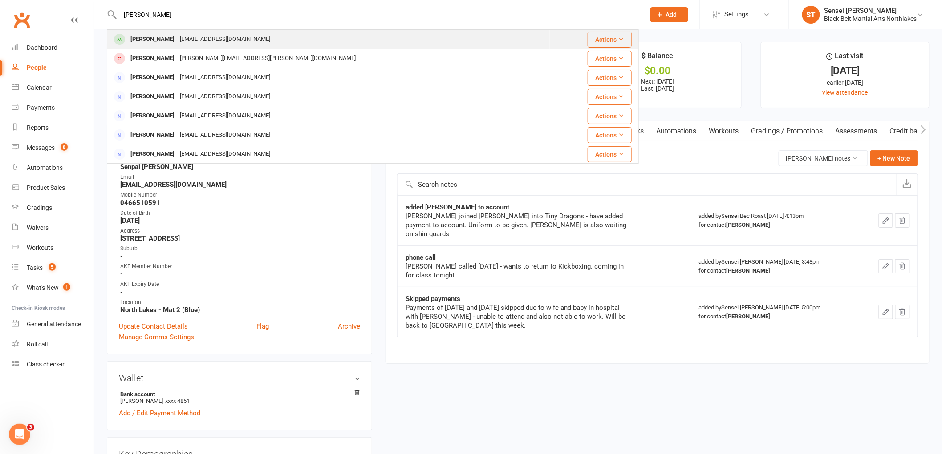
type input "[PERSON_NAME]"
click at [136, 34] on div "[PERSON_NAME]" at bounding box center [152, 39] width 49 height 13
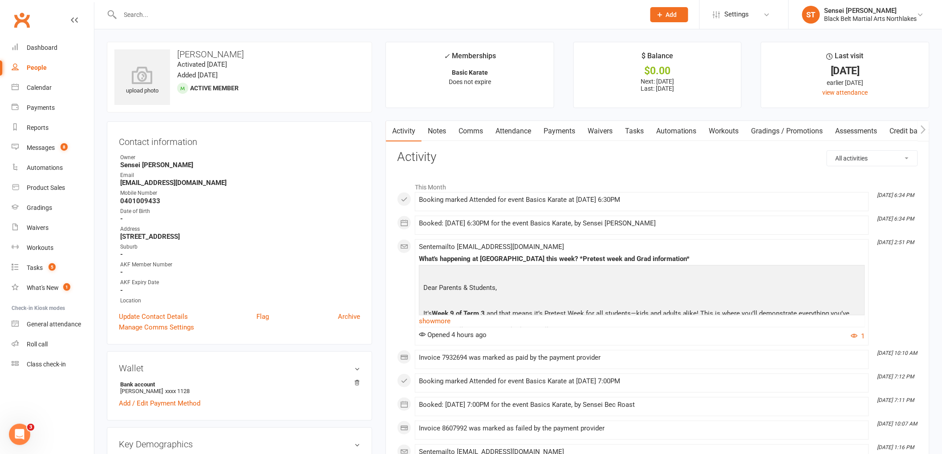
click at [564, 127] on link "Payments" at bounding box center [559, 131] width 44 height 20
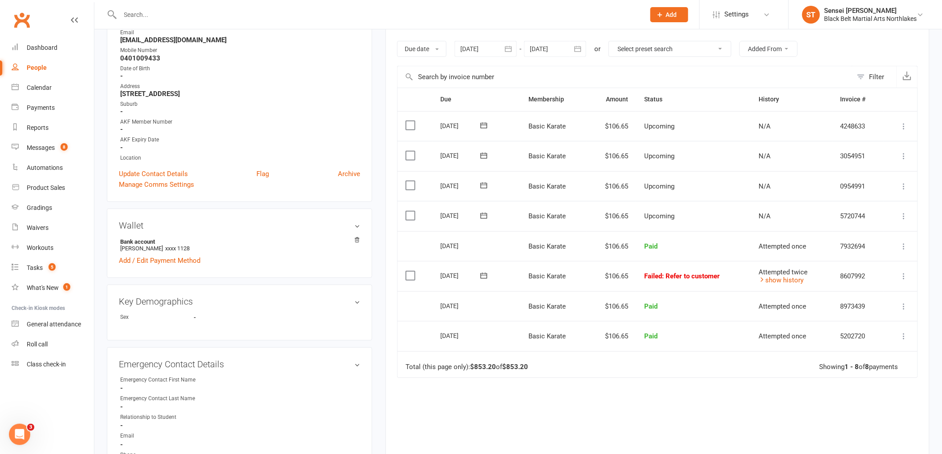
scroll to position [148, 0]
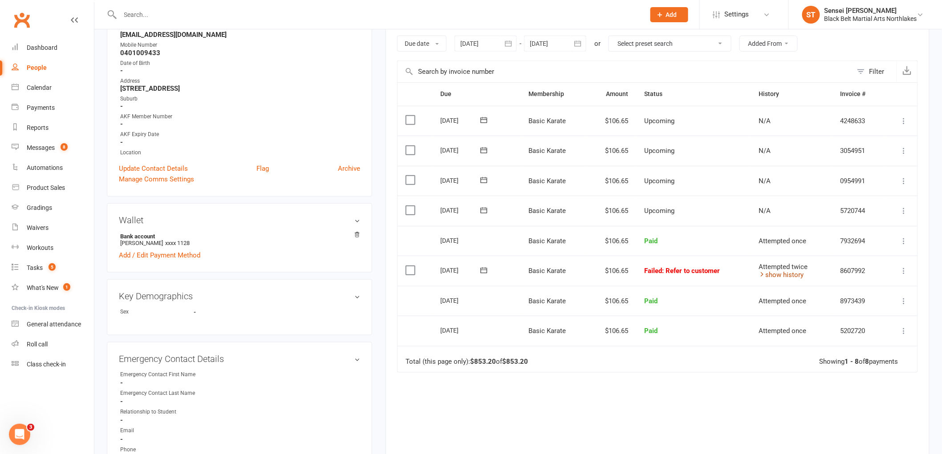
click at [759, 272] on icon at bounding box center [762, 274] width 7 height 7
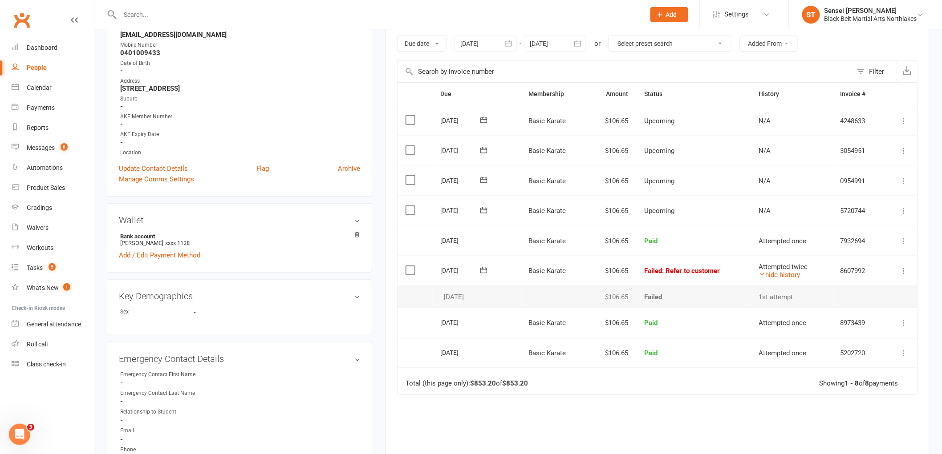
click at [511, 268] on td "[DATE]" at bounding box center [477, 271] width 88 height 30
click at [904, 269] on icon at bounding box center [904, 271] width 9 height 9
click at [874, 320] on link "Mark as Paid (Other)" at bounding box center [865, 324] width 88 height 18
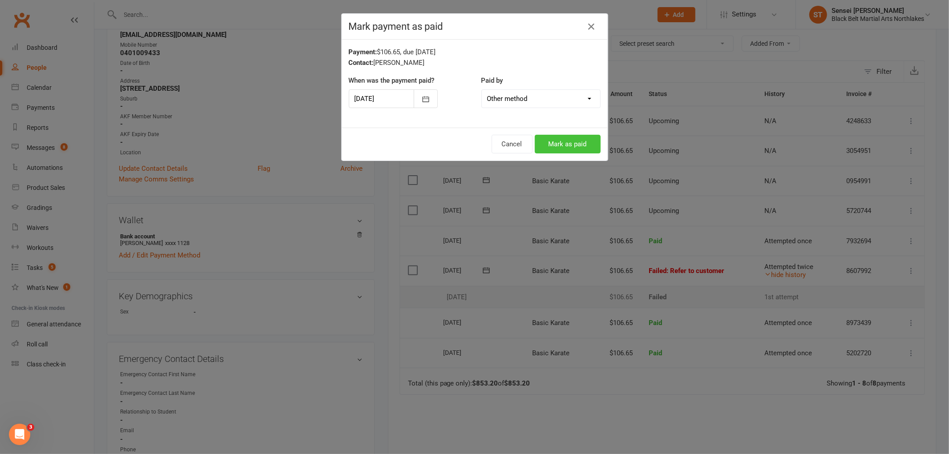
click at [566, 140] on button "Mark as paid" at bounding box center [568, 144] width 66 height 19
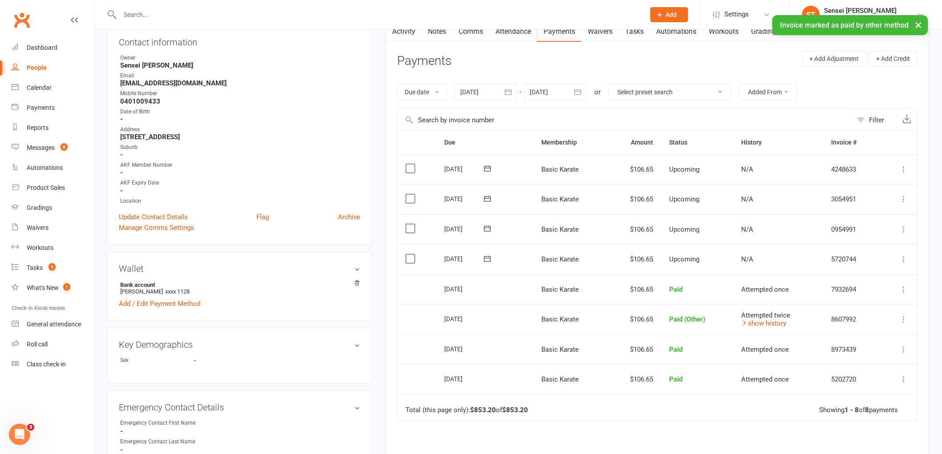
scroll to position [0, 0]
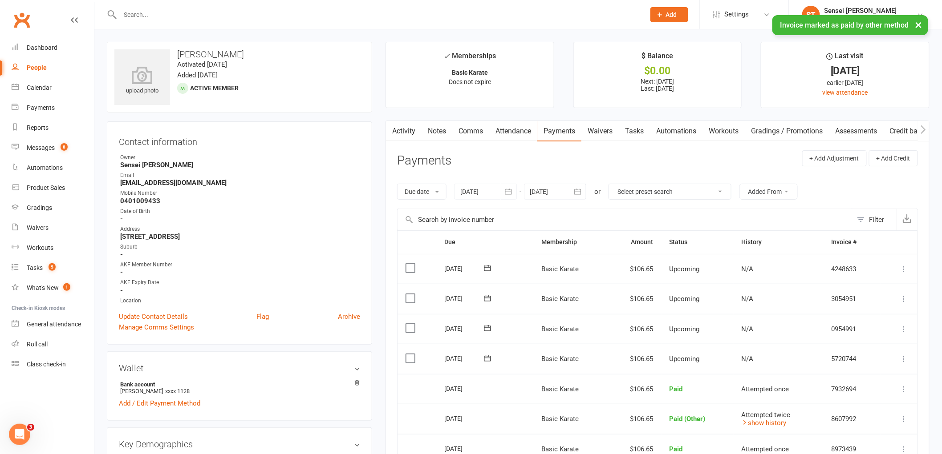
click at [437, 130] on link "Notes" at bounding box center [437, 131] width 31 height 20
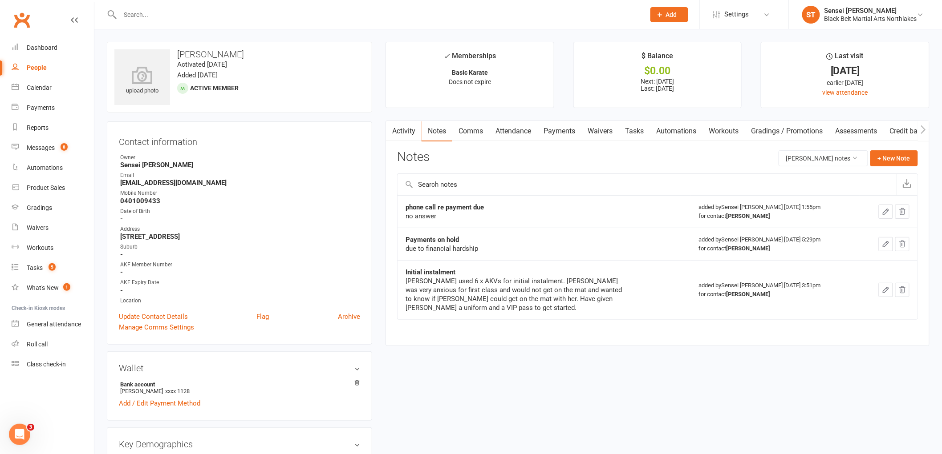
click at [562, 134] on link "Payments" at bounding box center [559, 131] width 44 height 20
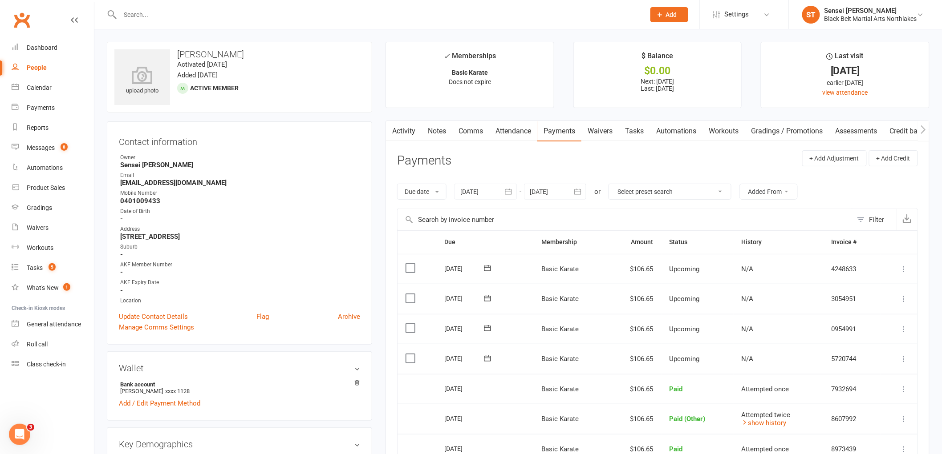
click at [444, 130] on link "Notes" at bounding box center [437, 131] width 31 height 20
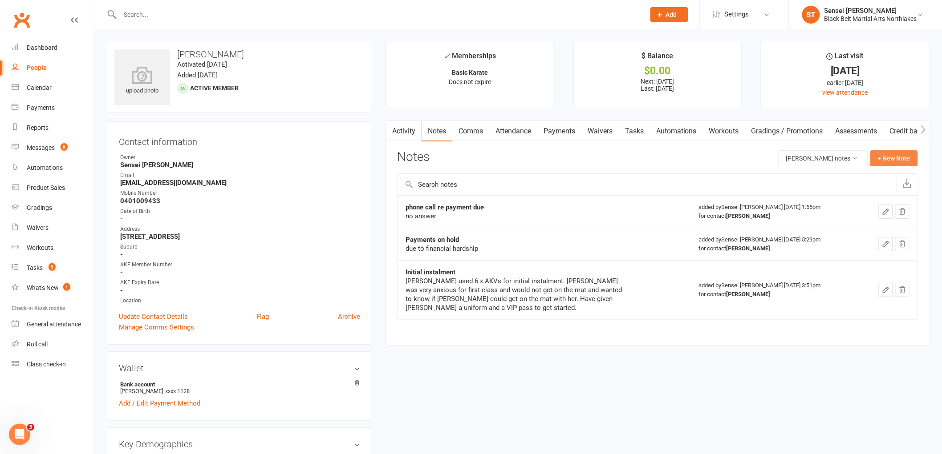
click at [900, 159] on button "+ New Note" at bounding box center [894, 158] width 48 height 16
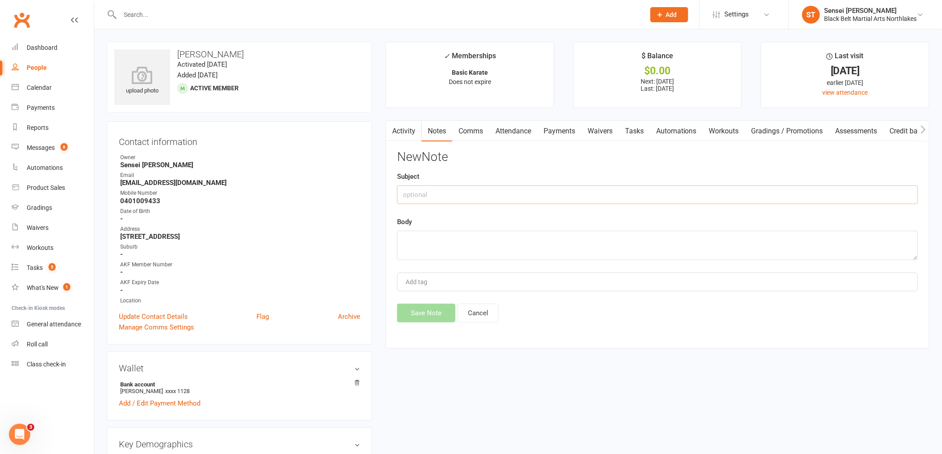
click at [497, 187] on input "text" at bounding box center [657, 195] width 521 height 19
type input "failed payment plan"
click at [403, 243] on textarea at bounding box center [657, 245] width 521 height 29
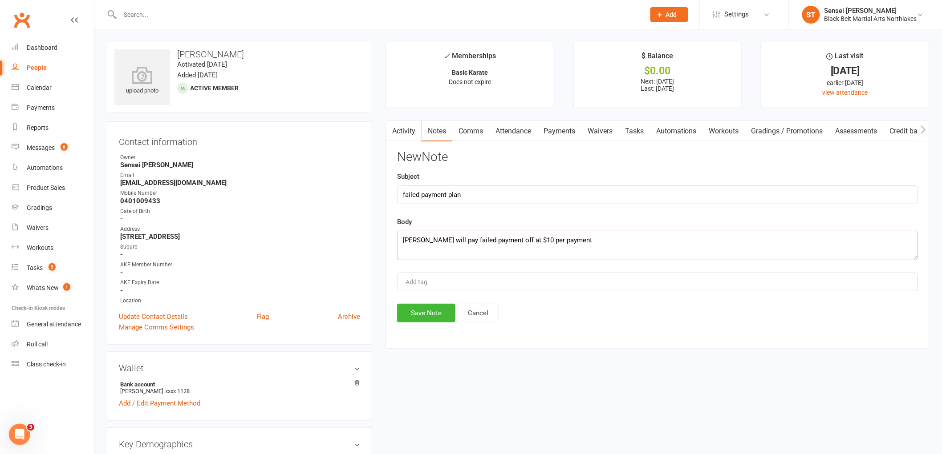
click at [490, 241] on textarea "[PERSON_NAME] will pay failed payment off at $10 per payment" at bounding box center [657, 245] width 521 height 29
click at [599, 241] on textarea "[PERSON_NAME] will pay failed payment o f$106 off at $10 per payment" at bounding box center [657, 245] width 521 height 29
type textarea "[PERSON_NAME] will pay failed payment o f$106 off at $10 per payment until paid"
click at [418, 317] on button "Save Note" at bounding box center [426, 313] width 58 height 19
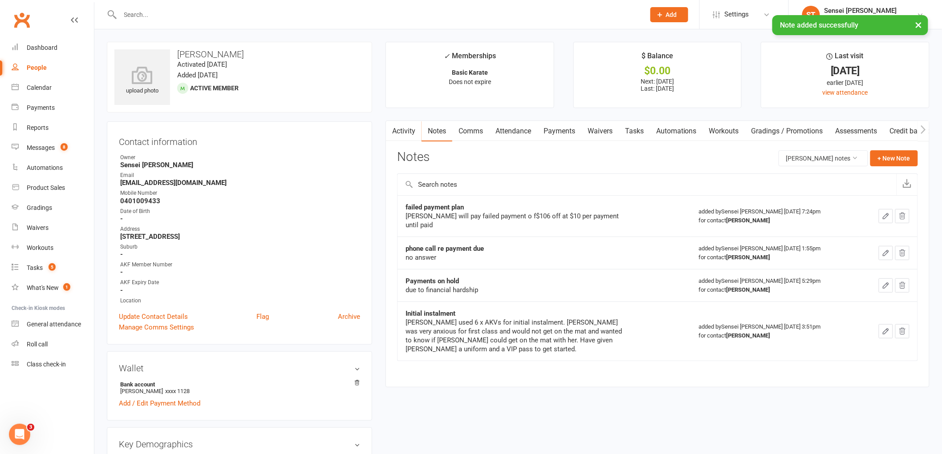
click at [553, 129] on link "Payments" at bounding box center [559, 131] width 44 height 20
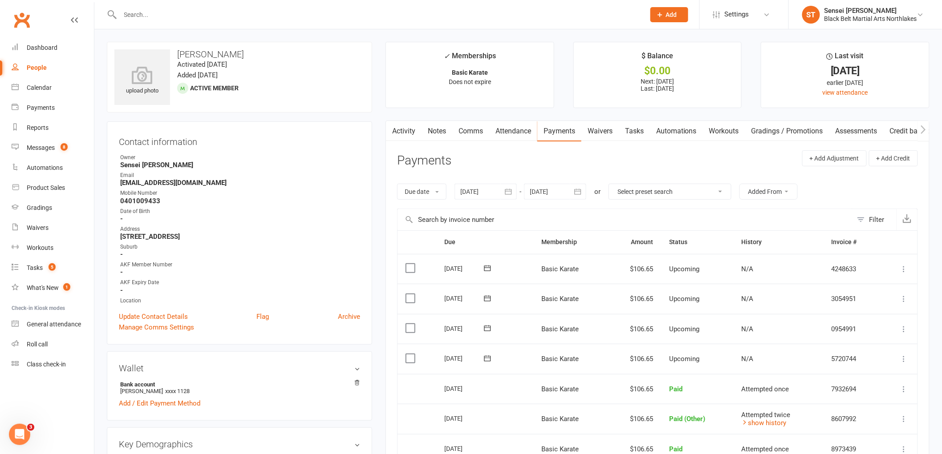
click at [904, 358] on icon at bounding box center [904, 359] width 9 height 9
click at [839, 447] on link "Change amount" at bounding box center [856, 448] width 105 height 18
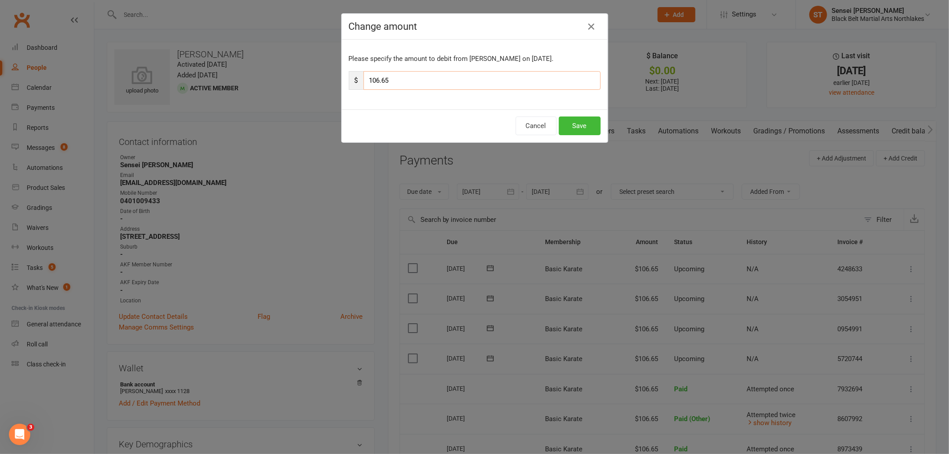
click at [374, 81] on input "106.65" at bounding box center [482, 80] width 237 height 19
type input "116.65"
click at [574, 125] on button "Save" at bounding box center [580, 126] width 42 height 19
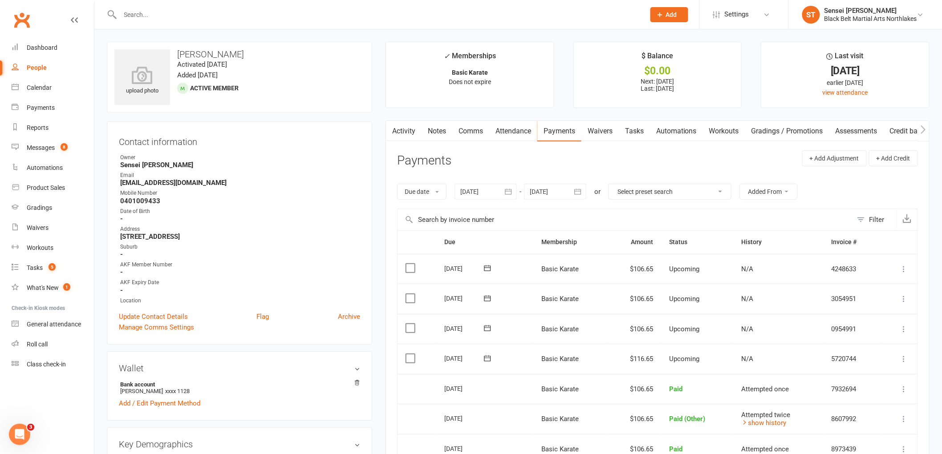
click at [903, 330] on icon at bounding box center [904, 329] width 9 height 9
click at [827, 417] on link "Change amount" at bounding box center [856, 418] width 105 height 18
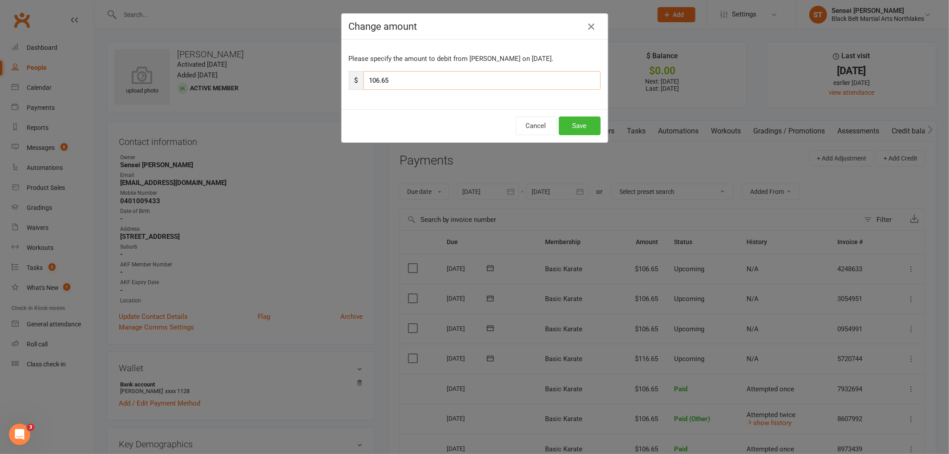
click at [373, 83] on input "106.65" at bounding box center [482, 80] width 237 height 19
type input "116.65"
click at [578, 130] on button "Save" at bounding box center [580, 126] width 42 height 19
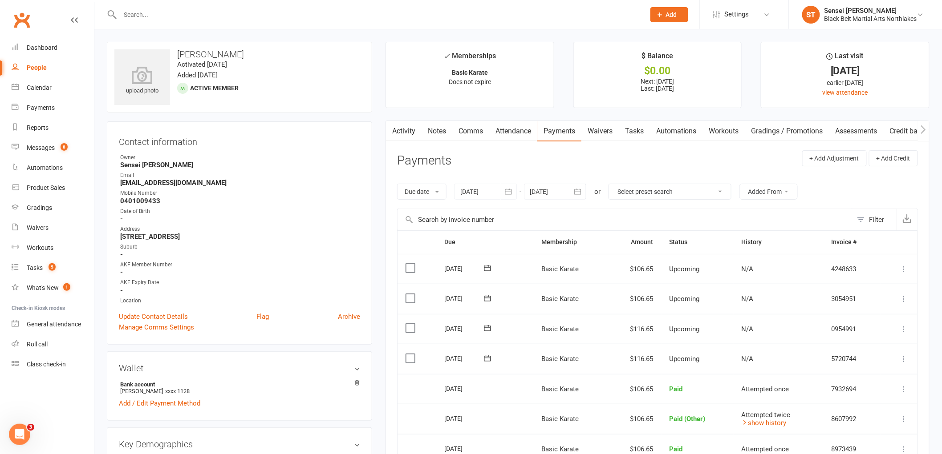
click at [906, 300] on icon at bounding box center [904, 299] width 9 height 9
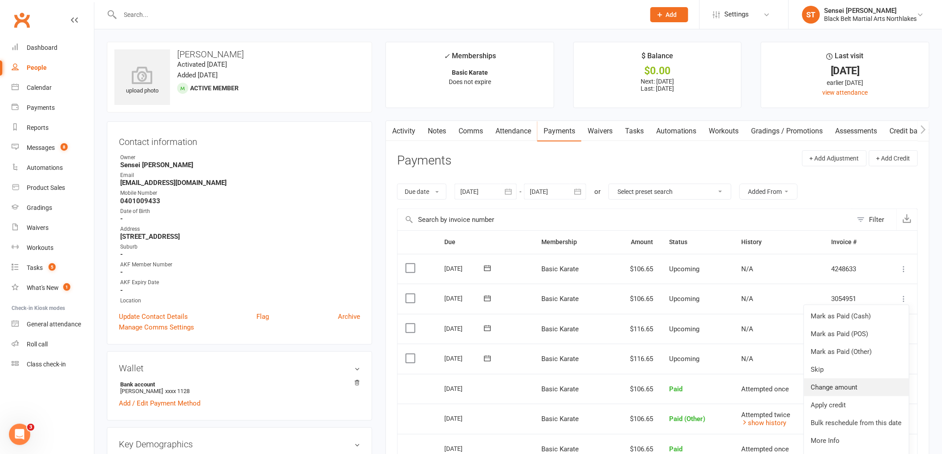
click at [839, 381] on link "Change amount" at bounding box center [856, 388] width 105 height 18
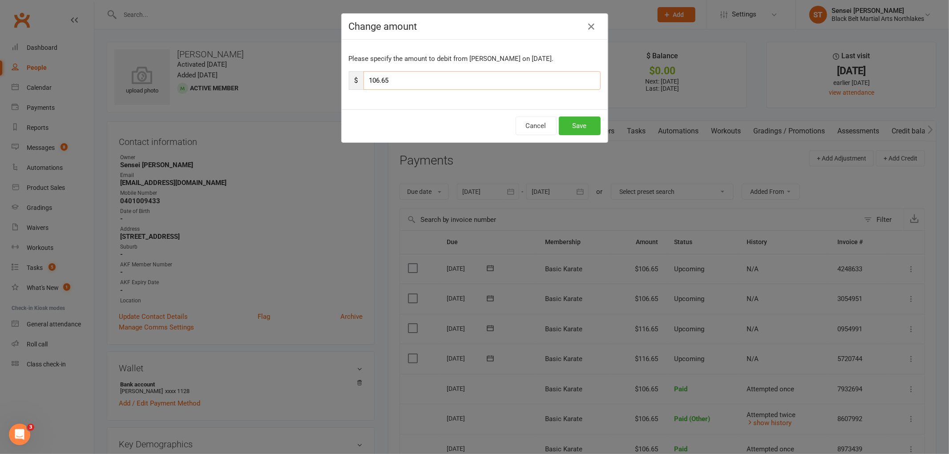
click at [373, 83] on input "106.65" at bounding box center [482, 80] width 237 height 19
type input "116.65"
click at [583, 130] on button "Save" at bounding box center [580, 126] width 42 height 19
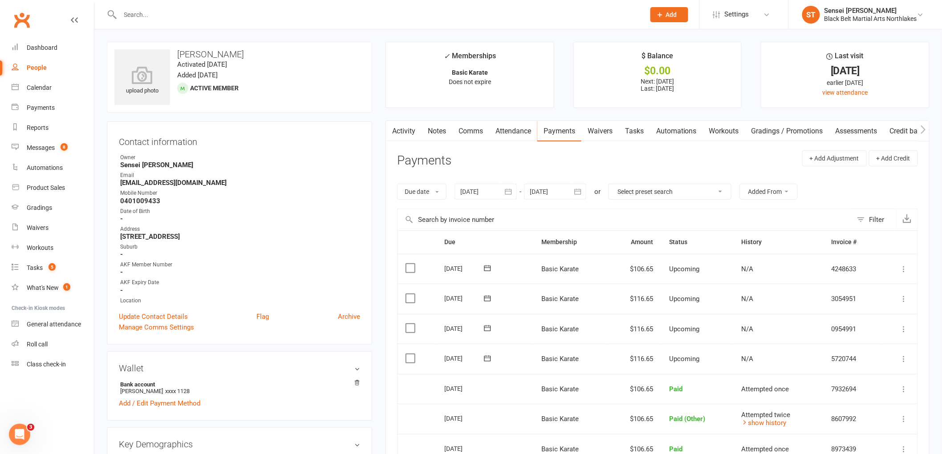
click at [904, 268] on icon at bounding box center [904, 269] width 9 height 9
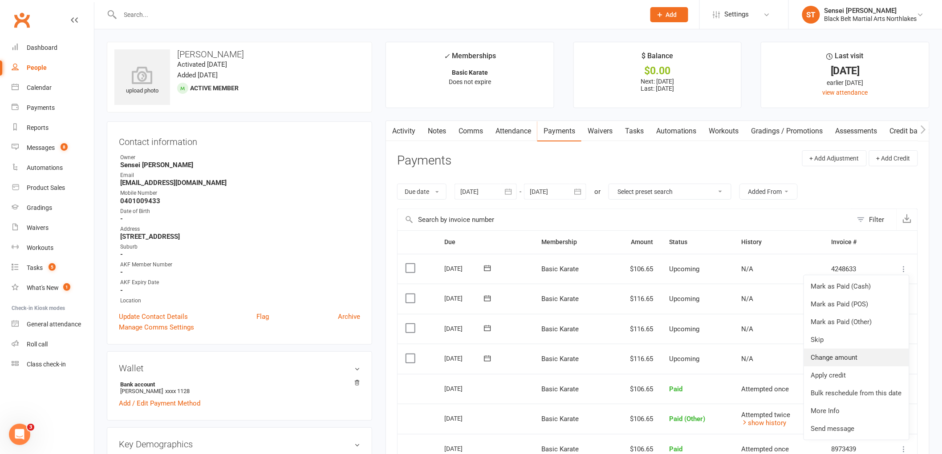
click at [837, 358] on link "Change amount" at bounding box center [856, 358] width 105 height 18
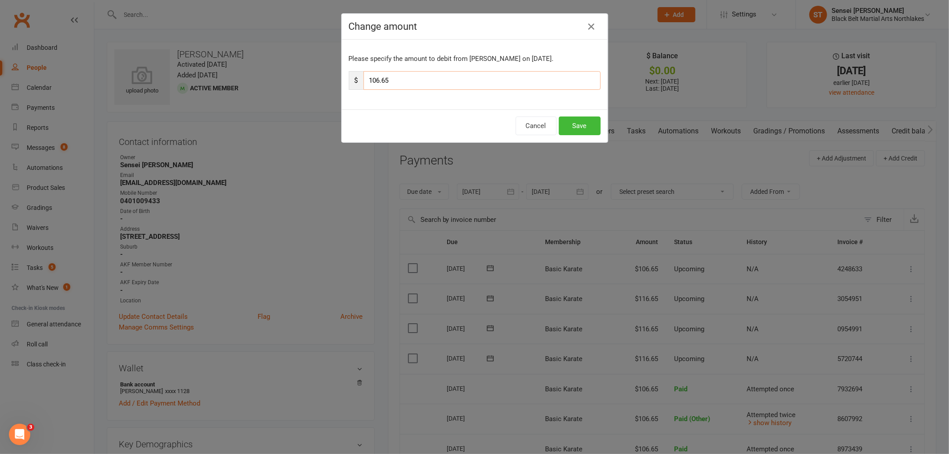
click at [371, 77] on input "106.65" at bounding box center [482, 80] width 237 height 19
click at [372, 79] on input "106.65" at bounding box center [482, 80] width 237 height 19
type input "116.65"
click at [588, 124] on button "Save" at bounding box center [580, 126] width 42 height 19
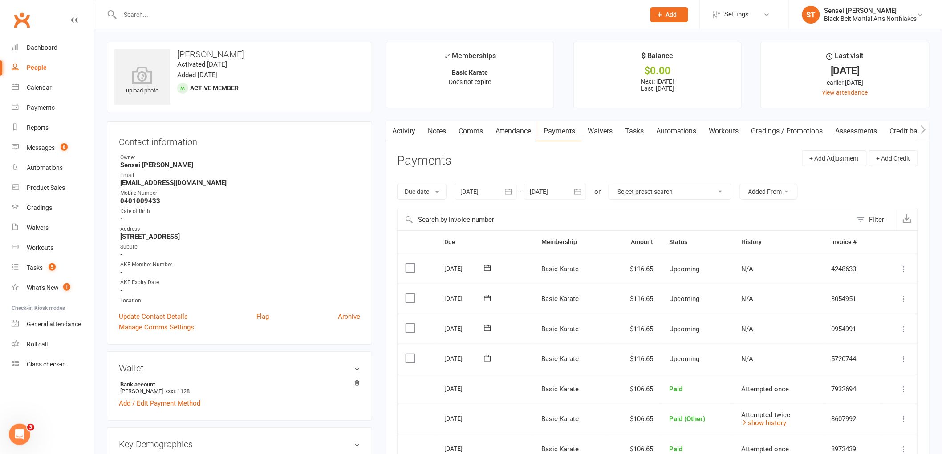
click at [581, 188] on icon "button" at bounding box center [577, 191] width 9 height 9
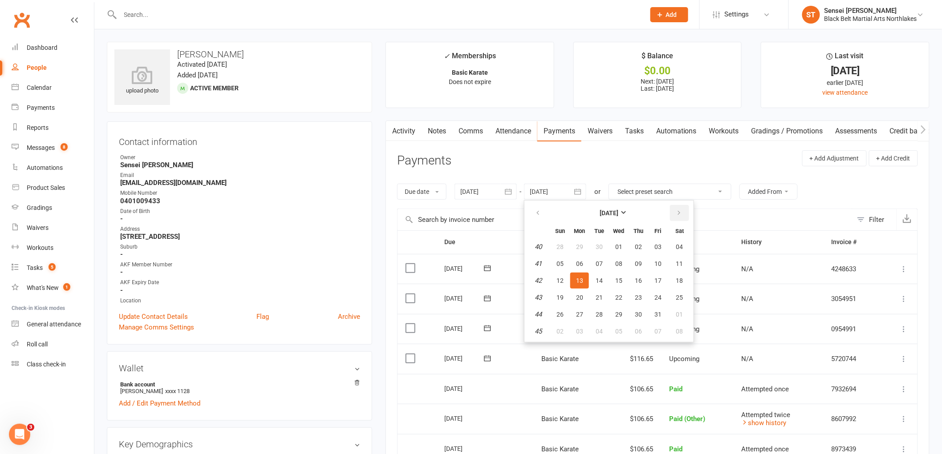
click at [673, 208] on button "button" at bounding box center [679, 213] width 19 height 16
click at [676, 328] on span "06" at bounding box center [679, 331] width 7 height 7
type input "[DATE]"
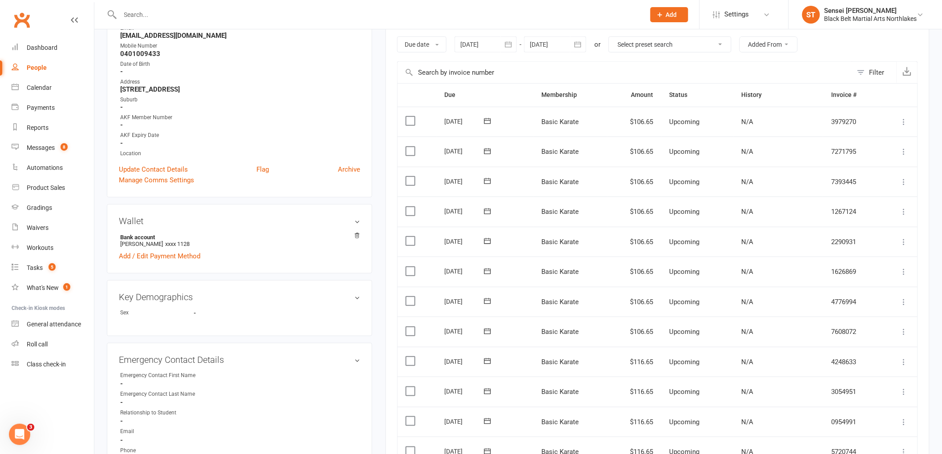
scroll to position [148, 0]
click at [904, 331] on icon at bounding box center [904, 331] width 9 height 9
click at [827, 418] on link "Change amount" at bounding box center [856, 420] width 105 height 18
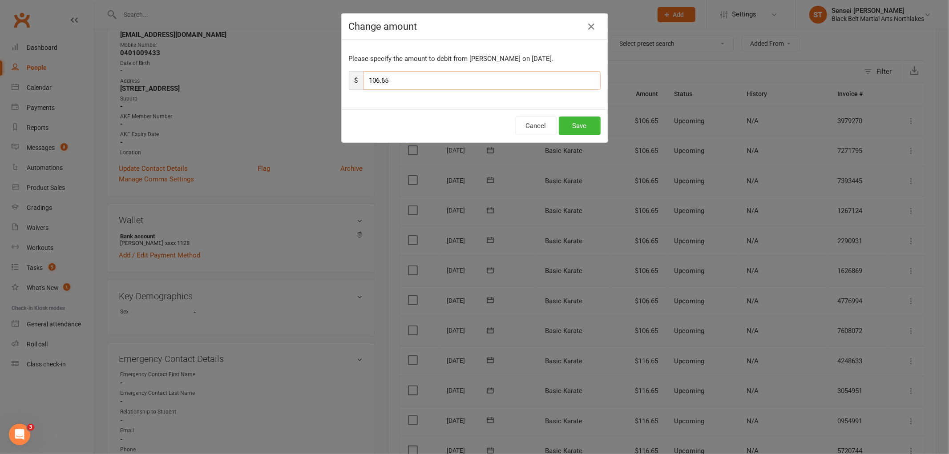
click at [374, 79] on input "106.65" at bounding box center [482, 80] width 237 height 19
type input "116.65"
click at [579, 126] on button "Save" at bounding box center [580, 126] width 42 height 19
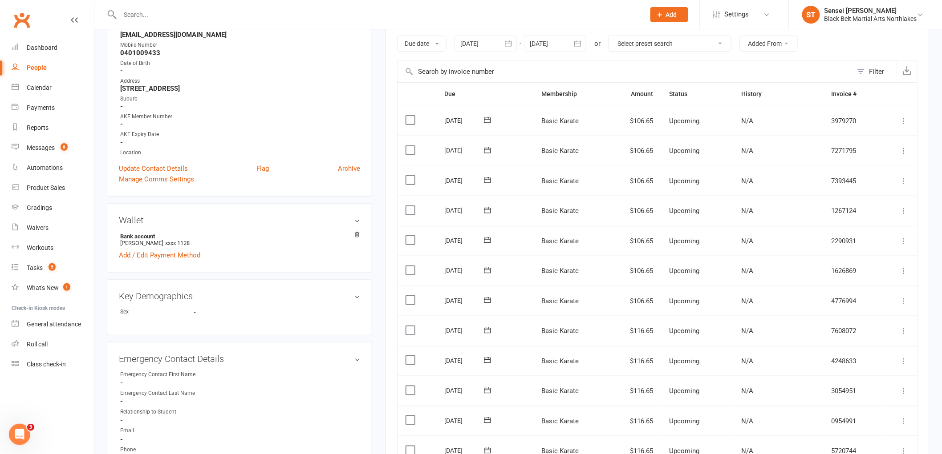
click at [905, 301] on icon at bounding box center [904, 301] width 9 height 9
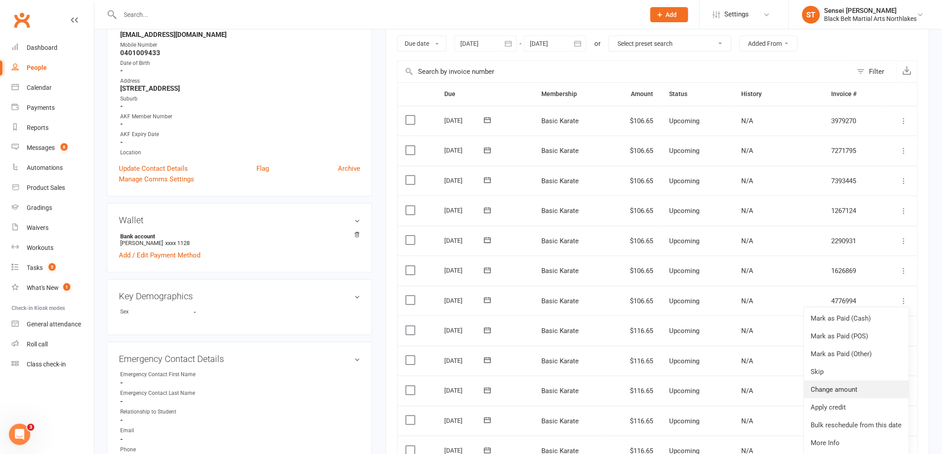
click at [850, 389] on link "Change amount" at bounding box center [856, 390] width 105 height 18
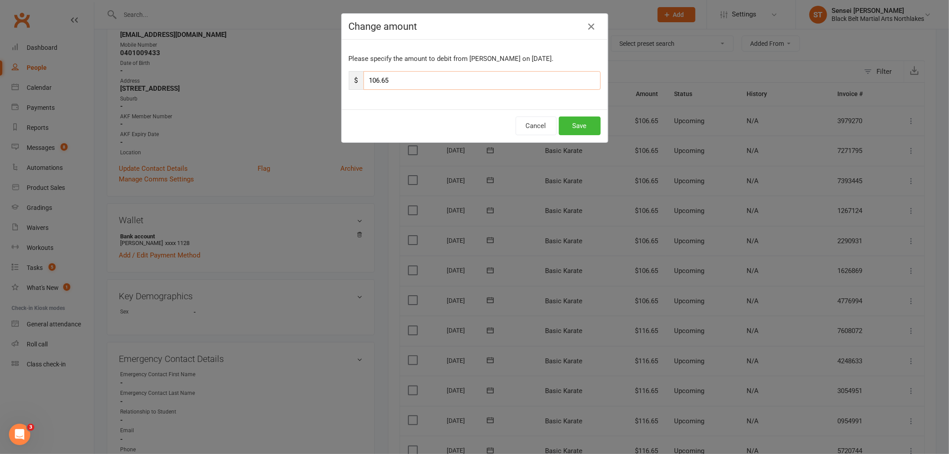
click at [375, 81] on input "106.65" at bounding box center [482, 80] width 237 height 19
type input "116.65"
click at [580, 123] on button "Save" at bounding box center [580, 126] width 42 height 19
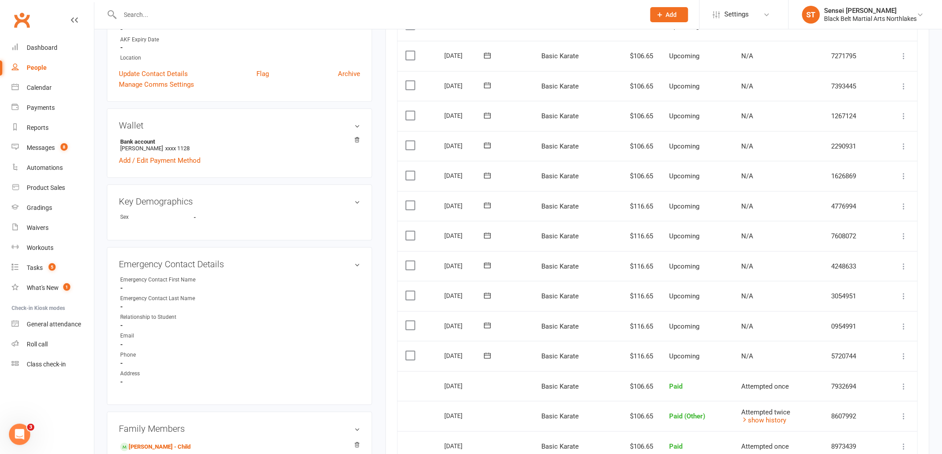
scroll to position [247, 0]
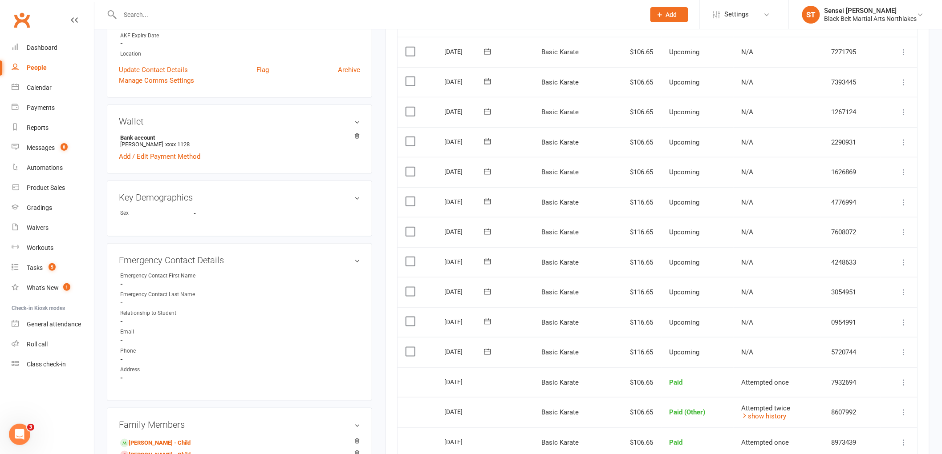
click at [904, 171] on icon at bounding box center [904, 172] width 9 height 9
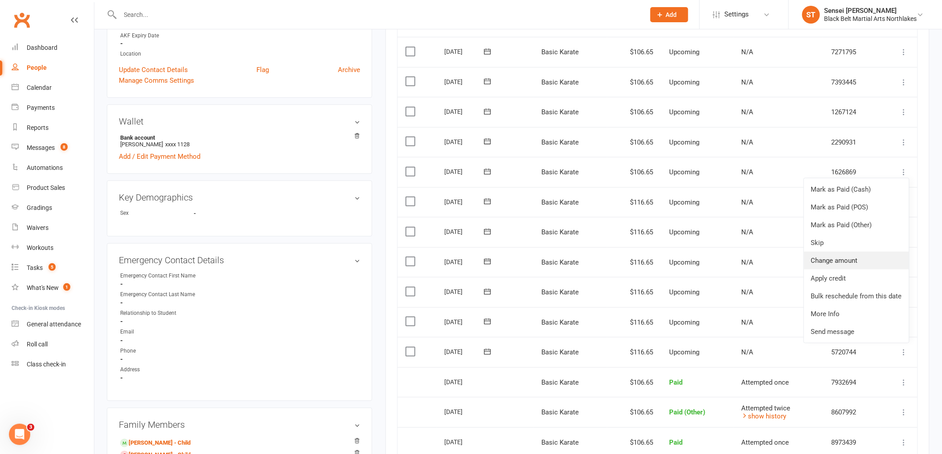
click at [843, 259] on link "Change amount" at bounding box center [856, 261] width 105 height 18
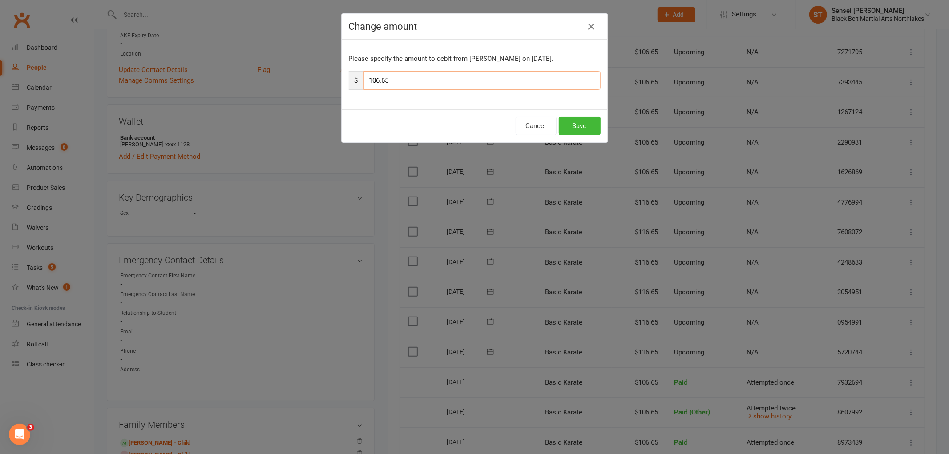
click at [374, 78] on input "106.65" at bounding box center [482, 80] width 237 height 19
type input "116.65"
click at [579, 130] on button "Save" at bounding box center [580, 126] width 42 height 19
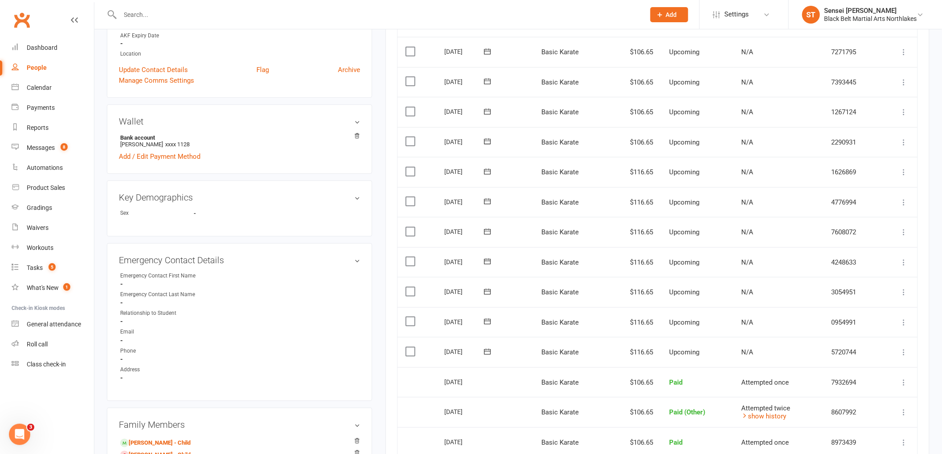
click at [638, 145] on td "$106.65" at bounding box center [634, 142] width 54 height 30
click at [641, 143] on td "$106.65" at bounding box center [634, 142] width 54 height 30
click at [638, 141] on td "$106.65" at bounding box center [634, 142] width 54 height 30
click at [902, 141] on icon at bounding box center [904, 142] width 9 height 9
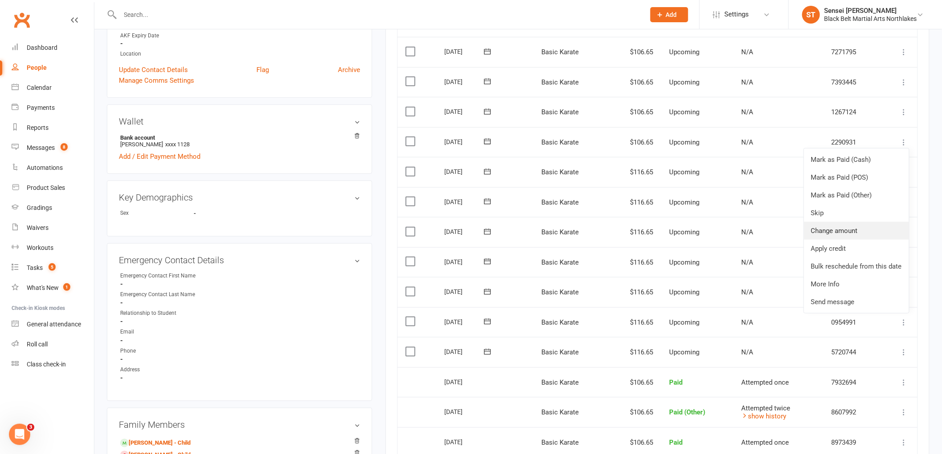
click at [822, 230] on link "Change amount" at bounding box center [856, 231] width 105 height 18
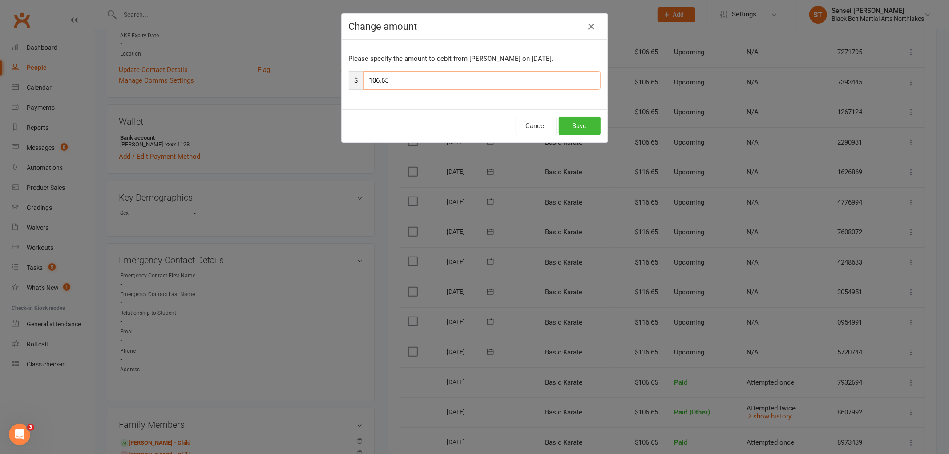
click at [372, 82] on input "106.65" at bounding box center [482, 80] width 237 height 19
type input "116.65"
click at [570, 132] on button "Save" at bounding box center [580, 126] width 42 height 19
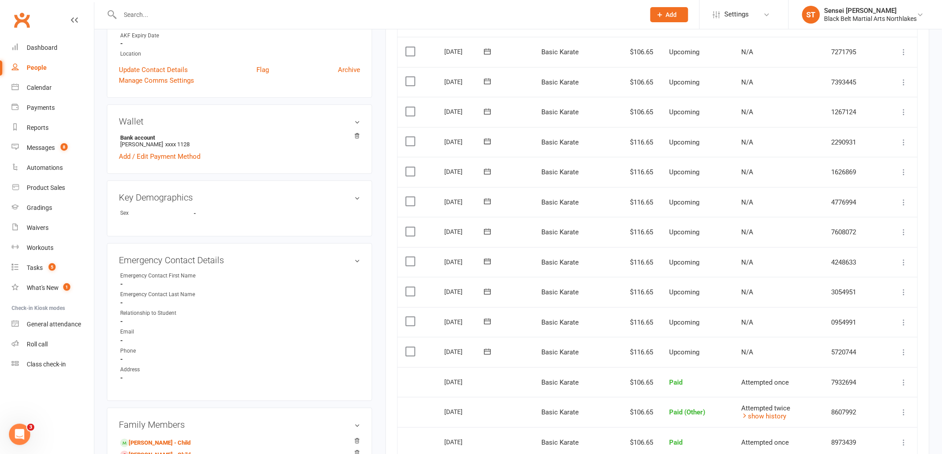
click at [904, 116] on icon at bounding box center [904, 112] width 9 height 9
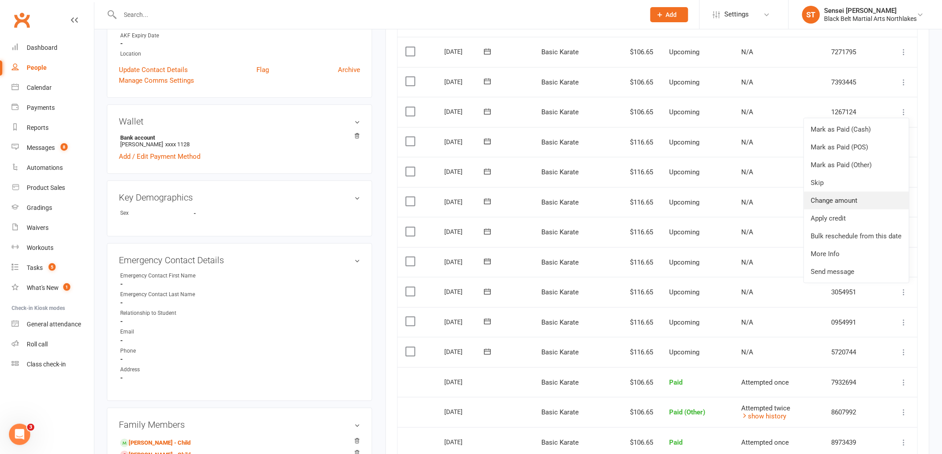
click at [843, 199] on link "Change amount" at bounding box center [856, 201] width 105 height 18
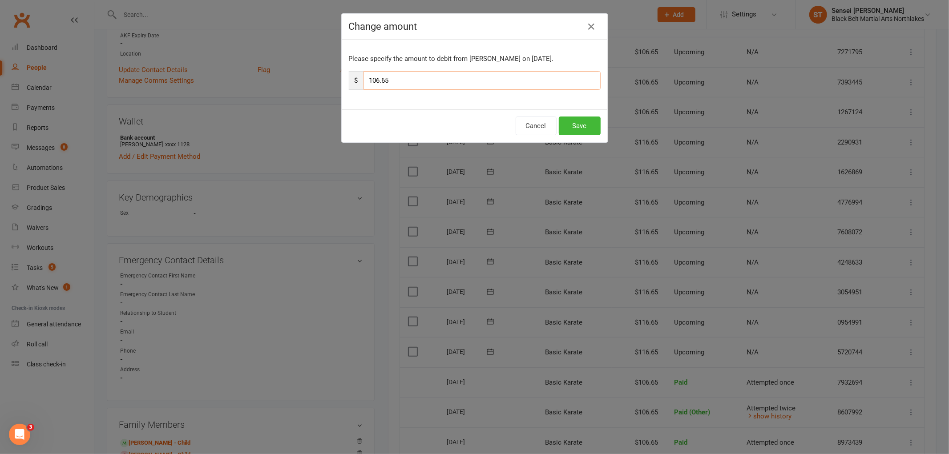
click at [372, 83] on input "106.65" at bounding box center [482, 80] width 237 height 19
type input "116.65"
click at [571, 126] on button "Save" at bounding box center [580, 126] width 42 height 19
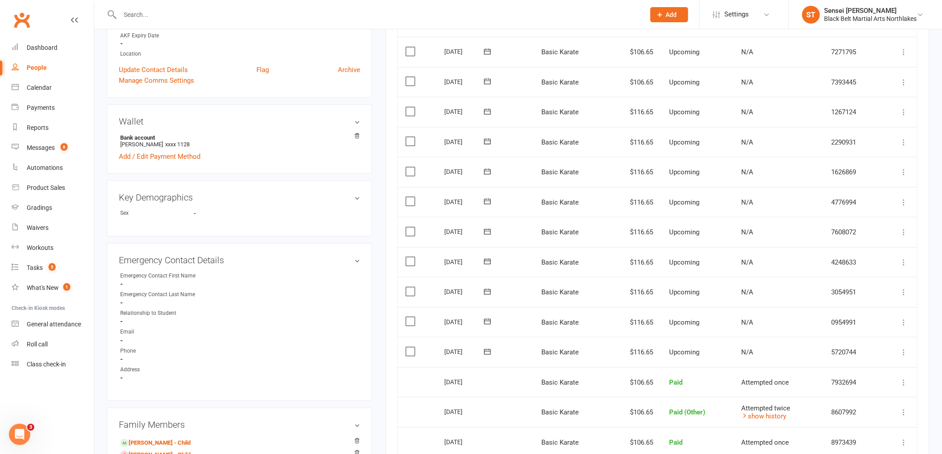
click at [905, 81] on icon at bounding box center [904, 82] width 9 height 9
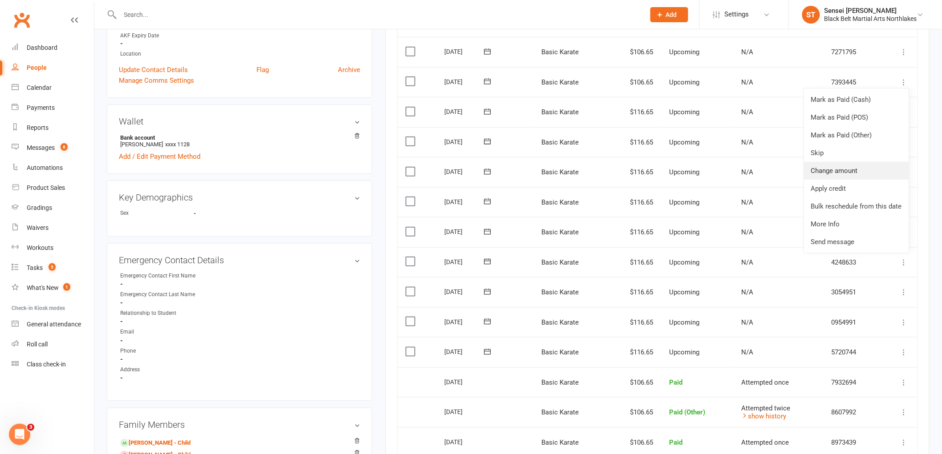
click at [835, 170] on link "Change amount" at bounding box center [856, 171] width 105 height 18
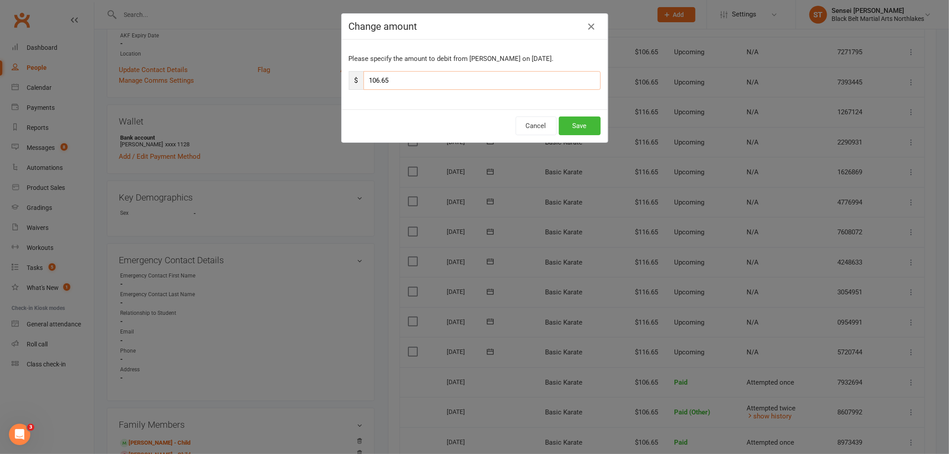
click at [373, 80] on input "106.65" at bounding box center [482, 80] width 237 height 19
type input "116.65"
click at [580, 127] on button "Save" at bounding box center [580, 126] width 42 height 19
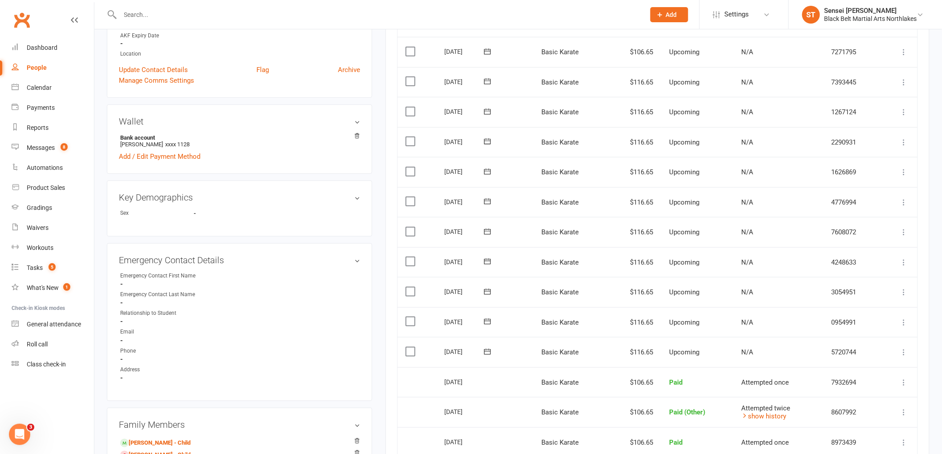
scroll to position [198, 0]
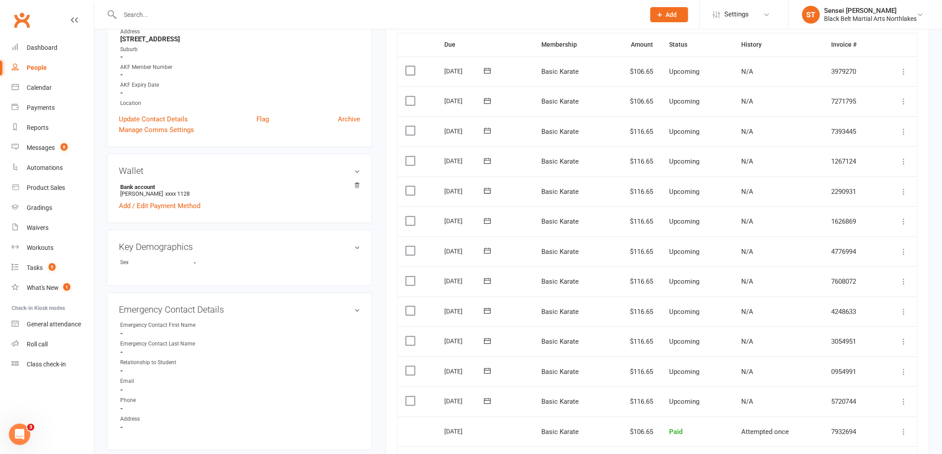
click at [903, 100] on icon at bounding box center [904, 101] width 9 height 9
click at [784, 105] on td "N/A" at bounding box center [779, 101] width 90 height 30
click at [905, 100] on icon at bounding box center [904, 101] width 9 height 9
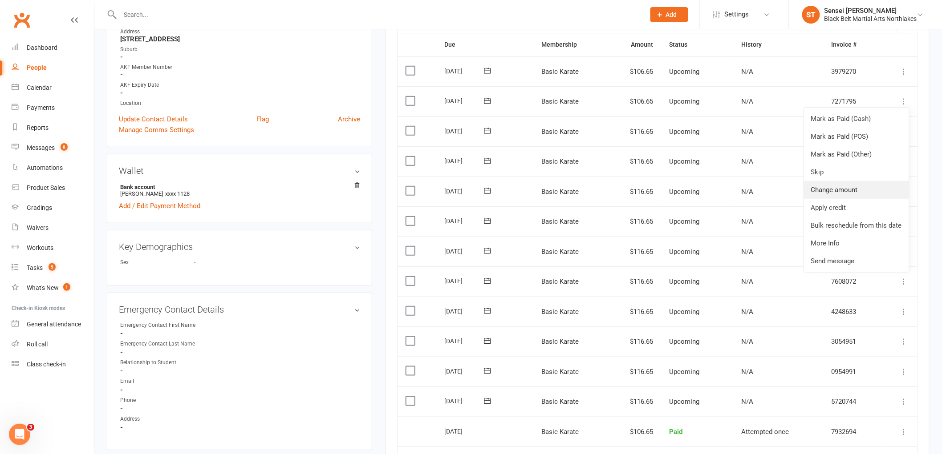
click at [842, 188] on link "Change amount" at bounding box center [856, 190] width 105 height 18
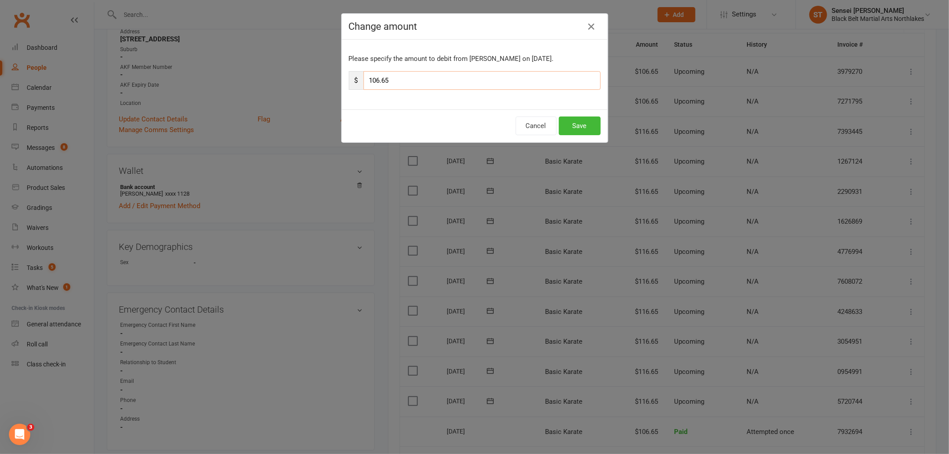
click at [389, 81] on input "106.65" at bounding box center [482, 80] width 237 height 19
type input "113.30"
click at [586, 129] on button "Save" at bounding box center [580, 126] width 42 height 19
